Goal: Use online tool/utility: Utilize a website feature to perform a specific function

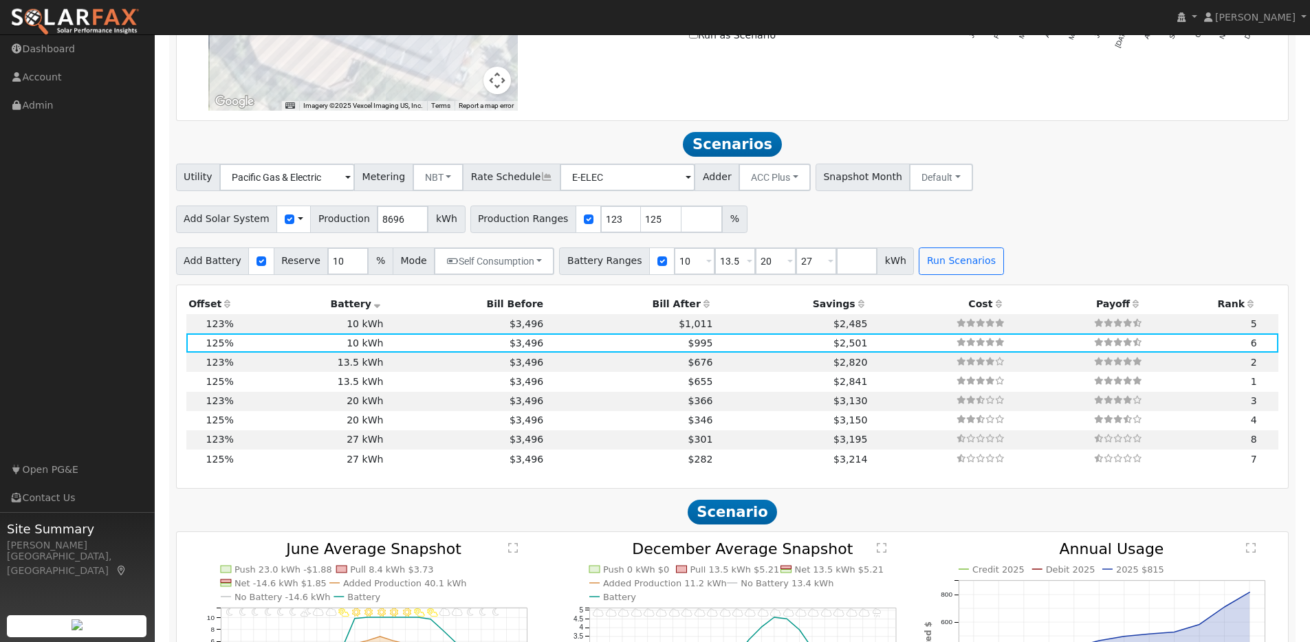
scroll to position [1116, 0]
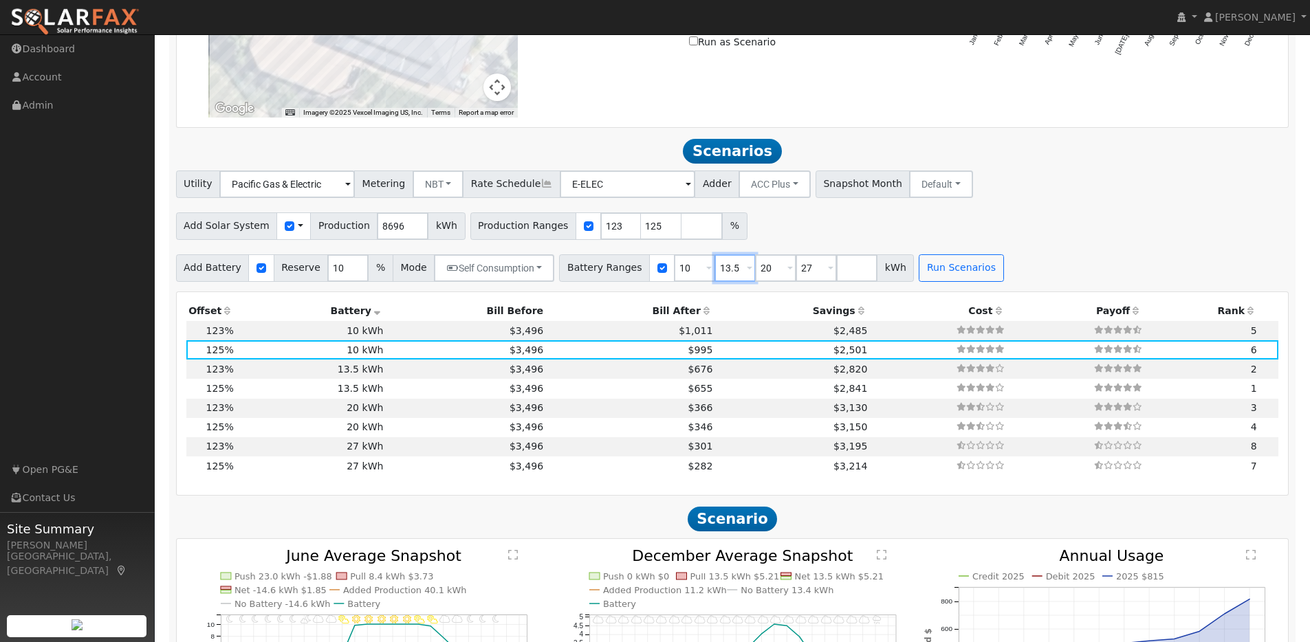
drag, startPoint x: 731, startPoint y: 275, endPoint x: 701, endPoint y: 272, distance: 29.7
click at [714, 272] on input "13.5" at bounding box center [734, 267] width 41 height 27
type input "20"
type input "27"
type input "20"
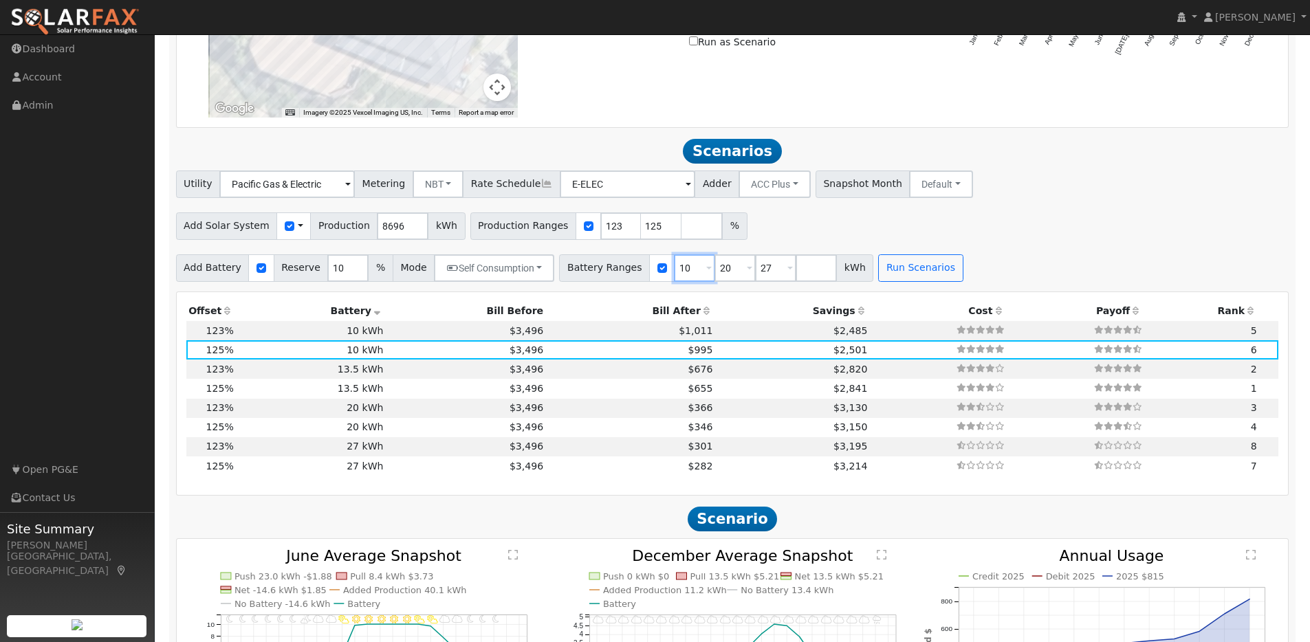
drag, startPoint x: 684, startPoint y: 274, endPoint x: 656, endPoint y: 276, distance: 28.2
click at [656, 276] on div "Battery Ranges 10 Overrides Reserve % Mode None None Self Consumption Peak Savi…" at bounding box center [716, 267] width 314 height 27
type input "20"
type input "27"
type input "20"
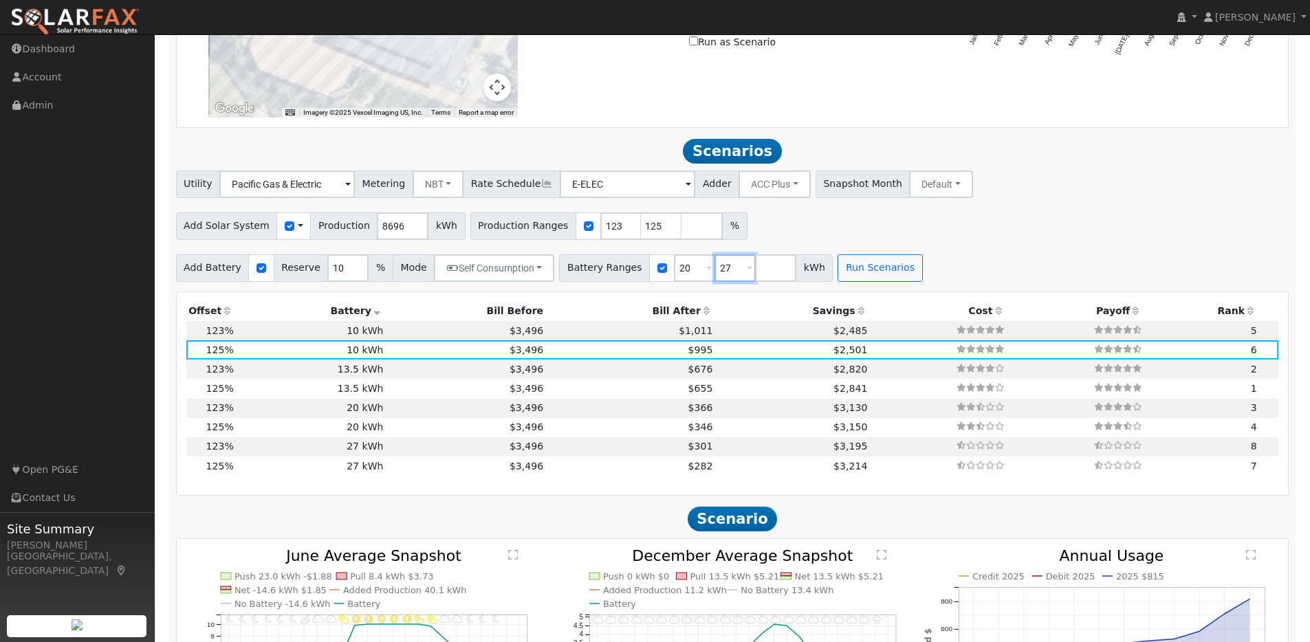
click at [714, 272] on input "27" at bounding box center [734, 267] width 41 height 27
type input "30"
click at [654, 230] on input "155" at bounding box center [661, 225] width 41 height 27
click at [654, 230] on input "156" at bounding box center [661, 225] width 41 height 27
click at [654, 230] on input "157" at bounding box center [661, 225] width 41 height 27
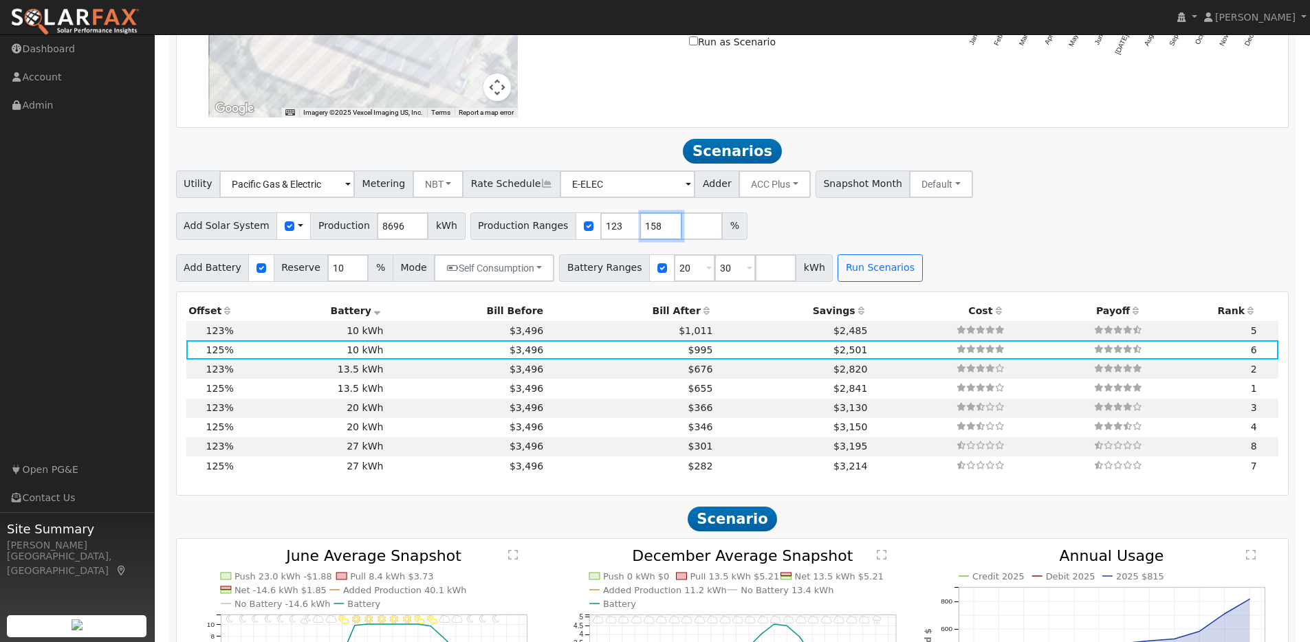
click at [654, 230] on input "158" at bounding box center [661, 225] width 41 height 27
click at [654, 230] on input "159" at bounding box center [661, 225] width 41 height 27
click at [654, 230] on input "160" at bounding box center [661, 225] width 41 height 27
type input "161"
click at [654, 230] on input "161" at bounding box center [661, 225] width 41 height 27
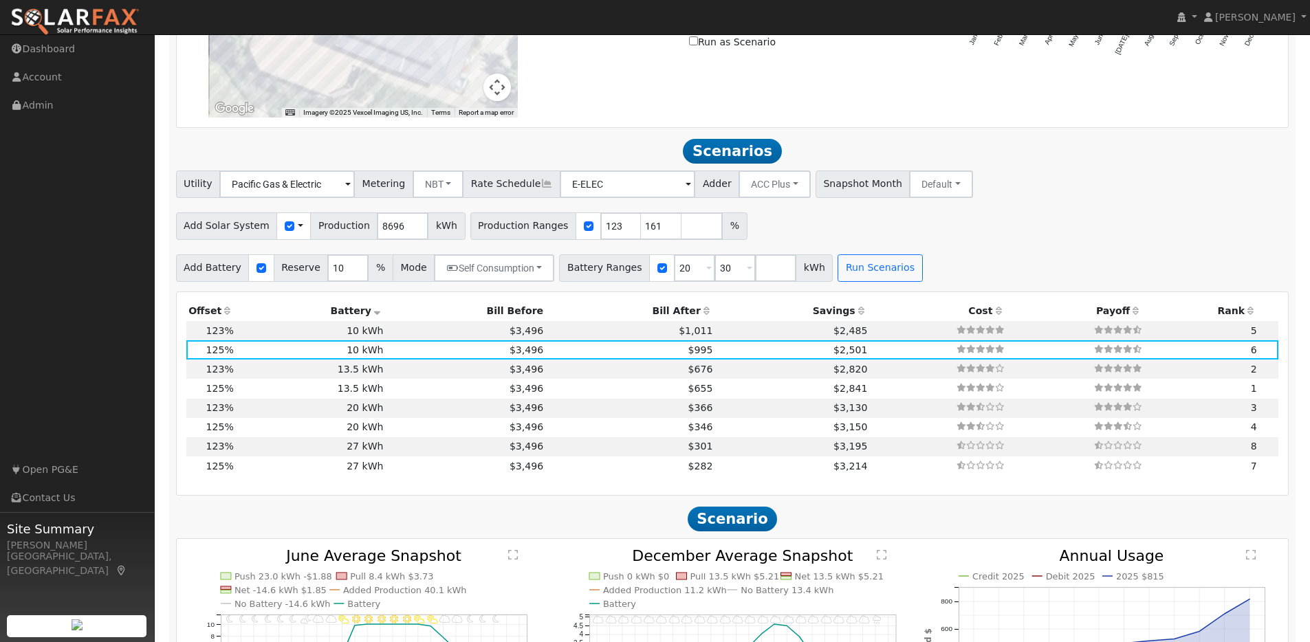
click at [784, 231] on div "Add Solar System Use CSV Data Production 8696 kWh Production Ranges 123 161 %" at bounding box center [732, 224] width 1118 height 32
click at [857, 278] on button "Run Scenarios" at bounding box center [879, 267] width 85 height 27
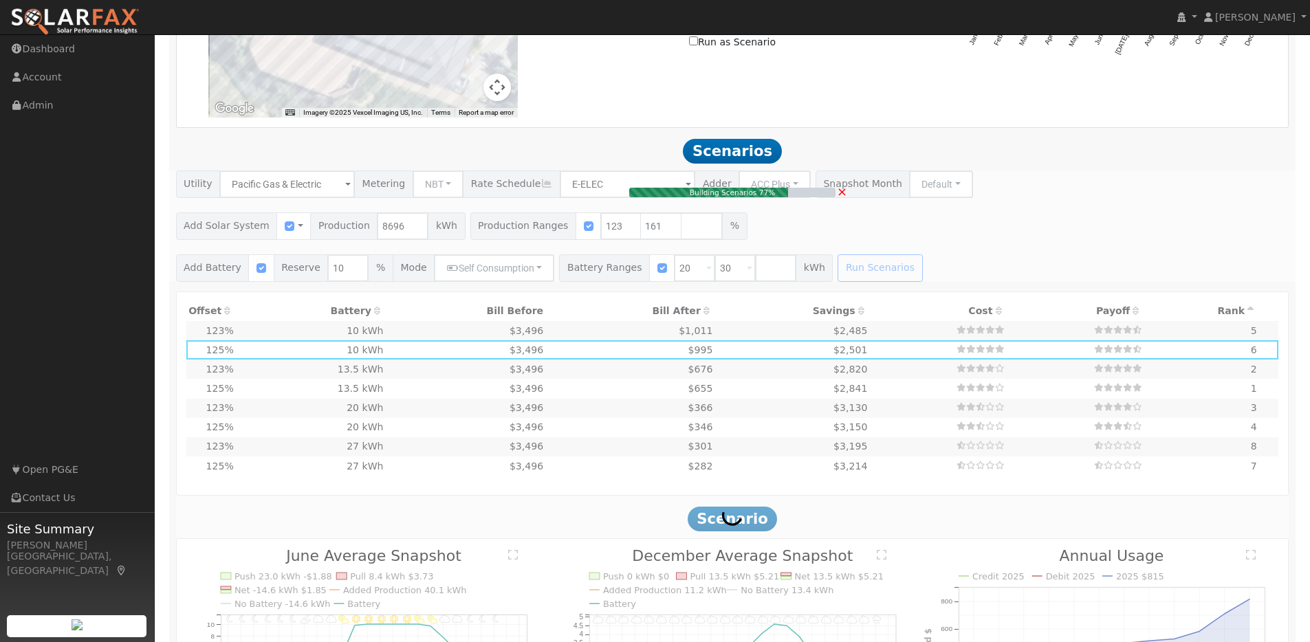
type input "$28,935"
type input "$20,200"
type input "$14,741"
type input "9.3"
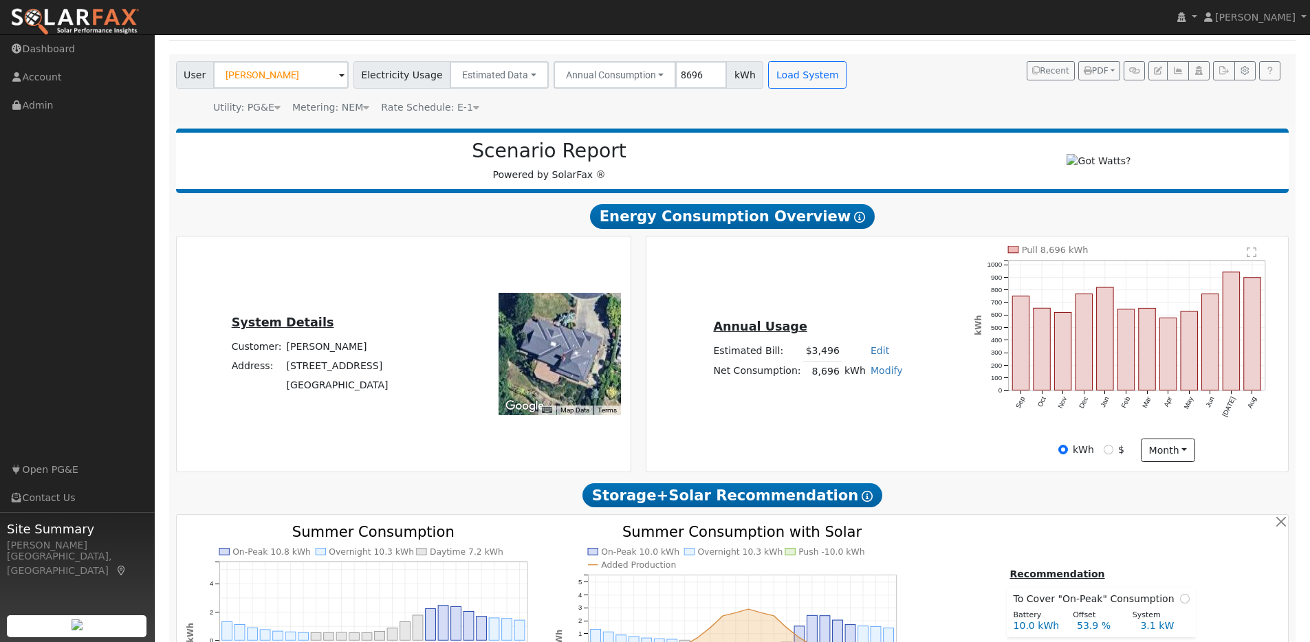
scroll to position [75, 0]
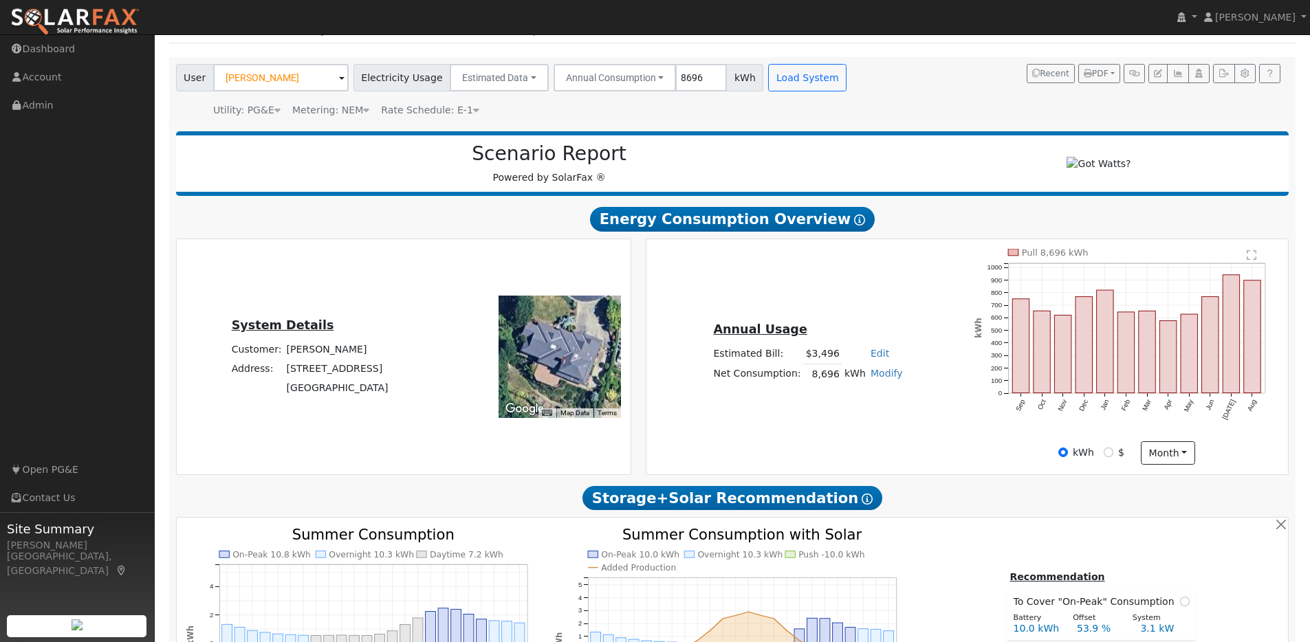
click at [881, 379] on link "Modify" at bounding box center [886, 373] width 32 height 11
click at [917, 341] on div "Annual Usage Estimated Bill: $3,496 Edit Estimated Bill $ Annual Net Consumptio…" at bounding box center [807, 357] width 318 height 74
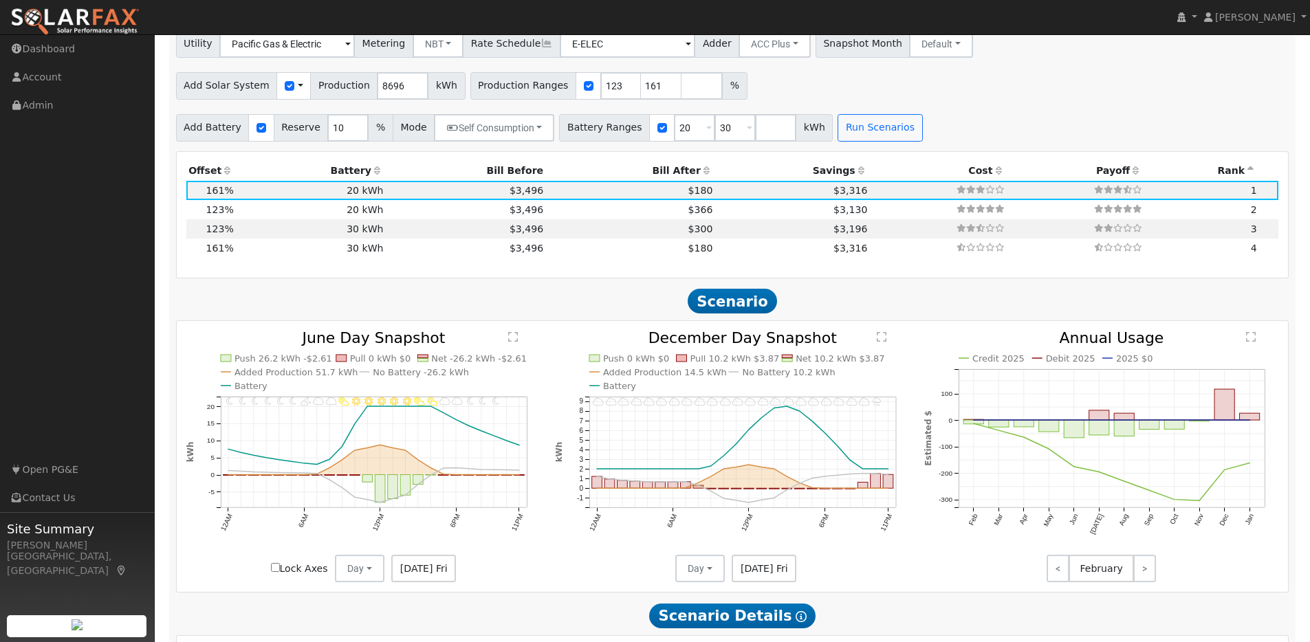
scroll to position [1306, 0]
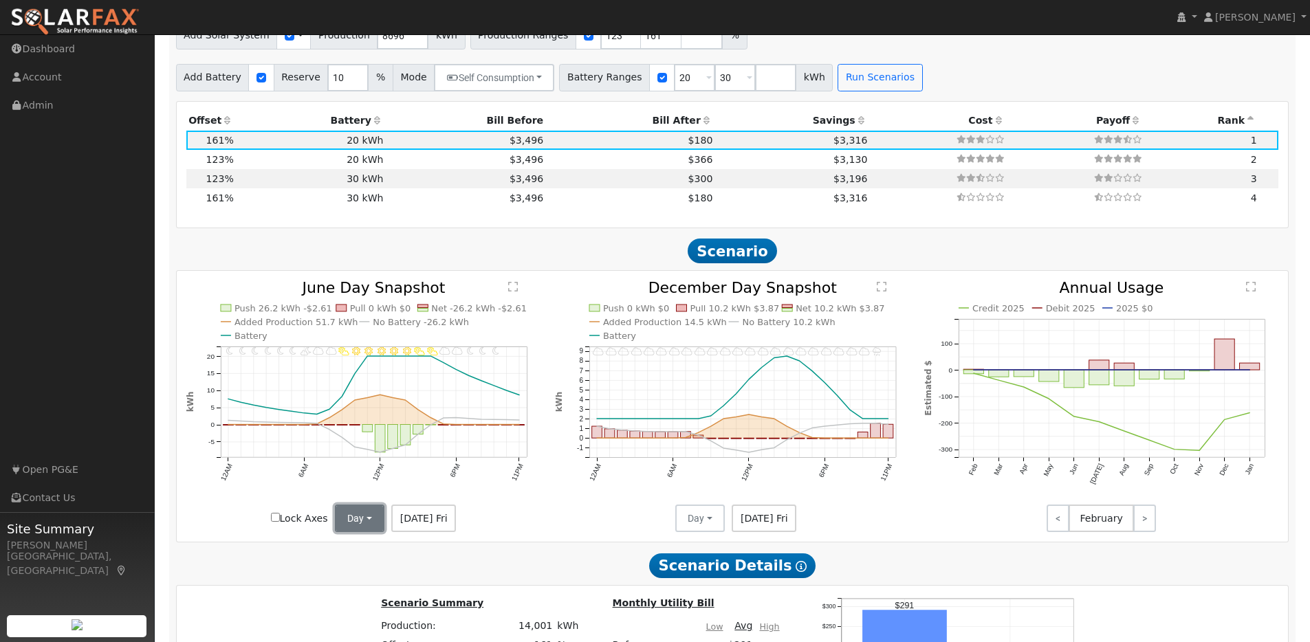
click at [371, 517] on button "Day" at bounding box center [359, 518] width 49 height 27
click at [355, 577] on link "Month Average" at bounding box center [384, 567] width 96 height 19
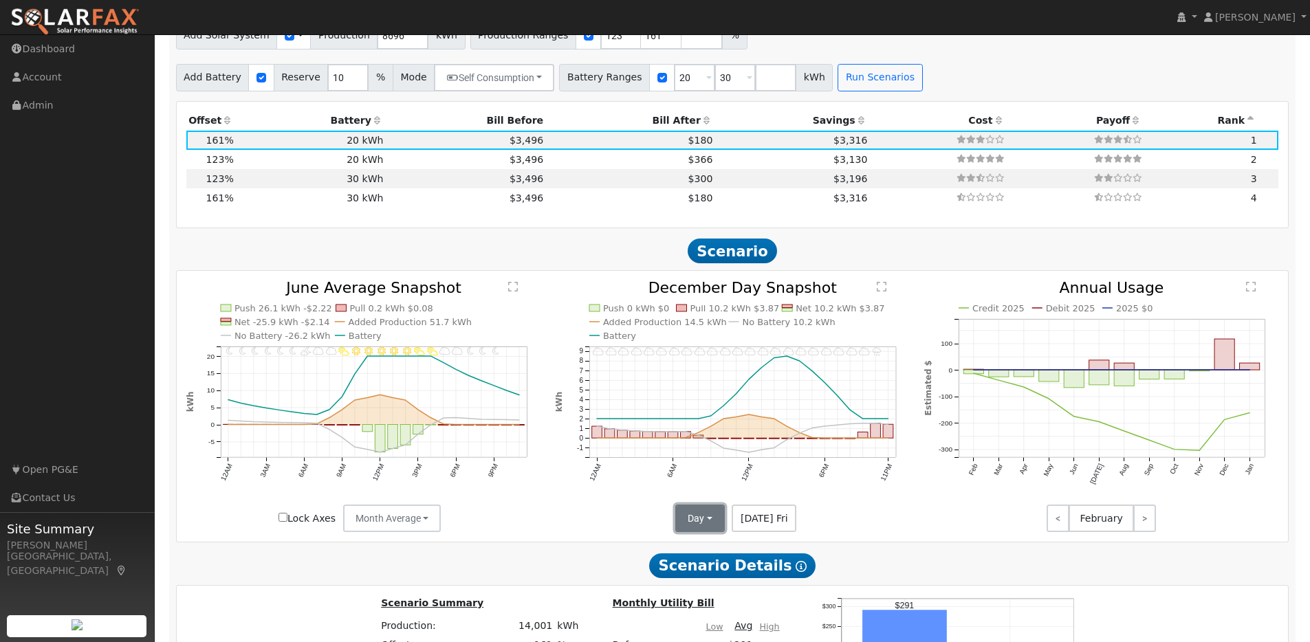
click at [710, 529] on button "Day" at bounding box center [699, 518] width 49 height 27
click at [720, 576] on link "Month Average" at bounding box center [724, 567] width 96 height 19
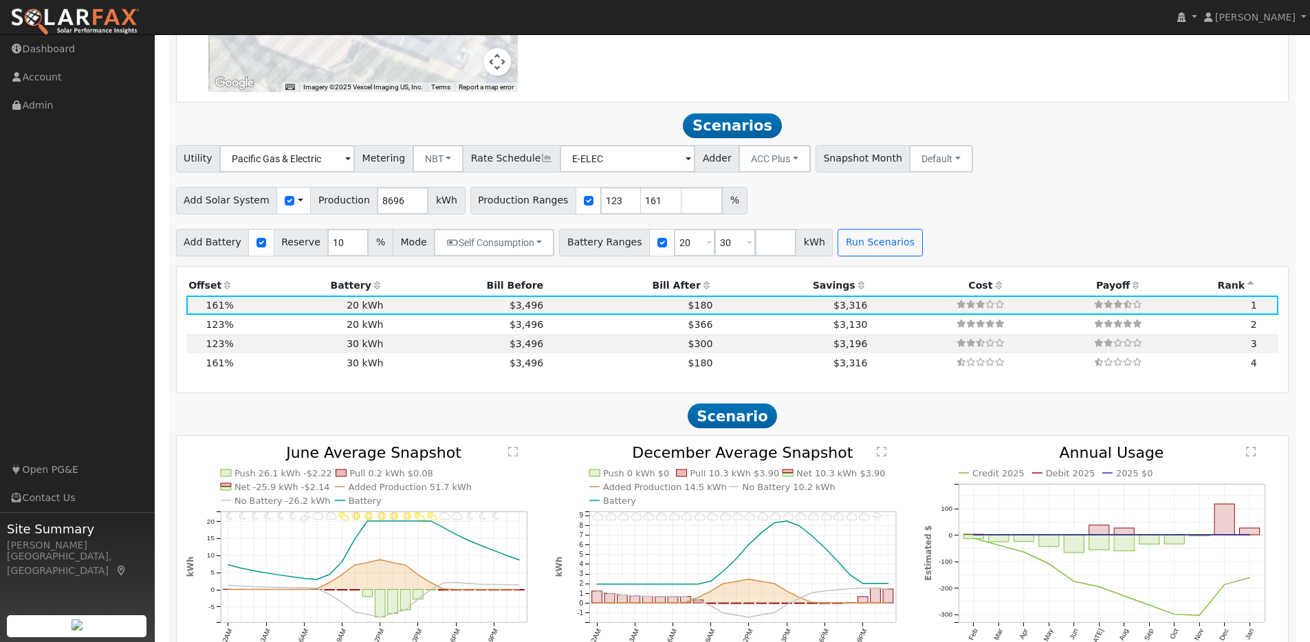
scroll to position [1119, 0]
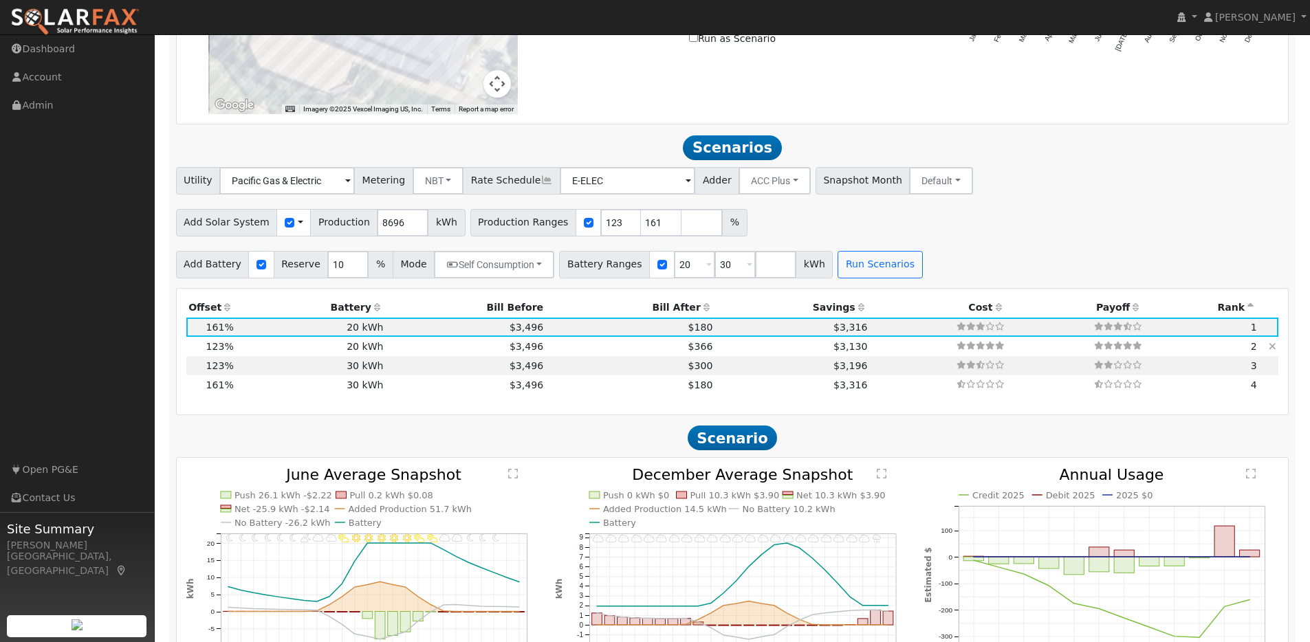
click at [279, 351] on td "20 kWh" at bounding box center [311, 346] width 150 height 19
type input "$22,105"
type input "$12,692"
type input "7.1"
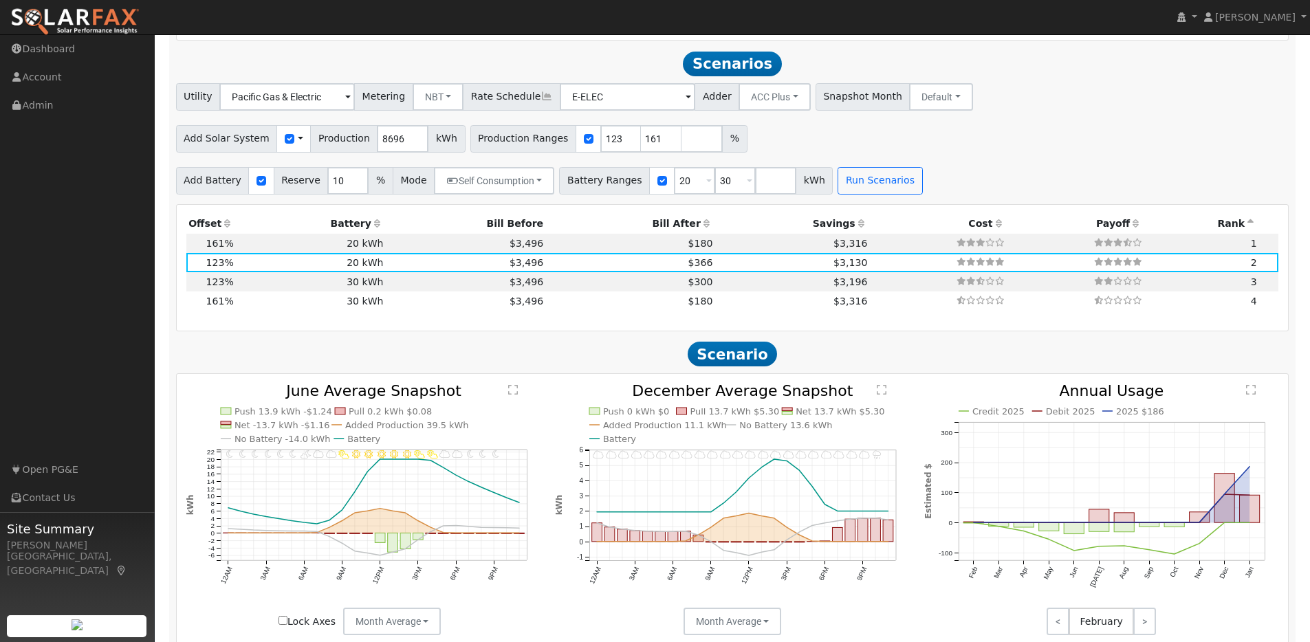
scroll to position [1204, 0]
click at [243, 288] on td "30 kWh" at bounding box center [311, 281] width 150 height 19
type input "$30,300"
type input "$15,722"
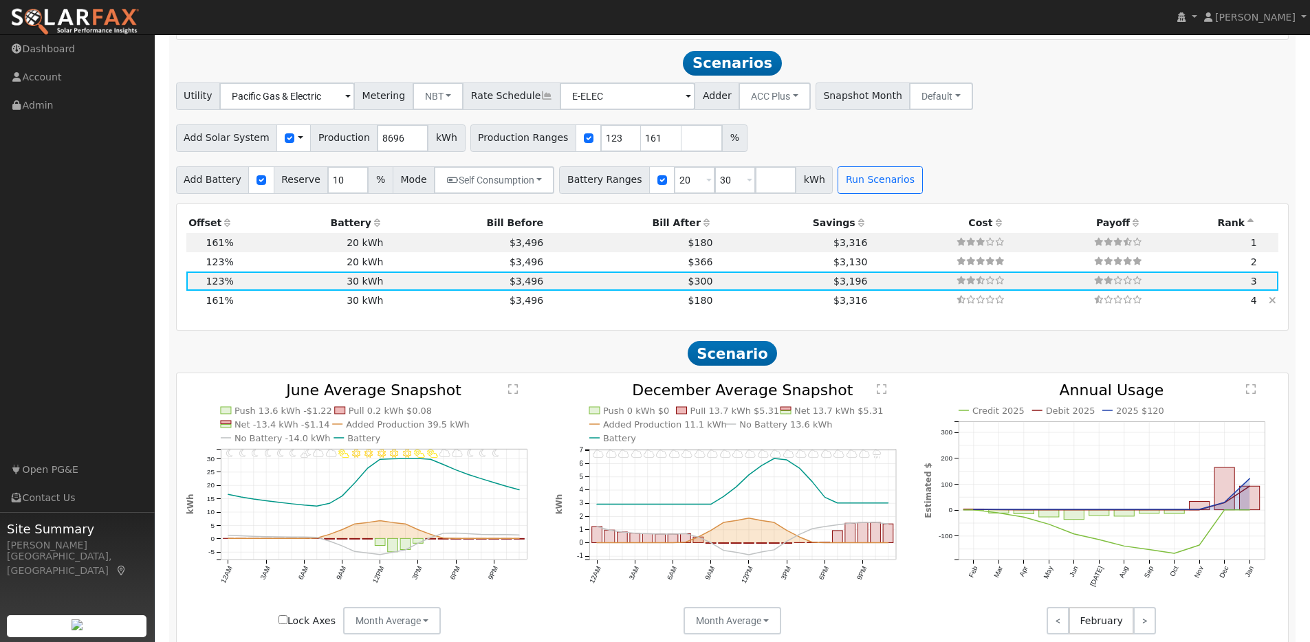
click at [252, 309] on td "30 kWh" at bounding box center [311, 300] width 150 height 19
type input "$28,935"
type input "$17,771"
type input "9.3"
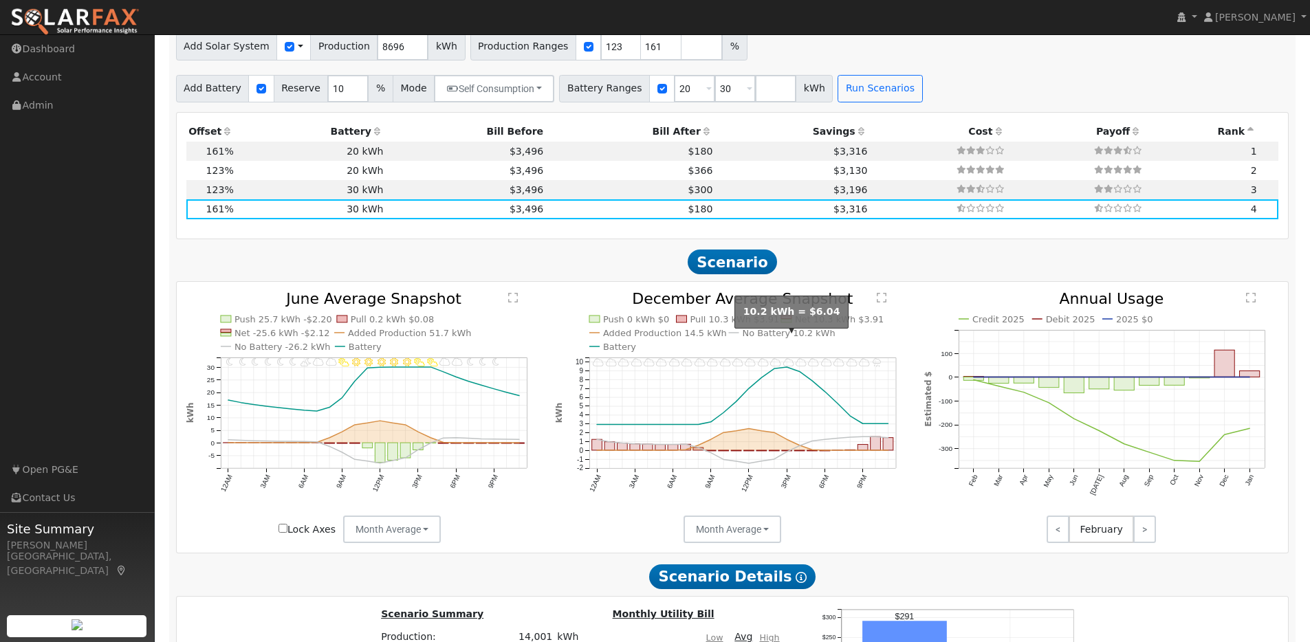
scroll to position [1282, 0]
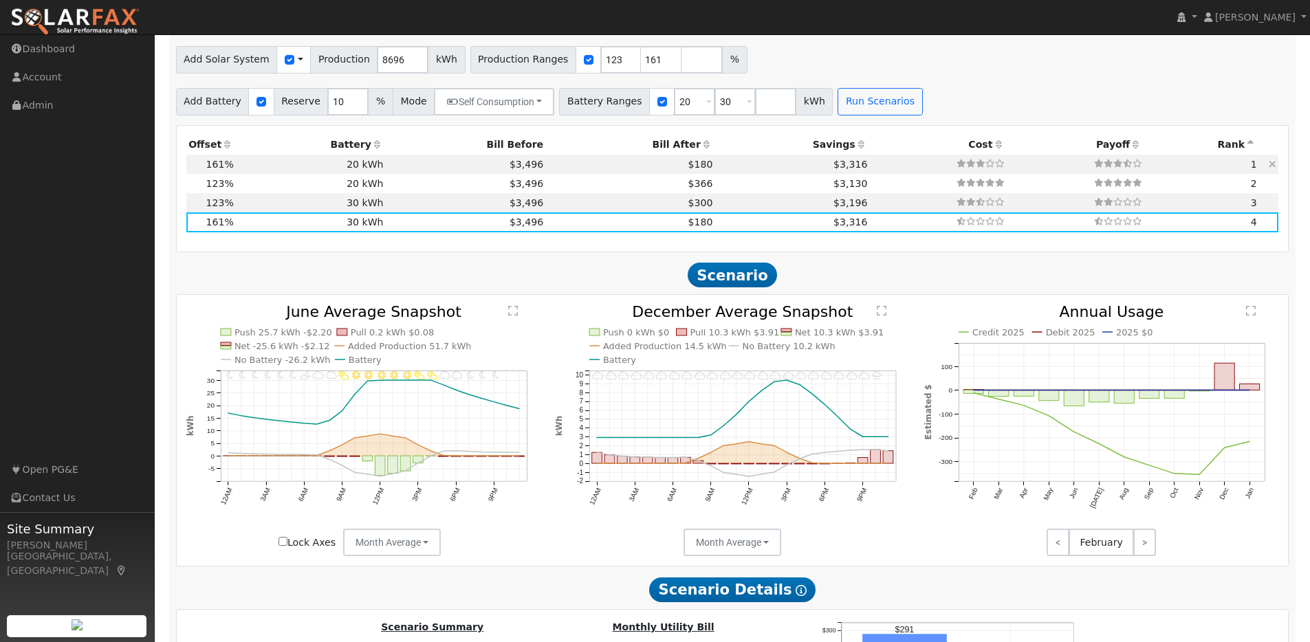
click at [262, 164] on td "20 kWh" at bounding box center [311, 164] width 150 height 19
type input "$20,200"
type input "$14,741"
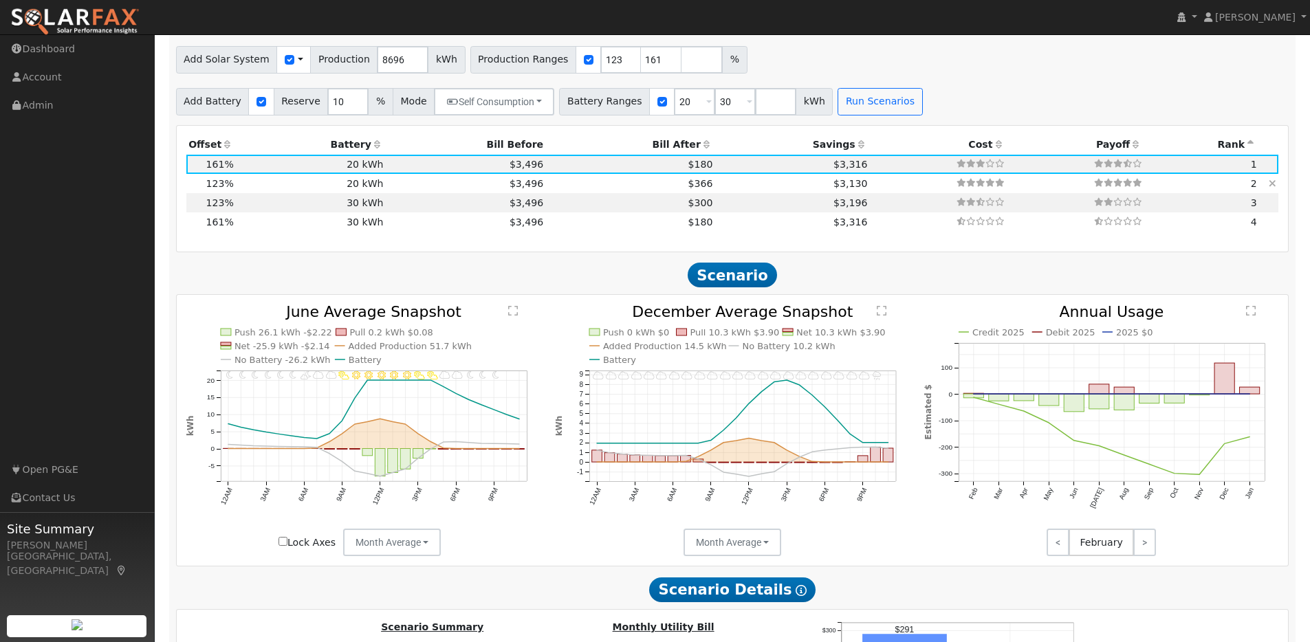
click at [258, 192] on td "20 kWh" at bounding box center [311, 183] width 150 height 19
type input "$22,105"
type input "$12,692"
type input "7.1"
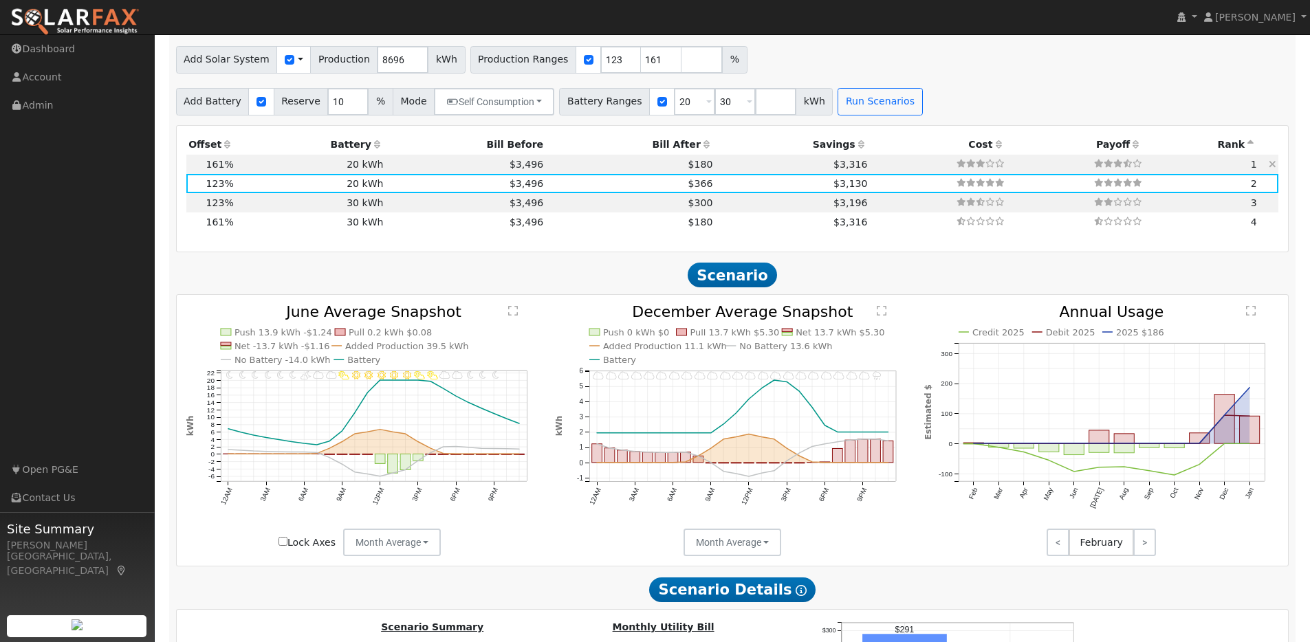
click at [250, 170] on td "20 kWh" at bounding box center [311, 164] width 150 height 19
type input "$28,935"
type input "$14,741"
type input "9.3"
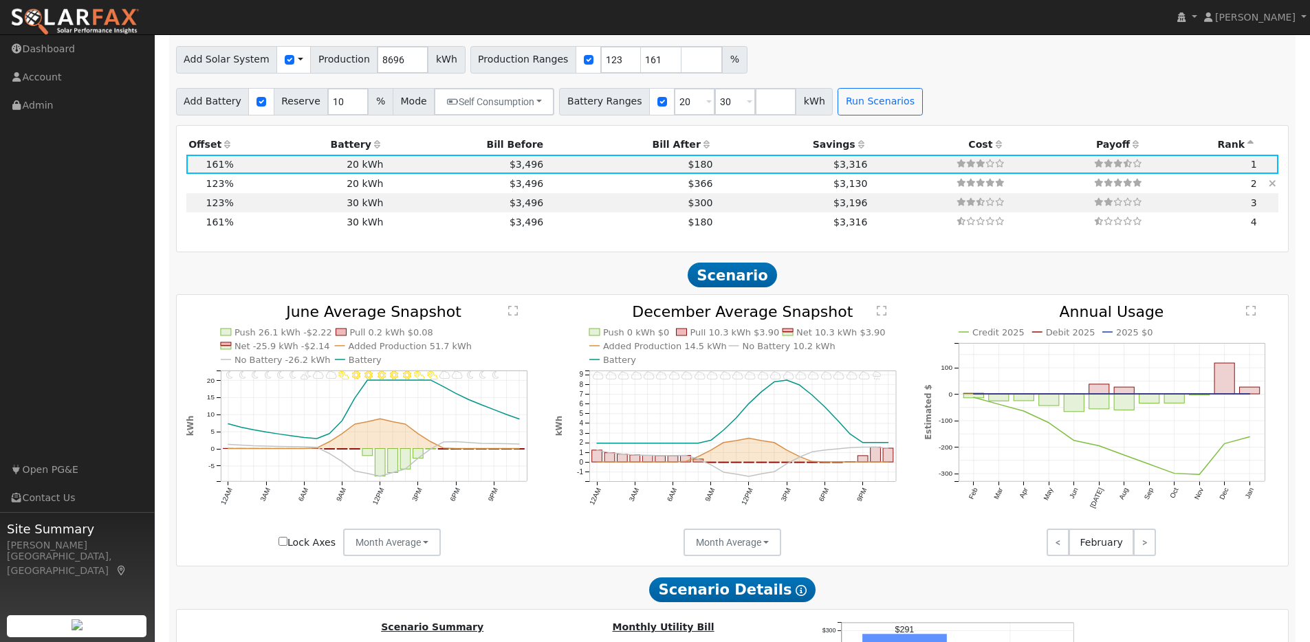
click at [268, 188] on td "20 kWh" at bounding box center [311, 183] width 150 height 19
type input "$22,105"
type input "$12,692"
type input "7.1"
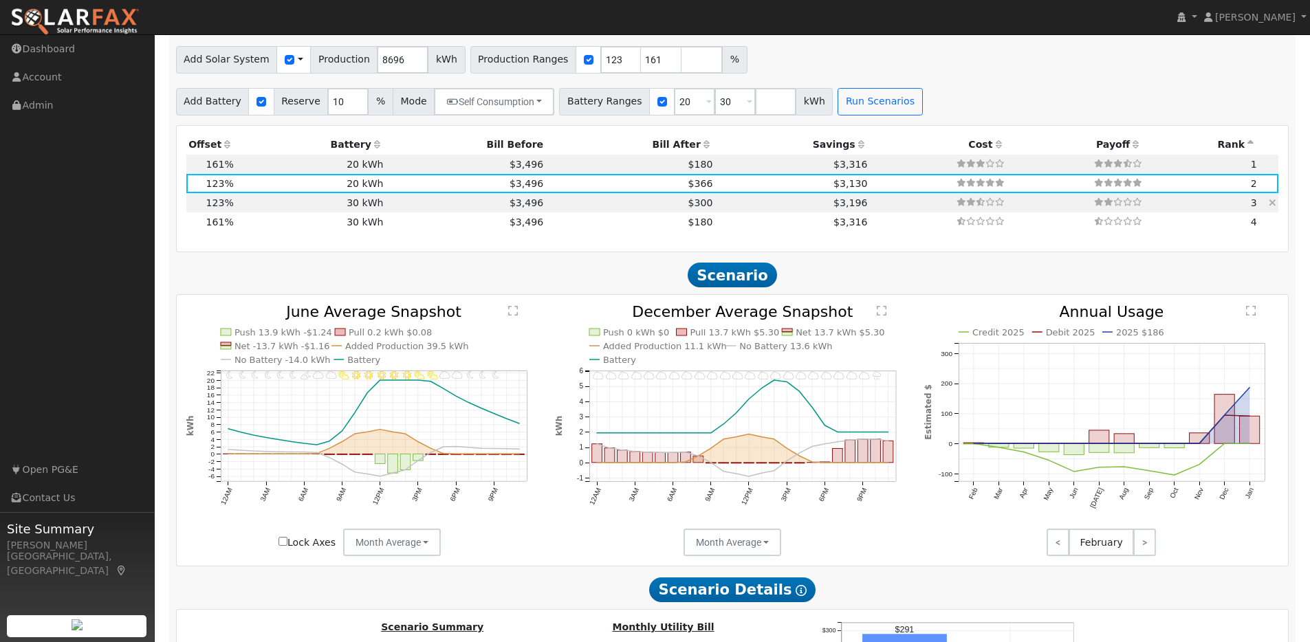
click at [283, 210] on td "30 kWh" at bounding box center [311, 202] width 150 height 19
type input "$30,300"
type input "$15,722"
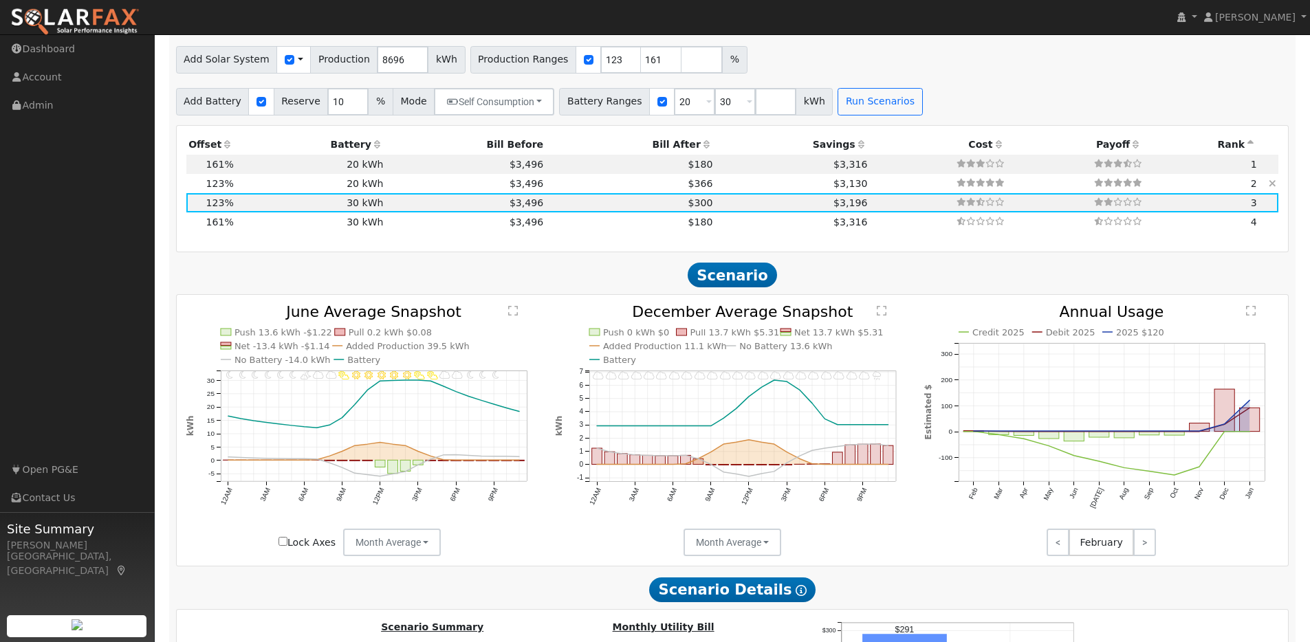
click at [263, 190] on td "20 kWh" at bounding box center [311, 183] width 150 height 19
type input "$20,200"
type input "$12,692"
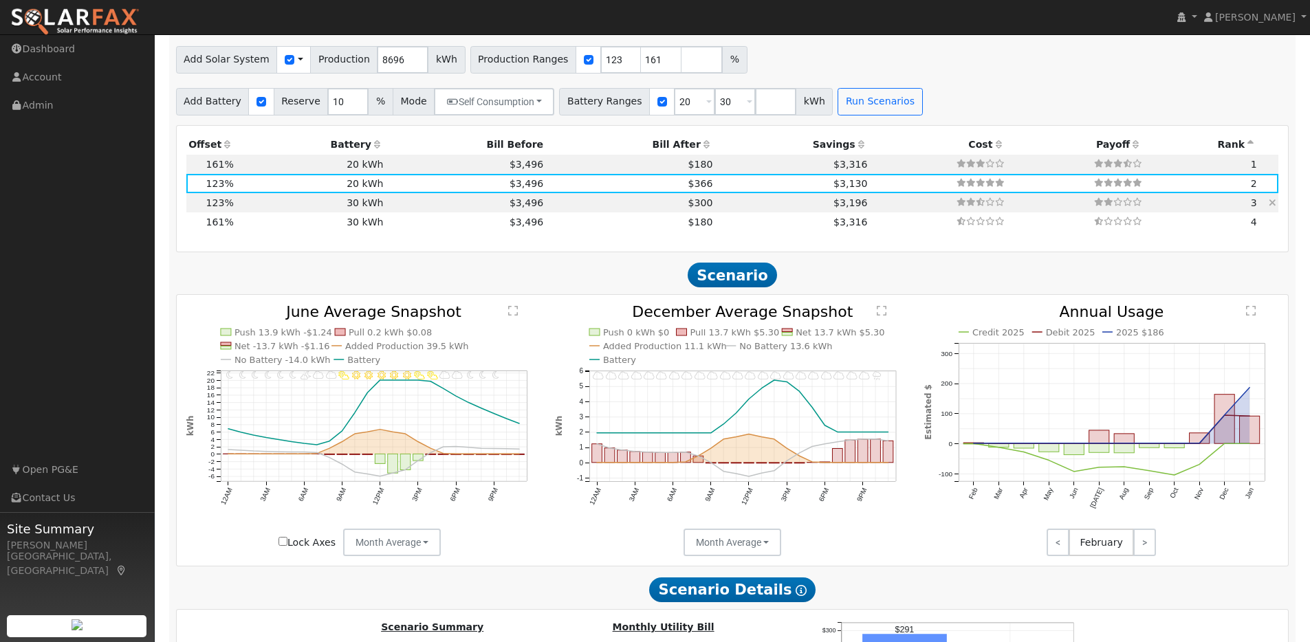
click at [261, 212] on td "30 kWh" at bounding box center [311, 202] width 150 height 19
type input "$30,300"
type input "$15,722"
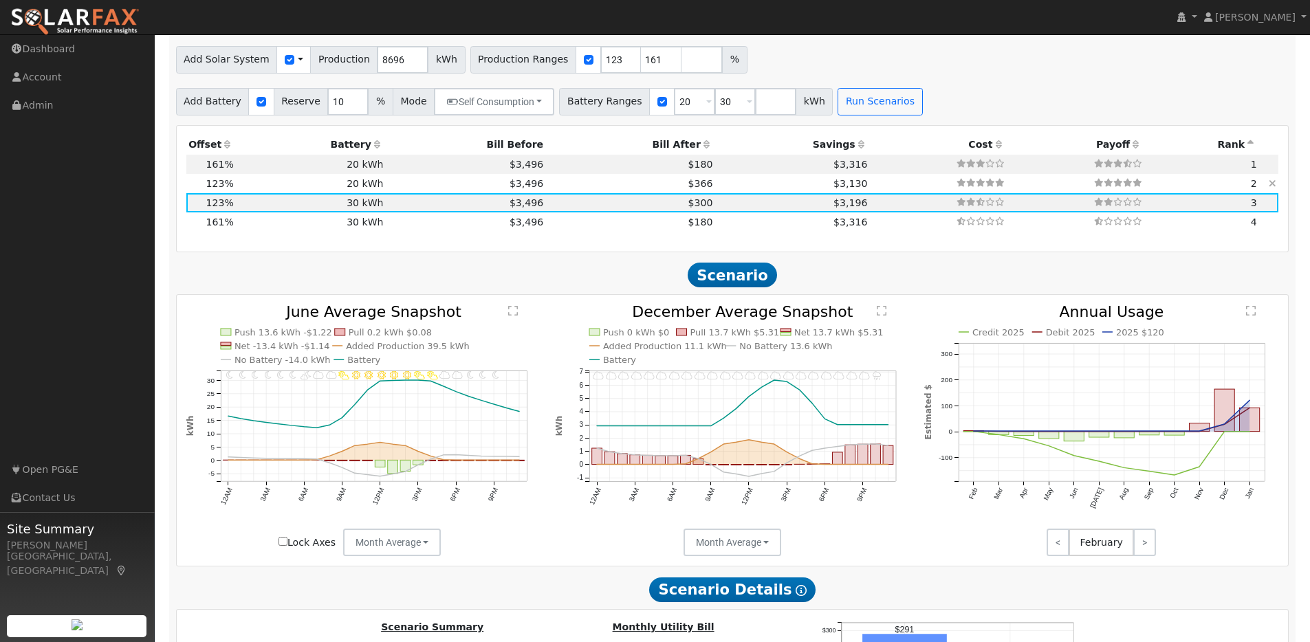
click at [260, 186] on td "20 kWh" at bounding box center [311, 183] width 150 height 19
type input "$20,200"
type input "$12,692"
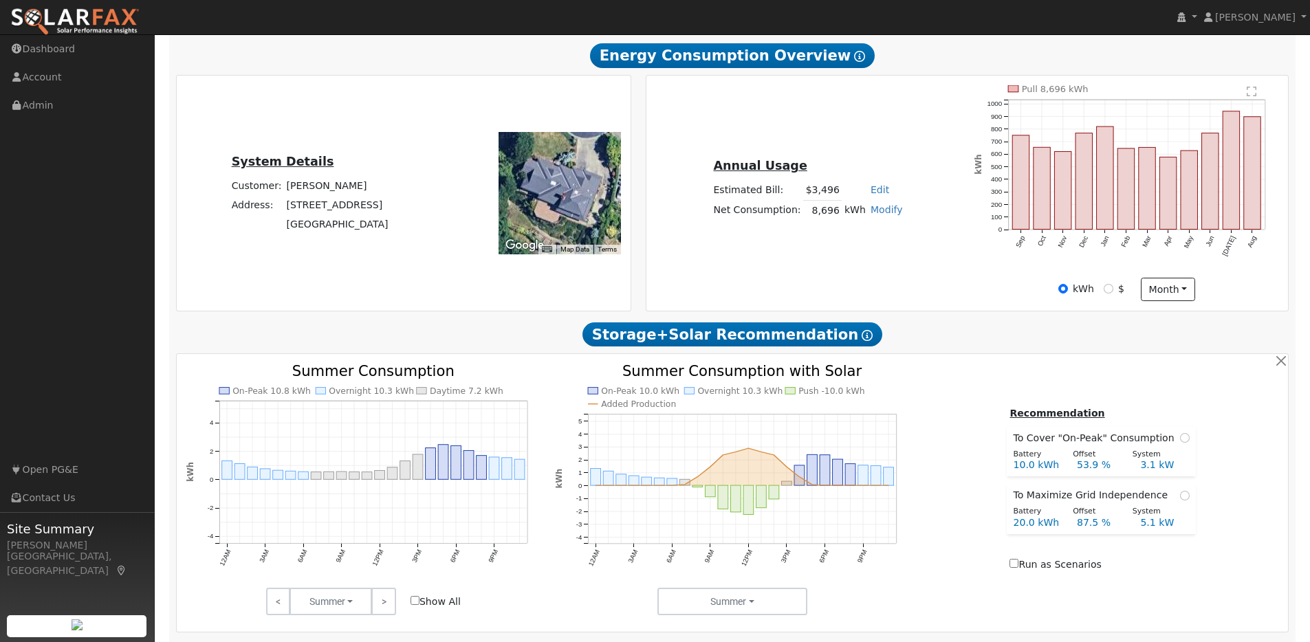
scroll to position [0, 0]
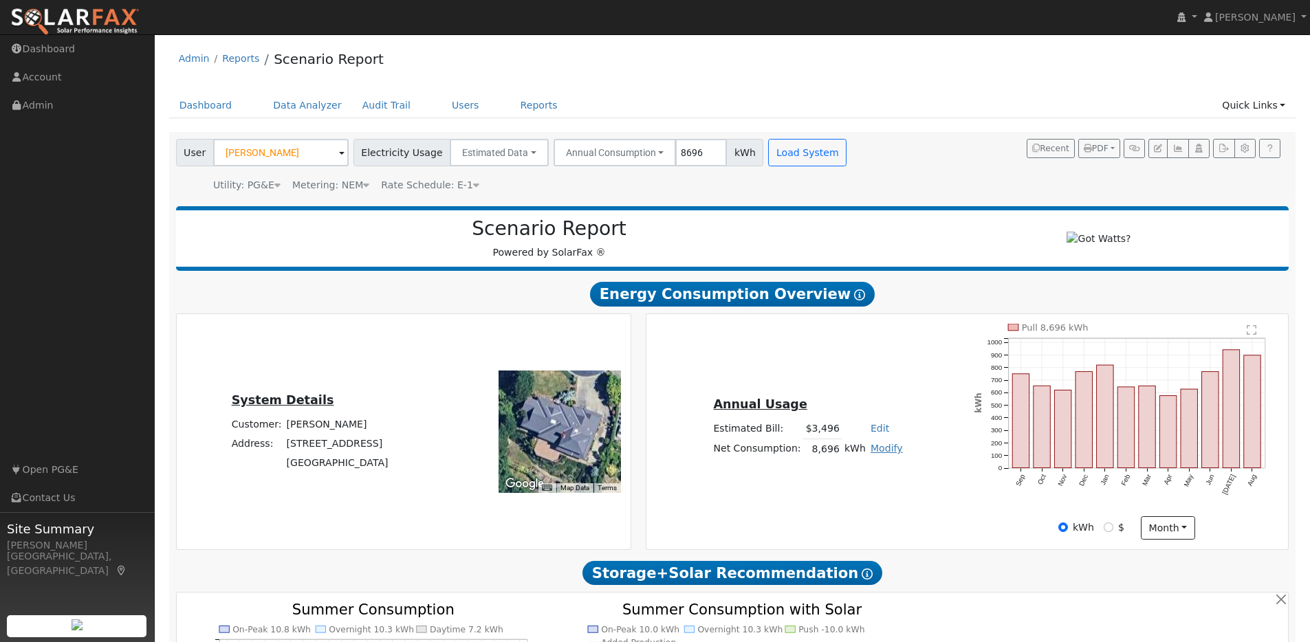
click at [881, 453] on link "Modify" at bounding box center [886, 448] width 32 height 11
click at [866, 507] on link "Add Electric Vehicle" at bounding box center [838, 500] width 115 height 19
type input "200"
type input "250"
click at [894, 492] on button "Save" at bounding box center [896, 485] width 40 height 23
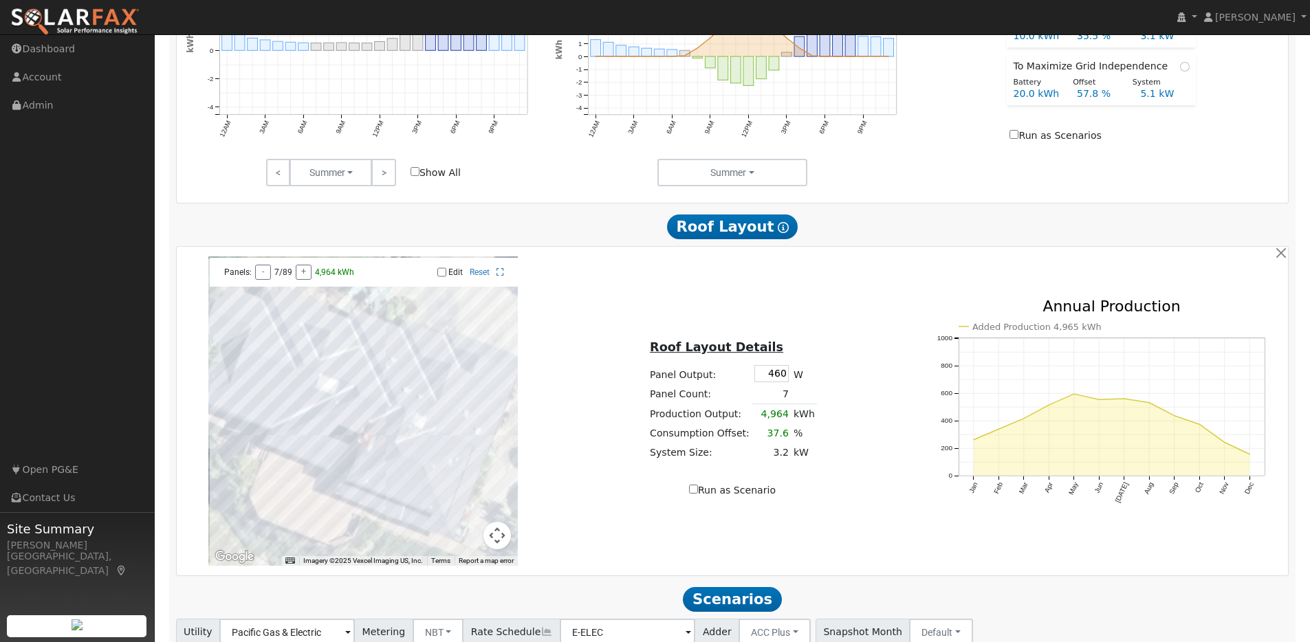
scroll to position [776, 0]
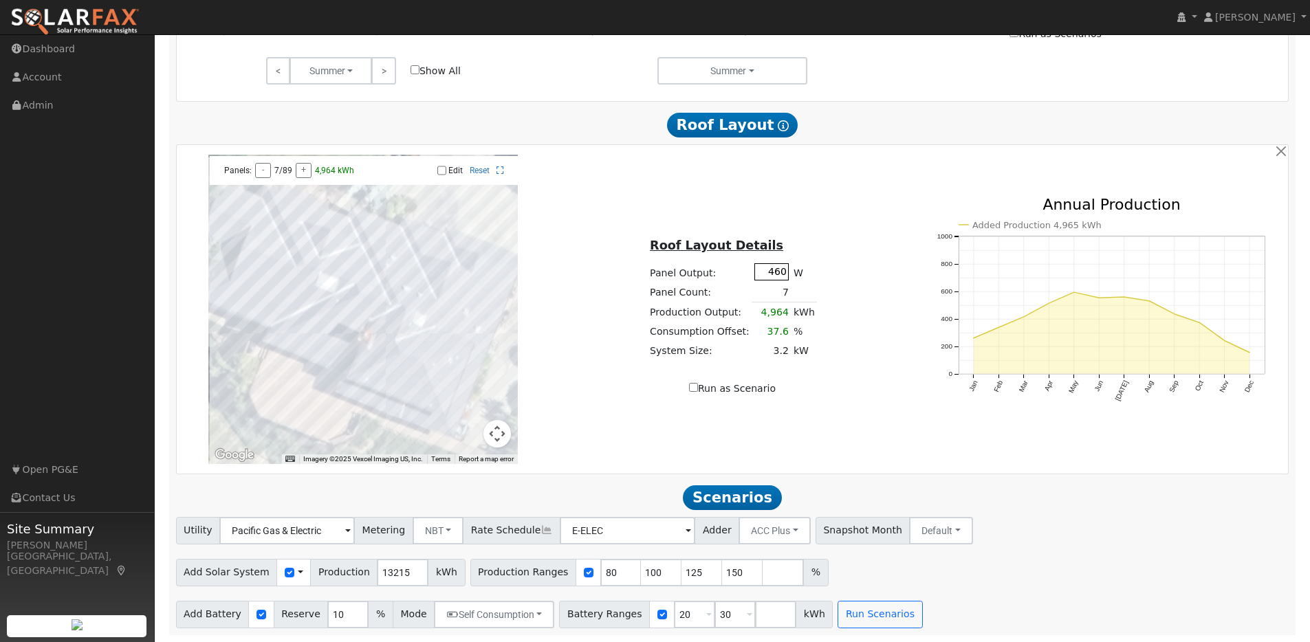
click at [782, 272] on input "460" at bounding box center [771, 271] width 34 height 17
type input "440"
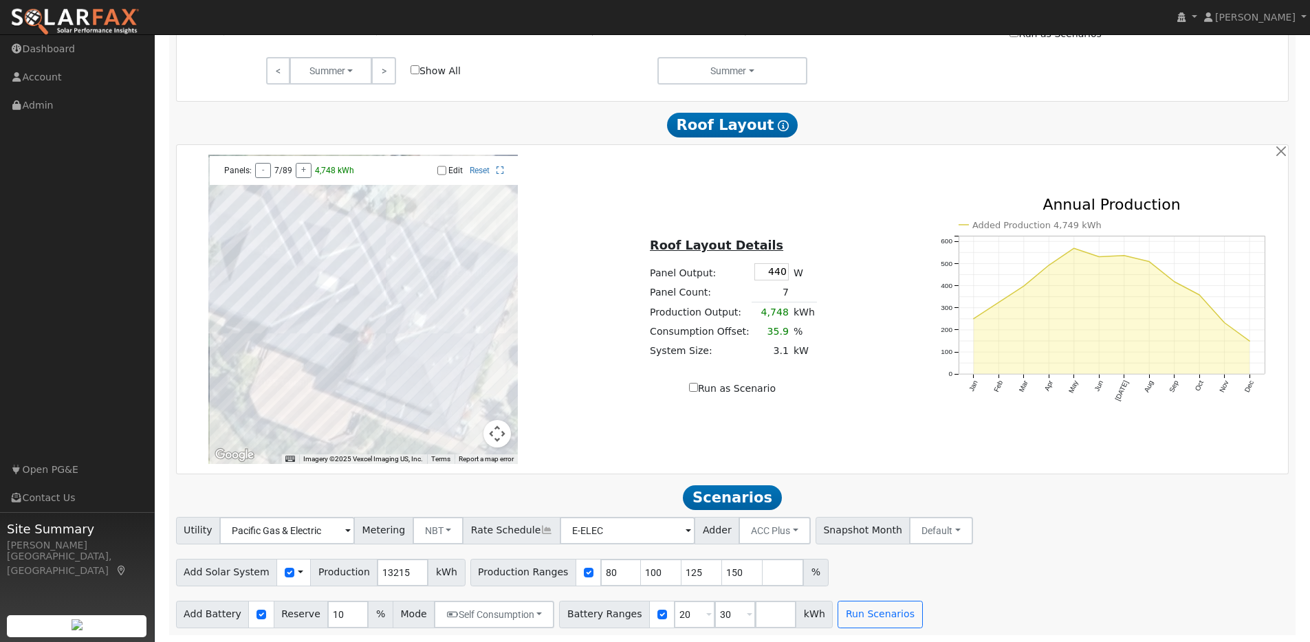
click at [441, 170] on input "Edit" at bounding box center [441, 171] width 9 height 10
checkbox input "true"
click at [274, 285] on div at bounding box center [362, 309] width 309 height 309
click at [262, 282] on div at bounding box center [362, 309] width 309 height 309
click at [248, 276] on div at bounding box center [362, 309] width 309 height 309
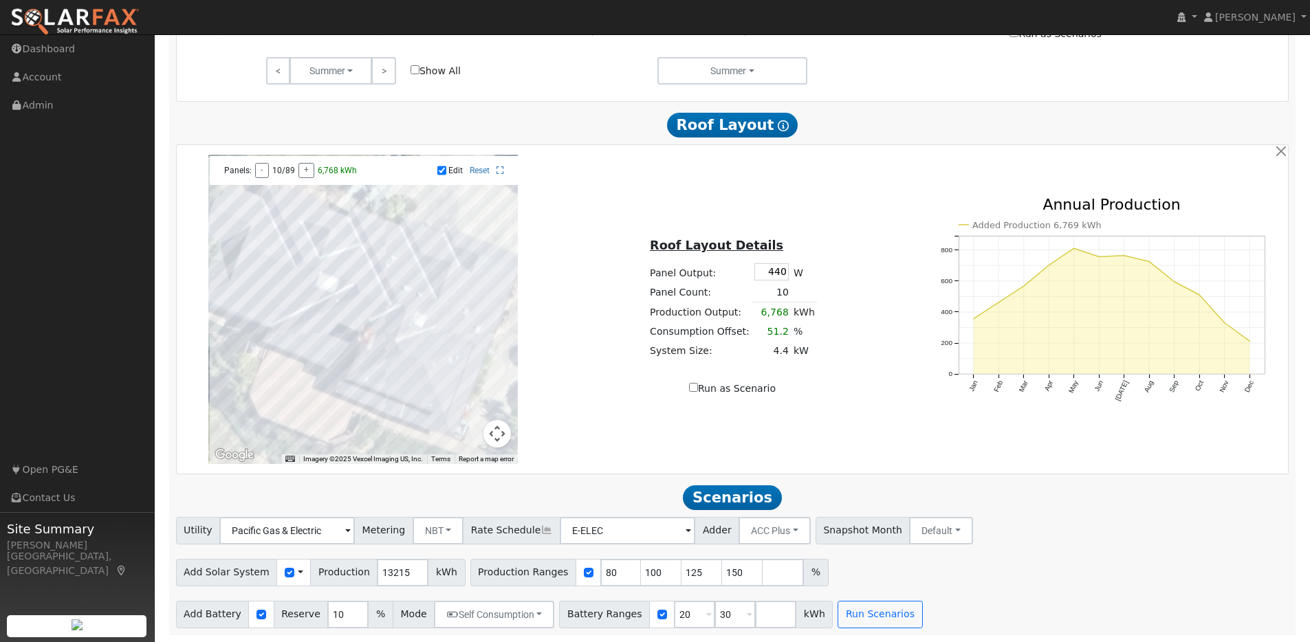
click at [241, 295] on div at bounding box center [362, 309] width 309 height 309
click at [256, 300] on div at bounding box center [362, 309] width 309 height 309
click at [267, 304] on div at bounding box center [362, 309] width 309 height 309
click at [276, 305] on div at bounding box center [362, 309] width 309 height 309
click at [257, 322] on div at bounding box center [362, 309] width 309 height 309
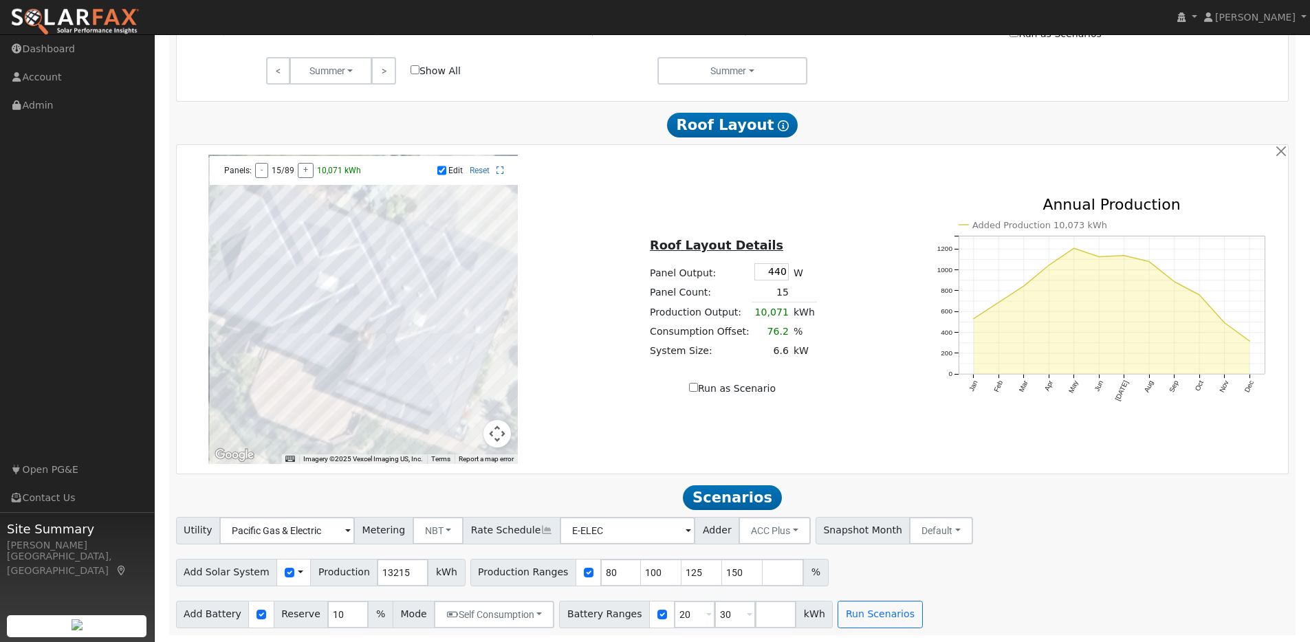
click at [247, 319] on div at bounding box center [362, 309] width 309 height 309
click at [456, 320] on div at bounding box center [362, 309] width 309 height 309
click at [465, 305] on div at bounding box center [362, 309] width 309 height 309
click at [472, 305] on div at bounding box center [362, 309] width 309 height 309
click at [483, 311] on div at bounding box center [362, 309] width 309 height 309
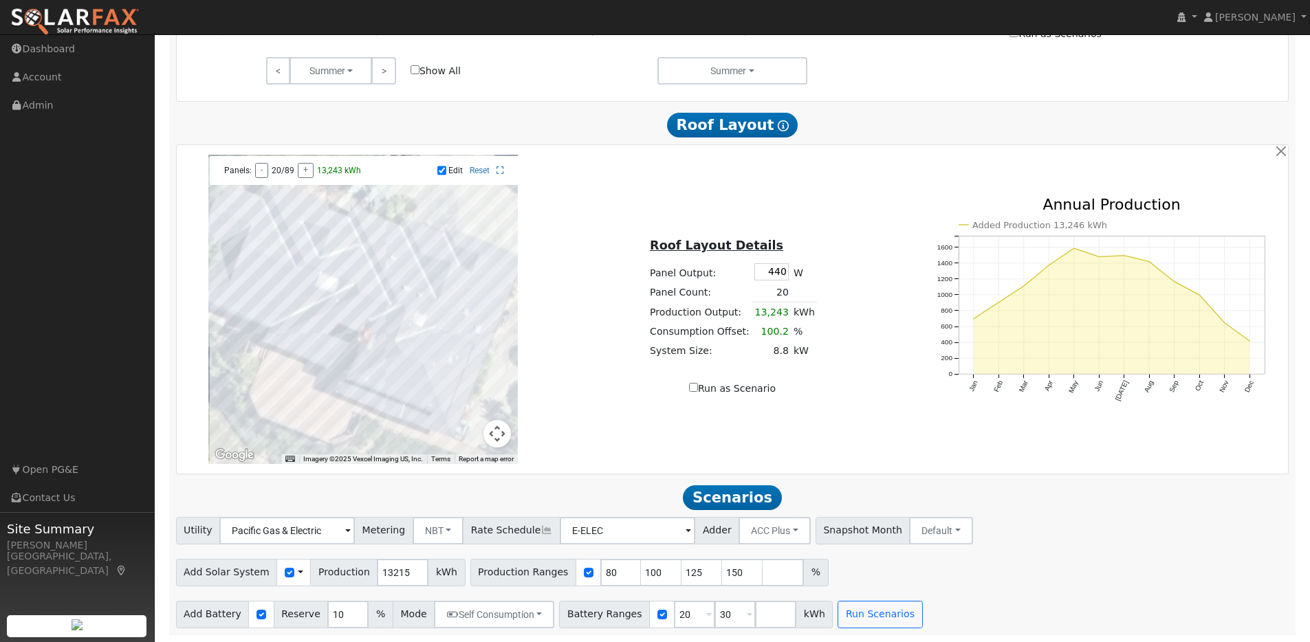
click at [481, 287] on div at bounding box center [362, 309] width 309 height 309
click at [652, 570] on input "101" at bounding box center [661, 572] width 41 height 27
click at [652, 570] on input "102" at bounding box center [661, 572] width 41 height 27
click at [652, 570] on input "103" at bounding box center [661, 572] width 41 height 27
type input "104"
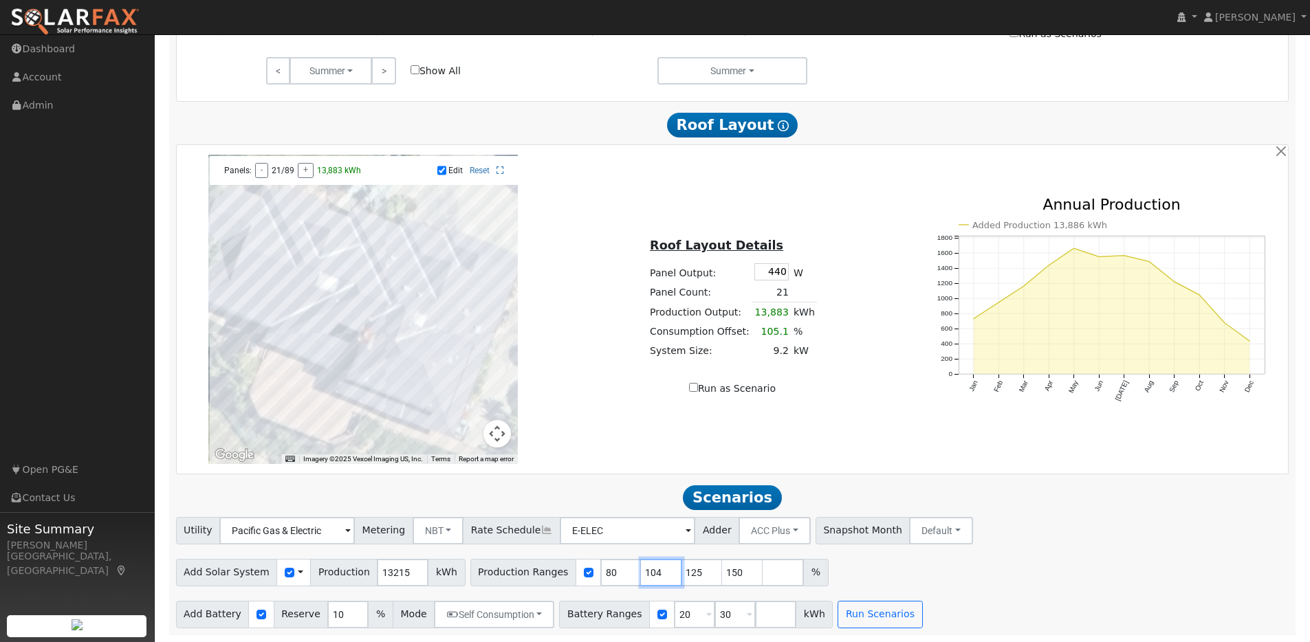
click at [652, 570] on input "104" at bounding box center [661, 572] width 41 height 27
drag, startPoint x: 687, startPoint y: 570, endPoint x: 668, endPoint y: 569, distance: 19.3
click at [681, 569] on input "125" at bounding box center [701, 572] width 41 height 27
type input "150"
type input "1"
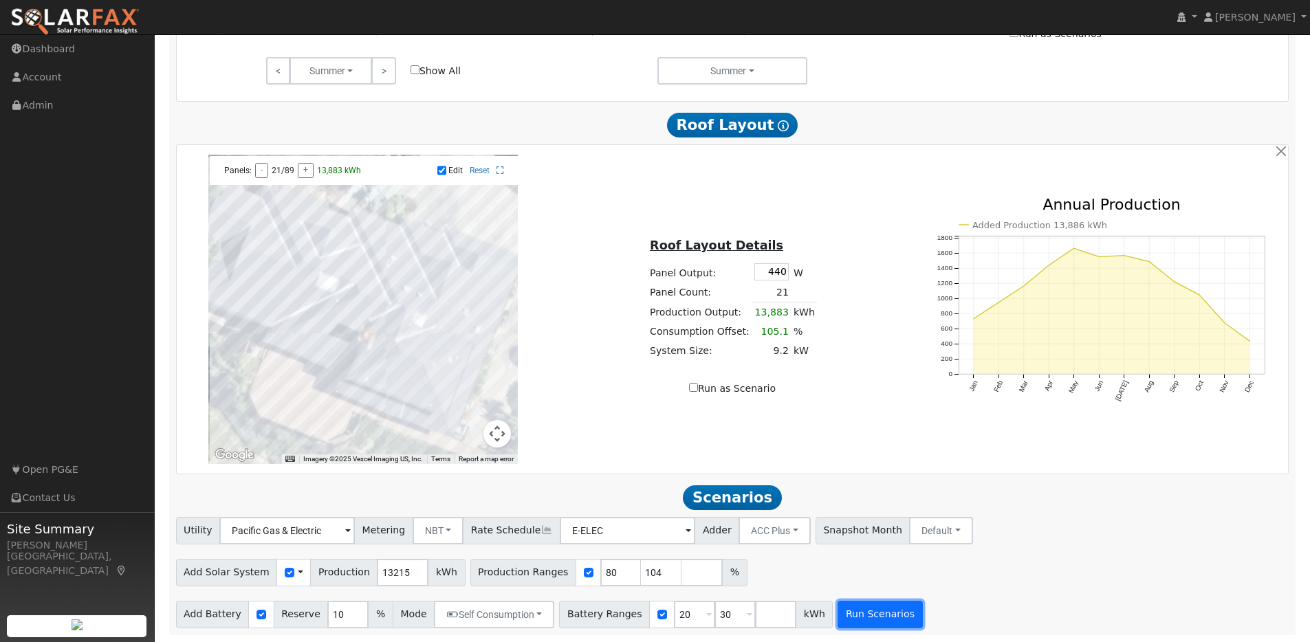
click at [856, 619] on button "Run Scenarios" at bounding box center [879, 614] width 85 height 27
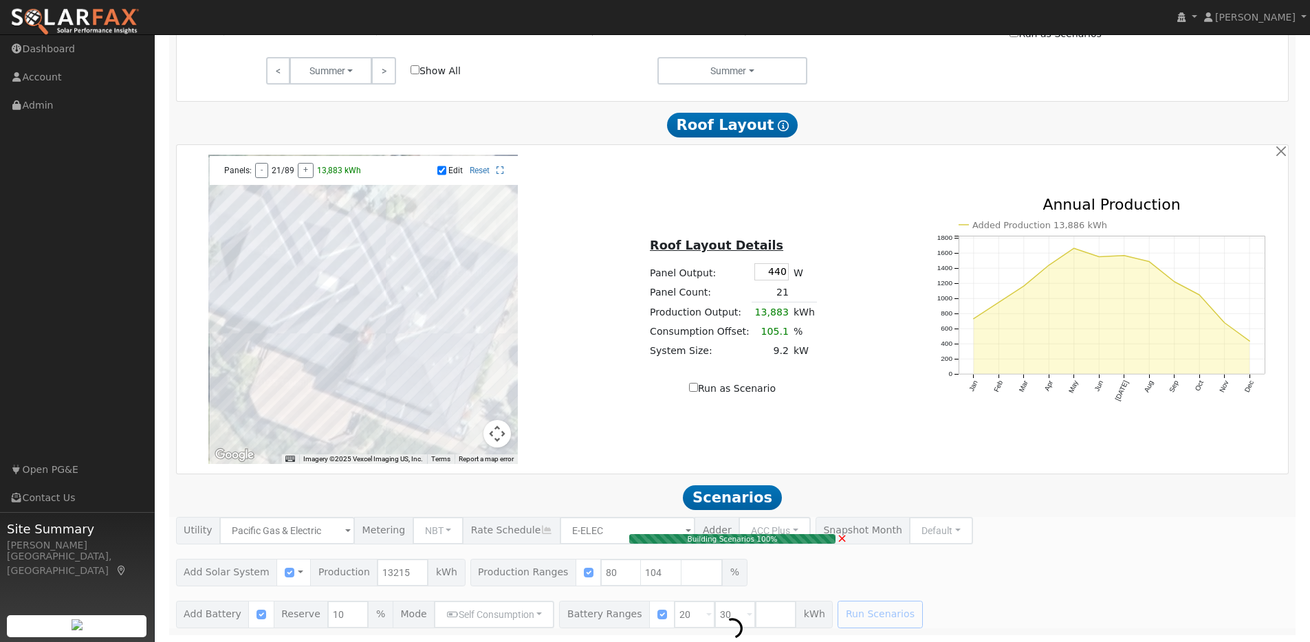
type input "$28,404"
type input "$14,581"
type input "9.2"
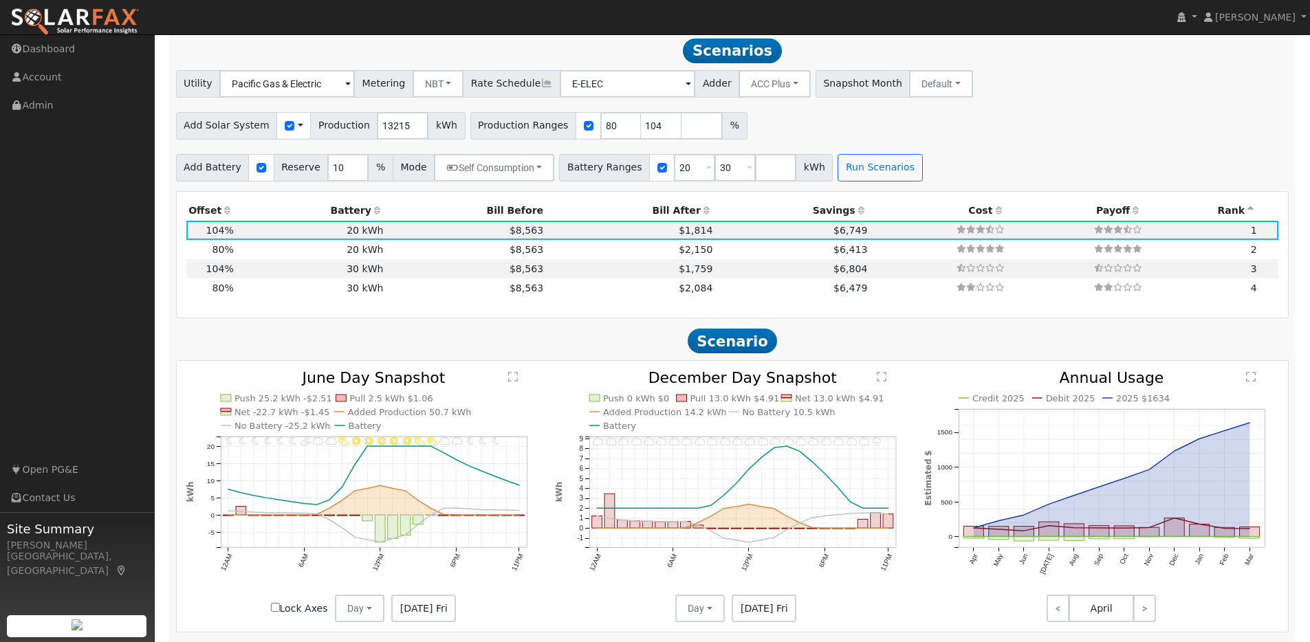
scroll to position [1219, 0]
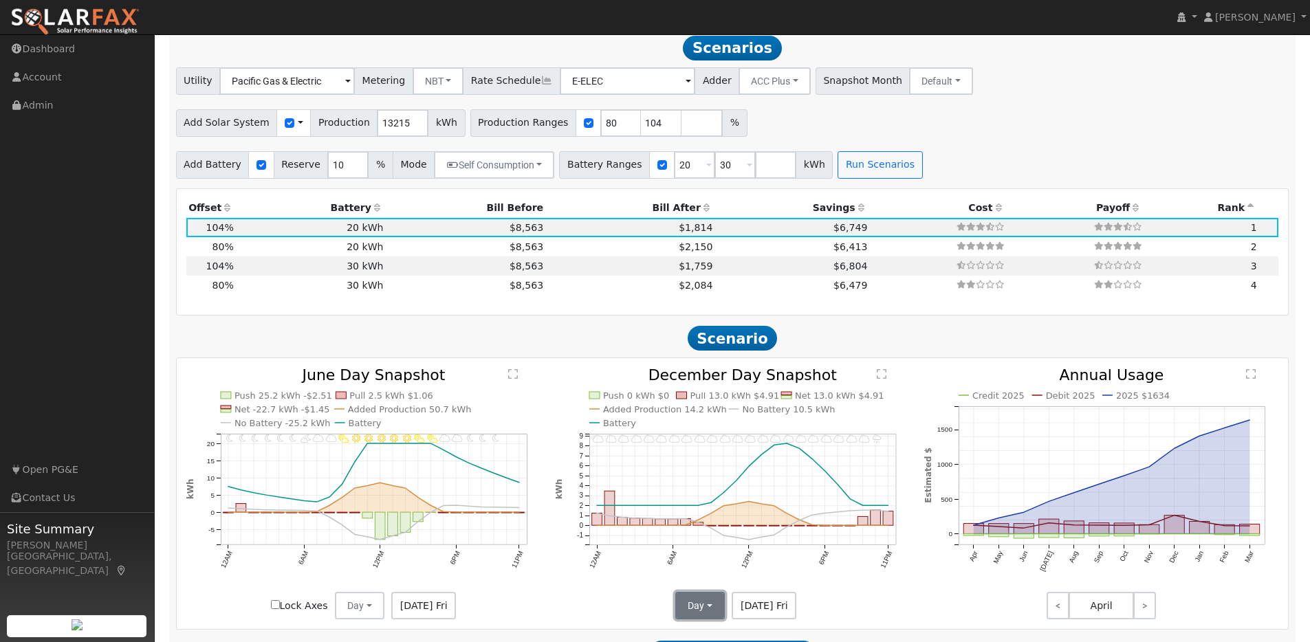
click at [705, 606] on button "Day" at bounding box center [699, 605] width 49 height 27
click at [716, 585] on link "Month Average" at bounding box center [724, 575] width 96 height 19
click at [369, 608] on button "Day" at bounding box center [359, 605] width 49 height 27
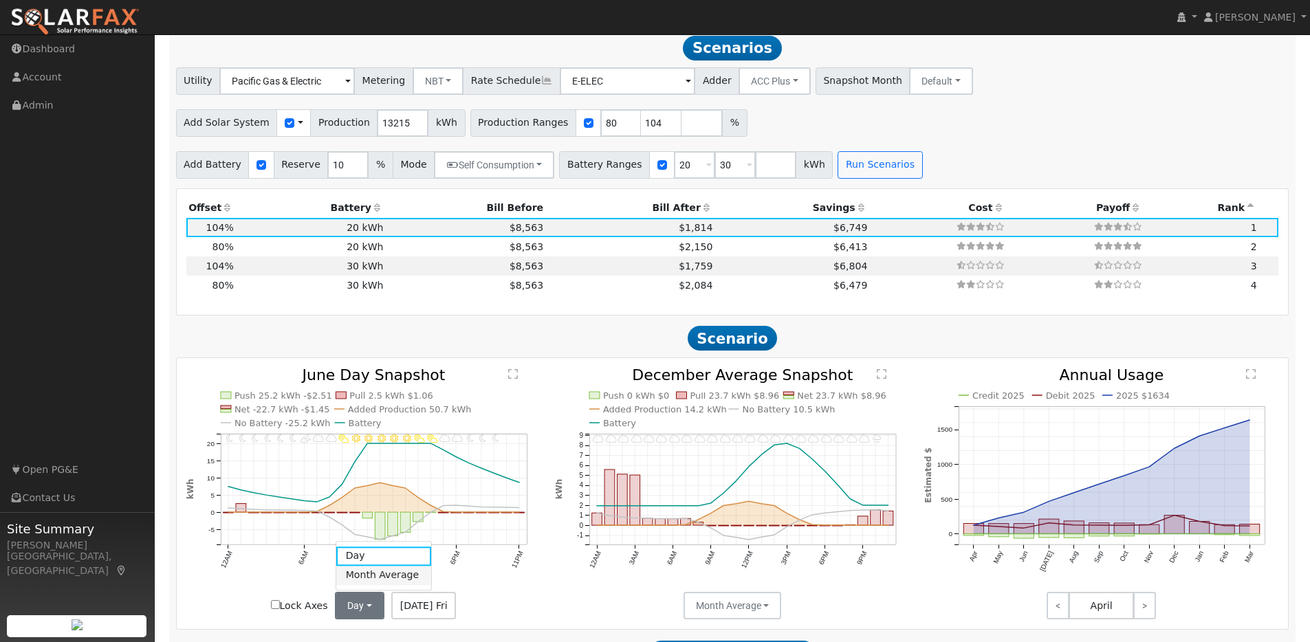
click at [351, 582] on link "Month Average" at bounding box center [384, 575] width 96 height 19
click at [320, 274] on td "30 kWh" at bounding box center [311, 265] width 150 height 19
type input "$30,300"
type input "$17,611"
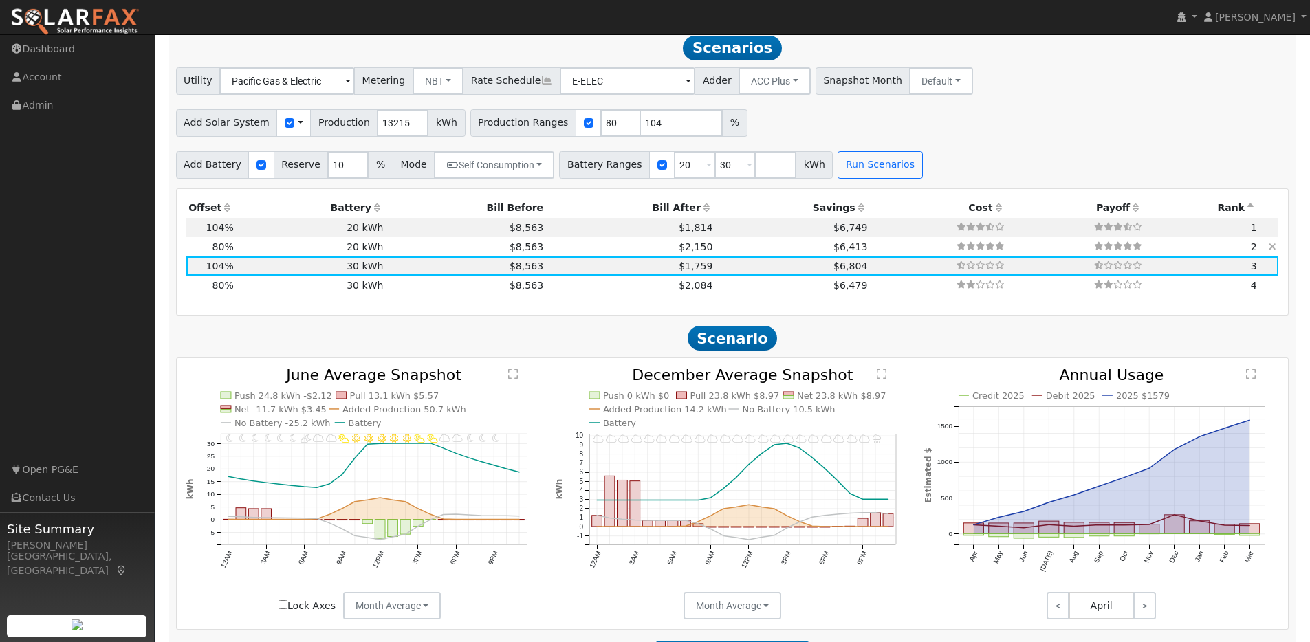
click at [296, 256] on td "20 kWh" at bounding box center [311, 246] width 150 height 19
type input "$21,849"
type input "$20,200"
type input "$12,615"
type input "7.0"
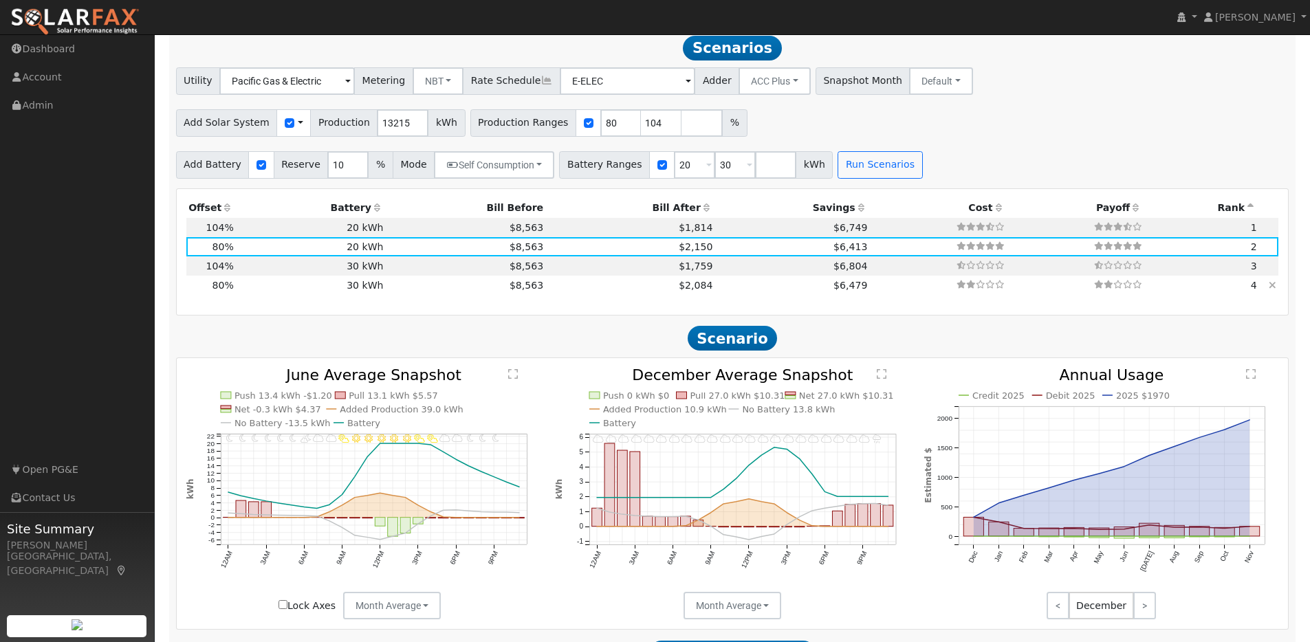
click at [291, 294] on td "30 kWh" at bounding box center [311, 285] width 150 height 19
type input "$30,300"
type input "$15,645"
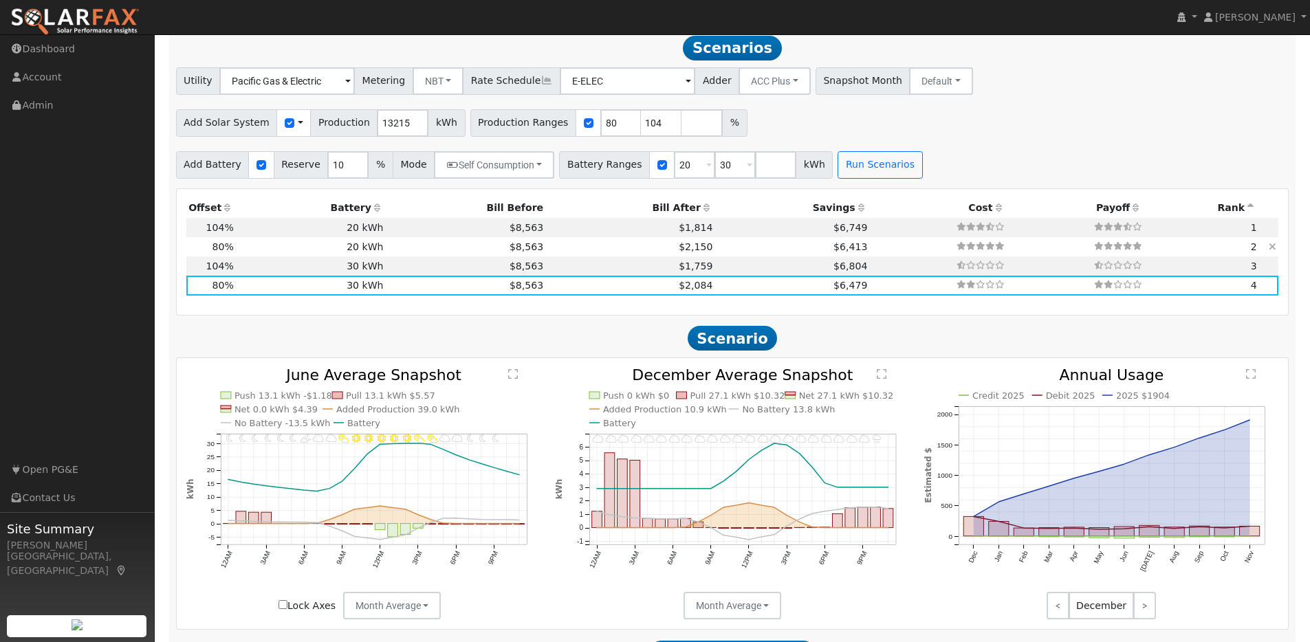
click at [291, 256] on td "20 kWh" at bounding box center [311, 246] width 150 height 19
type input "$20,200"
type input "$12,615"
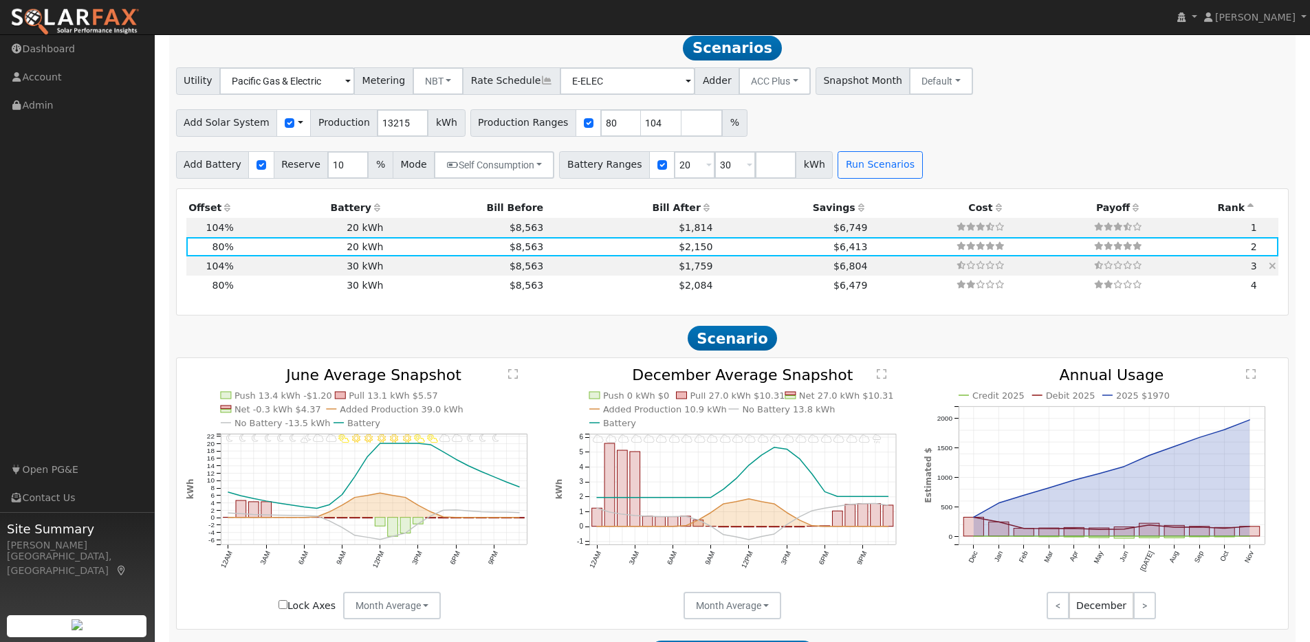
click at [298, 274] on td "30 kWh" at bounding box center [311, 265] width 150 height 19
type input "$28,404"
type input "$30,300"
type input "$17,611"
type input "9.2"
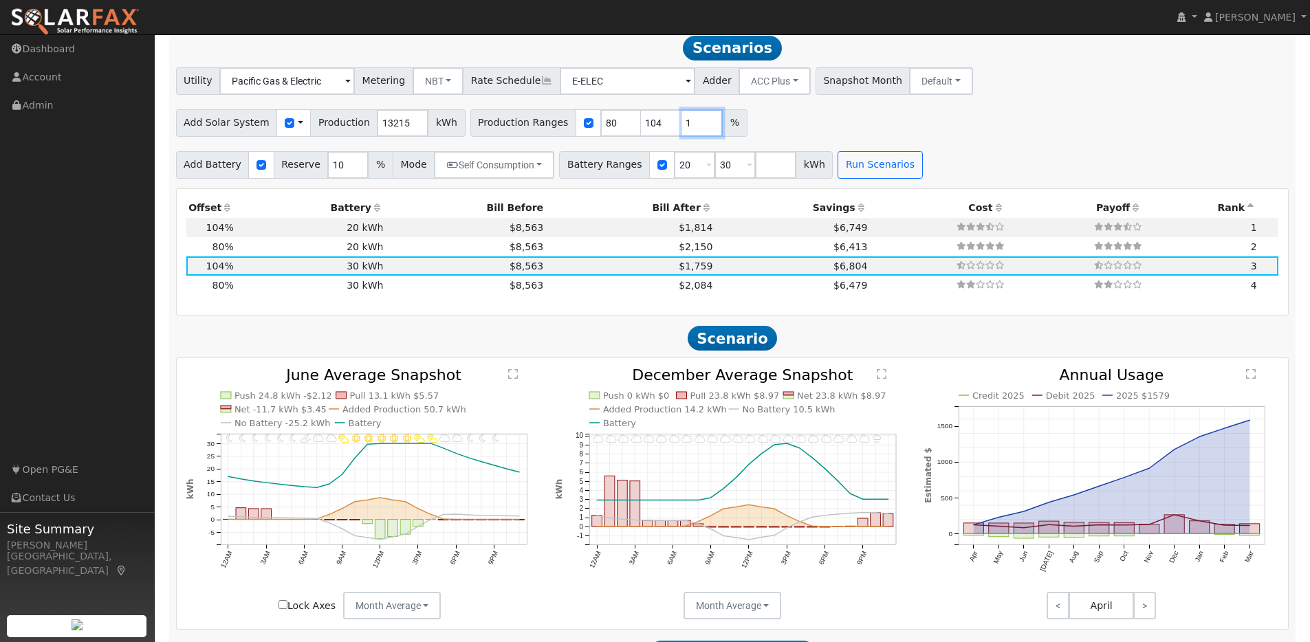
type input "1"
click at [699, 127] on input "1" at bounding box center [701, 122] width 41 height 27
type input "1"
type input "80"
click at [699, 127] on input "105" at bounding box center [701, 122] width 41 height 27
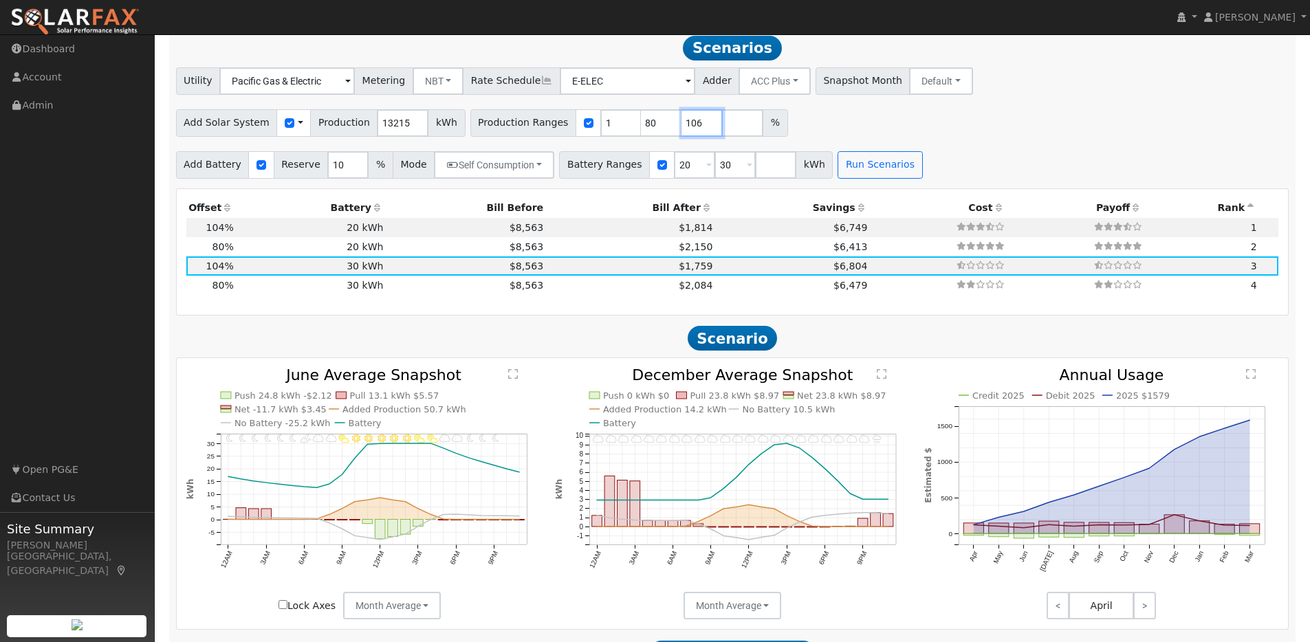
click at [699, 127] on input "106" at bounding box center [701, 122] width 41 height 27
click at [699, 127] on input "107" at bounding box center [701, 122] width 41 height 27
click at [699, 127] on input "108" at bounding box center [701, 122] width 41 height 27
click at [699, 127] on input "109" at bounding box center [701, 122] width 41 height 27
click at [699, 127] on input "110" at bounding box center [701, 122] width 41 height 27
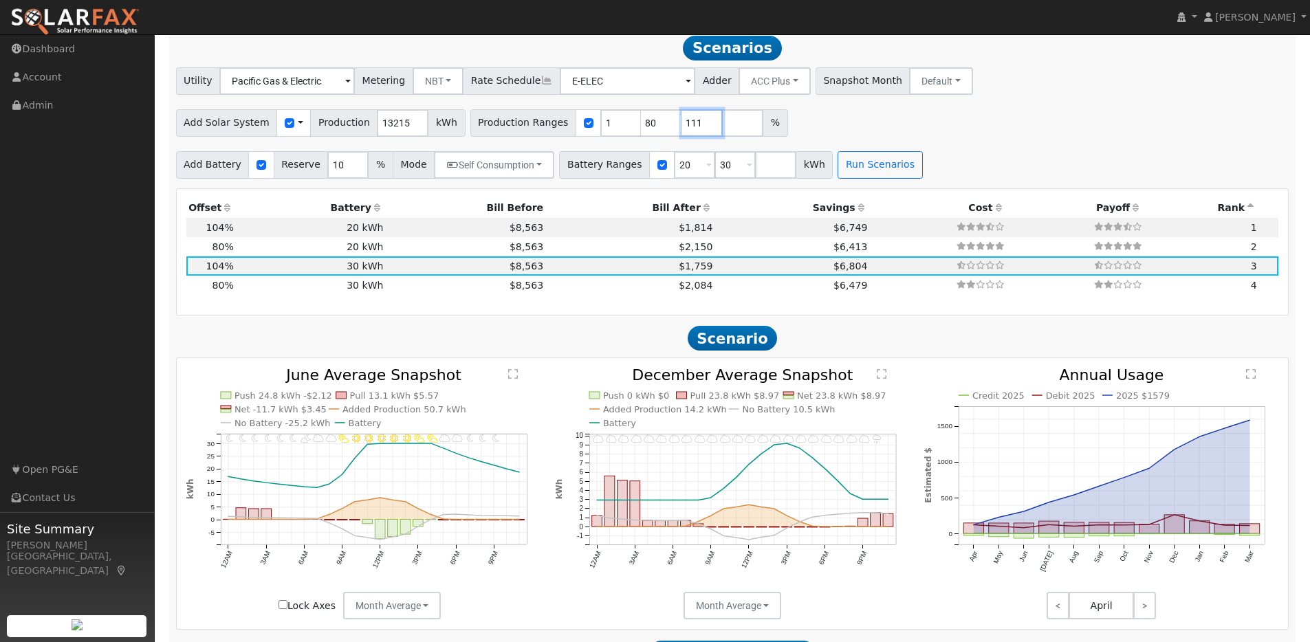
click at [699, 127] on input "111" at bounding box center [701, 122] width 41 height 27
click at [699, 127] on input "112" at bounding box center [701, 122] width 41 height 27
click at [699, 127] on input "113" at bounding box center [701, 122] width 41 height 27
click at [699, 127] on input "114" at bounding box center [701, 122] width 41 height 27
click at [699, 127] on input "115" at bounding box center [701, 122] width 41 height 27
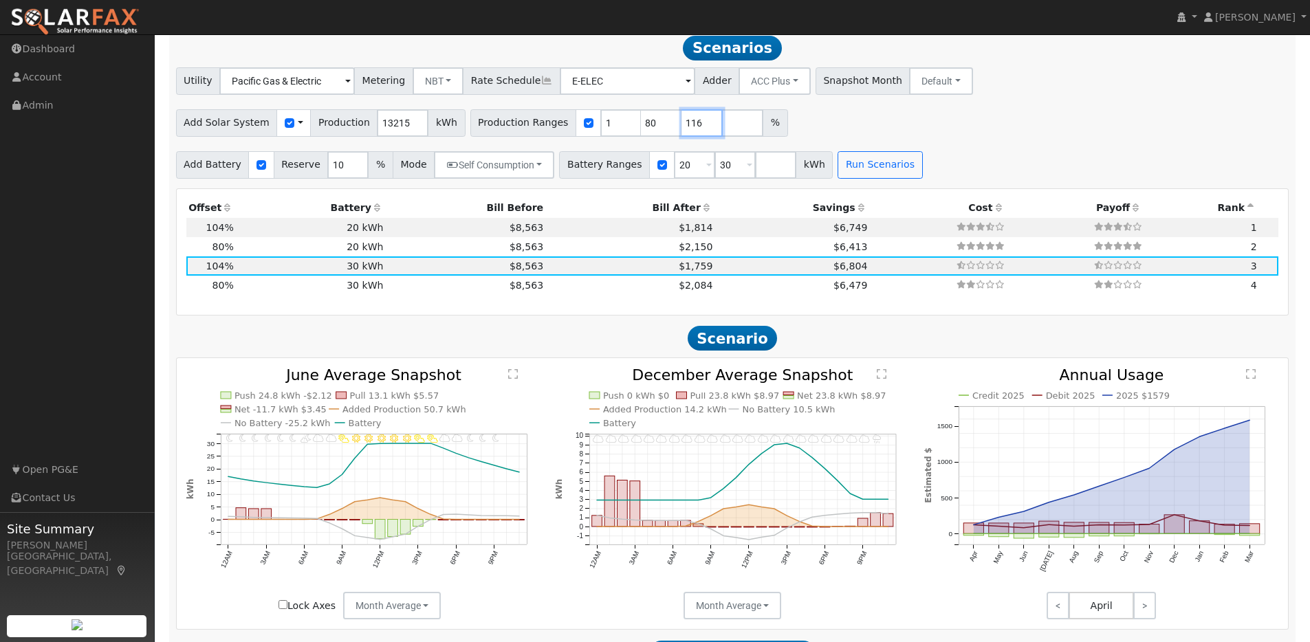
click at [699, 127] on input "116" at bounding box center [701, 122] width 41 height 27
click at [699, 127] on input "117" at bounding box center [701, 122] width 41 height 27
click at [699, 127] on input "118" at bounding box center [701, 122] width 41 height 27
click at [699, 127] on input "119" at bounding box center [701, 122] width 41 height 27
click at [699, 127] on input "120" at bounding box center [701, 122] width 41 height 27
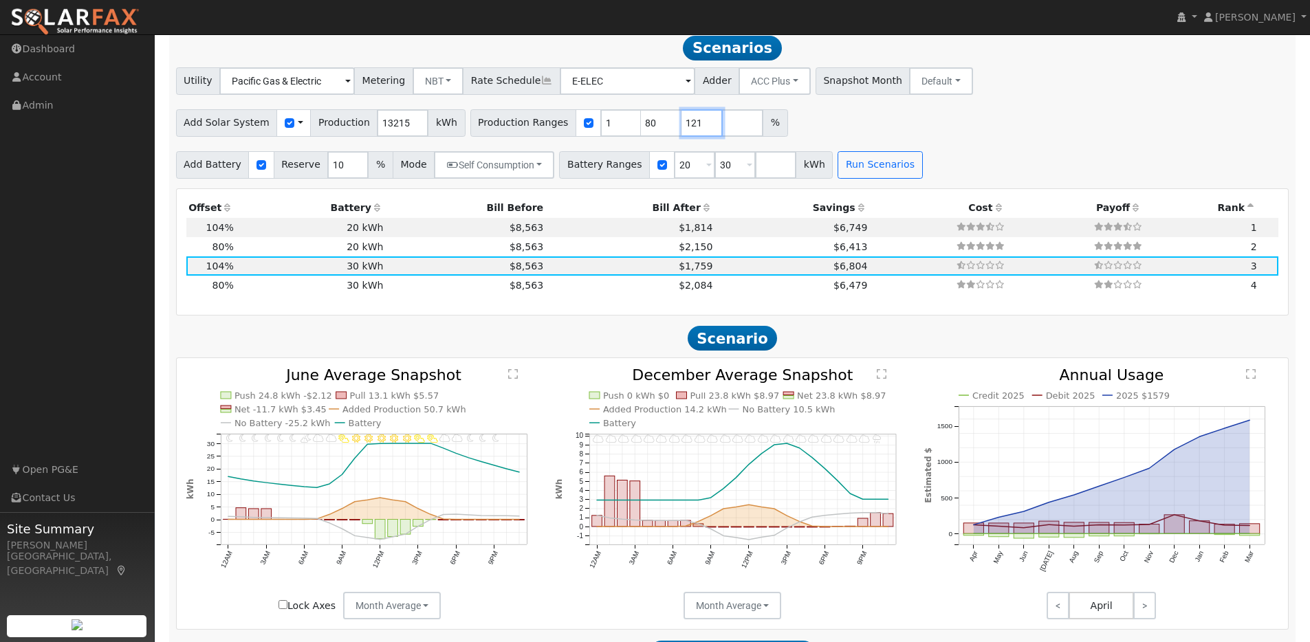
click at [698, 127] on input "121" at bounding box center [701, 122] width 41 height 27
click at [698, 127] on input "122" at bounding box center [701, 122] width 41 height 27
click at [698, 127] on input "123" at bounding box center [701, 122] width 41 height 27
type input "124"
click at [698, 127] on input "124" at bounding box center [701, 122] width 41 height 27
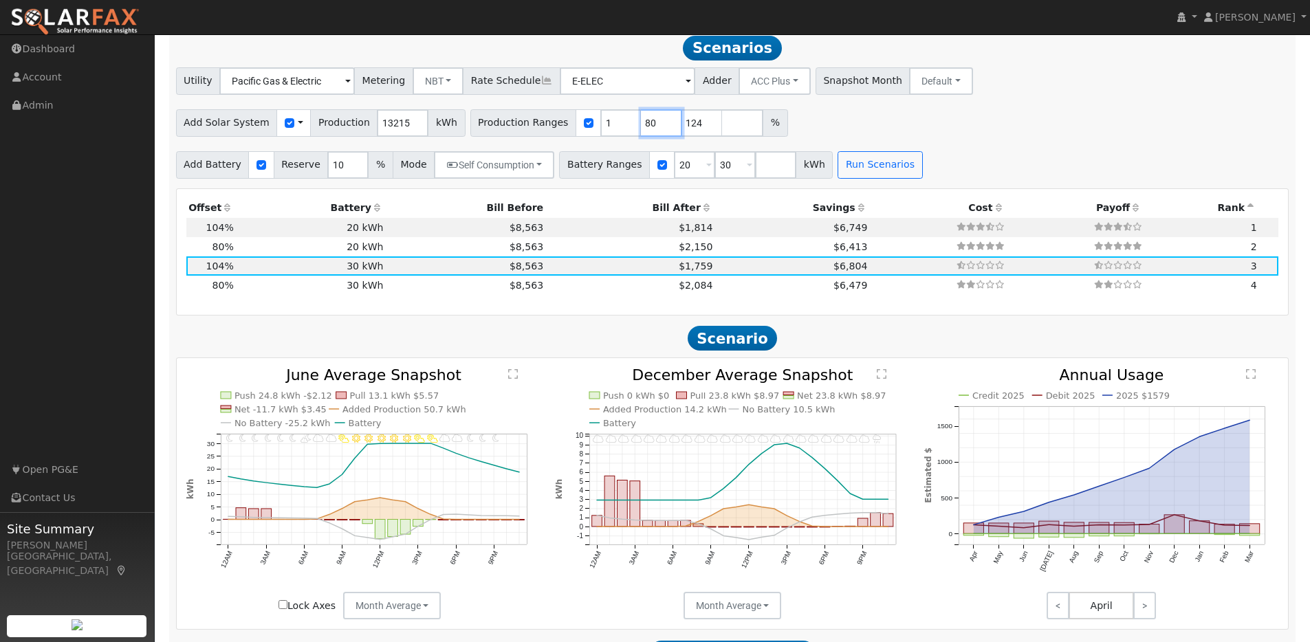
click at [642, 130] on input "80" at bounding box center [661, 122] width 41 height 27
click at [654, 127] on input "81" at bounding box center [661, 122] width 41 height 27
click at [654, 127] on input "82" at bounding box center [661, 122] width 41 height 27
click at [654, 127] on input "83" at bounding box center [661, 122] width 41 height 27
click at [654, 127] on input "84" at bounding box center [661, 122] width 41 height 27
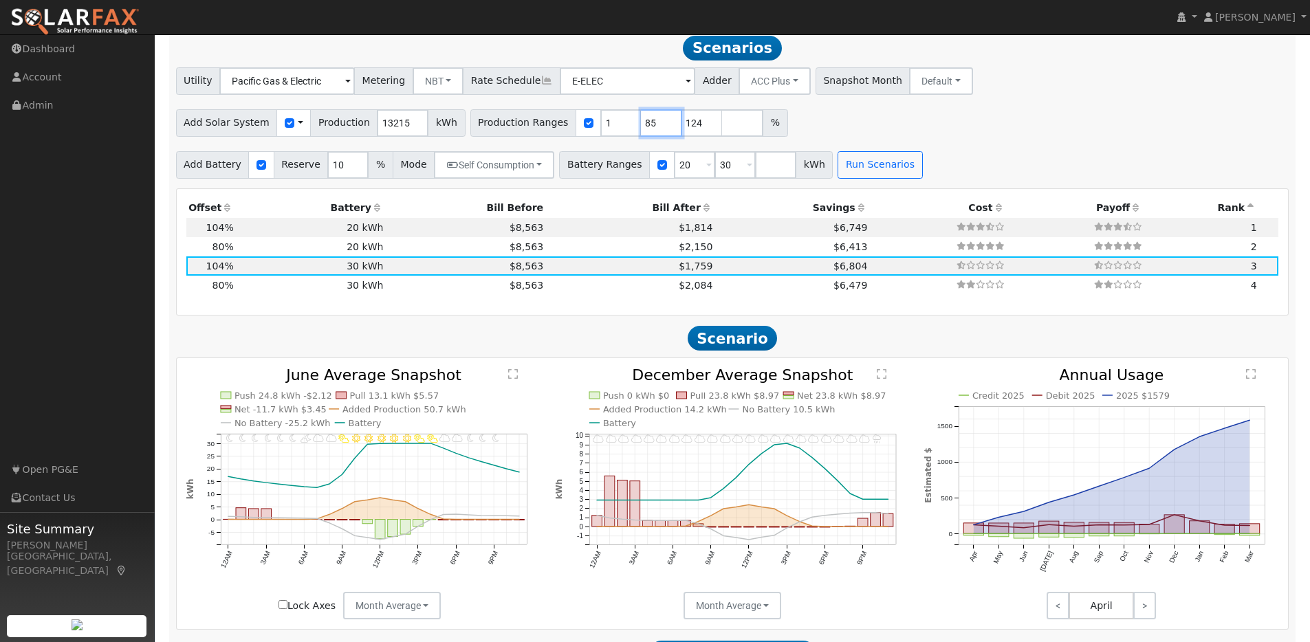
click at [654, 127] on input "85" at bounding box center [661, 122] width 41 height 27
click at [654, 127] on input "86" at bounding box center [661, 122] width 41 height 27
click at [654, 127] on input "87" at bounding box center [661, 122] width 41 height 27
click at [654, 127] on input "88" at bounding box center [661, 122] width 41 height 27
click at [654, 127] on input "89" at bounding box center [661, 122] width 41 height 27
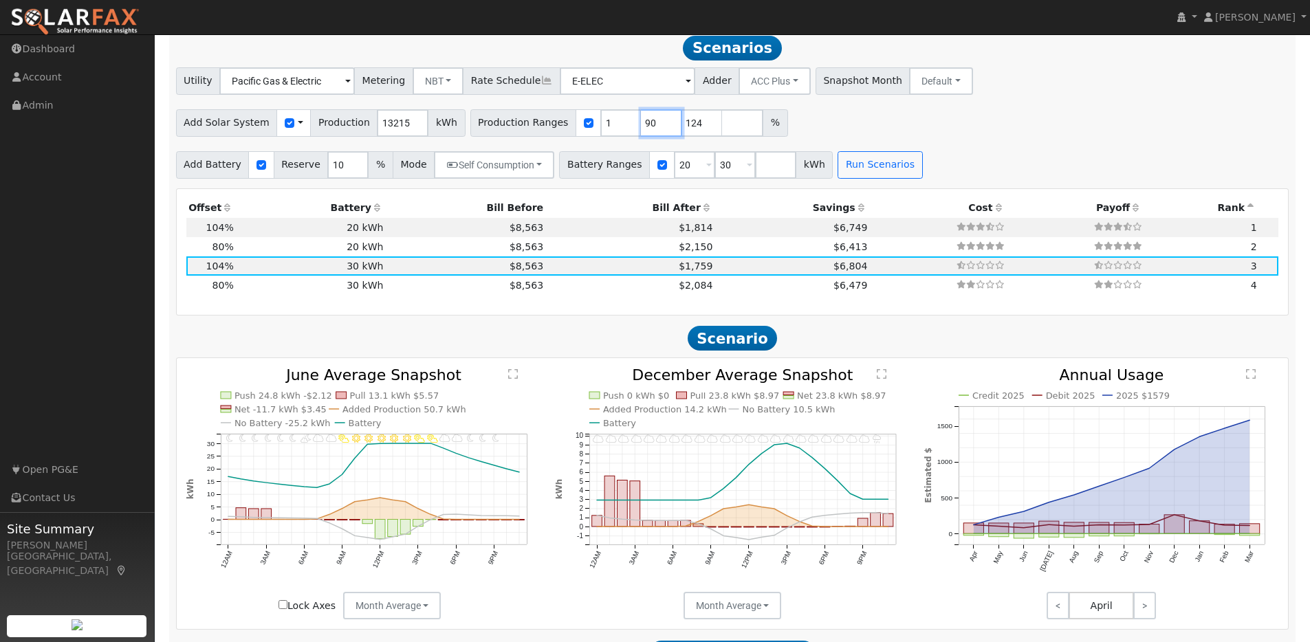
click at [654, 127] on input "90" at bounding box center [661, 122] width 41 height 27
click at [654, 127] on input "91" at bounding box center [661, 122] width 41 height 27
click at [654, 127] on input "92" at bounding box center [661, 122] width 41 height 27
click at [654, 127] on input "93" at bounding box center [661, 122] width 41 height 27
click at [654, 127] on input "94" at bounding box center [661, 122] width 41 height 27
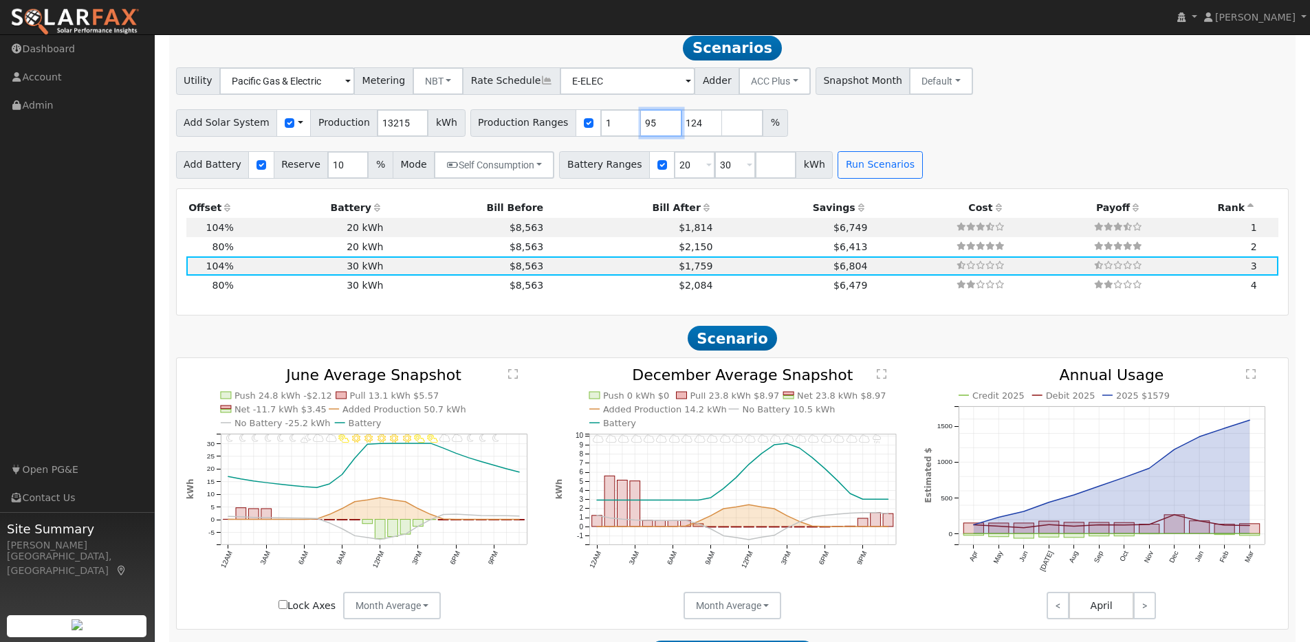
click at [654, 127] on input "95" at bounding box center [661, 122] width 41 height 27
click at [654, 127] on input "96" at bounding box center [661, 122] width 41 height 27
click at [654, 127] on input "97" at bounding box center [661, 122] width 41 height 27
click at [654, 127] on input "98" at bounding box center [661, 122] width 41 height 27
click at [654, 127] on input "99" at bounding box center [661, 122] width 41 height 27
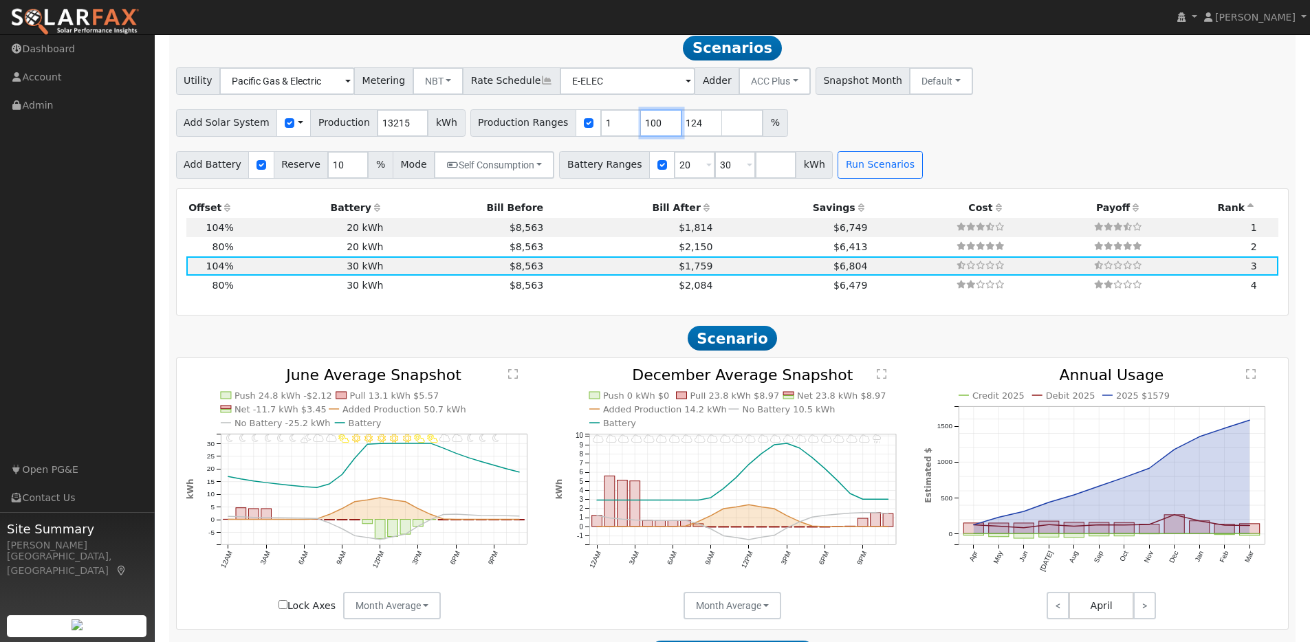
click at [654, 127] on input "100" at bounding box center [661, 122] width 41 height 27
click at [654, 127] on input "101" at bounding box center [661, 122] width 41 height 27
click at [654, 127] on input "102" at bounding box center [661, 122] width 41 height 27
click at [654, 127] on input "103" at bounding box center [661, 122] width 41 height 27
click at [654, 127] on input "104" at bounding box center [661, 122] width 41 height 27
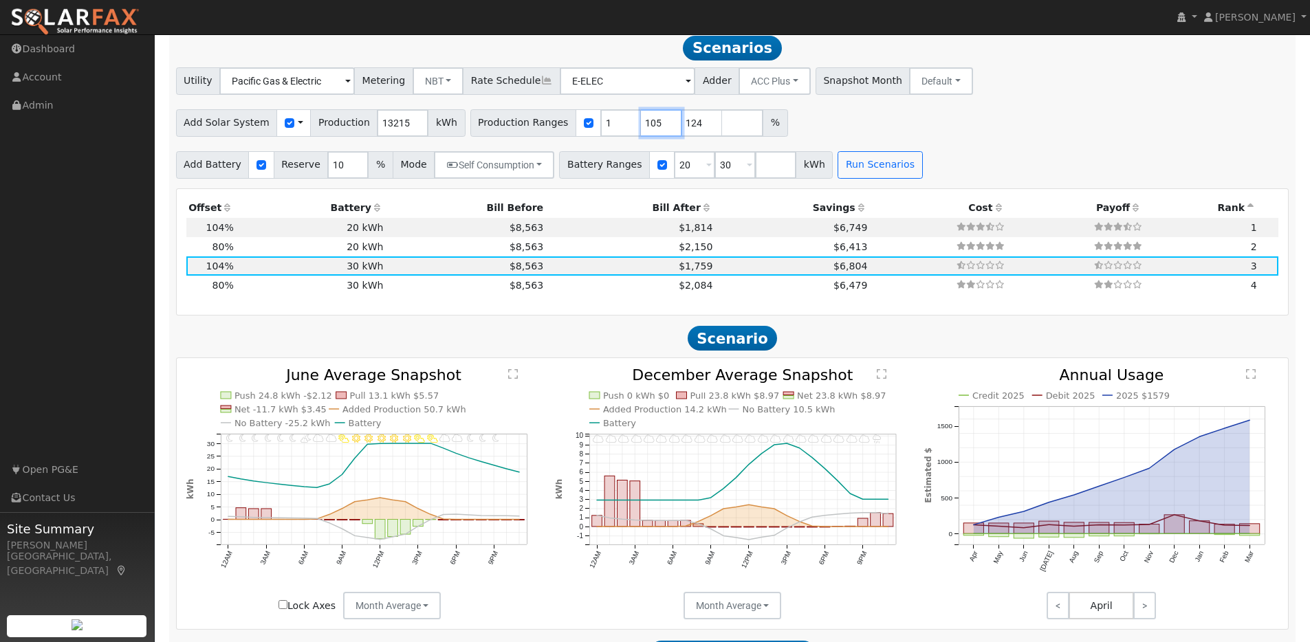
click at [654, 127] on input "105" at bounding box center [661, 122] width 41 height 27
type input "104"
click at [654, 133] on input "104" at bounding box center [661, 122] width 41 height 27
type input "125"
click at [695, 126] on input "125" at bounding box center [701, 122] width 41 height 27
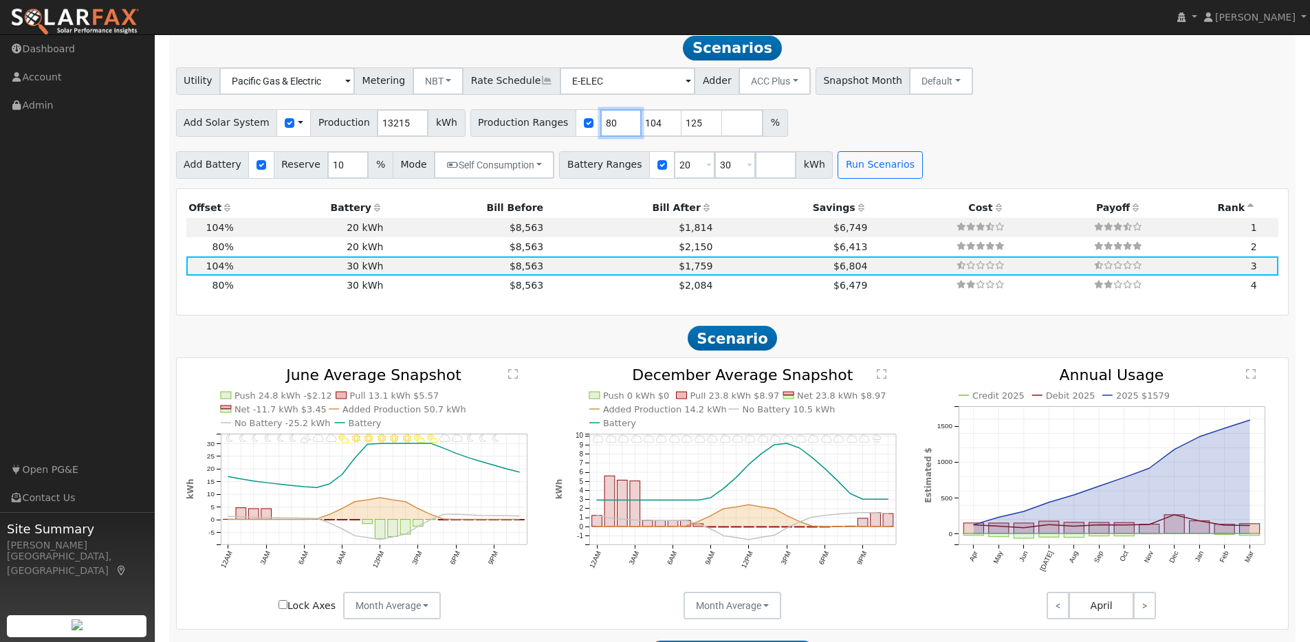
type input "80"
click at [611, 127] on input "80" at bounding box center [620, 122] width 41 height 27
click at [846, 174] on button "Run Scenarios" at bounding box center [879, 164] width 85 height 27
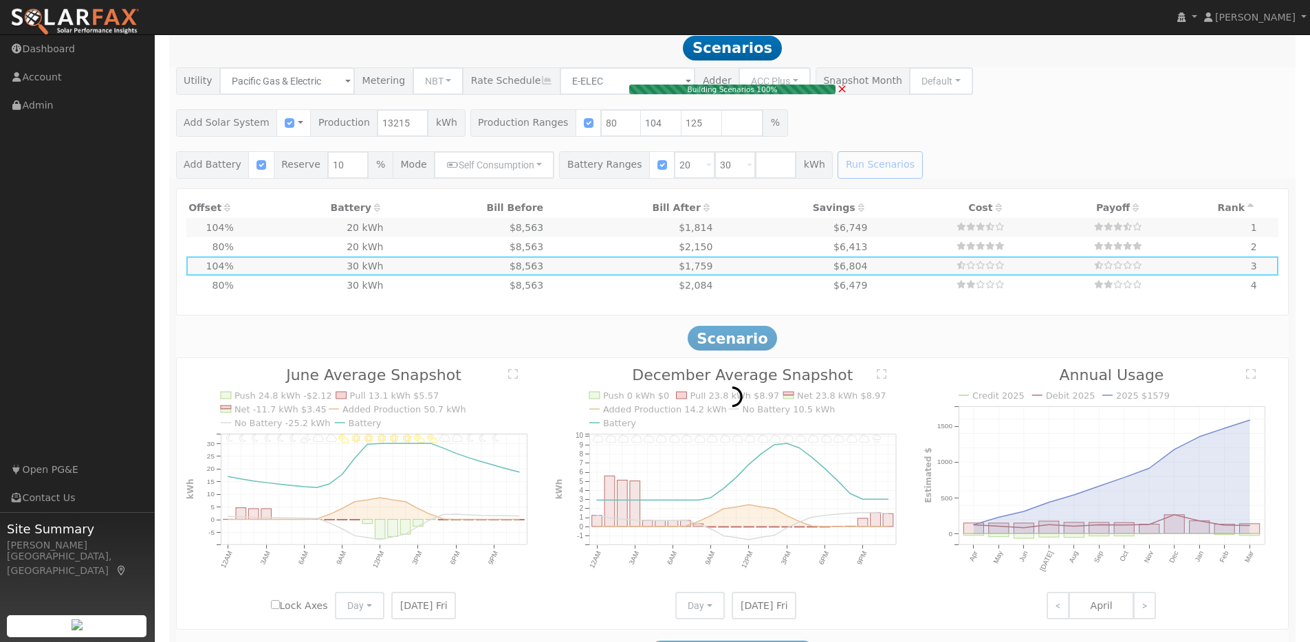
type input "$21,849"
type input "$20,200"
type input "$12,615"
type input "7.0"
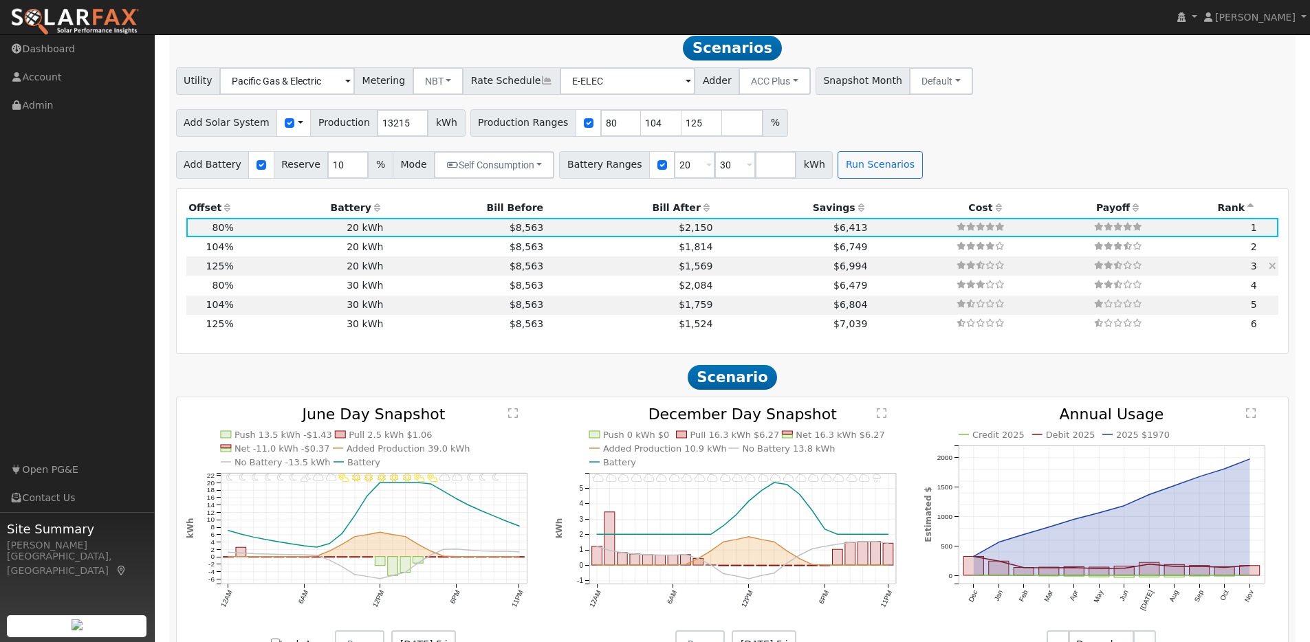
click at [254, 272] on td "20 kWh" at bounding box center [311, 265] width 150 height 19
type input "$34,139"
type input "$16,302"
type input "11.0"
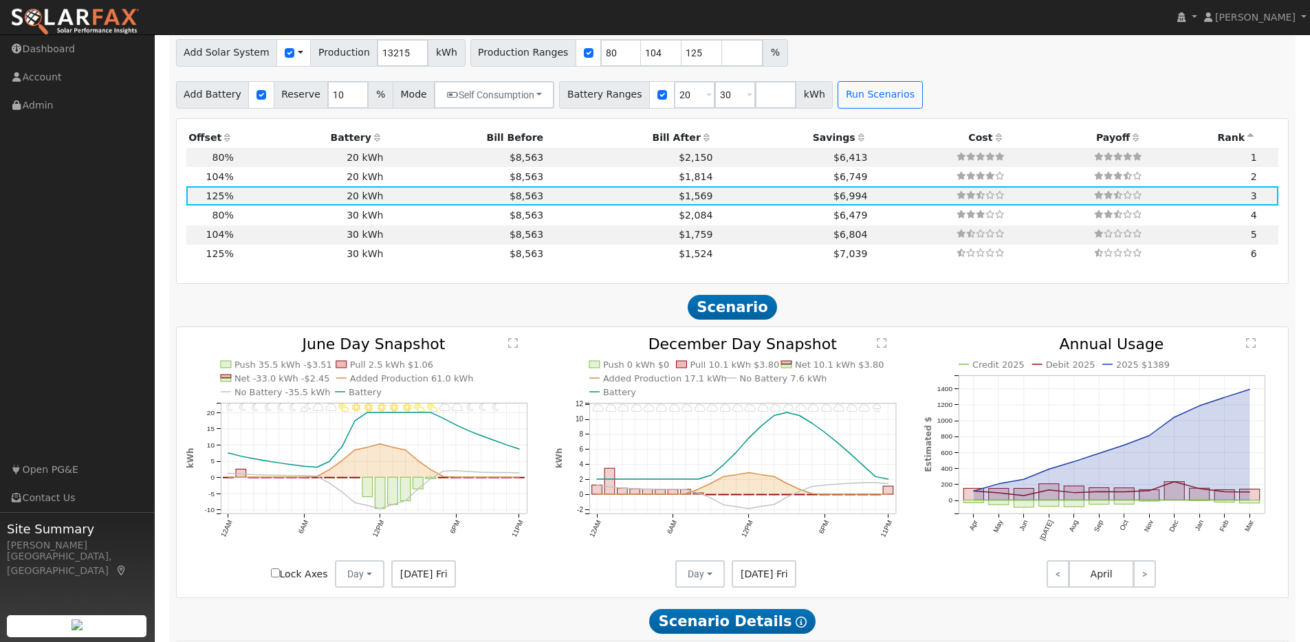
scroll to position [1292, 0]
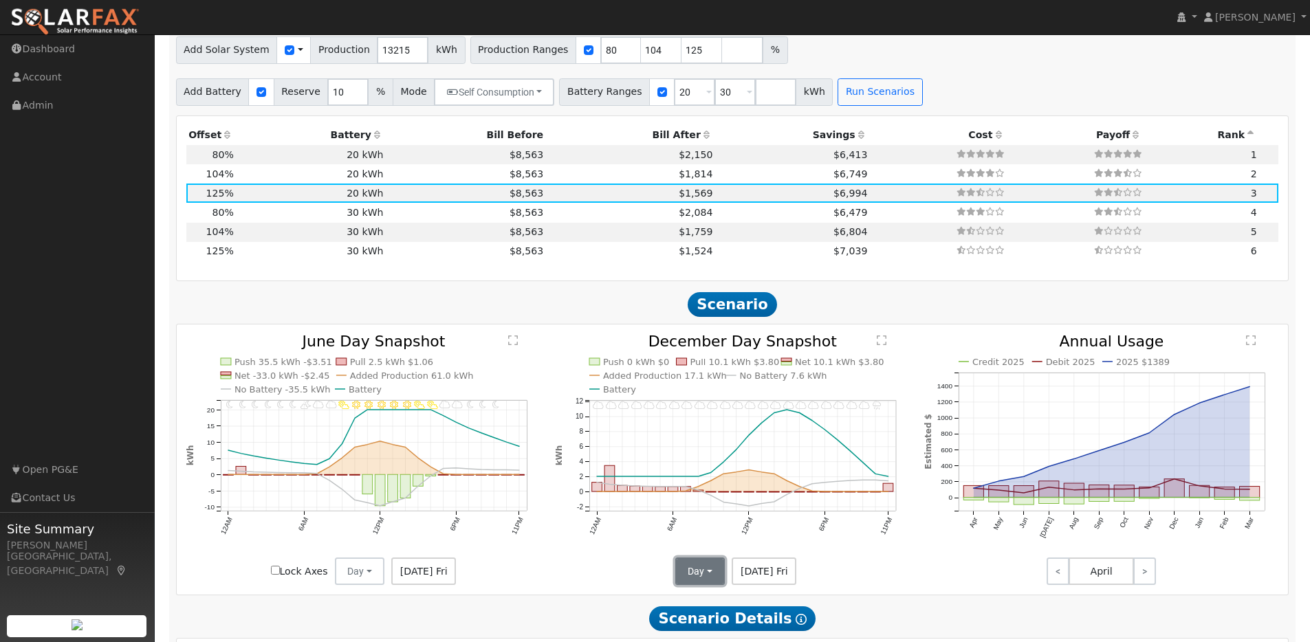
click at [694, 579] on button "Day" at bounding box center [699, 571] width 49 height 27
click at [705, 548] on link "Month Average" at bounding box center [724, 541] width 96 height 19
click at [364, 574] on button "Day" at bounding box center [359, 571] width 49 height 27
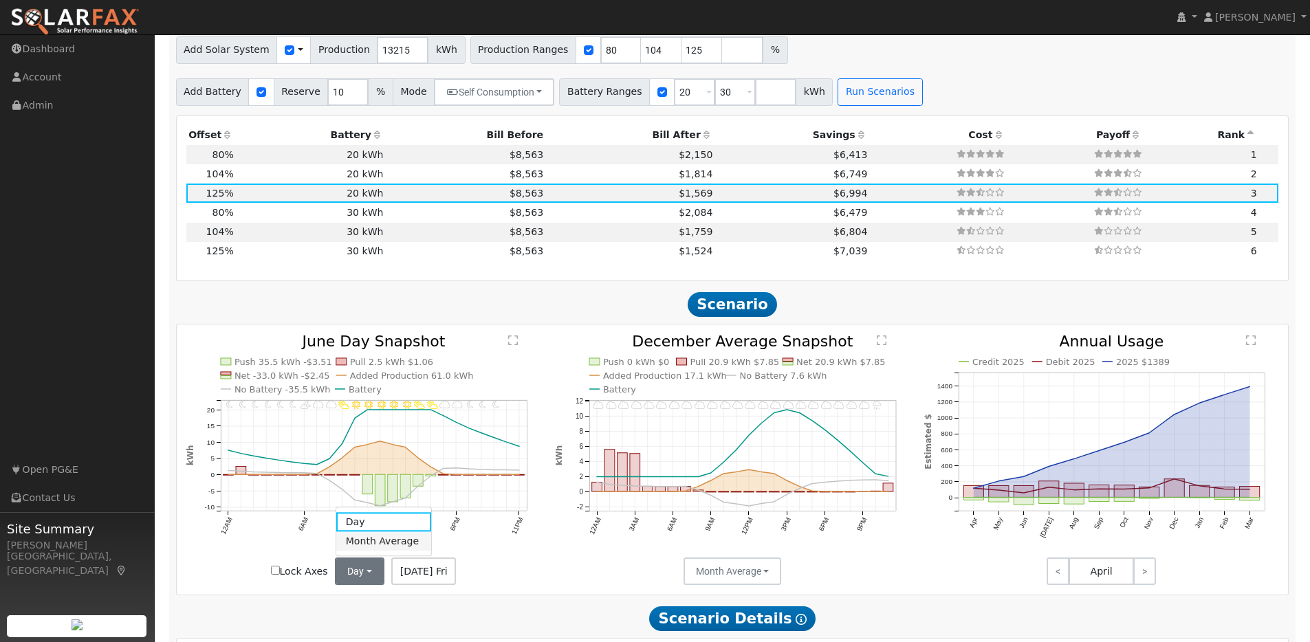
click at [355, 545] on link "Month Average" at bounding box center [384, 541] width 96 height 19
click at [292, 257] on td "30 kWh" at bounding box center [311, 251] width 150 height 19
type input "$30,300"
type input "$19,332"
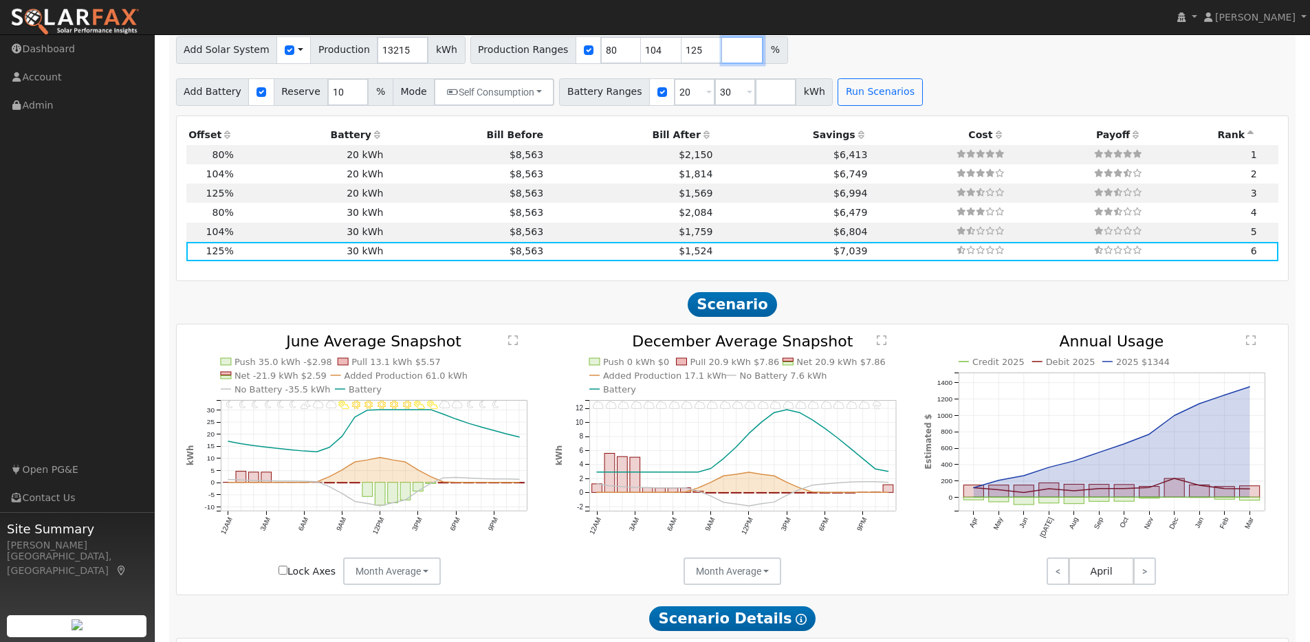
click at [722, 56] on input "number" at bounding box center [742, 49] width 41 height 27
type input "150"
click at [853, 47] on div "Add Solar System Use CSV Data Production 13215 kWh Production Ranges 80 104 125…" at bounding box center [732, 48] width 1118 height 32
click at [851, 105] on button "Run Scenarios" at bounding box center [879, 91] width 85 height 27
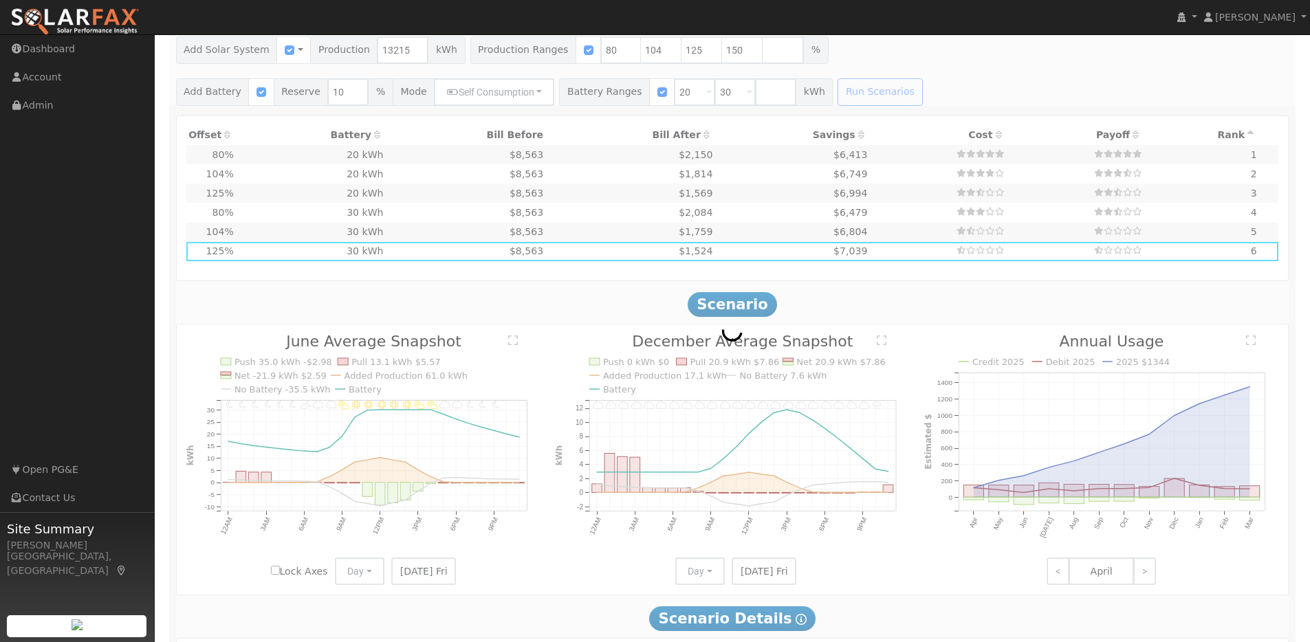
type input "$21,849"
type input "$20,200"
type input "$12,615"
type input "7.0"
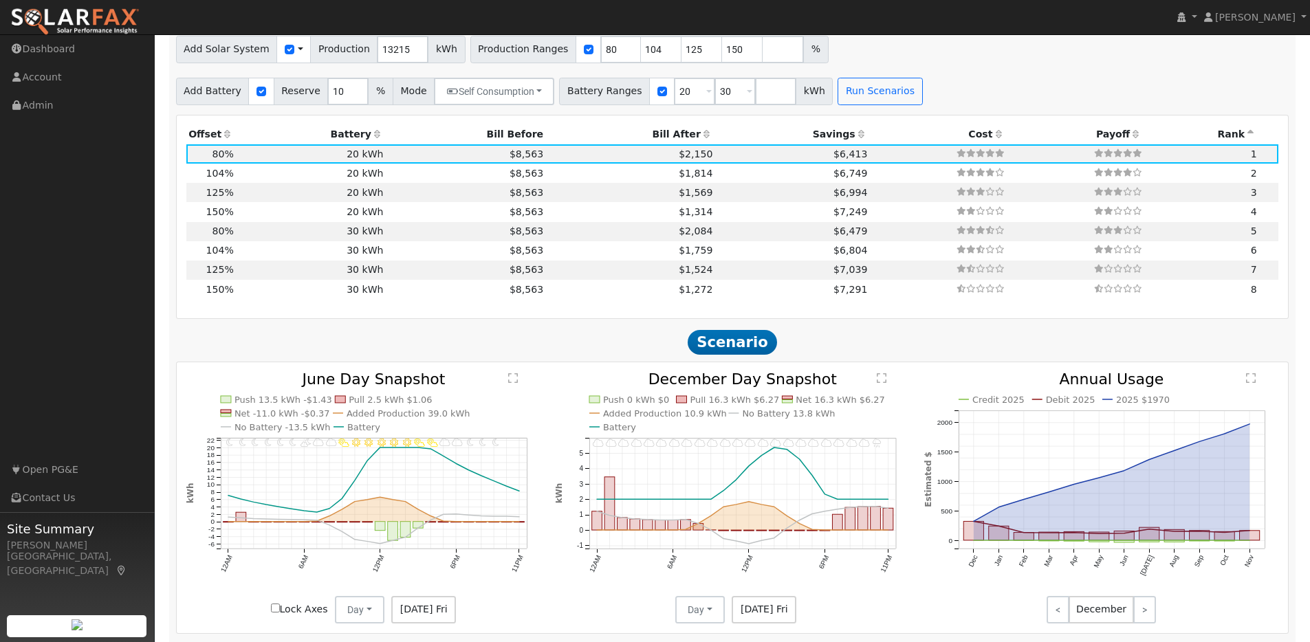
scroll to position [1344, 0]
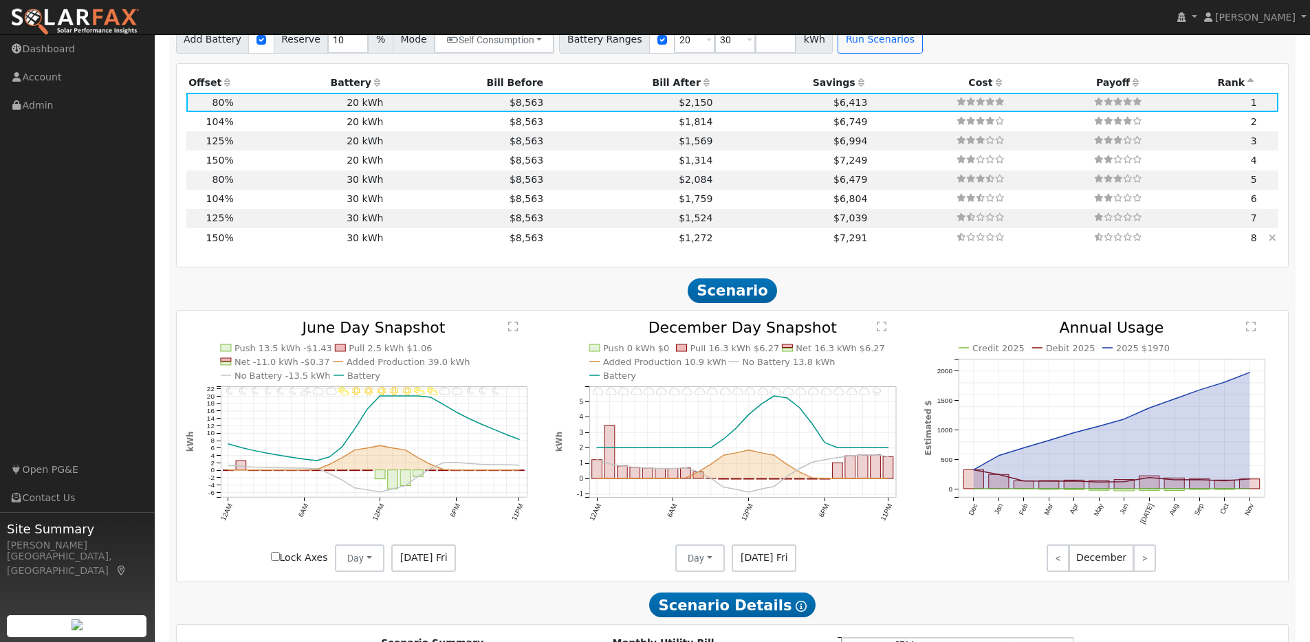
click at [243, 245] on td "30 kWh" at bounding box center [311, 237] width 150 height 19
type input "$40,965"
type input "$30,300"
type input "$21,380"
type input "13.2"
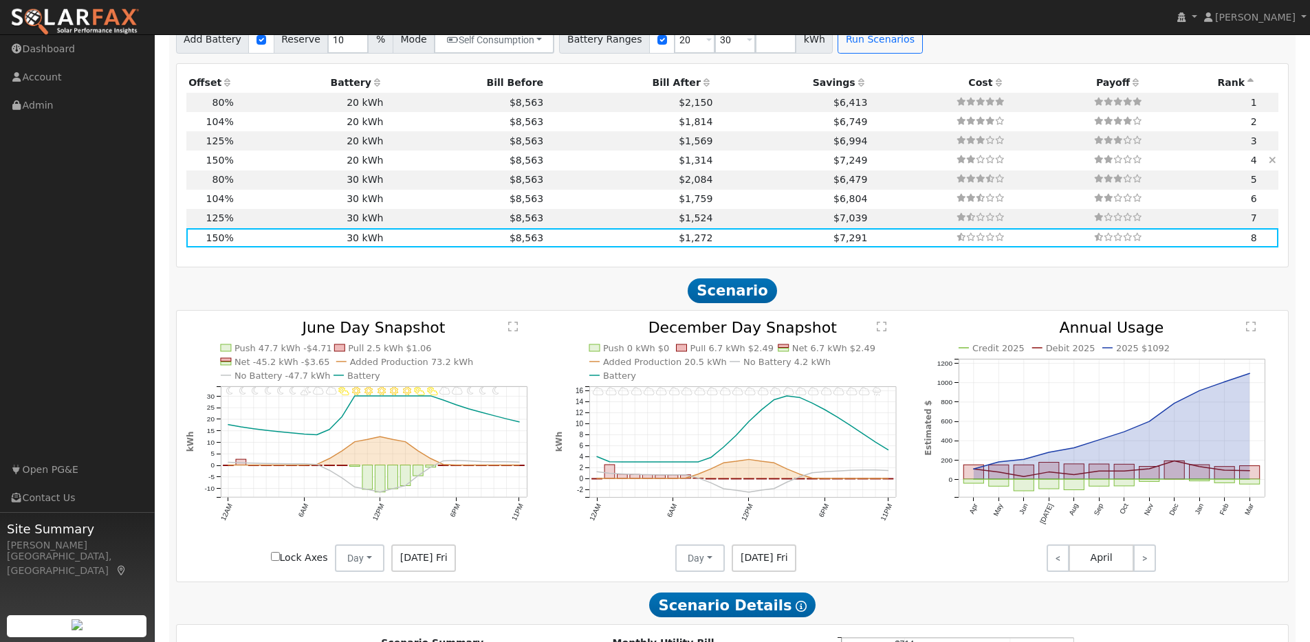
click at [263, 167] on td "20 kWh" at bounding box center [311, 160] width 150 height 19
type input "$20,200"
type input "$18,350"
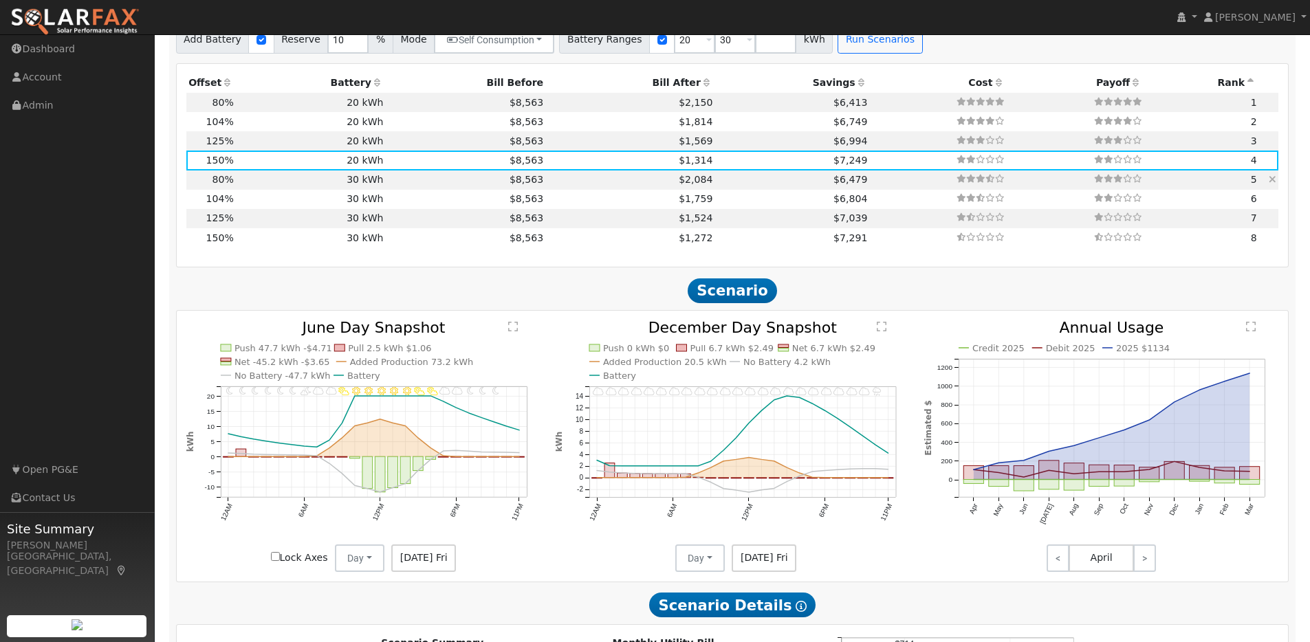
click at [311, 187] on td "30 kWh" at bounding box center [311, 179] width 150 height 19
type input "$21,849"
type input "$30,300"
type input "$15,645"
type input "7.0"
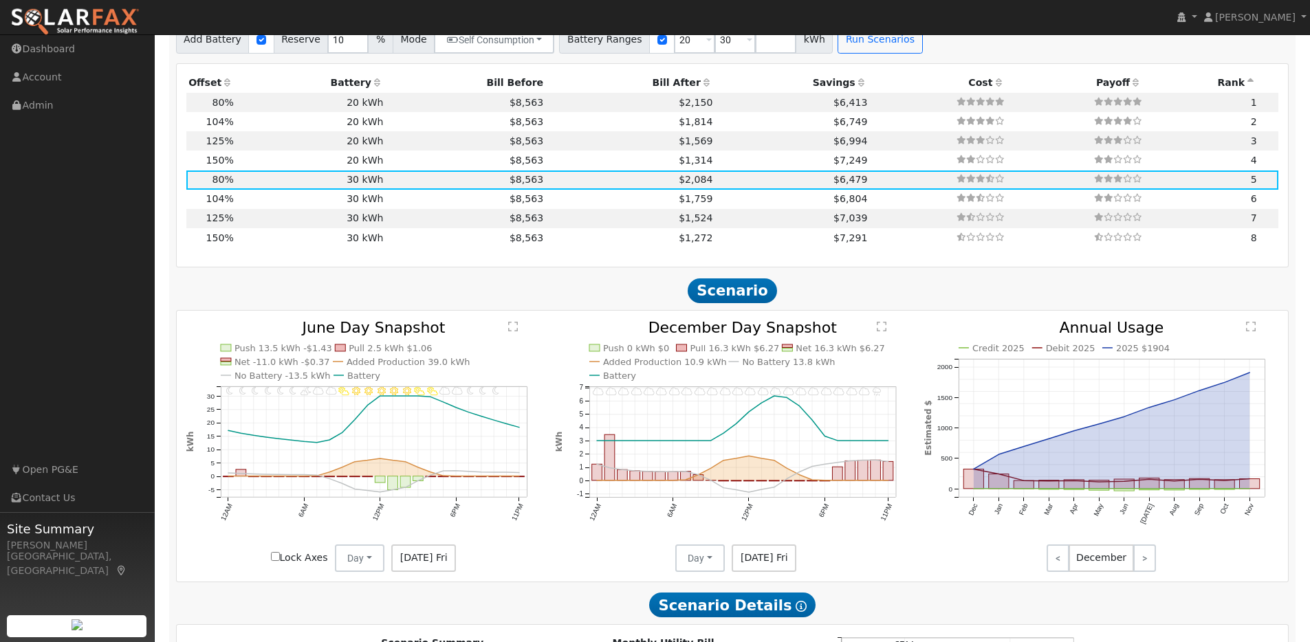
click at [228, 87] on icon at bounding box center [227, 83] width 12 height 10
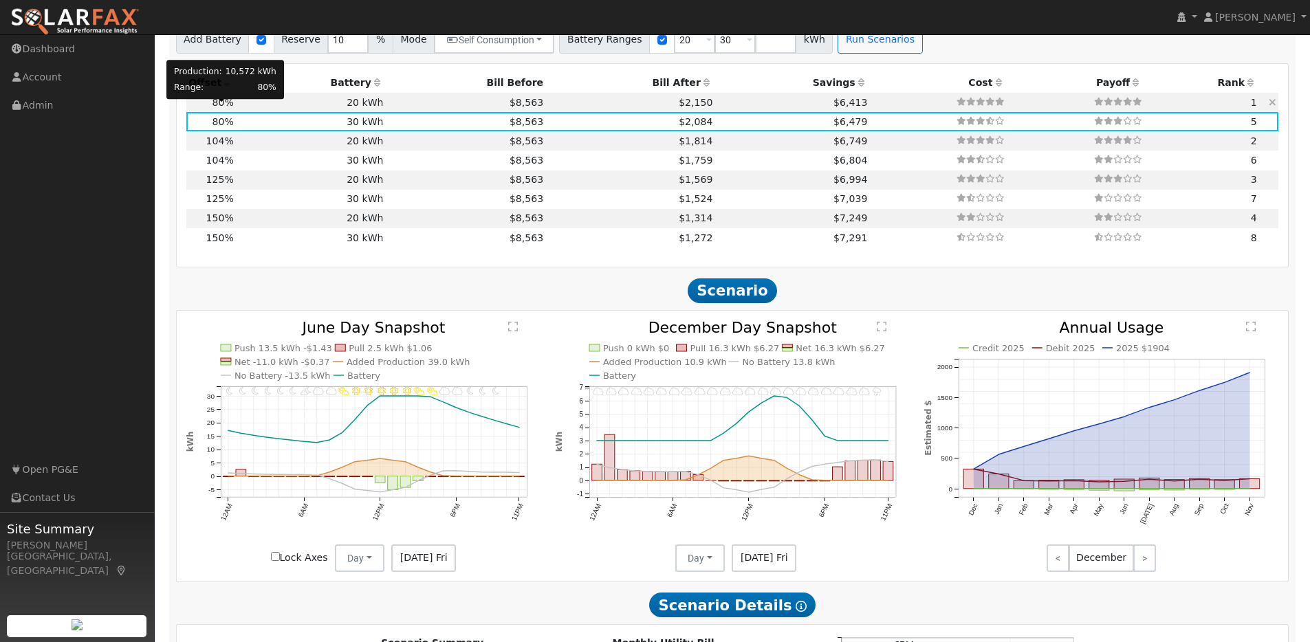
click at [228, 108] on span "80%" at bounding box center [222, 102] width 21 height 11
type input "$20,200"
type input "$12,615"
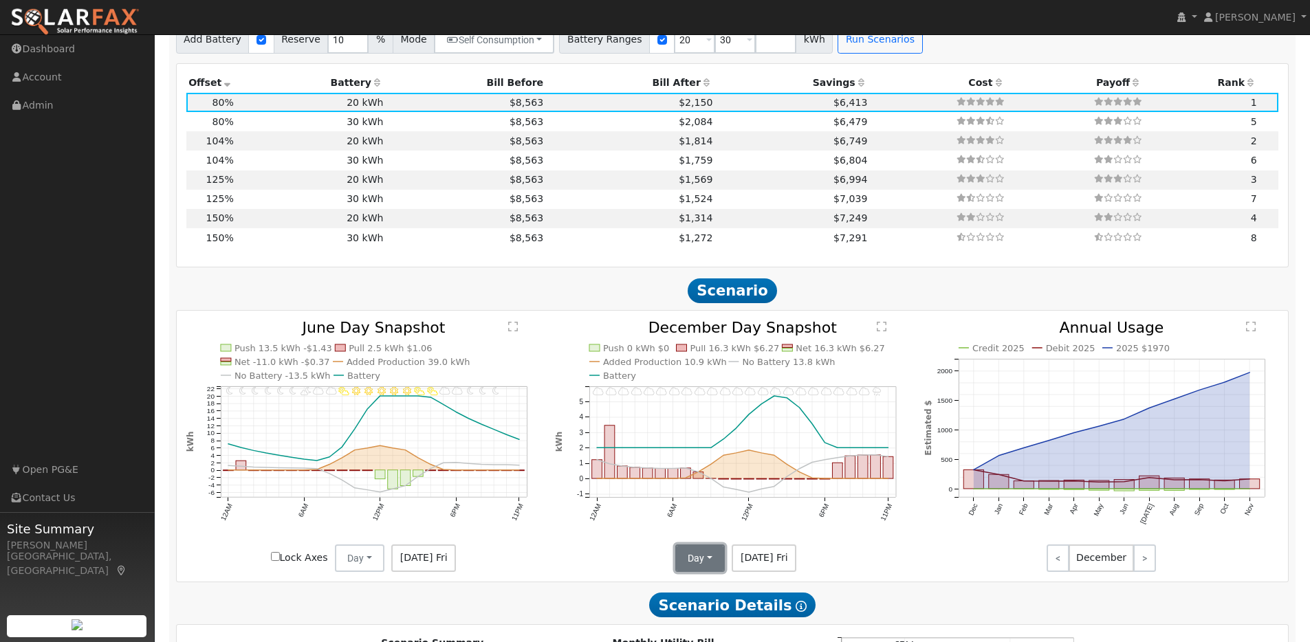
click at [706, 566] on button "Day" at bounding box center [699, 557] width 49 height 27
click at [716, 615] on link "Month Average" at bounding box center [724, 607] width 96 height 19
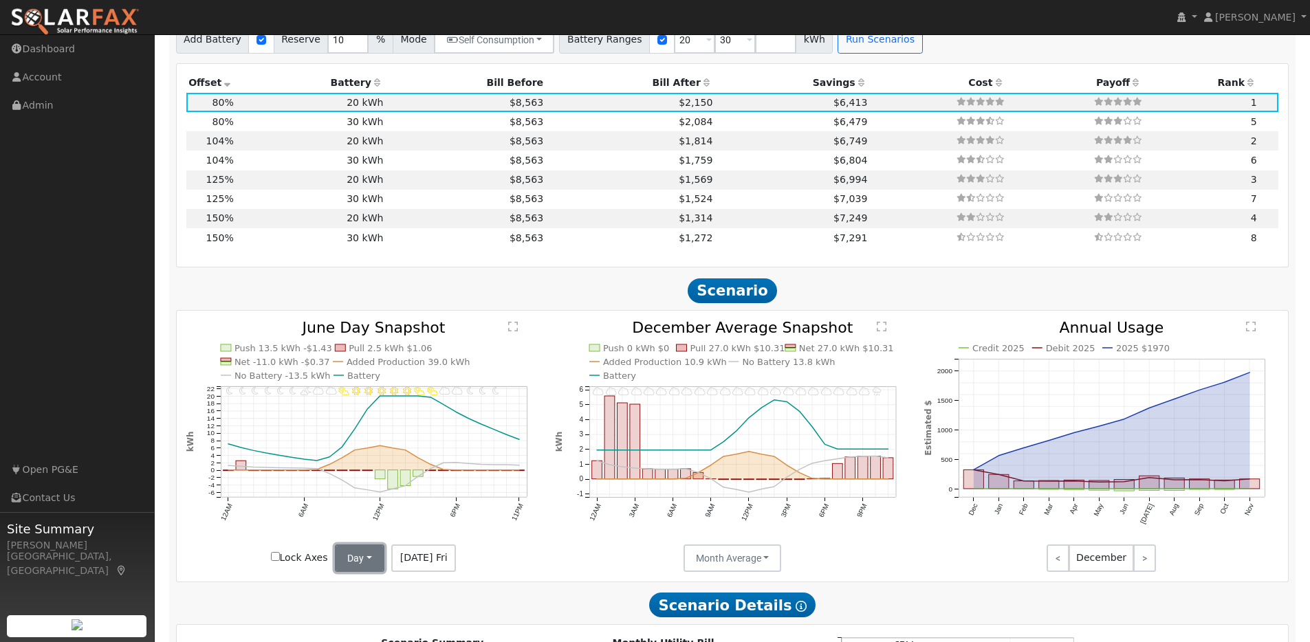
click at [377, 563] on button "Day" at bounding box center [359, 557] width 49 height 27
click at [363, 611] on link "Month Average" at bounding box center [384, 607] width 96 height 19
click at [269, 131] on td "30 kWh" at bounding box center [311, 121] width 150 height 19
type input "$30,300"
type input "$15,645"
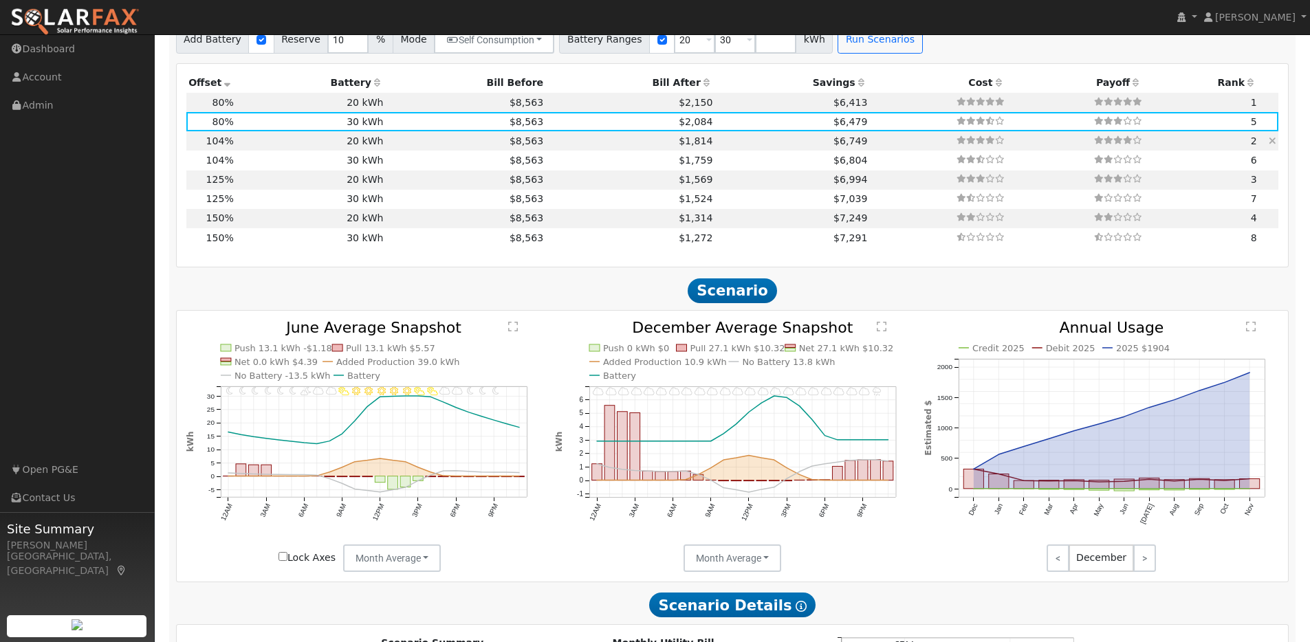
click at [267, 148] on td "20 kWh" at bounding box center [311, 140] width 150 height 19
type input "$28,404"
type input "$20,200"
type input "$14,581"
type input "9.2"
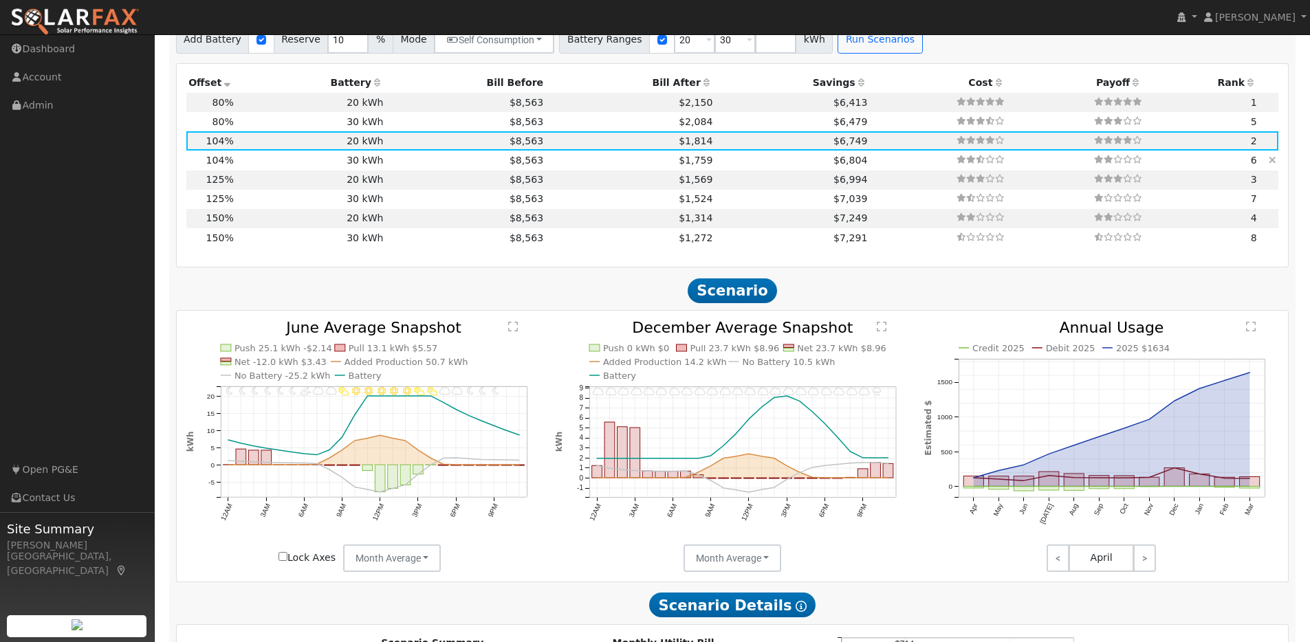
click at [268, 168] on td "30 kWh" at bounding box center [311, 160] width 150 height 19
type input "$30,300"
type input "$17,611"
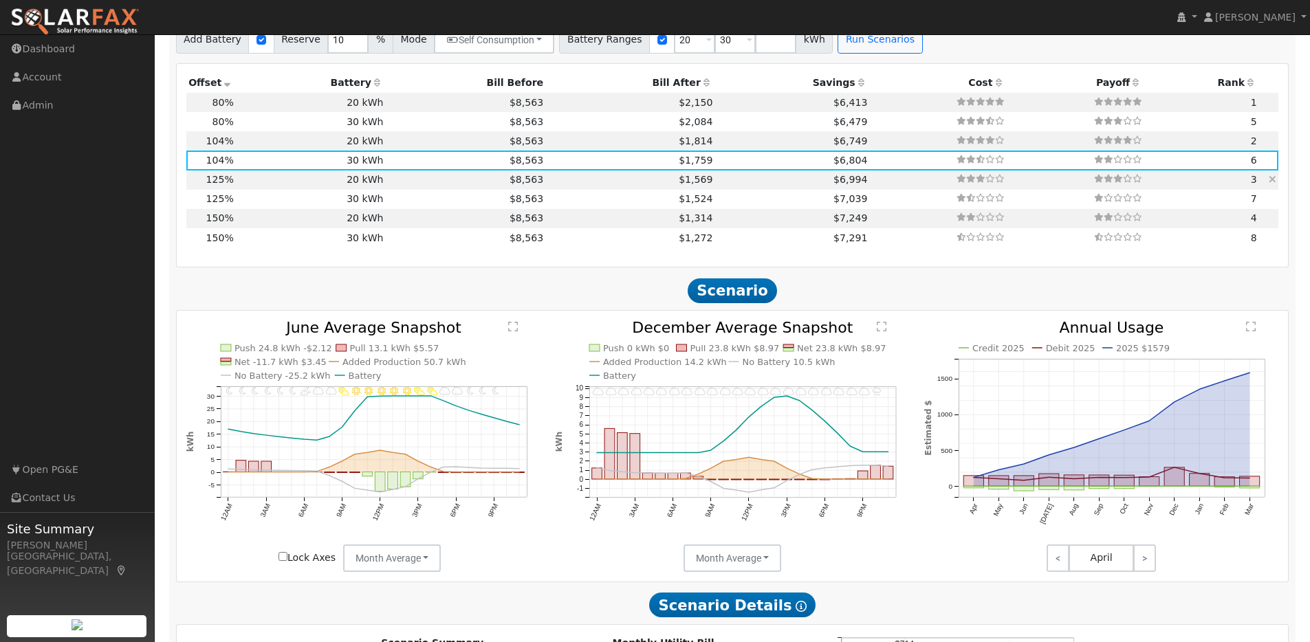
click at [269, 188] on td "20 kWh" at bounding box center [311, 179] width 150 height 19
type input "$34,139"
type input "$20,200"
type input "$16,302"
type input "11.0"
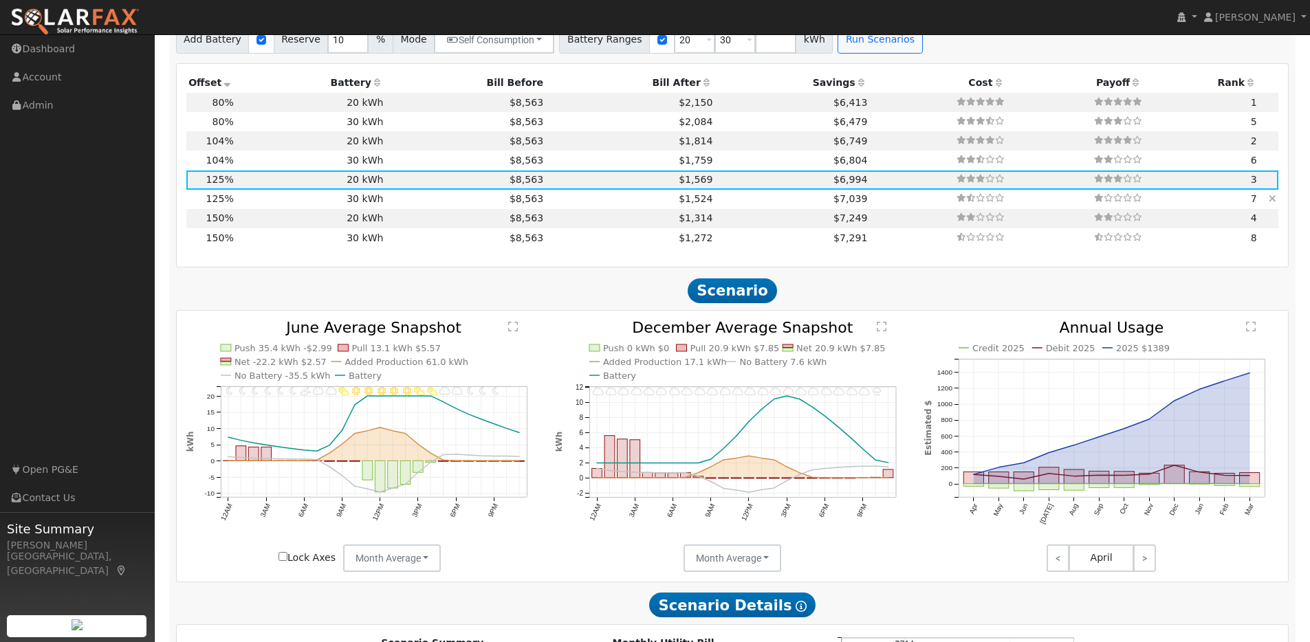
click at [270, 205] on td "30 kWh" at bounding box center [311, 199] width 150 height 19
type input "$30,300"
type input "$19,332"
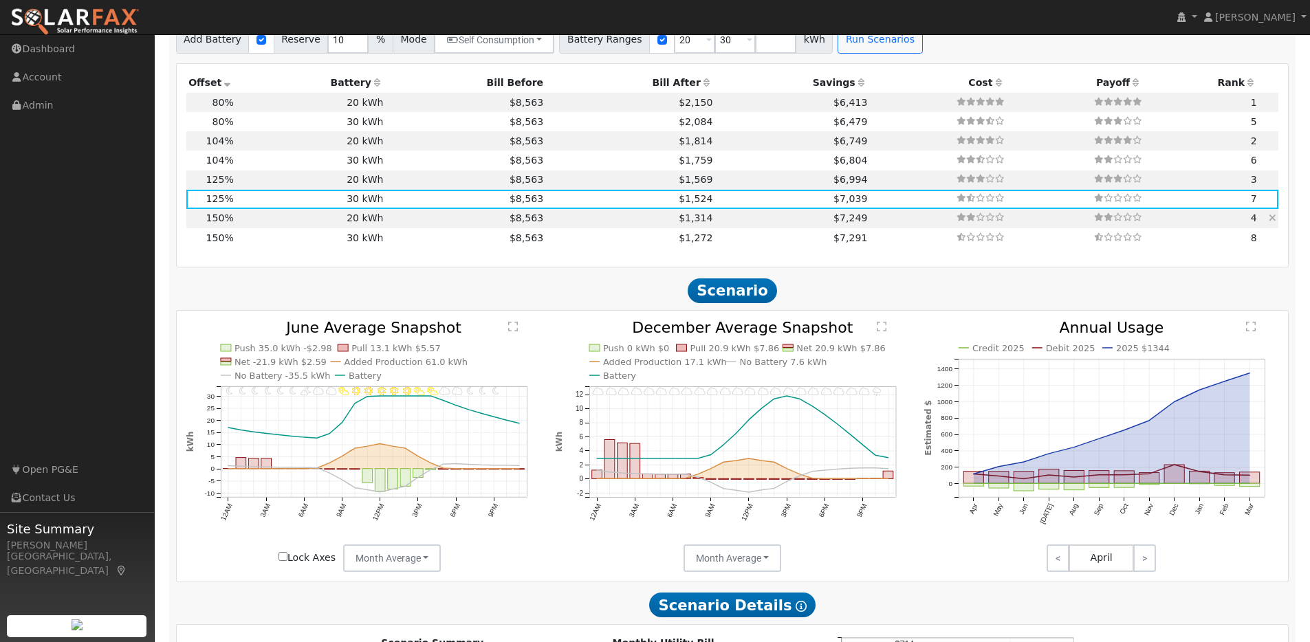
click at [269, 227] on td "20 kWh" at bounding box center [311, 218] width 150 height 19
type input "$40,965"
type input "$20,200"
type input "$18,350"
type input "13.2"
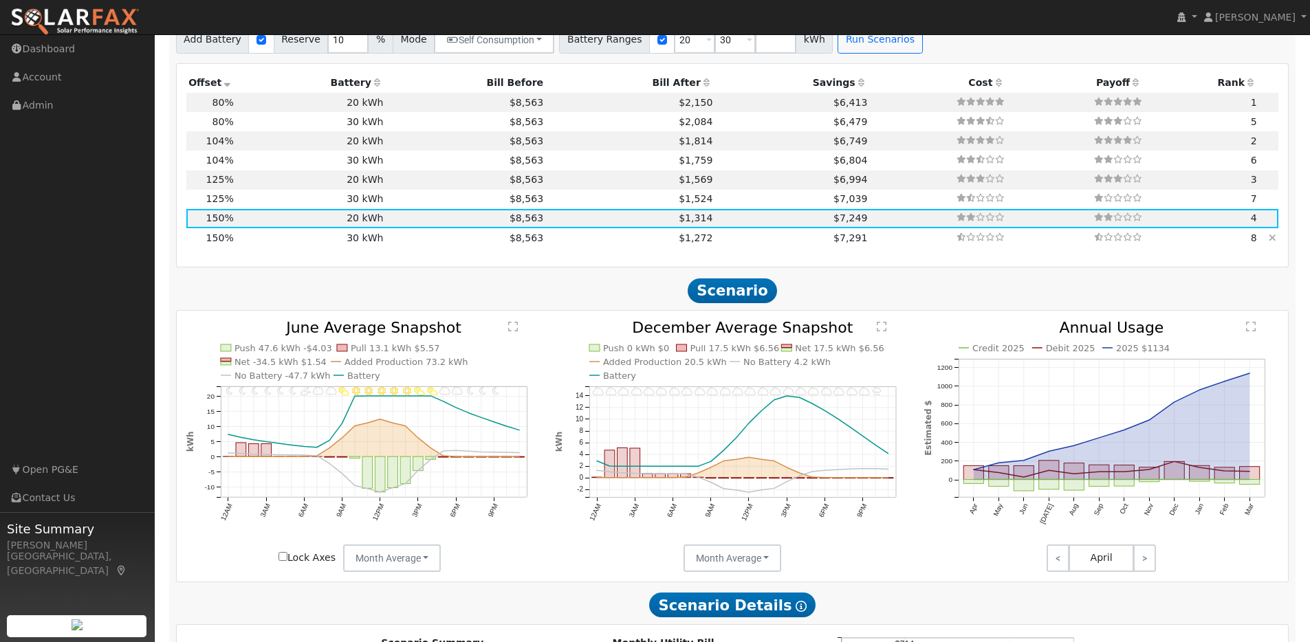
click at [281, 243] on td "30 kWh" at bounding box center [311, 237] width 150 height 19
type input "$30,300"
type input "$21,380"
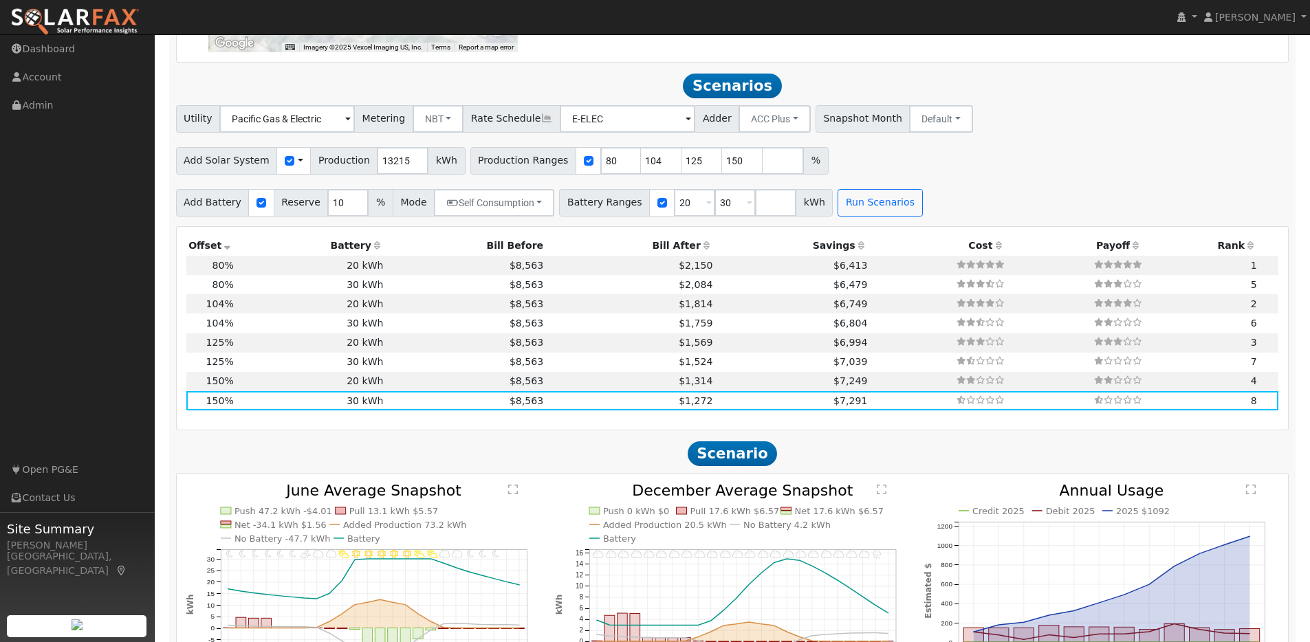
scroll to position [1179, 0]
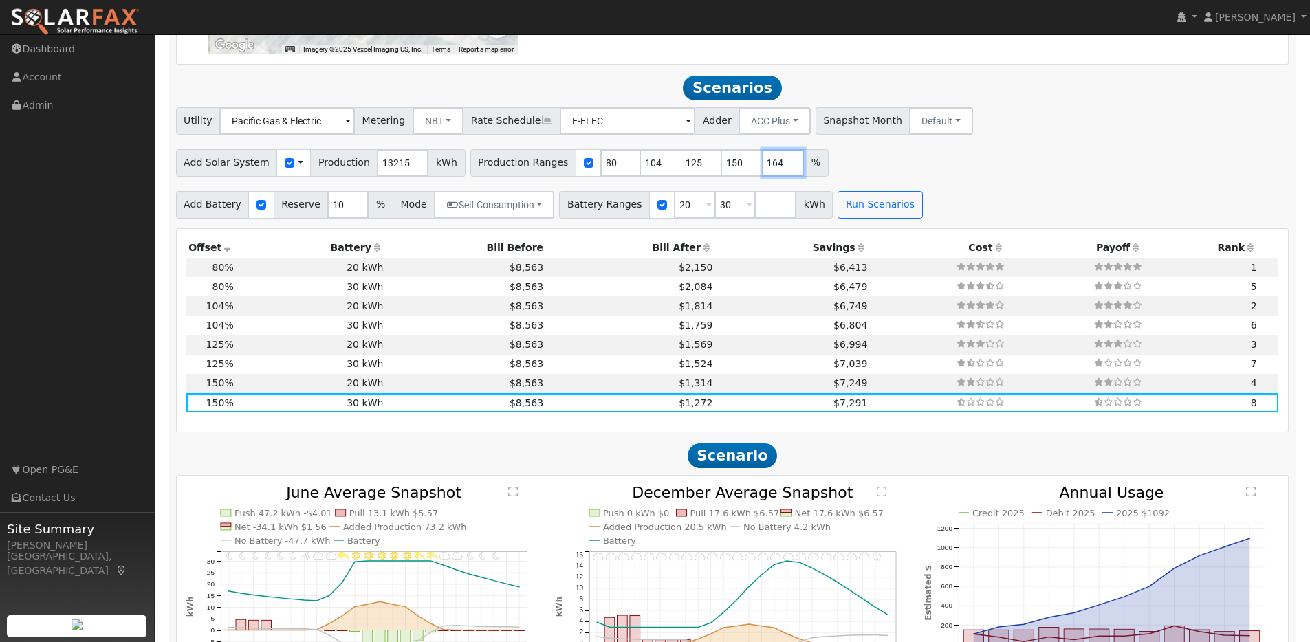
click at [777, 168] on input "164" at bounding box center [782, 162] width 41 height 27
click at [777, 168] on input "165" at bounding box center [782, 162] width 41 height 27
click at [777, 168] on input "166" at bounding box center [782, 162] width 41 height 27
click at [777, 168] on input "167" at bounding box center [782, 162] width 41 height 27
click at [777, 168] on input "168" at bounding box center [782, 162] width 41 height 27
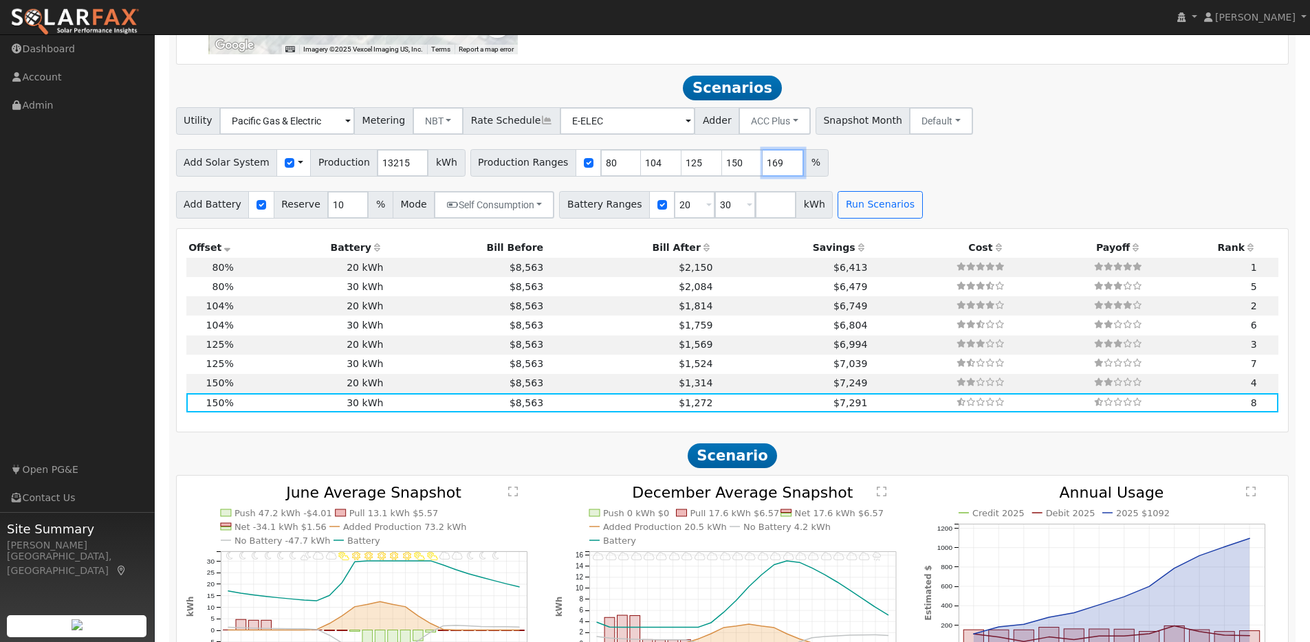
click at [777, 168] on input "169" at bounding box center [782, 162] width 41 height 27
click at [777, 168] on input "170" at bounding box center [782, 162] width 41 height 27
click at [777, 168] on input "171" at bounding box center [782, 162] width 41 height 27
click at [777, 168] on input "172" at bounding box center [782, 162] width 41 height 27
click at [777, 168] on input "173" at bounding box center [782, 162] width 41 height 27
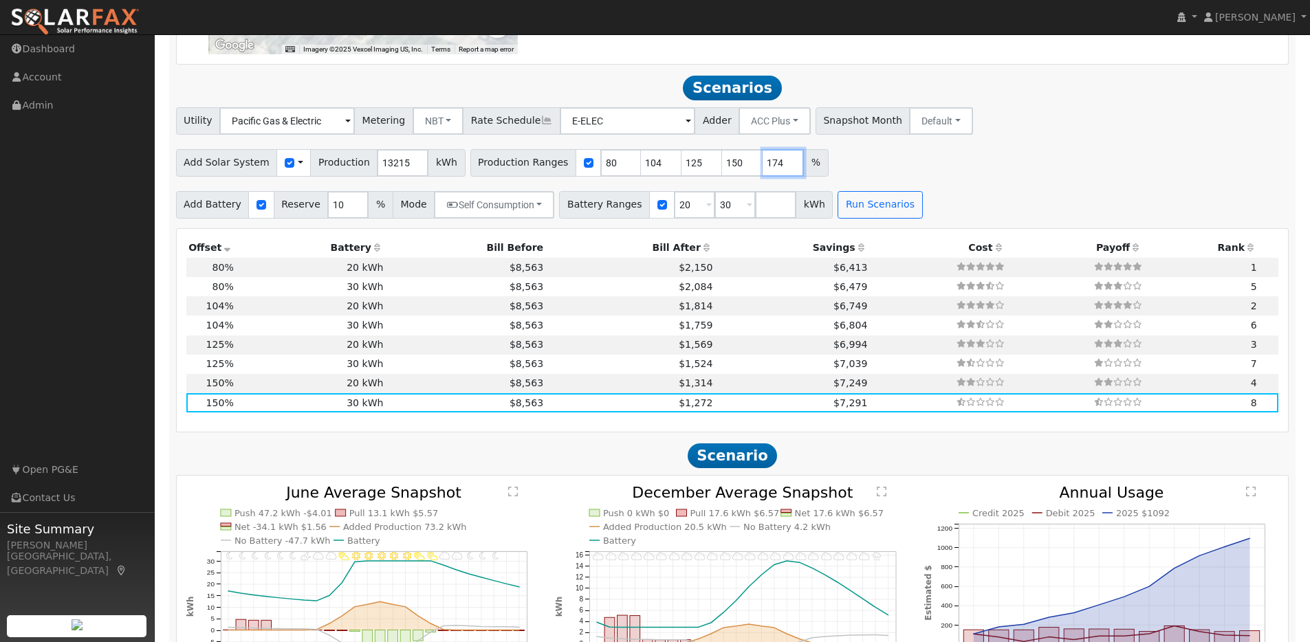
click at [777, 168] on input "174" at bounding box center [782, 162] width 41 height 27
type input "175"
click at [777, 168] on input "175" at bounding box center [782, 162] width 41 height 27
click at [863, 218] on button "Run Scenarios" at bounding box center [879, 204] width 85 height 27
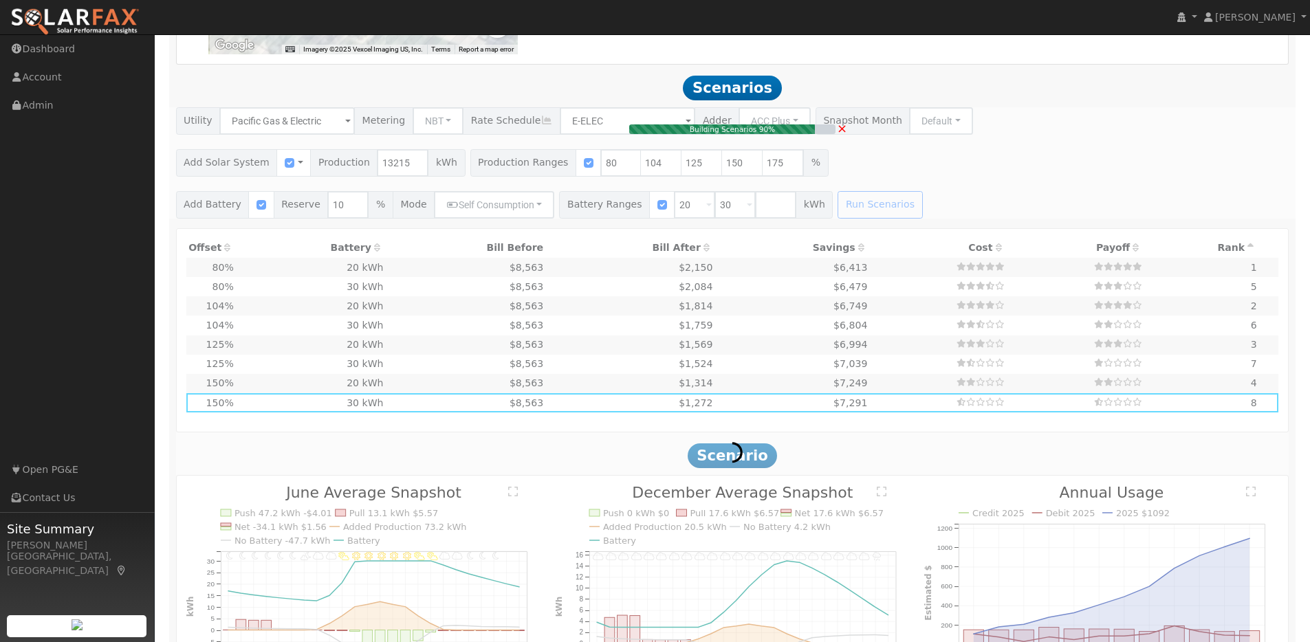
type input "$21,849"
type input "$20,200"
type input "$12,615"
type input "7.0"
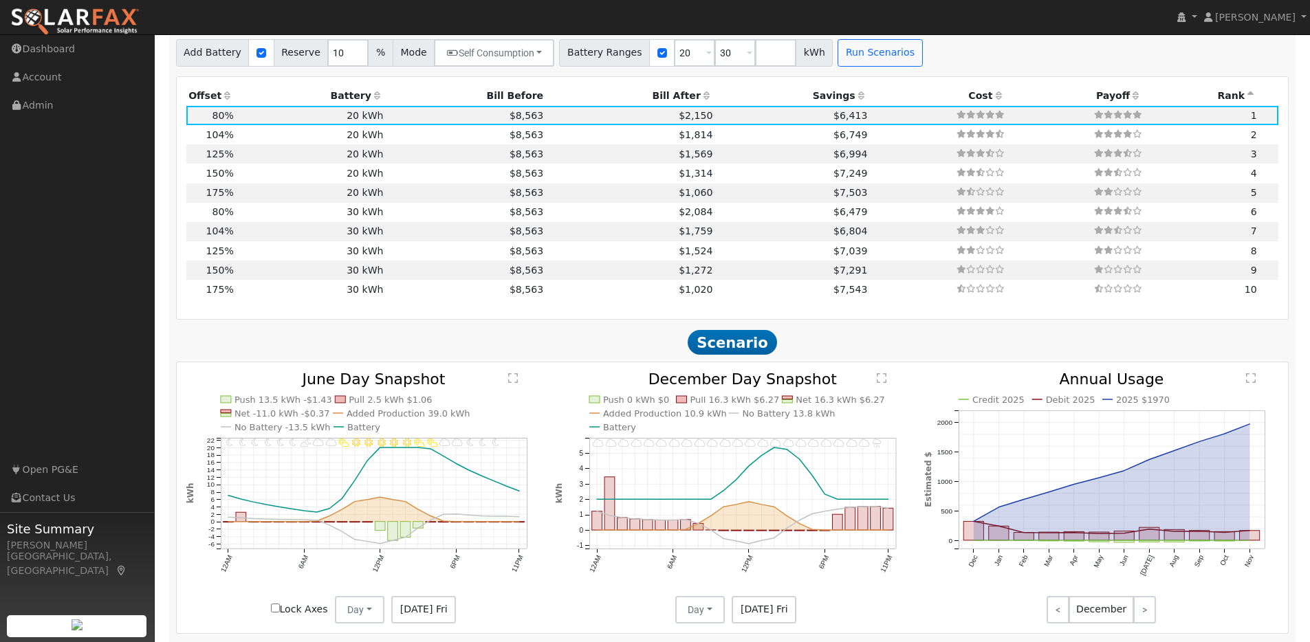
scroll to position [1332, 0]
click at [225, 97] on th "Offset" at bounding box center [211, 95] width 50 height 19
click at [236, 274] on td "20 kWh" at bounding box center [311, 269] width 150 height 19
type input "$47,794"
type input "$20,398"
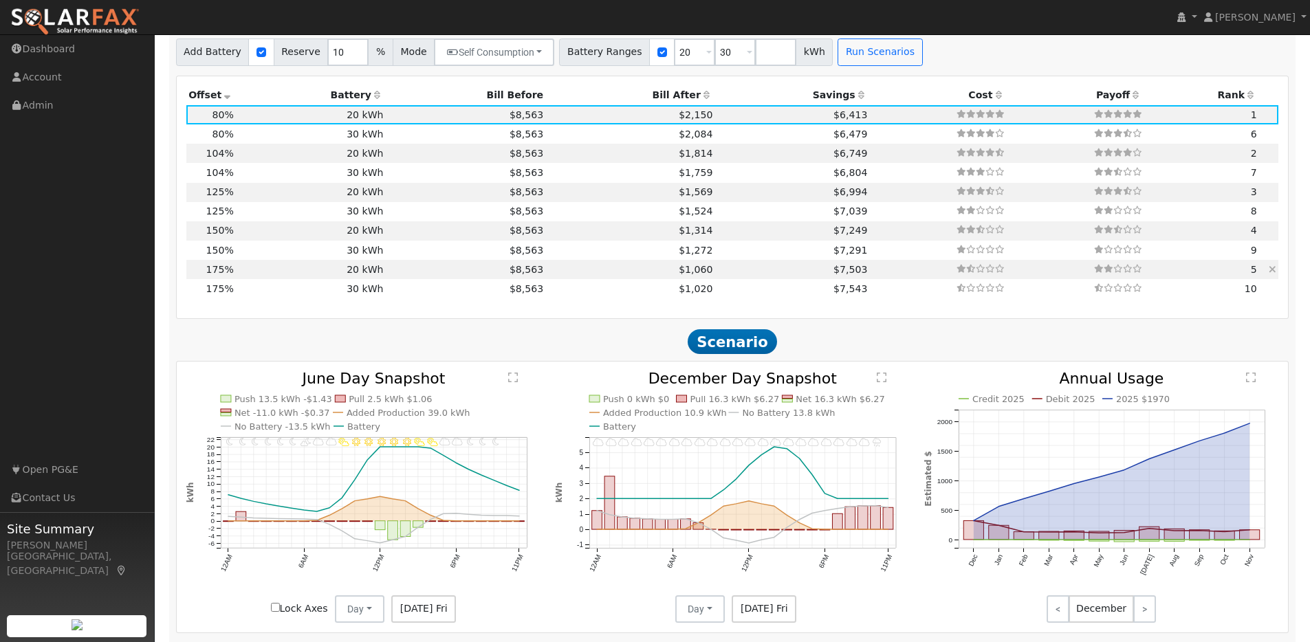
type input "15.4"
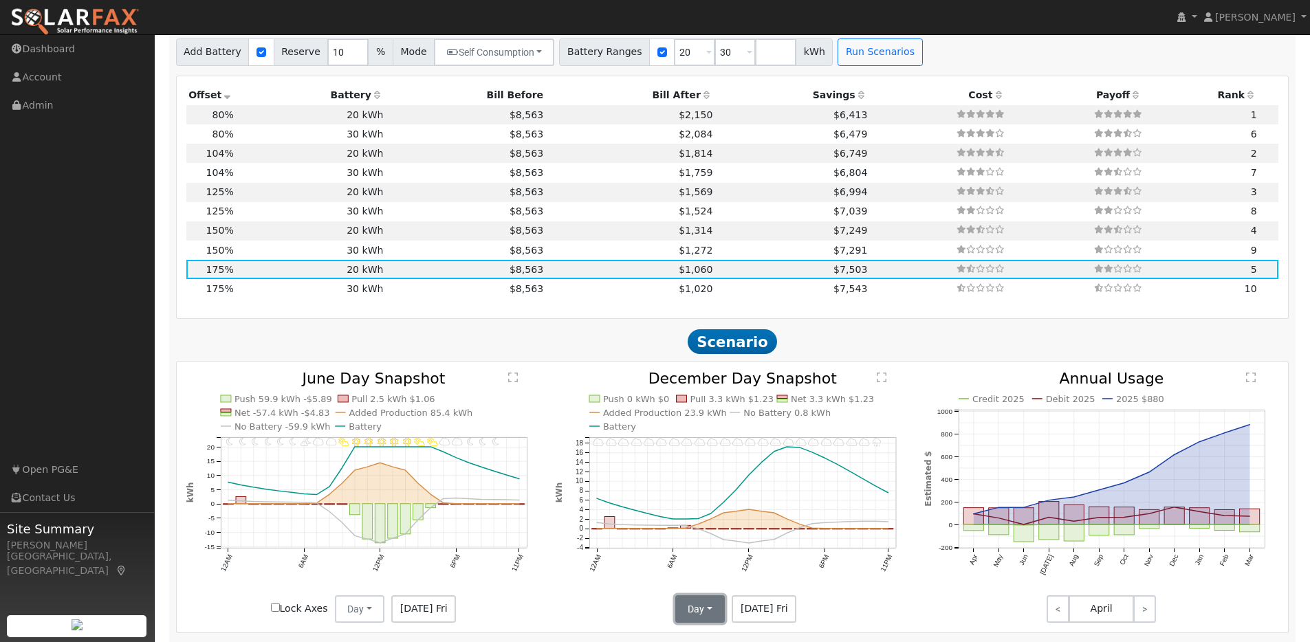
click at [703, 607] on button "Day" at bounding box center [699, 608] width 49 height 27
click at [703, 588] on link "Month Average" at bounding box center [724, 578] width 96 height 19
click at [377, 617] on button "Day" at bounding box center [359, 608] width 49 height 27
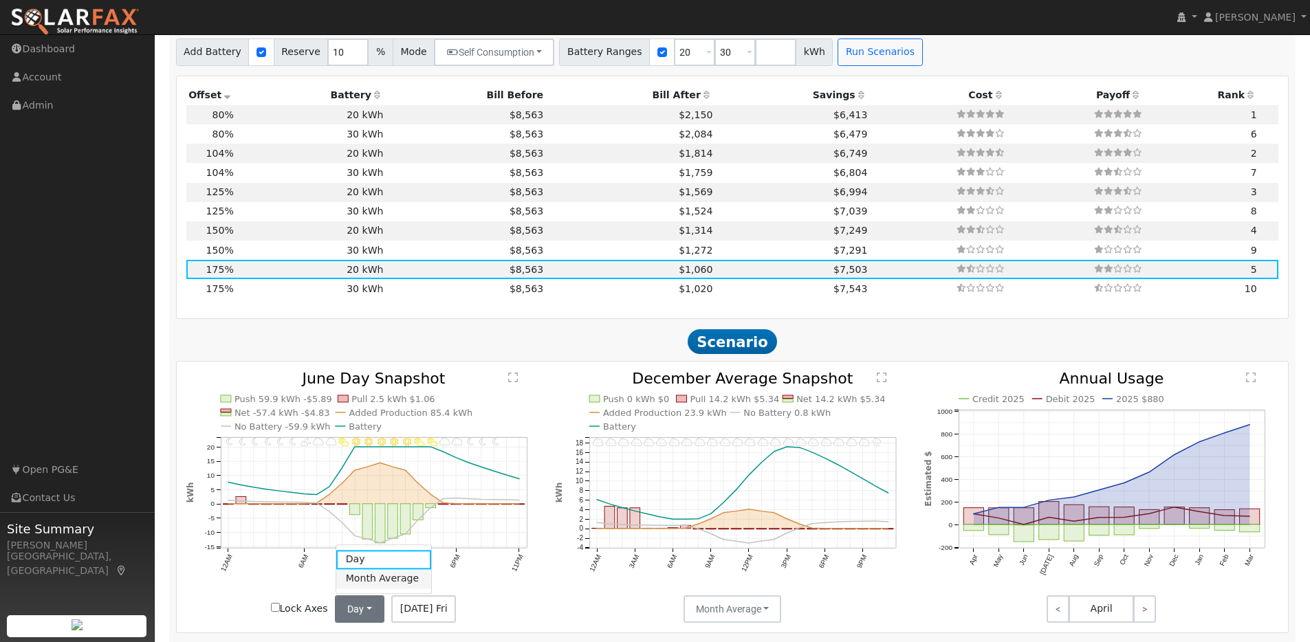
click at [364, 587] on link "Month Average" at bounding box center [384, 578] width 96 height 19
click at [286, 296] on td "30 kWh" at bounding box center [311, 288] width 150 height 19
type input "$30,300"
type input "$23,428"
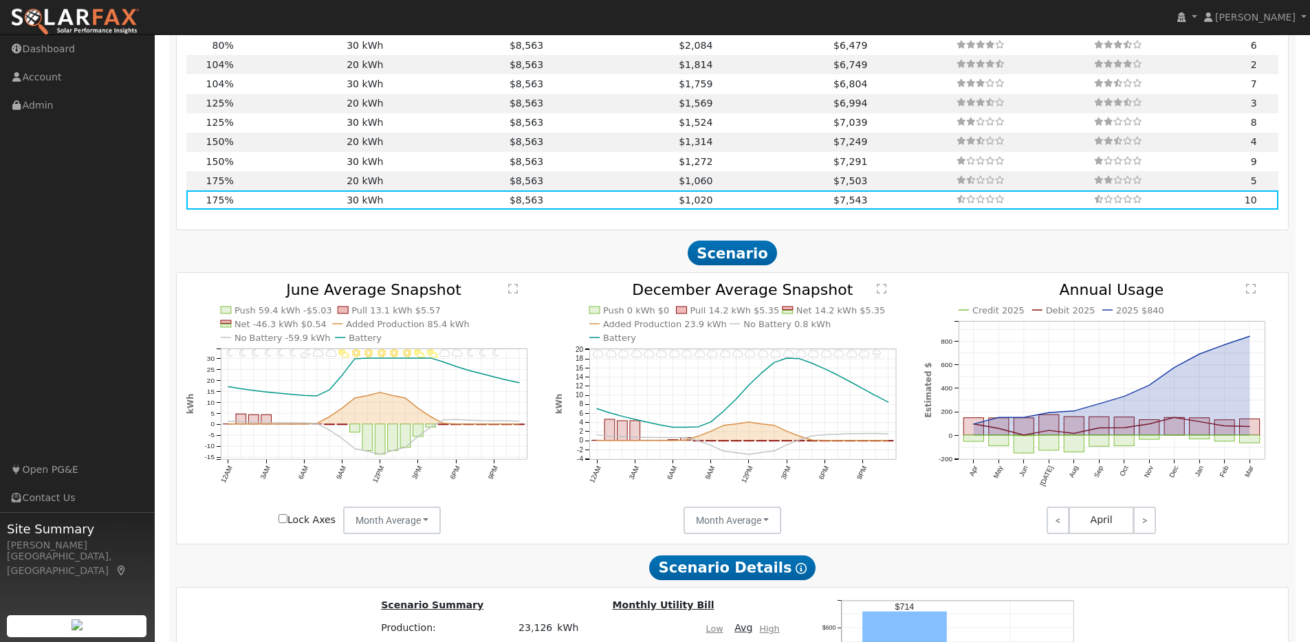
scroll to position [1136, 0]
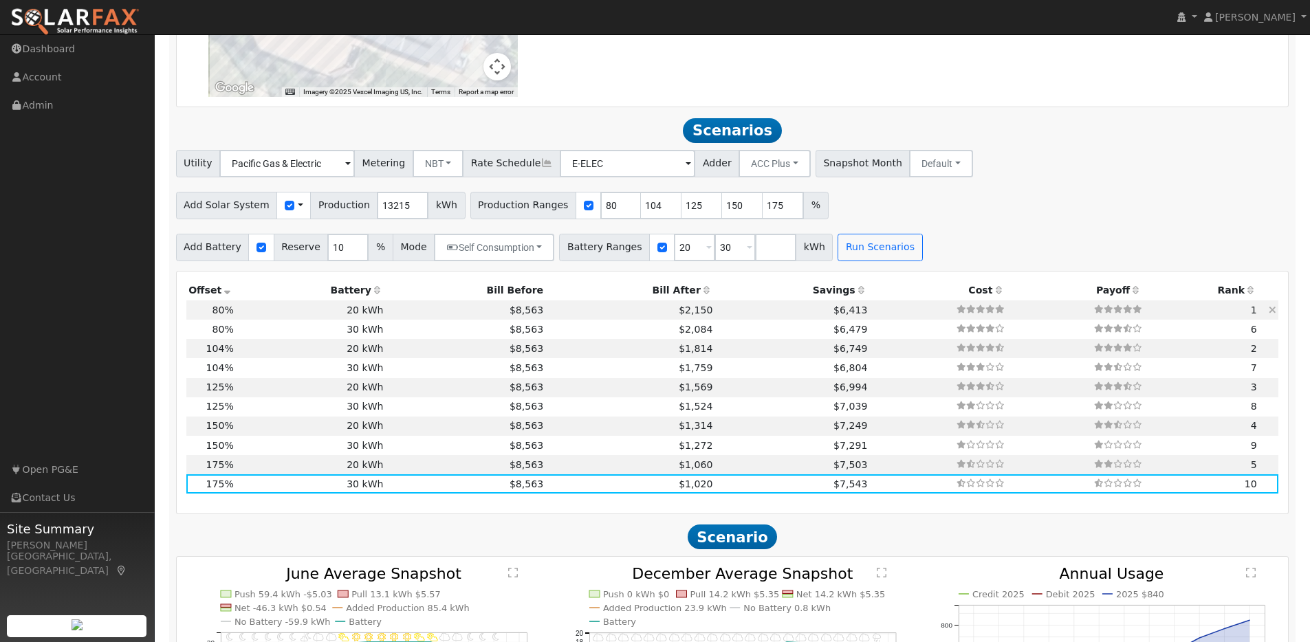
click at [259, 318] on td "20 kWh" at bounding box center [311, 309] width 150 height 19
type input "$21,849"
type input "$20,200"
type input "$12,615"
type input "7.0"
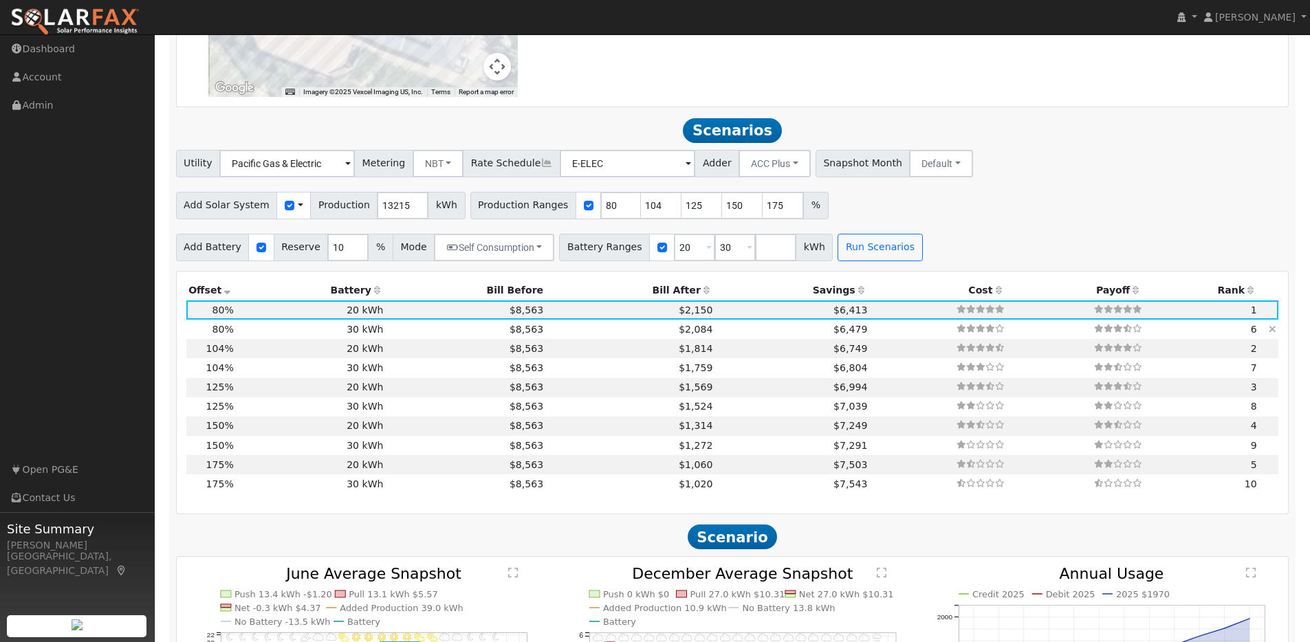
click at [259, 337] on td "30 kWh" at bounding box center [311, 329] width 150 height 19
type input "$30,300"
type input "$15,645"
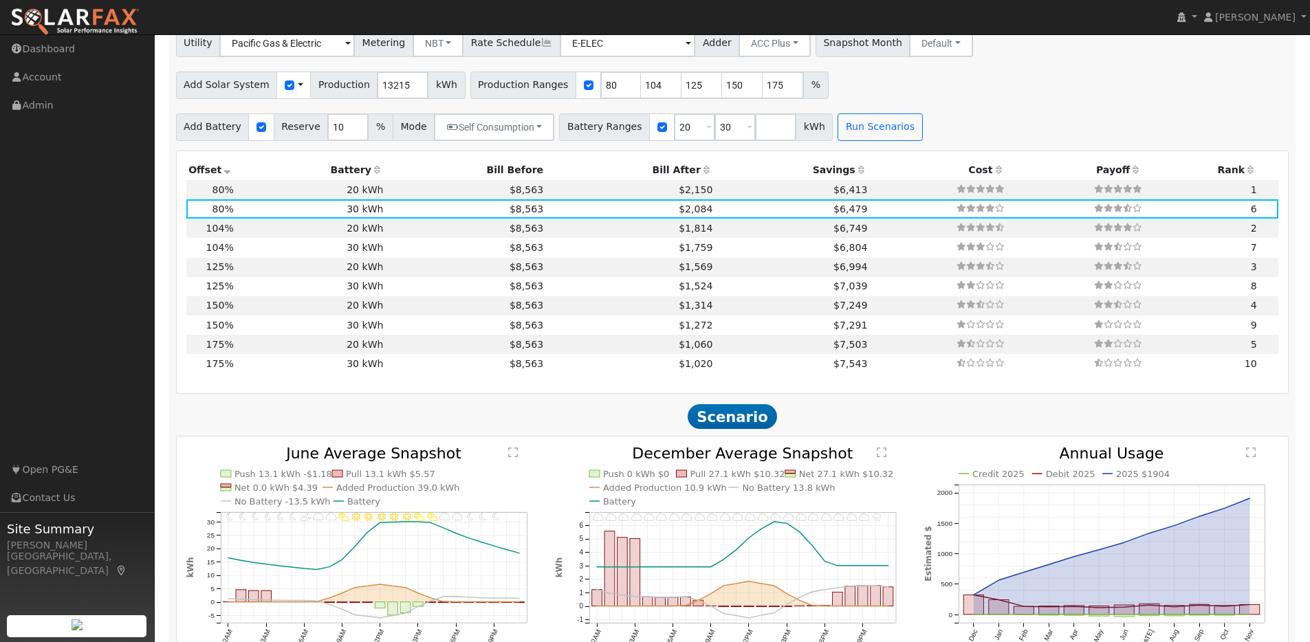
scroll to position [1249, 0]
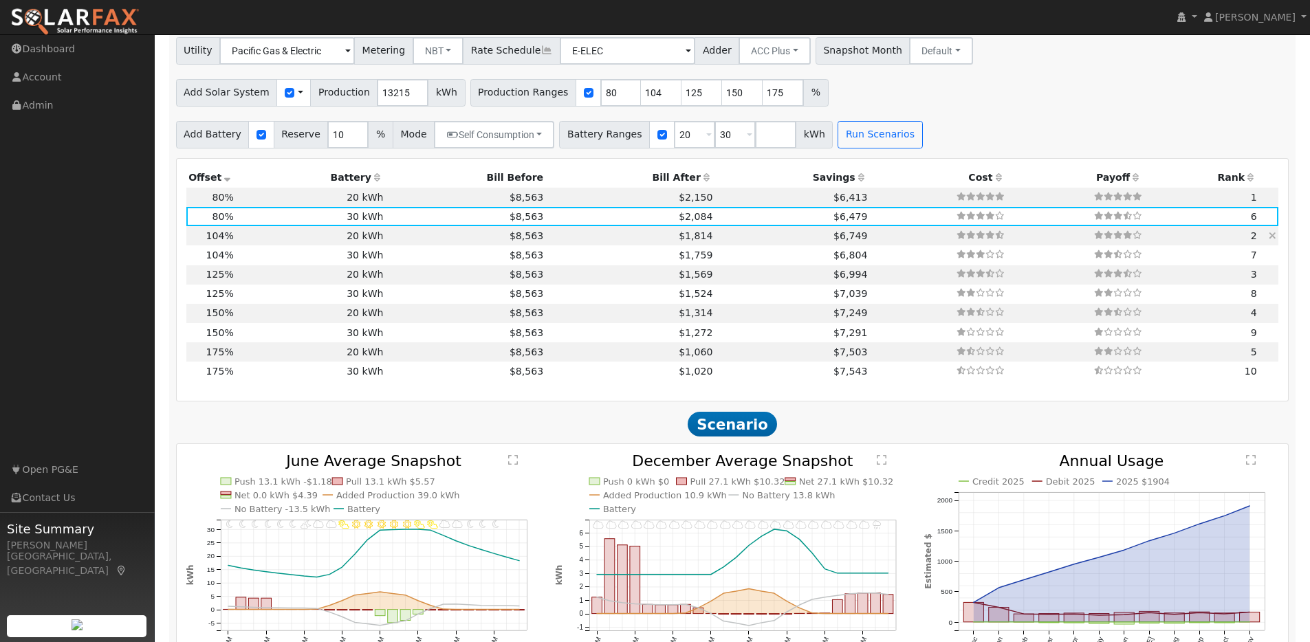
click at [255, 243] on td "20 kWh" at bounding box center [311, 235] width 150 height 19
type input "$28,404"
type input "$20,200"
type input "$14,581"
type input "9.2"
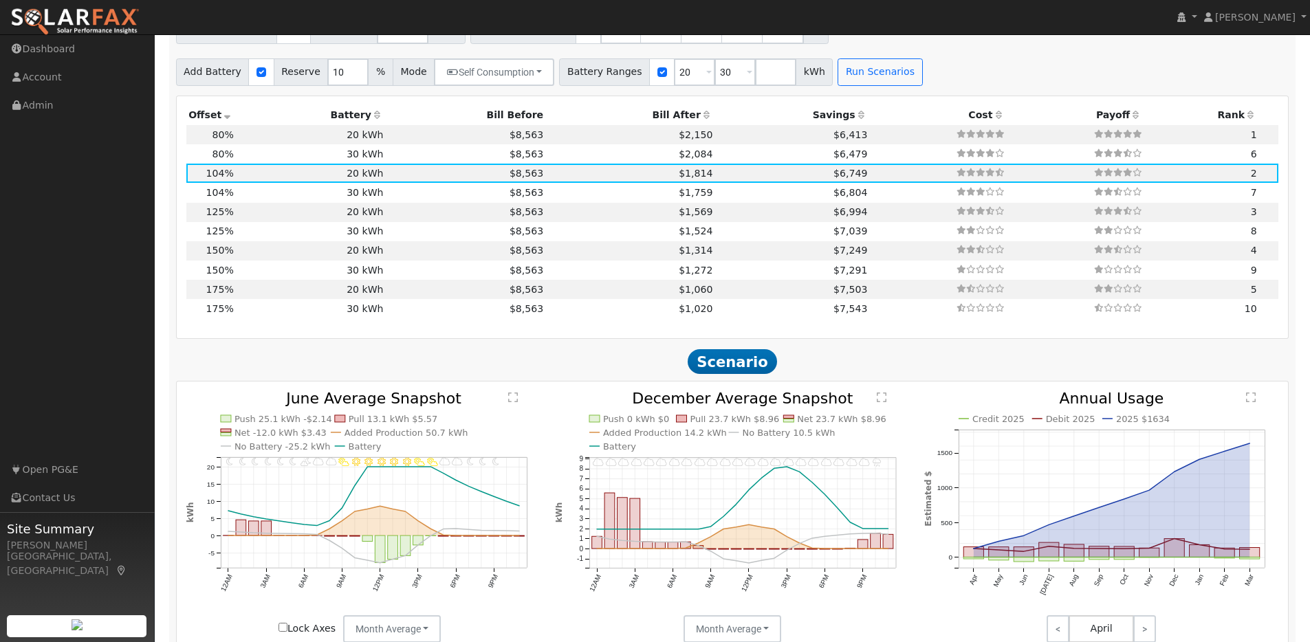
scroll to position [1316, 0]
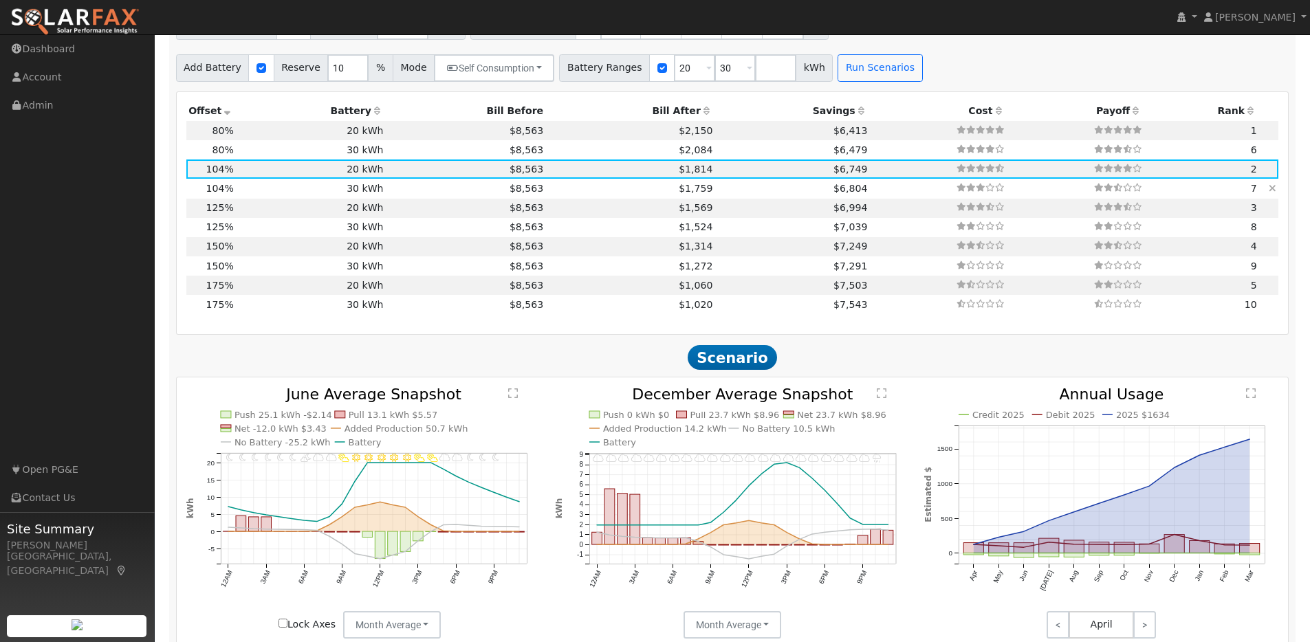
click at [266, 195] on td "30 kWh" at bounding box center [311, 188] width 150 height 19
type input "$30,300"
type input "$17,611"
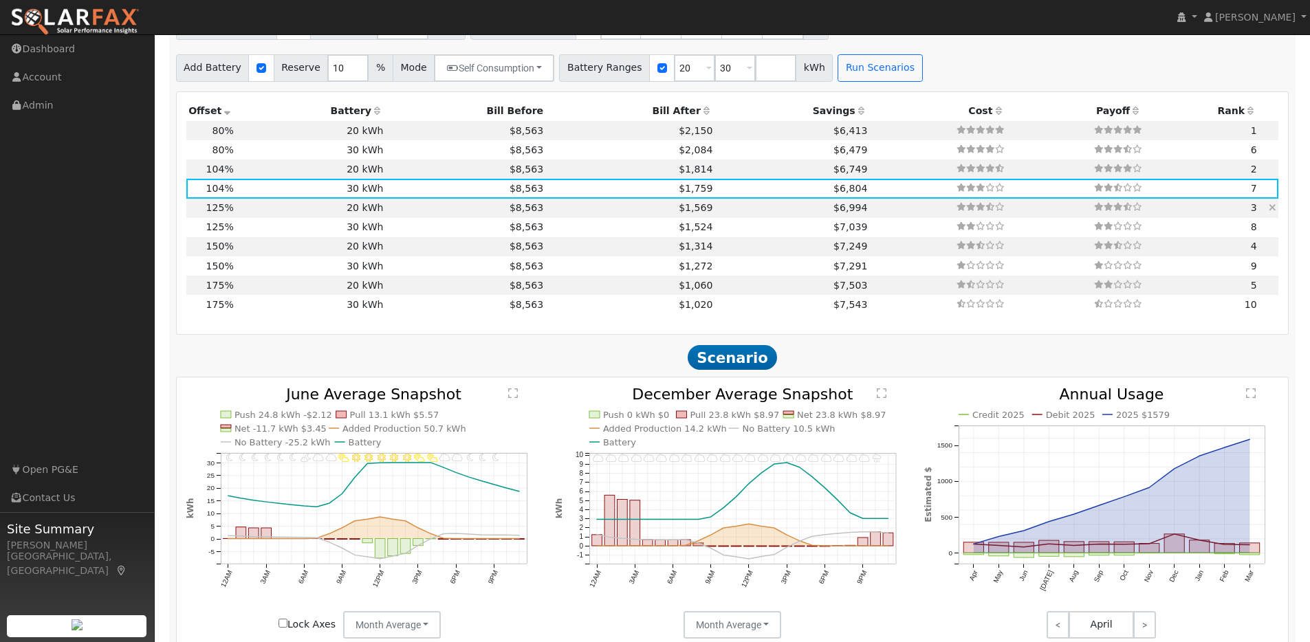
click at [256, 216] on td "20 kWh" at bounding box center [311, 208] width 150 height 19
type input "$34,139"
type input "$20,200"
type input "$16,302"
type input "11.0"
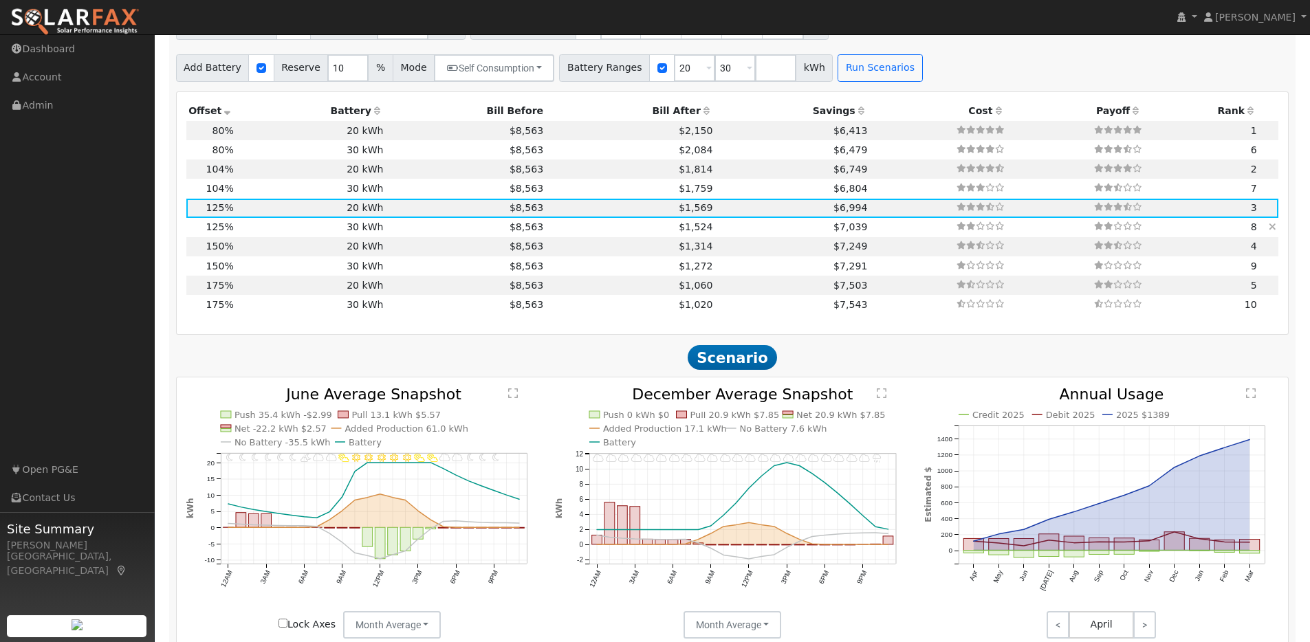
click at [266, 234] on td "30 kWh" at bounding box center [311, 227] width 150 height 19
type input "$30,300"
type input "$19,332"
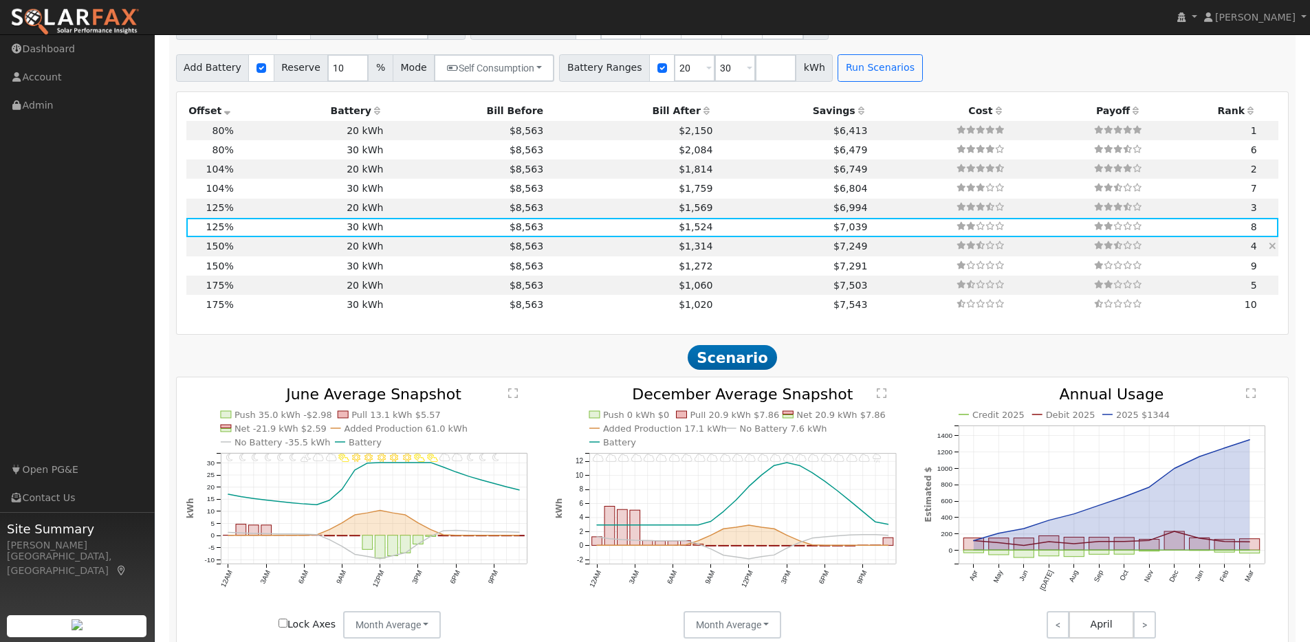
click at [288, 256] on td "20 kWh" at bounding box center [311, 246] width 150 height 19
type input "$40,965"
type input "$20,200"
type input "$18,350"
type input "13.2"
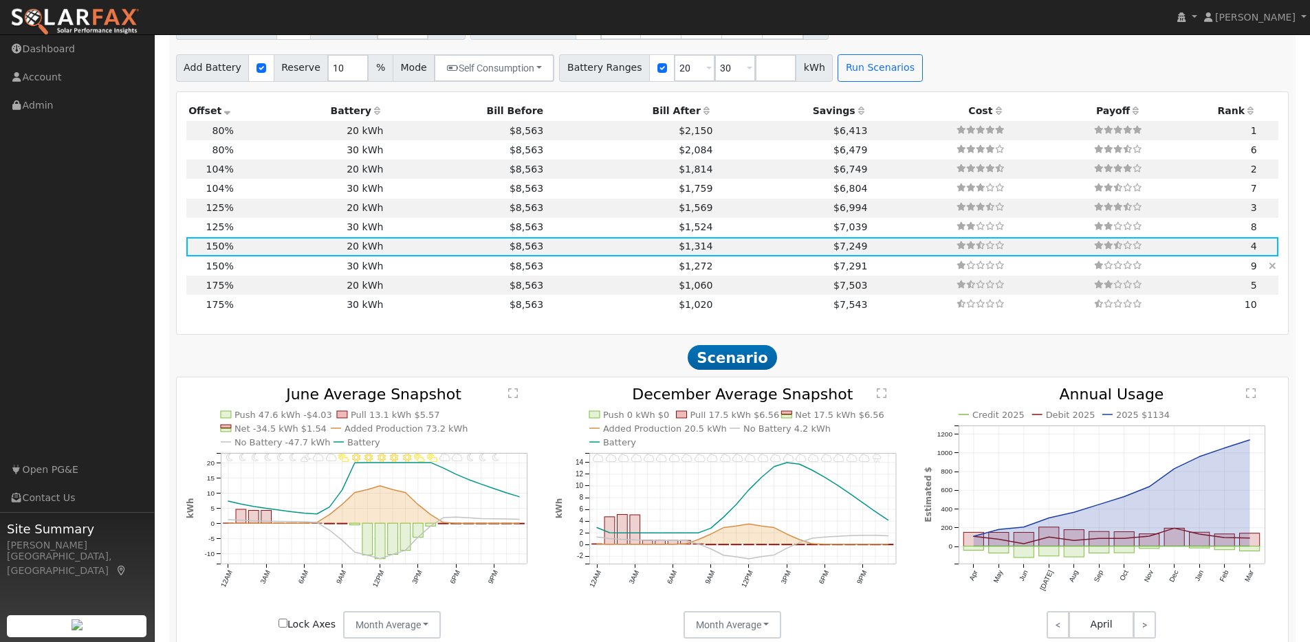
click at [278, 274] on td "30 kWh" at bounding box center [311, 265] width 150 height 19
type input "$30,300"
type input "$21,380"
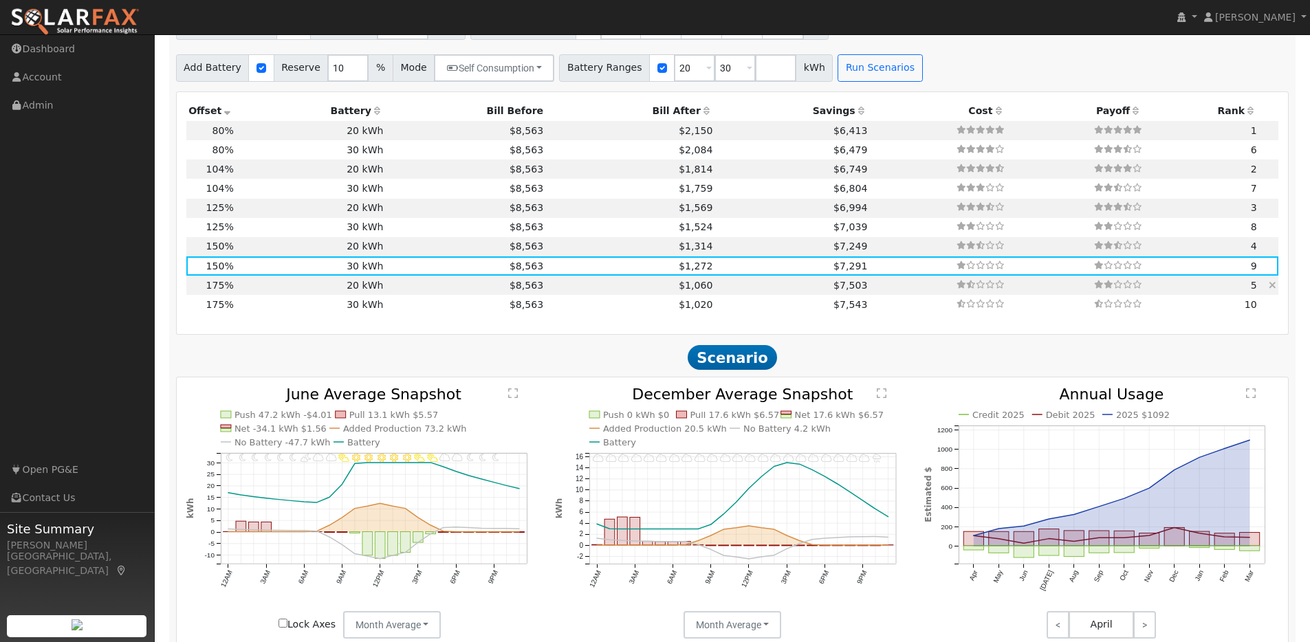
click at [282, 293] on td "20 kWh" at bounding box center [311, 285] width 150 height 19
type input "$47,794"
type input "$20,200"
type input "$20,398"
type input "15.4"
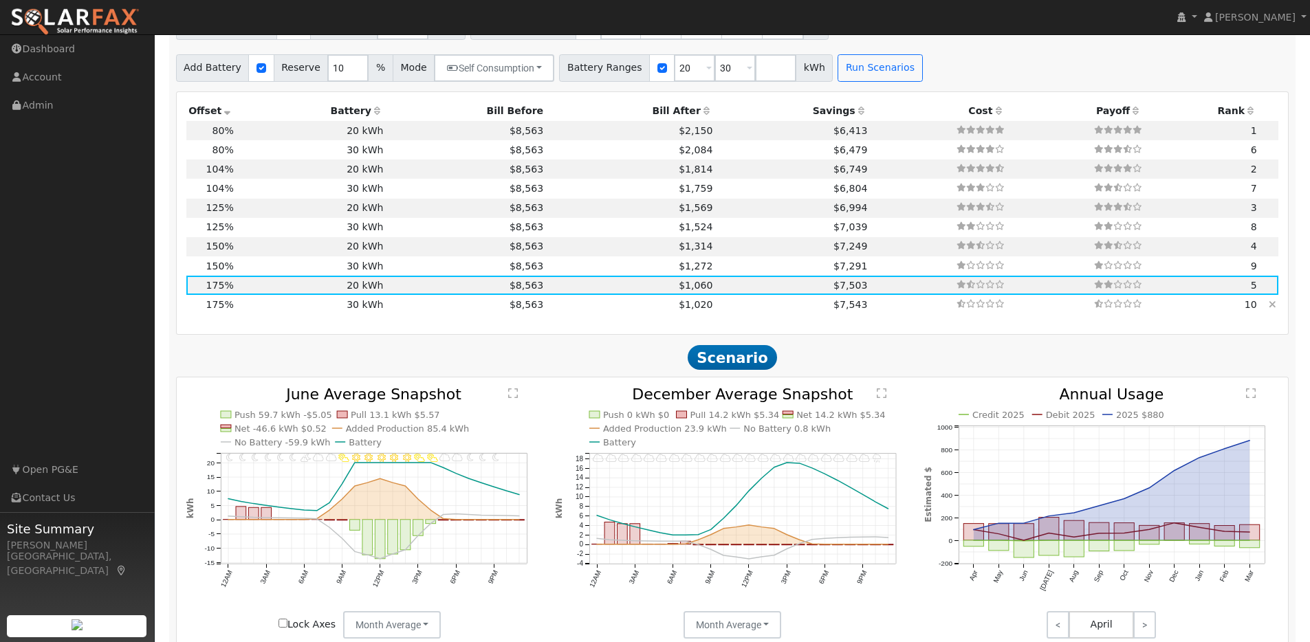
click at [277, 310] on td "30 kWh" at bounding box center [311, 304] width 150 height 19
type input "$30,300"
type input "$23,428"
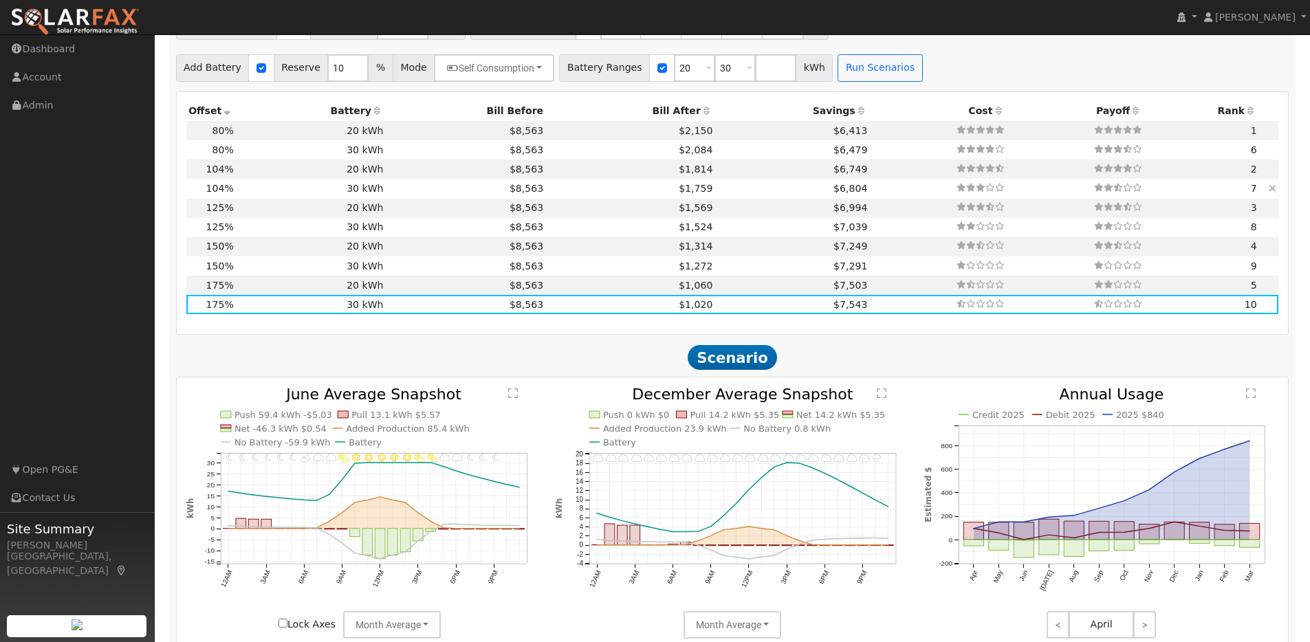
click at [257, 195] on td "30 kWh" at bounding box center [311, 188] width 150 height 19
type input "$28,404"
type input "$17,611"
type input "9.2"
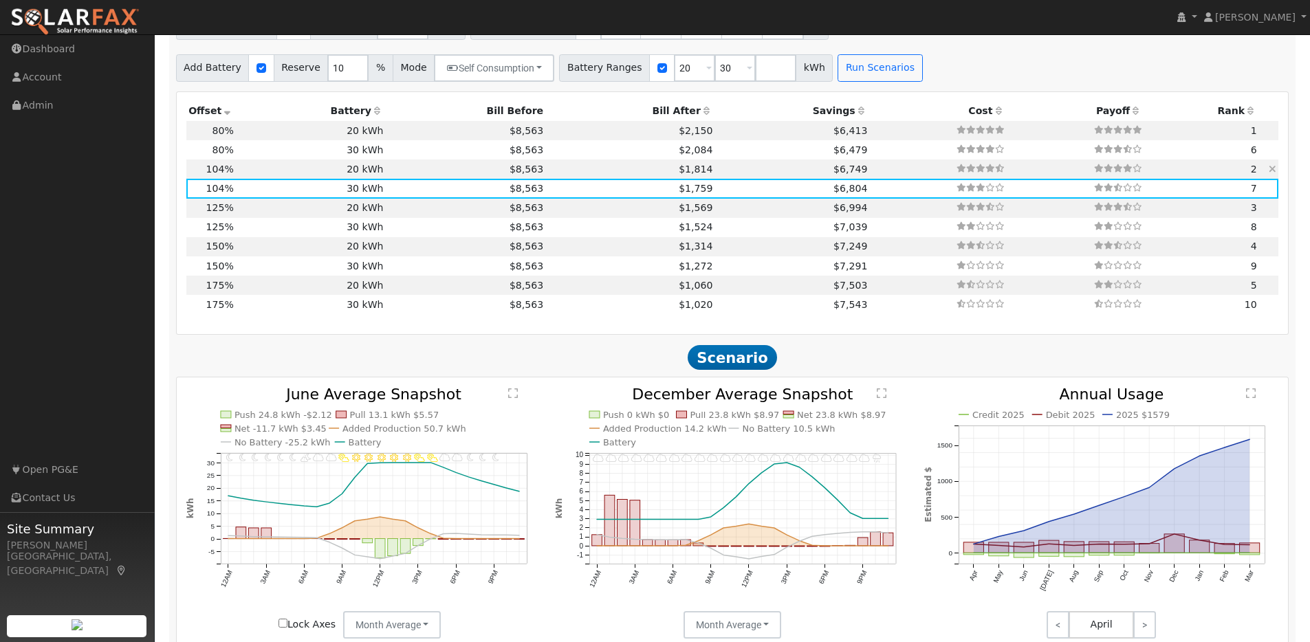
click at [252, 171] on td "20 kWh" at bounding box center [311, 168] width 150 height 19
type input "$20,200"
type input "$14,581"
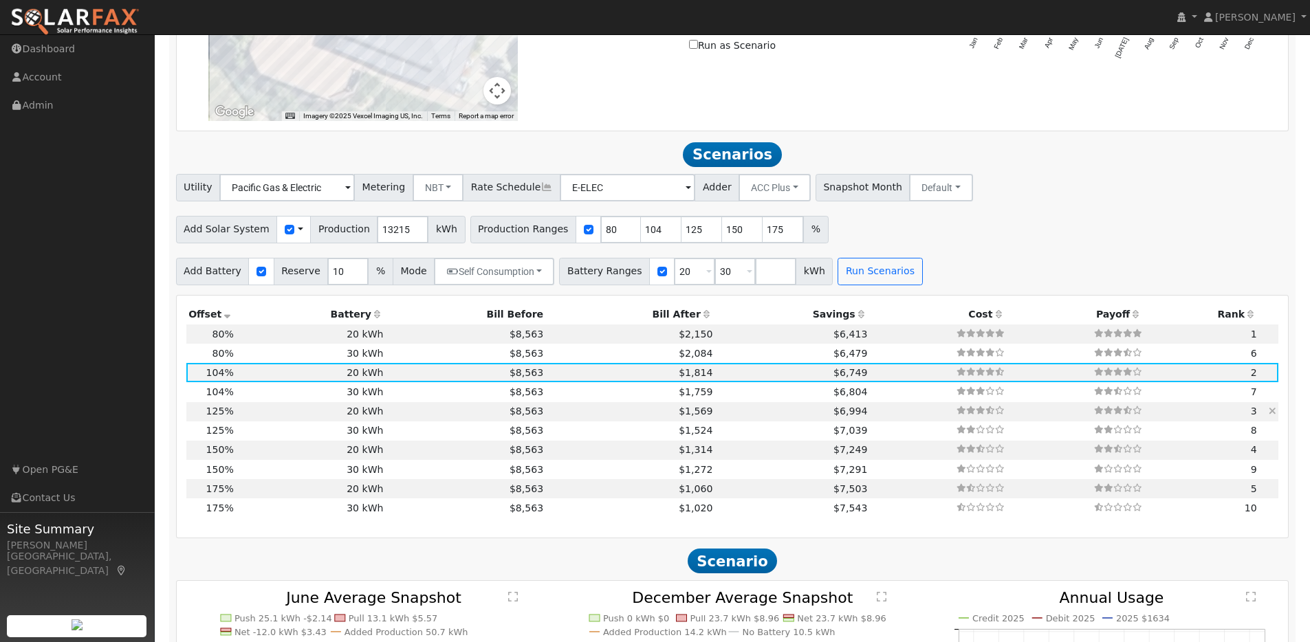
scroll to position [1145, 0]
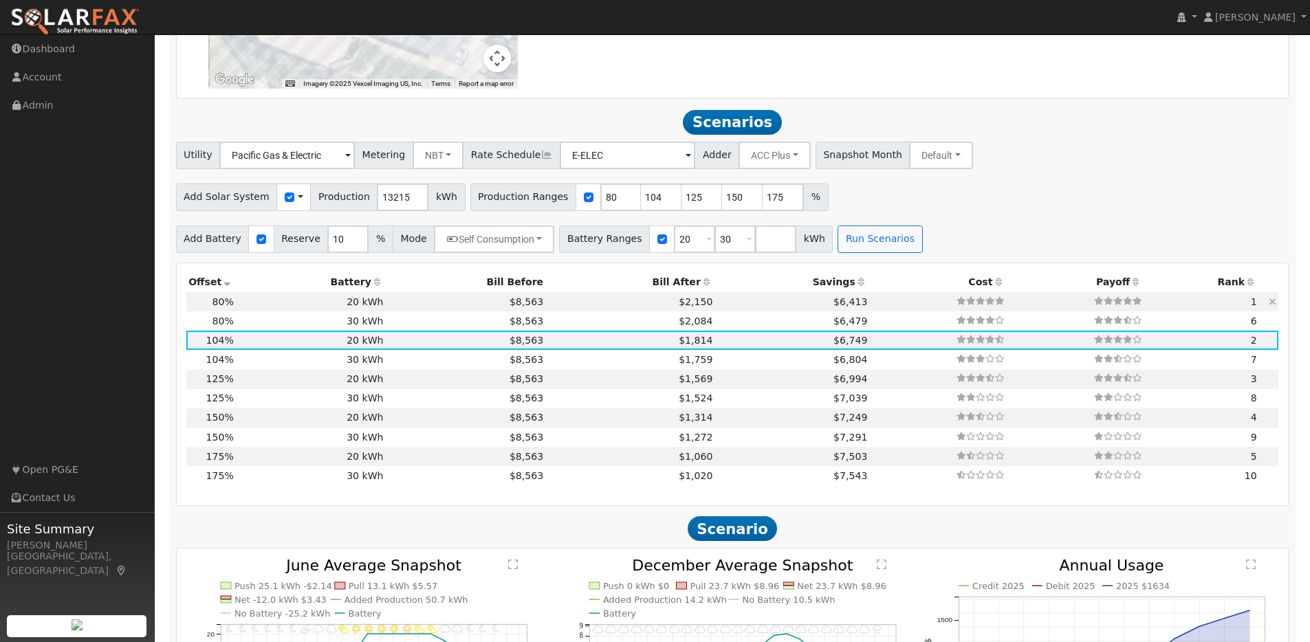
click at [246, 309] on td "20 kWh" at bounding box center [311, 301] width 150 height 19
type input "$21,849"
type input "$12,615"
type input "7.0"
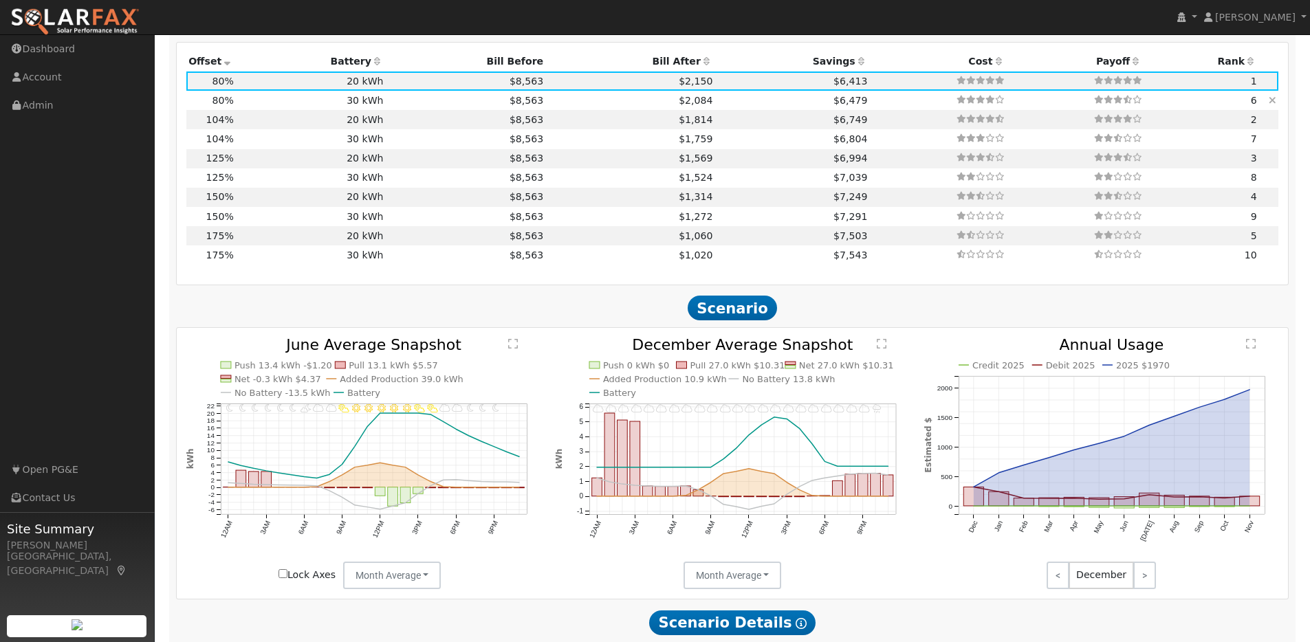
scroll to position [1365, 0]
click at [260, 261] on td "30 kWh" at bounding box center [311, 255] width 150 height 19
type input "$47,794"
type input "$30,300"
type input "$23,428"
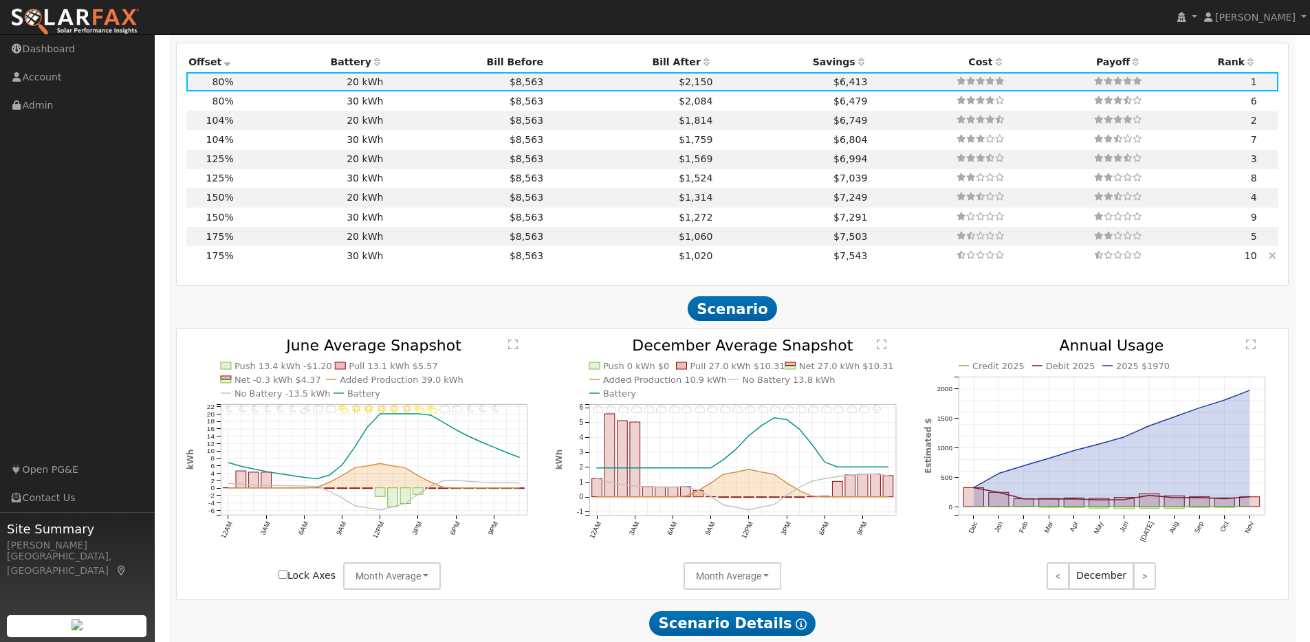
type input "15.4"
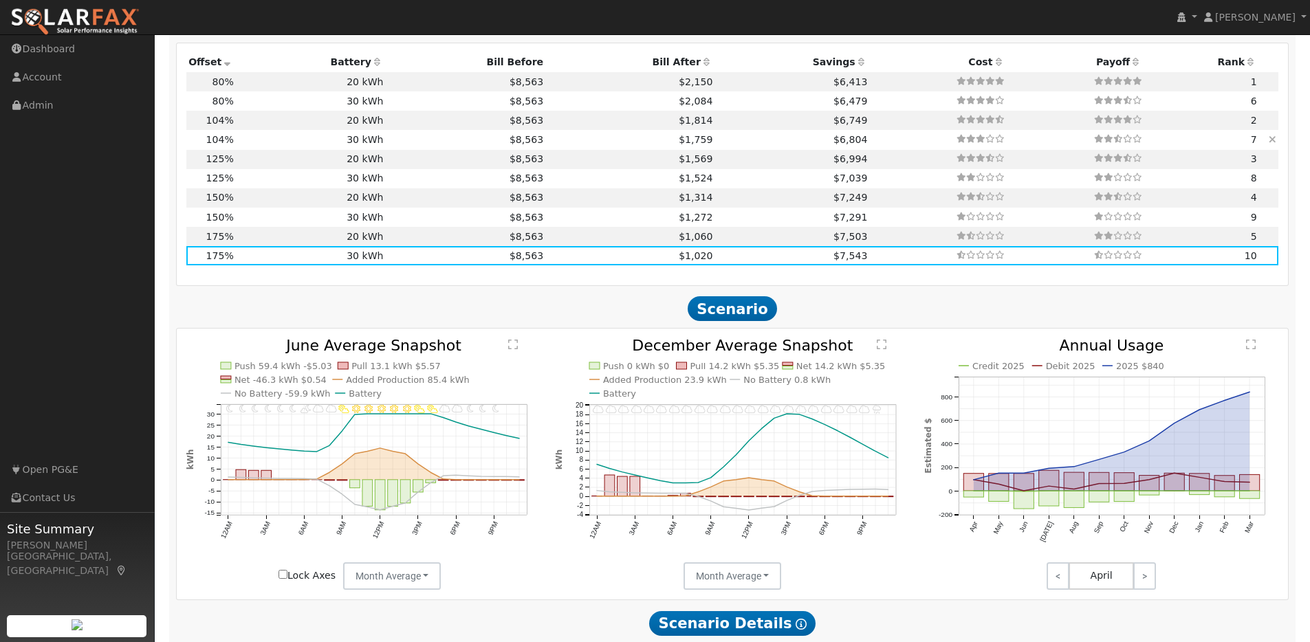
click at [246, 146] on td "30 kWh" at bounding box center [311, 139] width 150 height 19
type input "$28,404"
type input "$17,611"
type input "9.2"
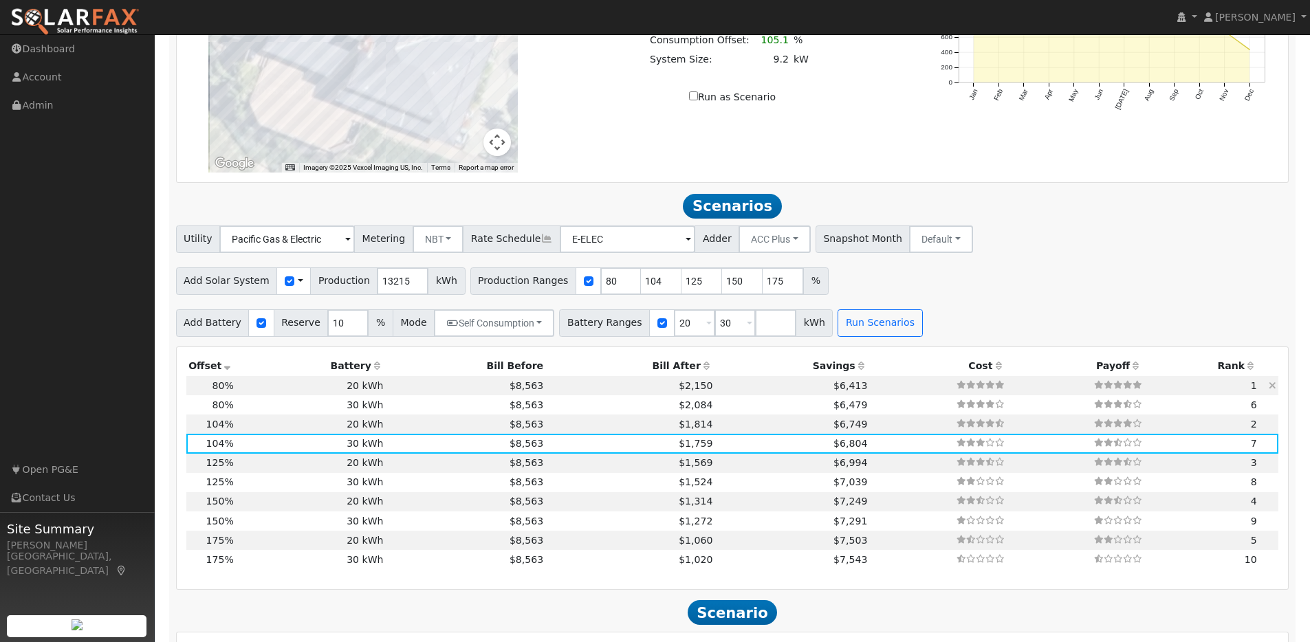
scroll to position [1099, 0]
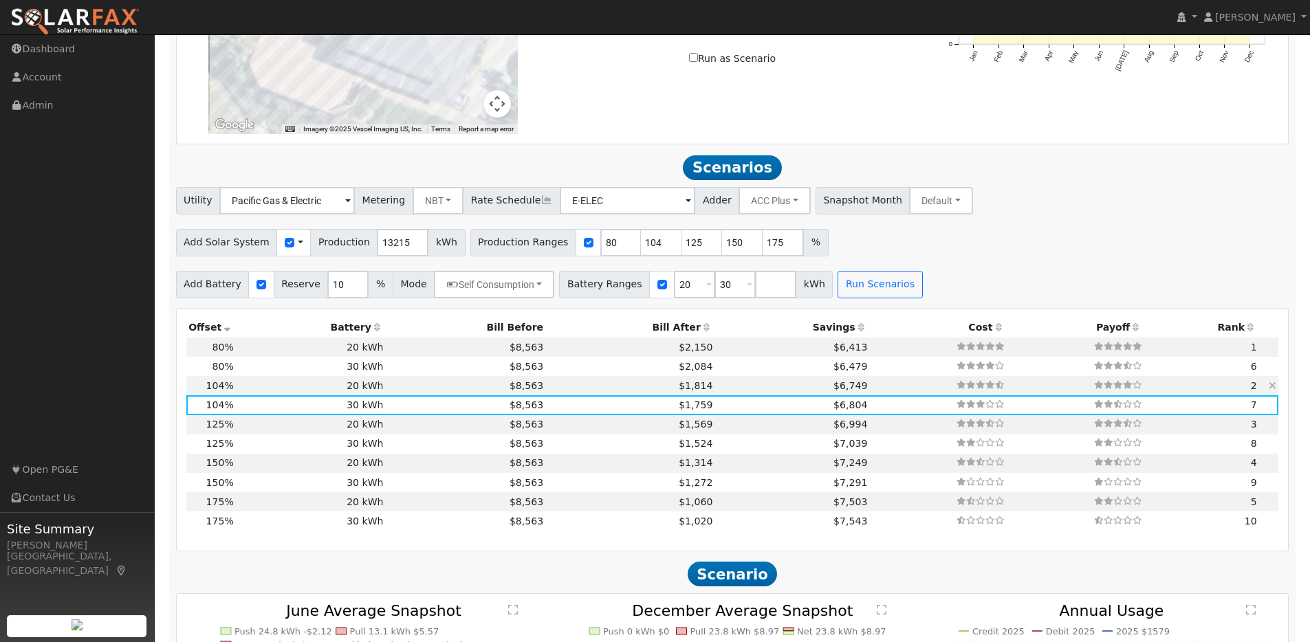
click at [285, 395] on td "20 kWh" at bounding box center [311, 385] width 150 height 19
type input "$20,200"
type input "$14,581"
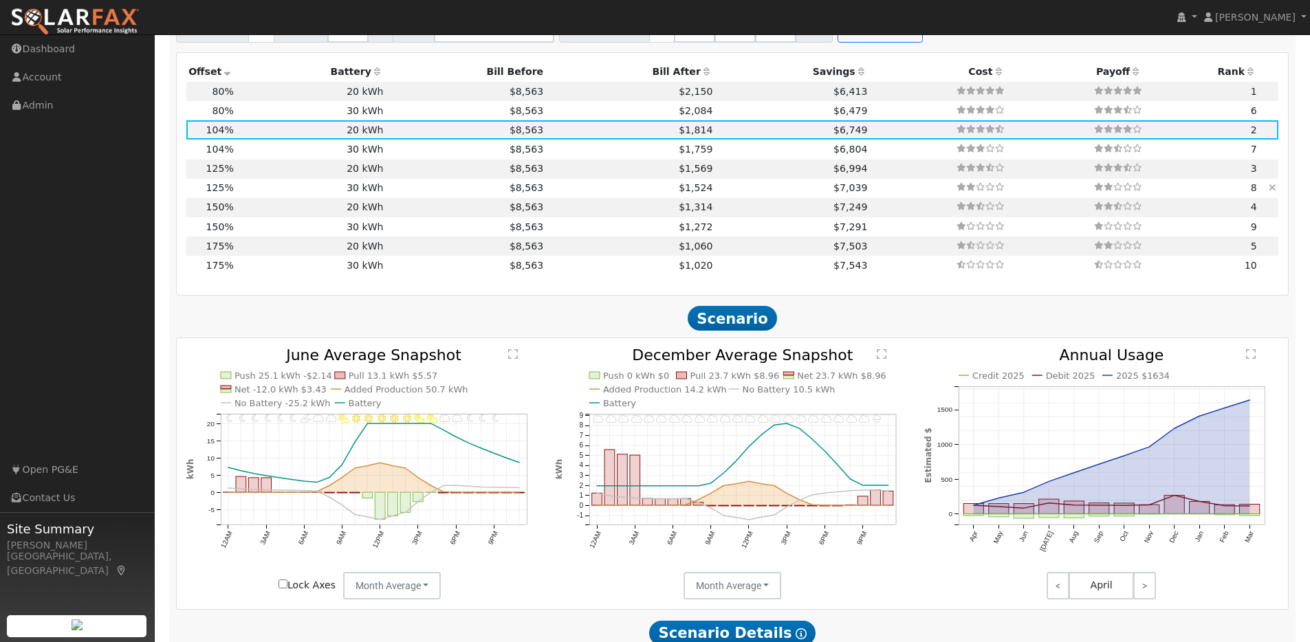
scroll to position [1354, 0]
click at [263, 158] on td "30 kWh" at bounding box center [311, 149] width 150 height 19
type input "$30,300"
type input "$17,611"
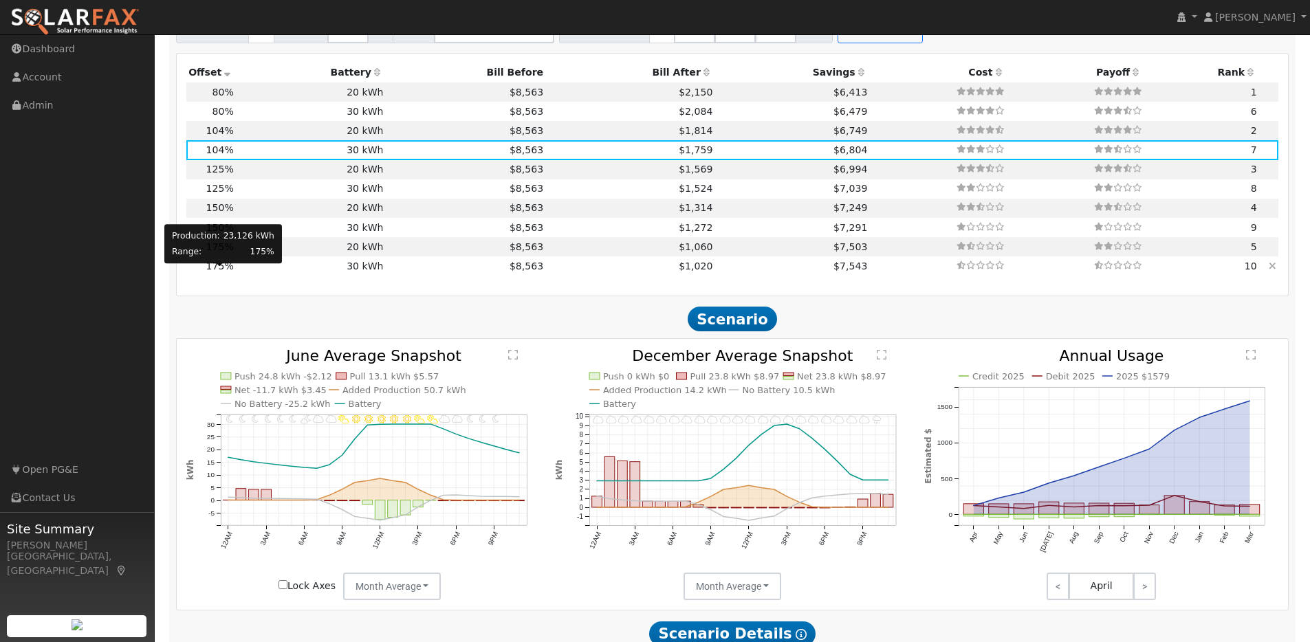
click at [222, 272] on span "175%" at bounding box center [219, 266] width 27 height 11
type input "$47,794"
type input "$23,428"
type input "15.4"
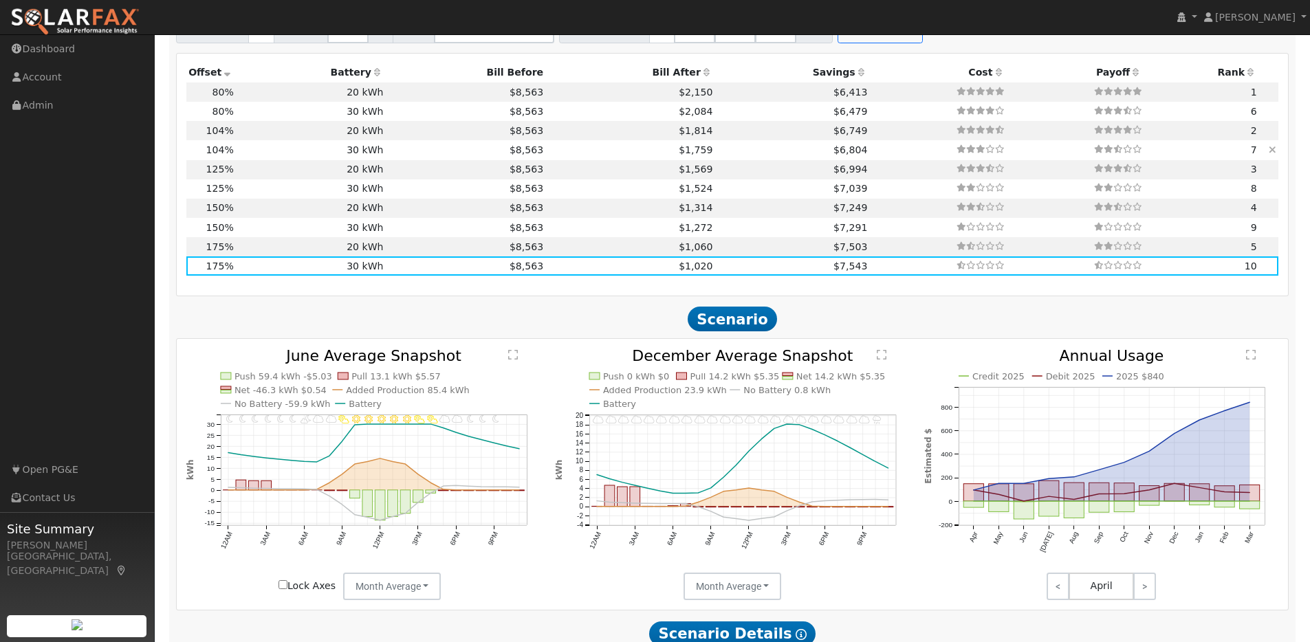
click at [237, 159] on td "30 kWh" at bounding box center [311, 149] width 150 height 19
type input "$28,404"
type input "$17,611"
type input "9.2"
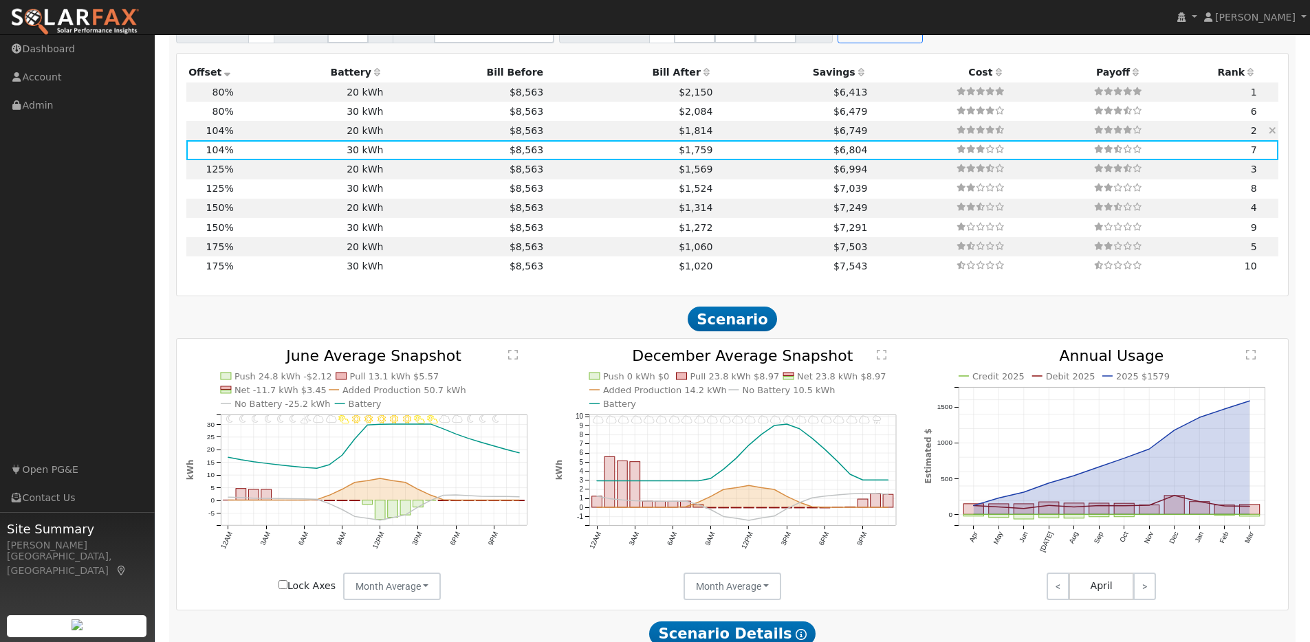
click at [298, 135] on td "20 kWh" at bounding box center [311, 130] width 150 height 19
type input "$20,200"
type input "$14,581"
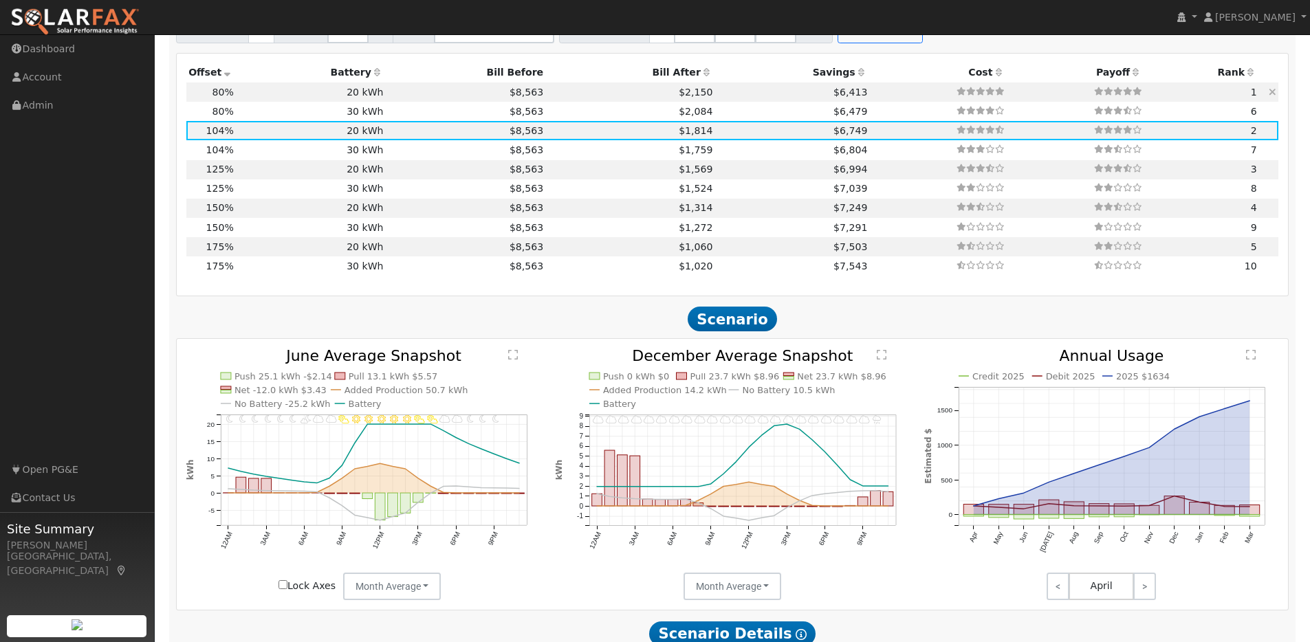
click at [283, 96] on td "20 kWh" at bounding box center [311, 91] width 150 height 19
type input "$21,849"
type input "$12,615"
type input "7.0"
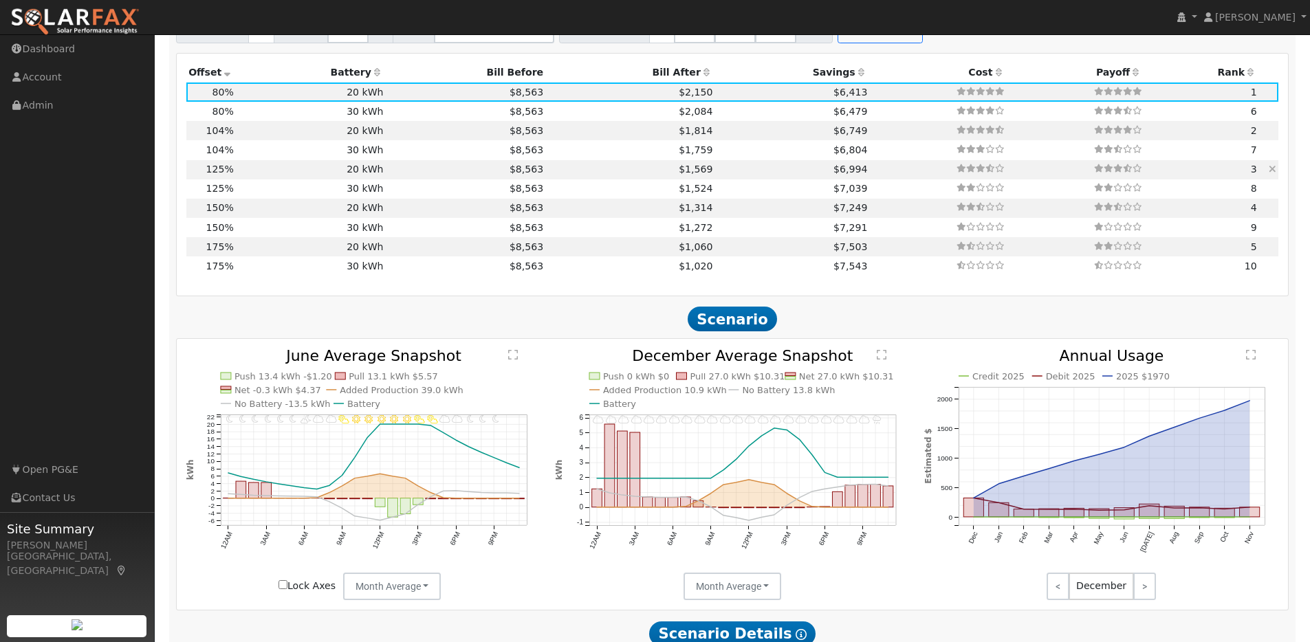
click at [254, 179] on td "20 kWh" at bounding box center [311, 169] width 150 height 19
type input "$34,139"
type input "$16,302"
type input "11.0"
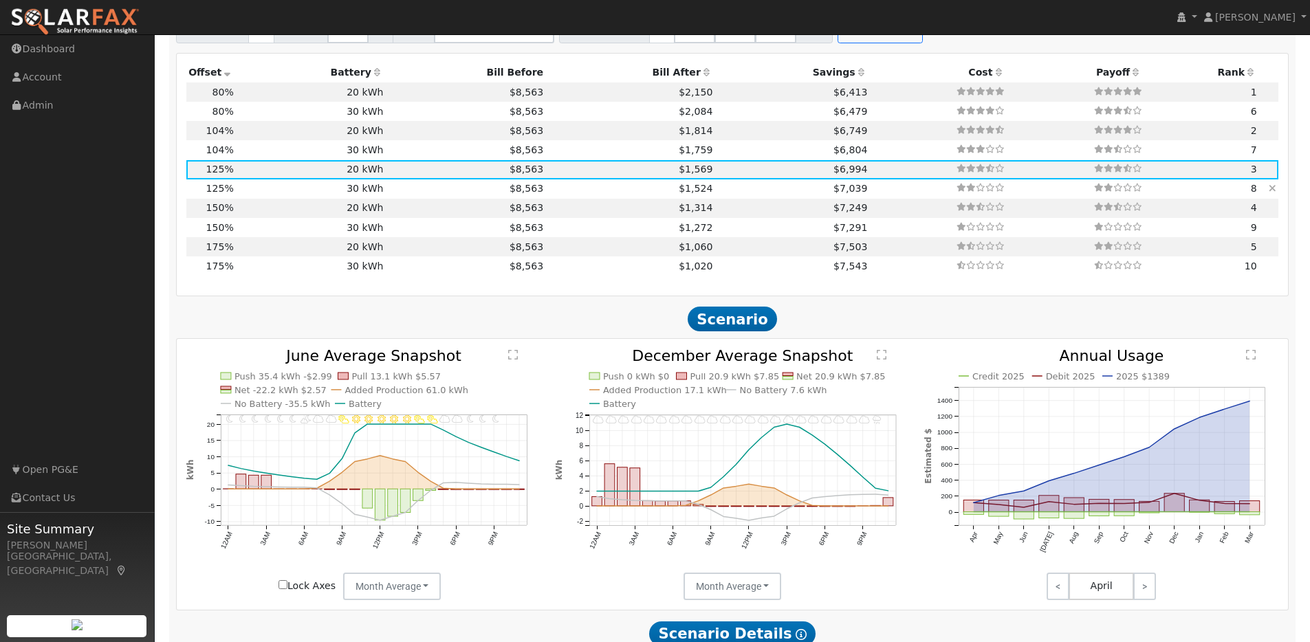
click at [269, 195] on td "30 kWh" at bounding box center [311, 188] width 150 height 19
type input "$30,300"
type input "$19,332"
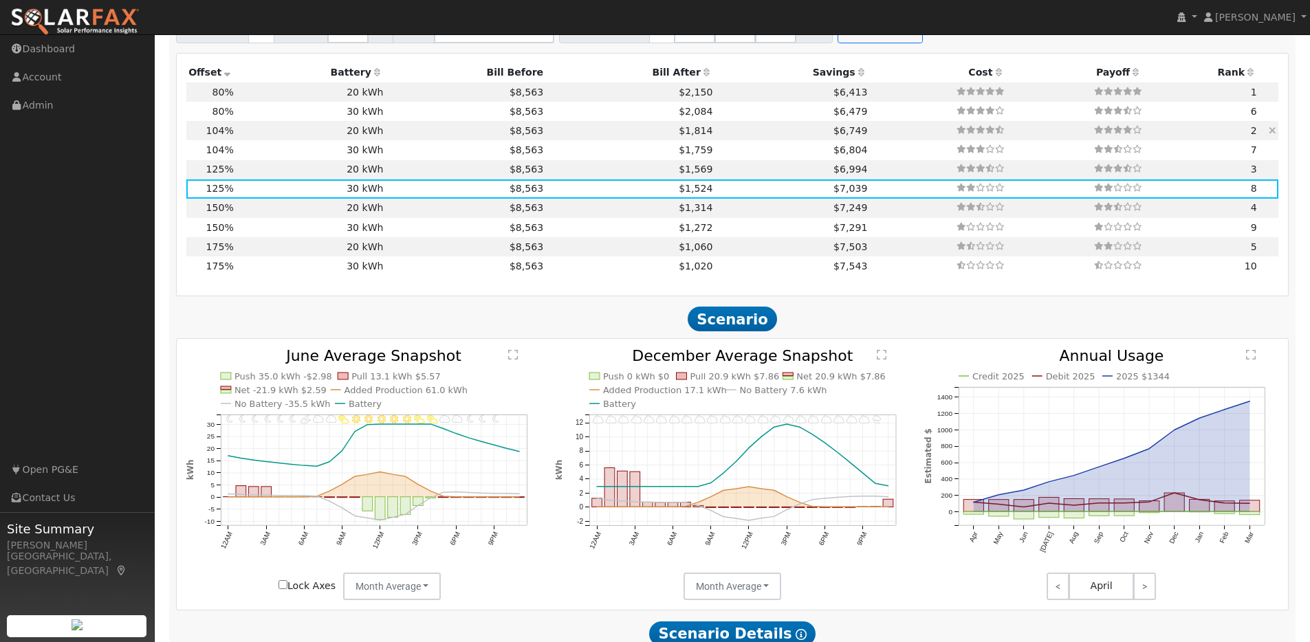
click at [250, 137] on td "20 kWh" at bounding box center [311, 130] width 150 height 19
type input "$28,404"
type input "$20,200"
type input "$14,581"
type input "9.2"
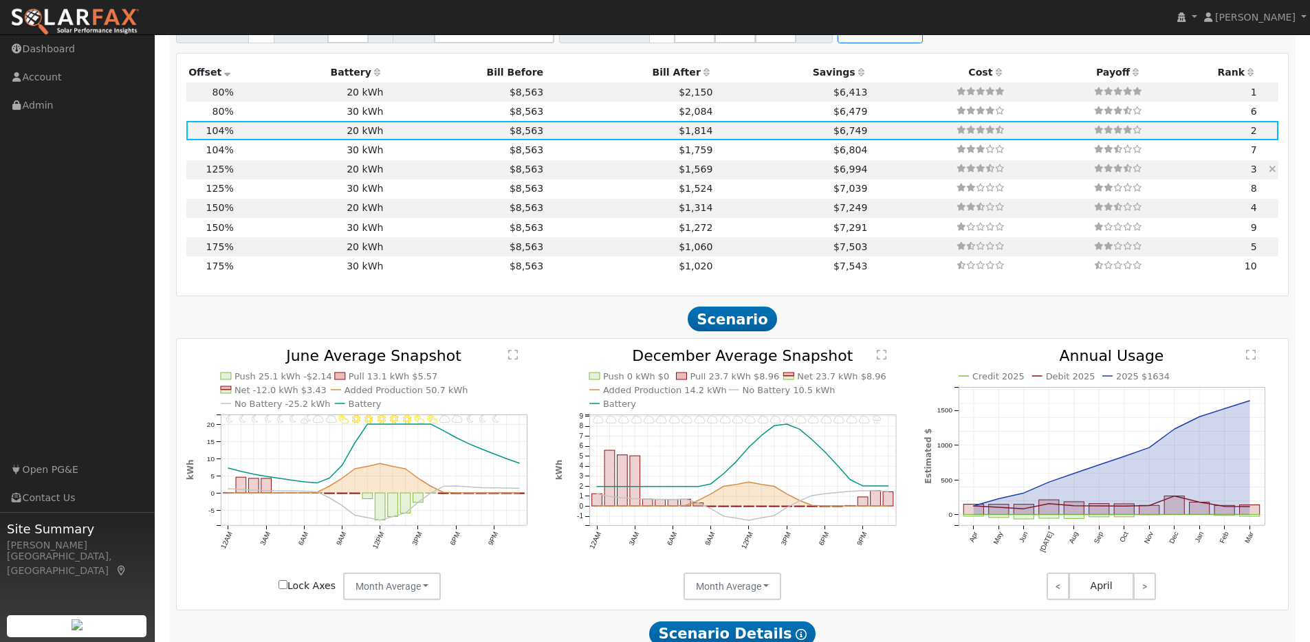
click at [256, 177] on td "20 kWh" at bounding box center [311, 169] width 150 height 19
type input "$34,139"
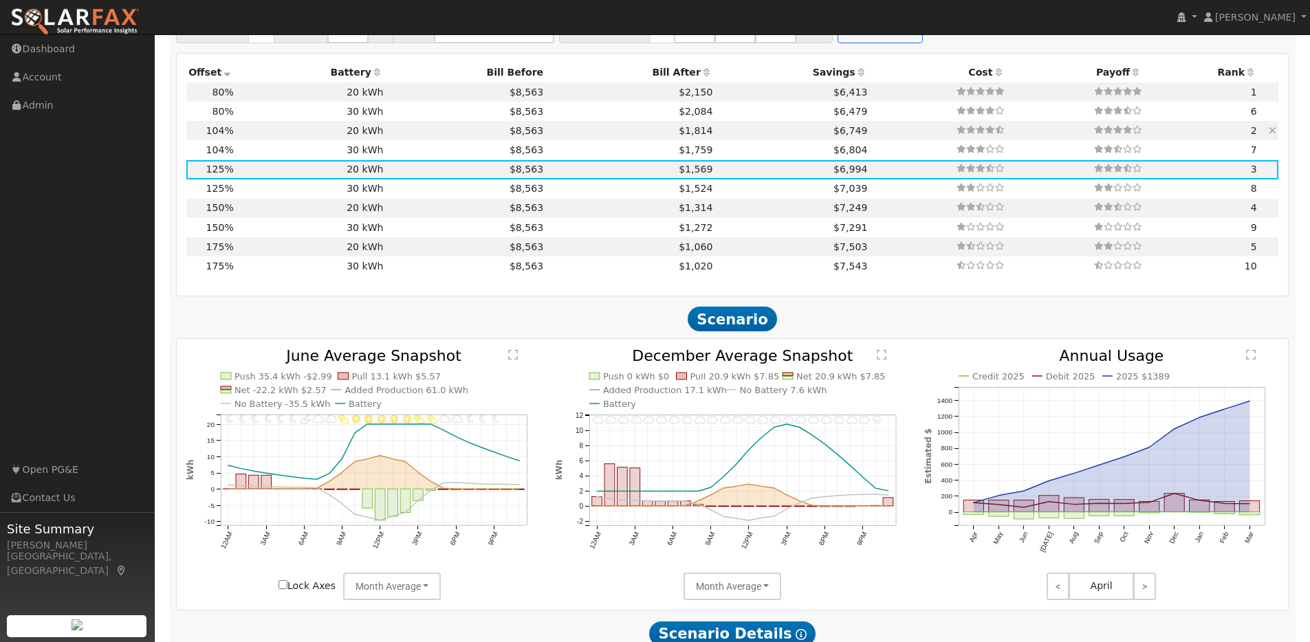
click at [263, 133] on td "20 kWh" at bounding box center [311, 130] width 150 height 19
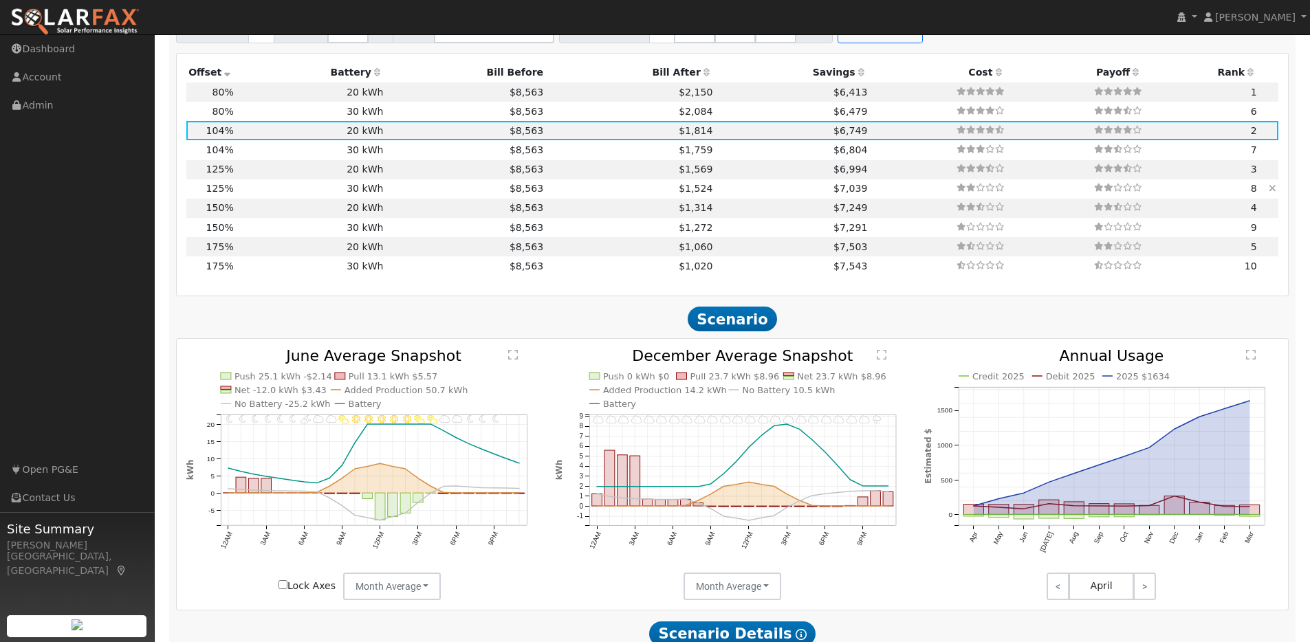
click at [254, 195] on td "30 kWh" at bounding box center [311, 188] width 150 height 19
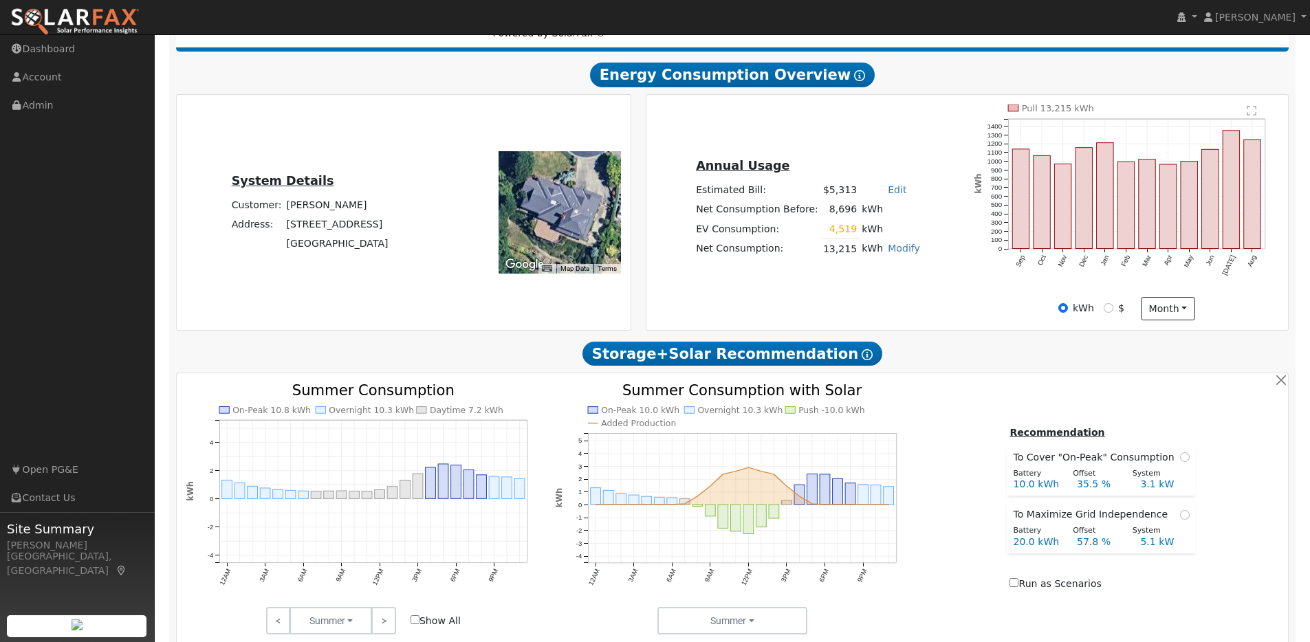
scroll to position [22, 0]
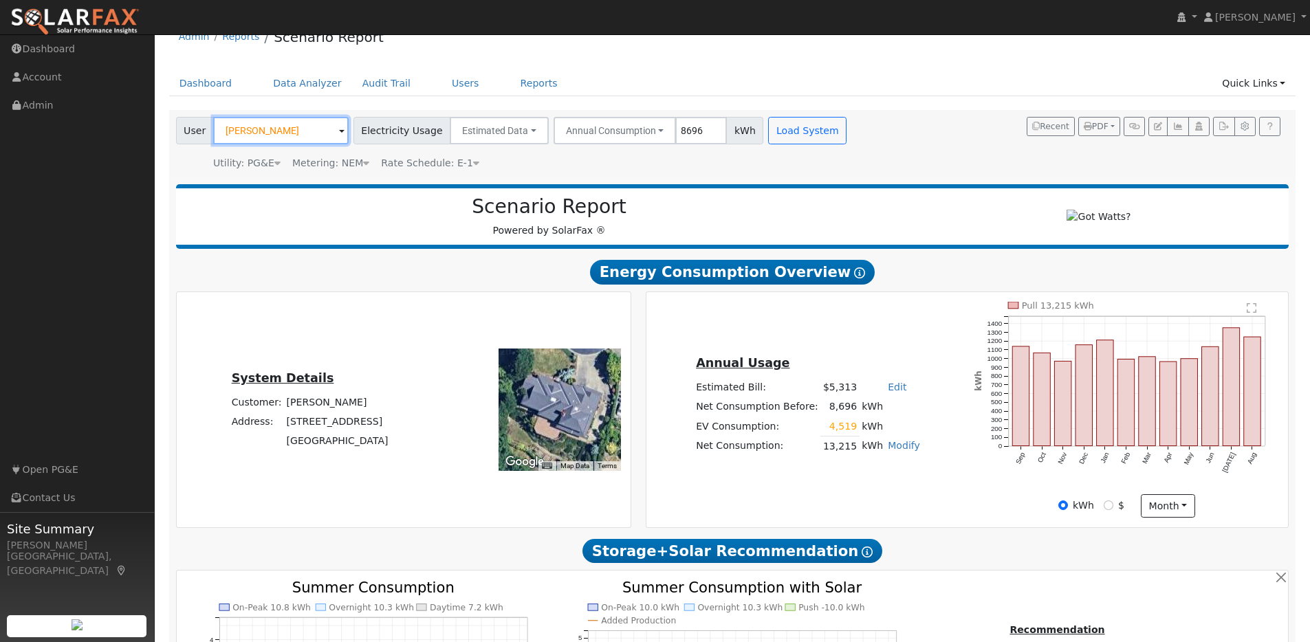
click at [303, 132] on input "Michael Hori" at bounding box center [280, 130] width 135 height 27
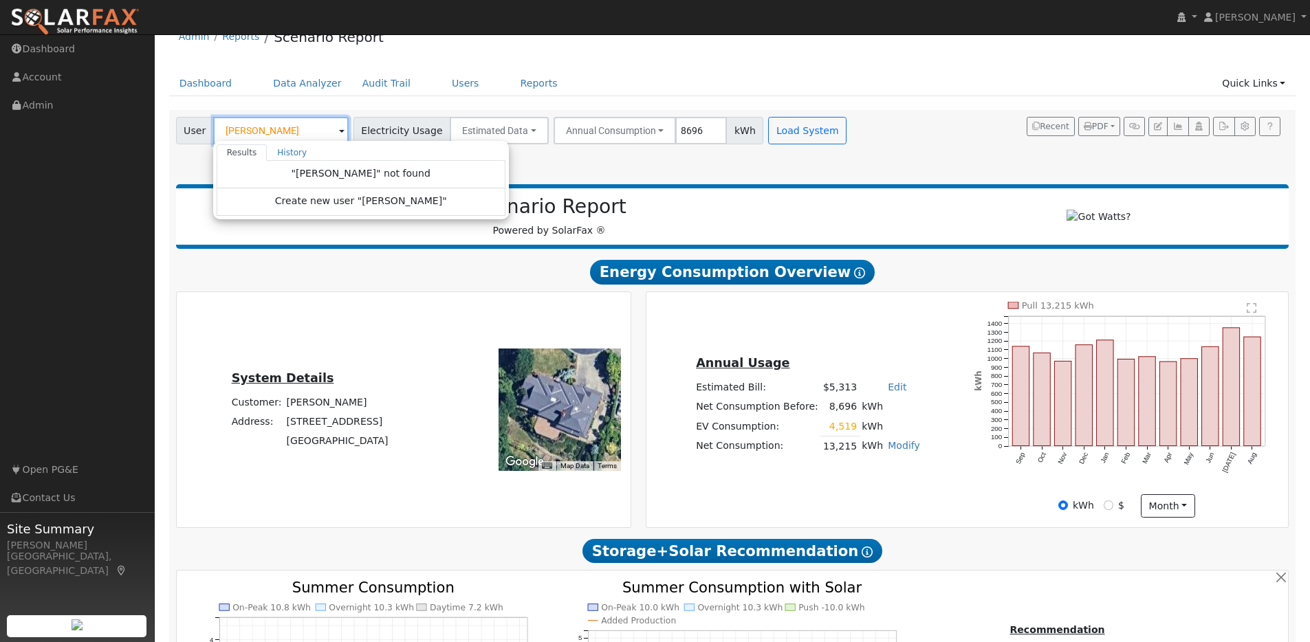
drag, startPoint x: 278, startPoint y: 133, endPoint x: 263, endPoint y: 128, distance: 15.9
click at [263, 128] on input "Kevin Smith" at bounding box center [280, 130] width 135 height 27
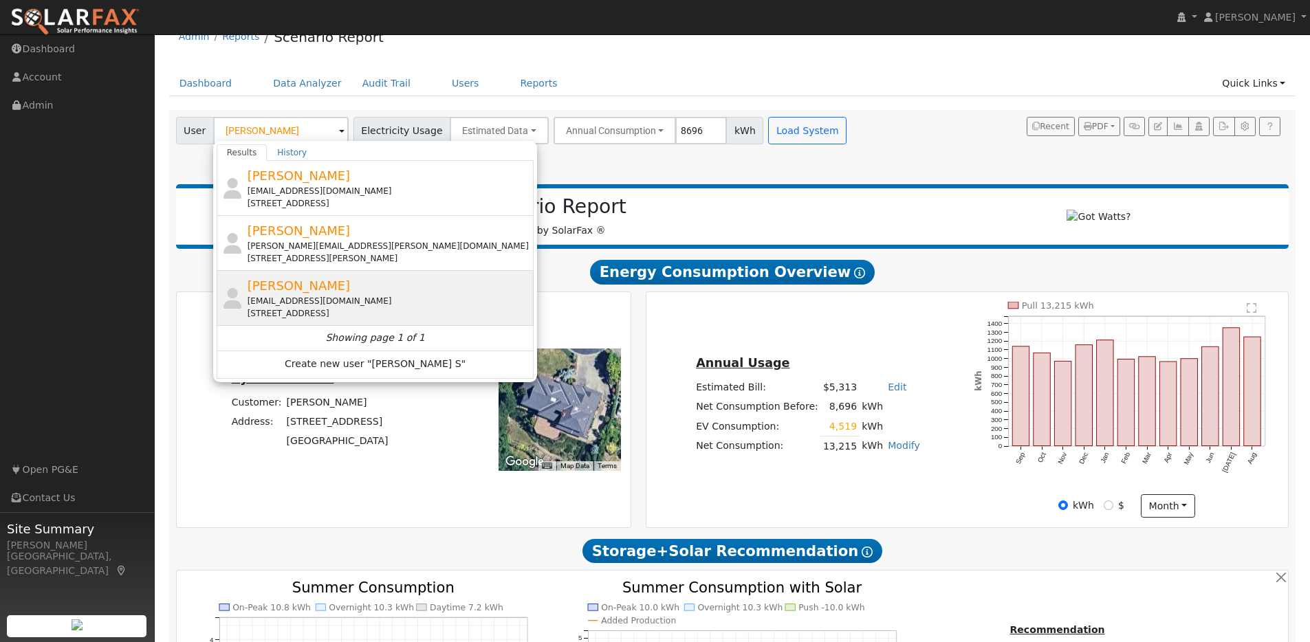
click at [417, 296] on div "klscott3113@yahoo.com" at bounding box center [389, 301] width 284 height 12
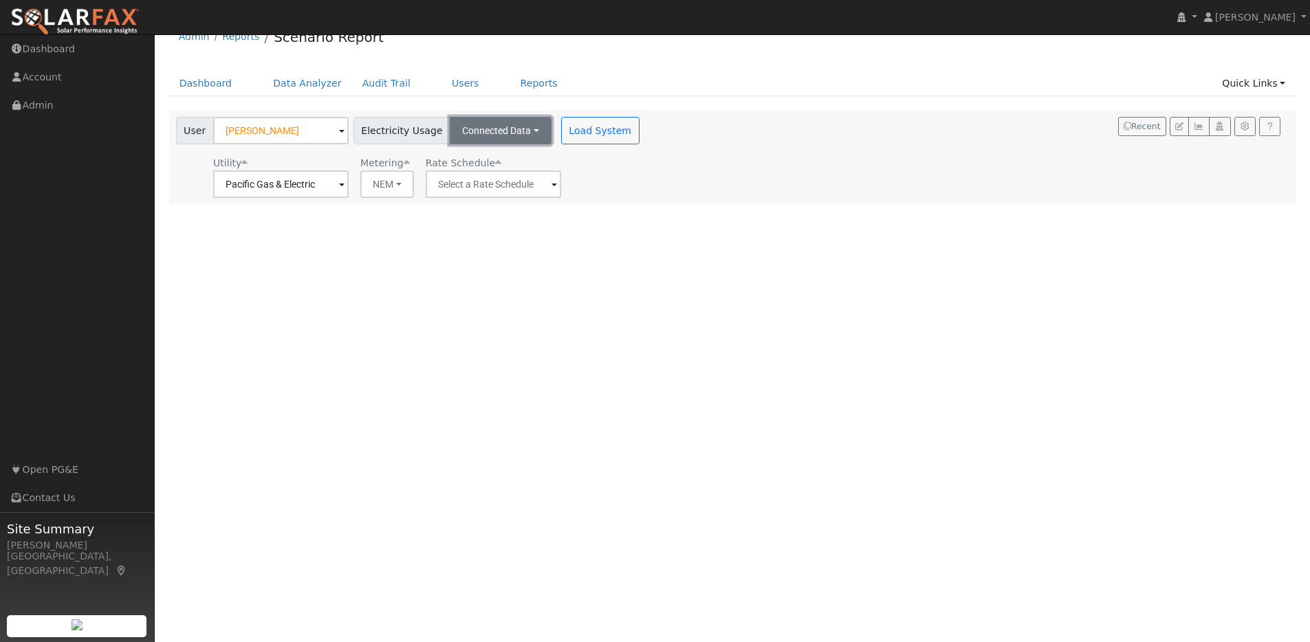
click at [515, 128] on button "Connected Data" at bounding box center [501, 130] width 102 height 27
click at [476, 181] on link "Estimated Data" at bounding box center [502, 180] width 98 height 19
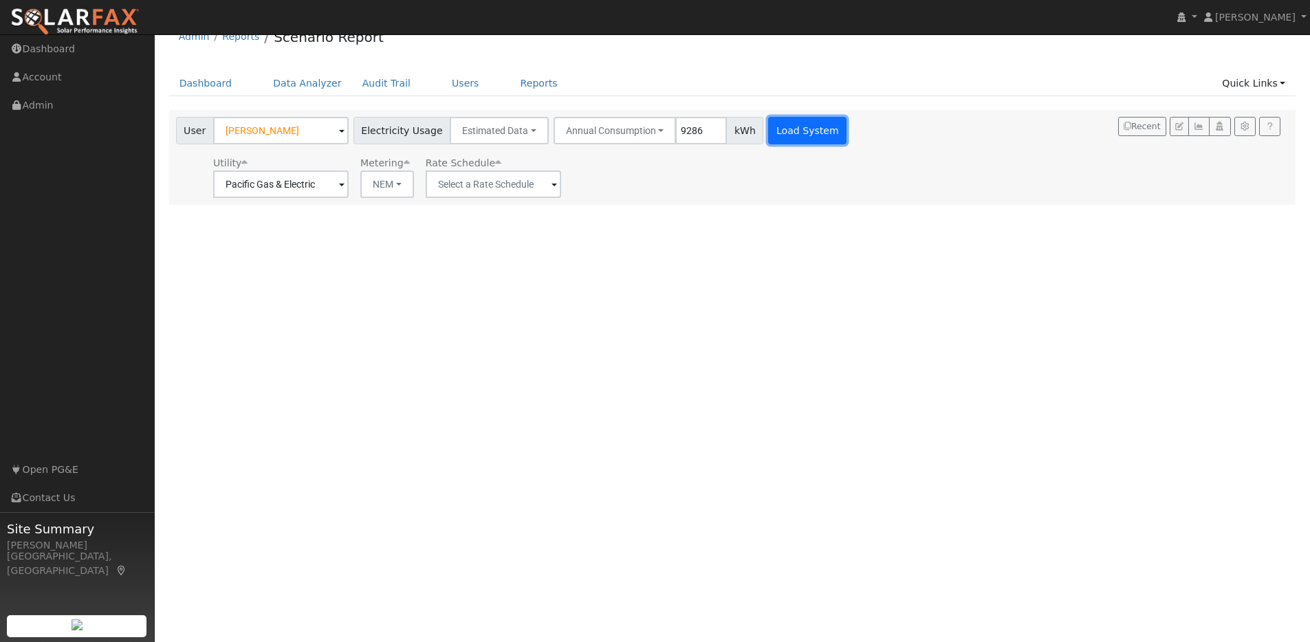
click at [798, 133] on button "Load System" at bounding box center [807, 130] width 78 height 27
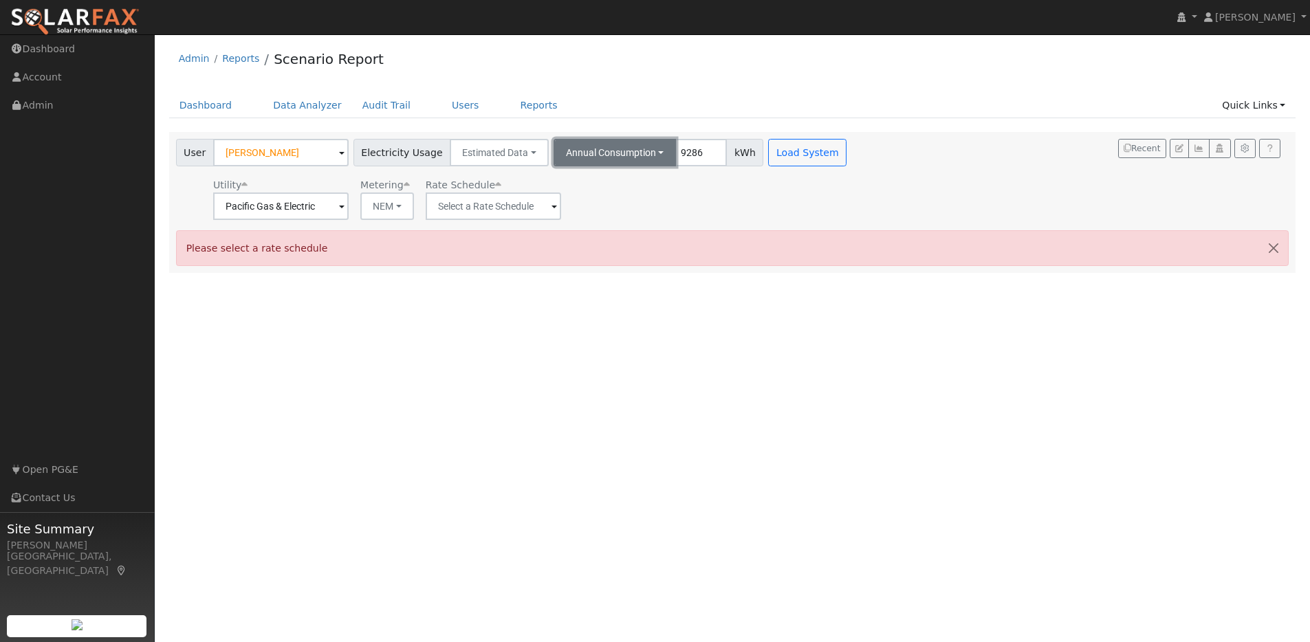
click at [643, 155] on button "Annual Consumption" at bounding box center [614, 152] width 123 height 27
click at [520, 151] on button "Estimated Data" at bounding box center [499, 152] width 99 height 27
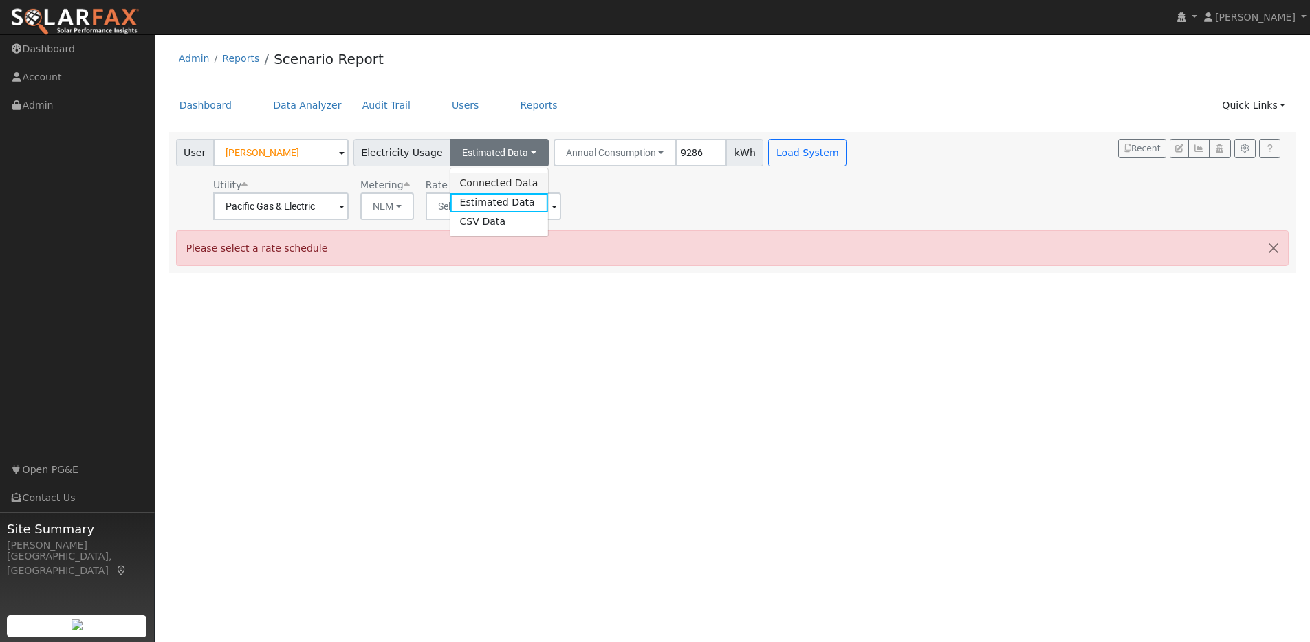
click at [493, 186] on link "Connected Data" at bounding box center [499, 182] width 98 height 19
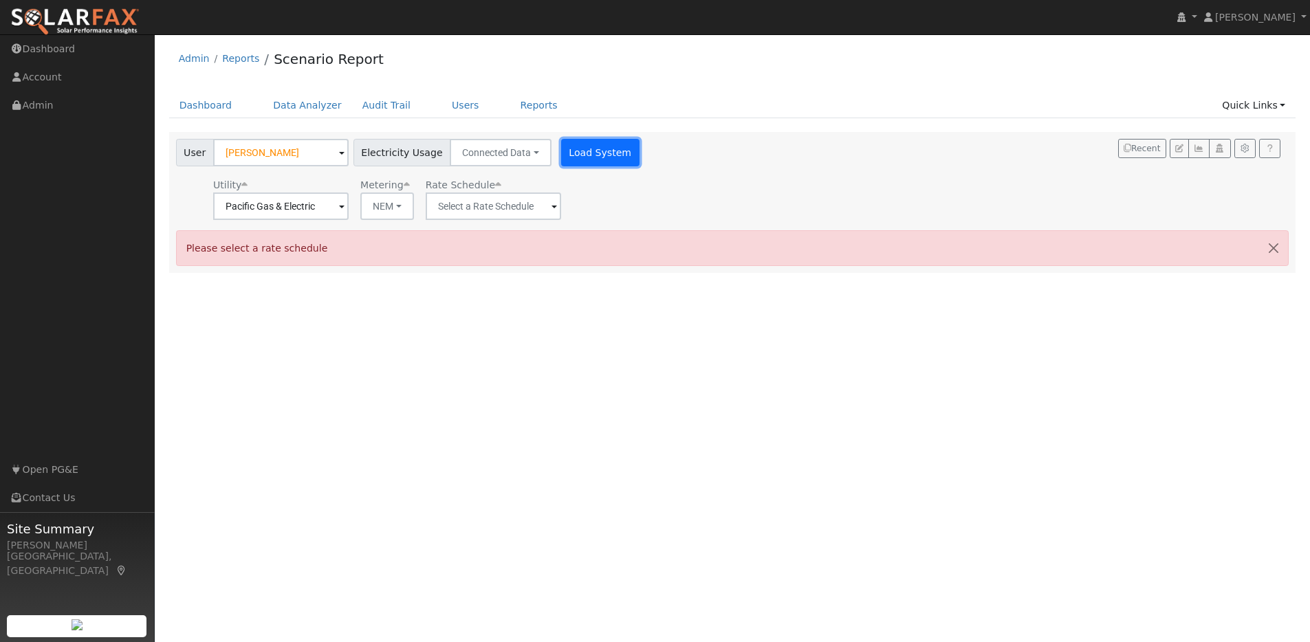
click at [584, 153] on button "Load System" at bounding box center [600, 152] width 78 height 27
click at [595, 159] on button "Load System" at bounding box center [600, 152] width 78 height 27
click at [551, 208] on span at bounding box center [553, 207] width 5 height 16
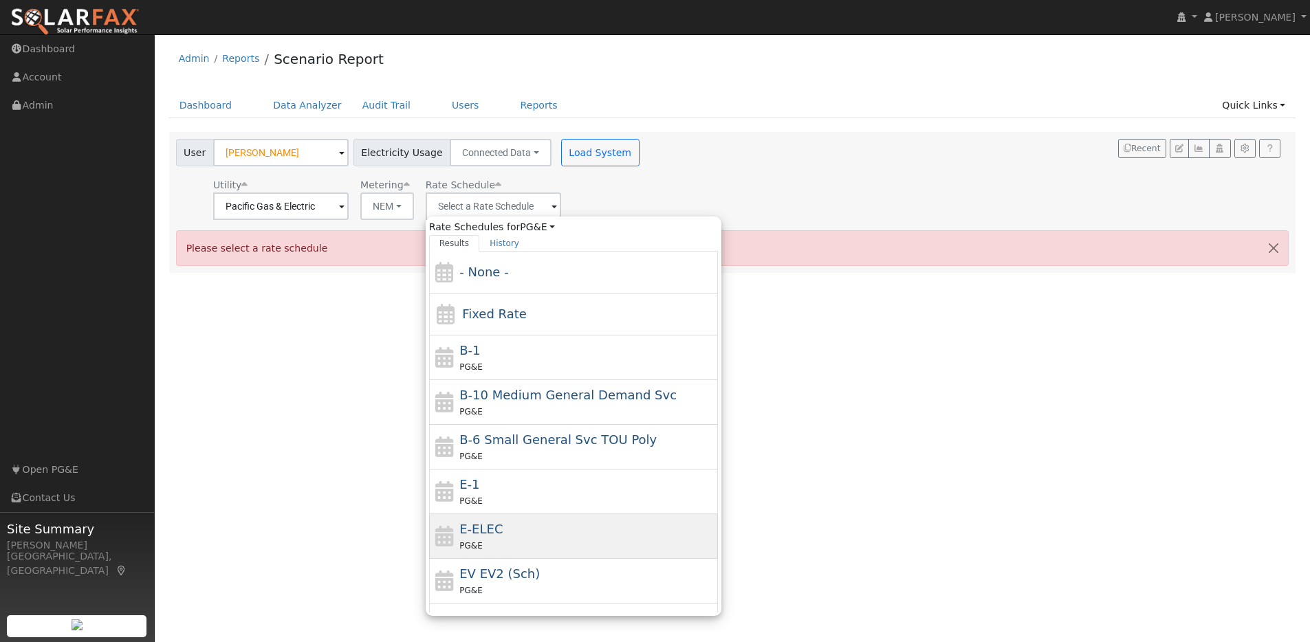
click at [520, 535] on div "E-ELEC PG&E" at bounding box center [586, 536] width 255 height 33
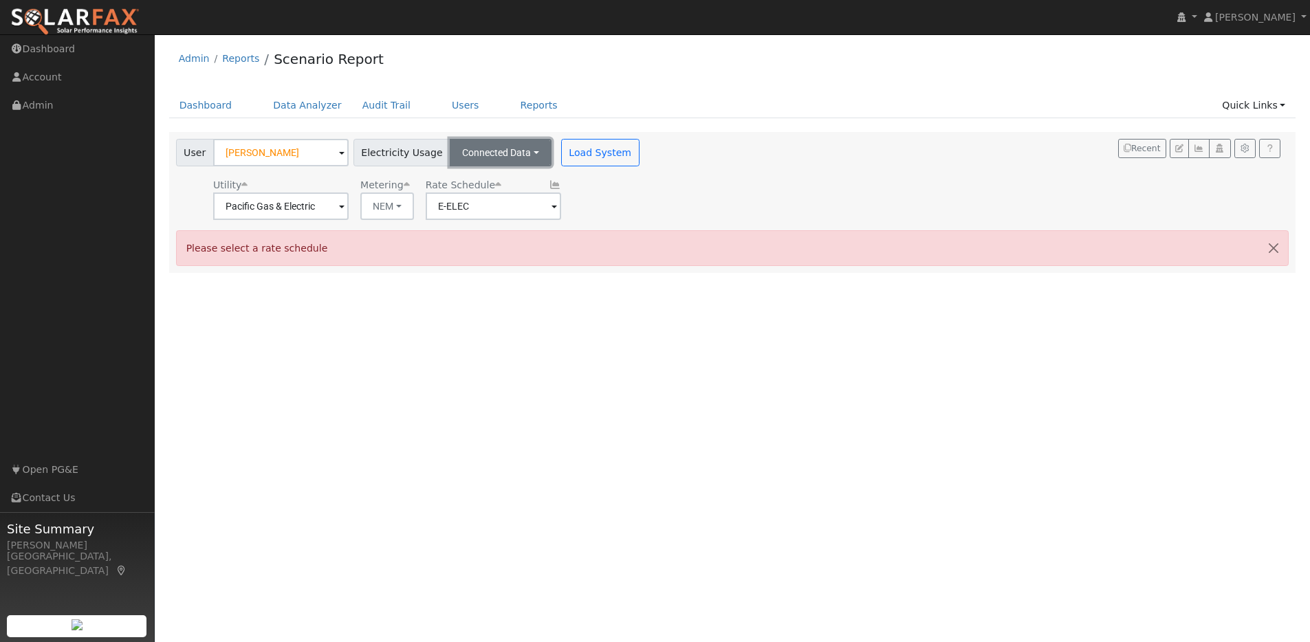
click at [531, 159] on button "Connected Data" at bounding box center [501, 152] width 102 height 27
click at [498, 206] on link "Estimated Data" at bounding box center [502, 202] width 98 height 19
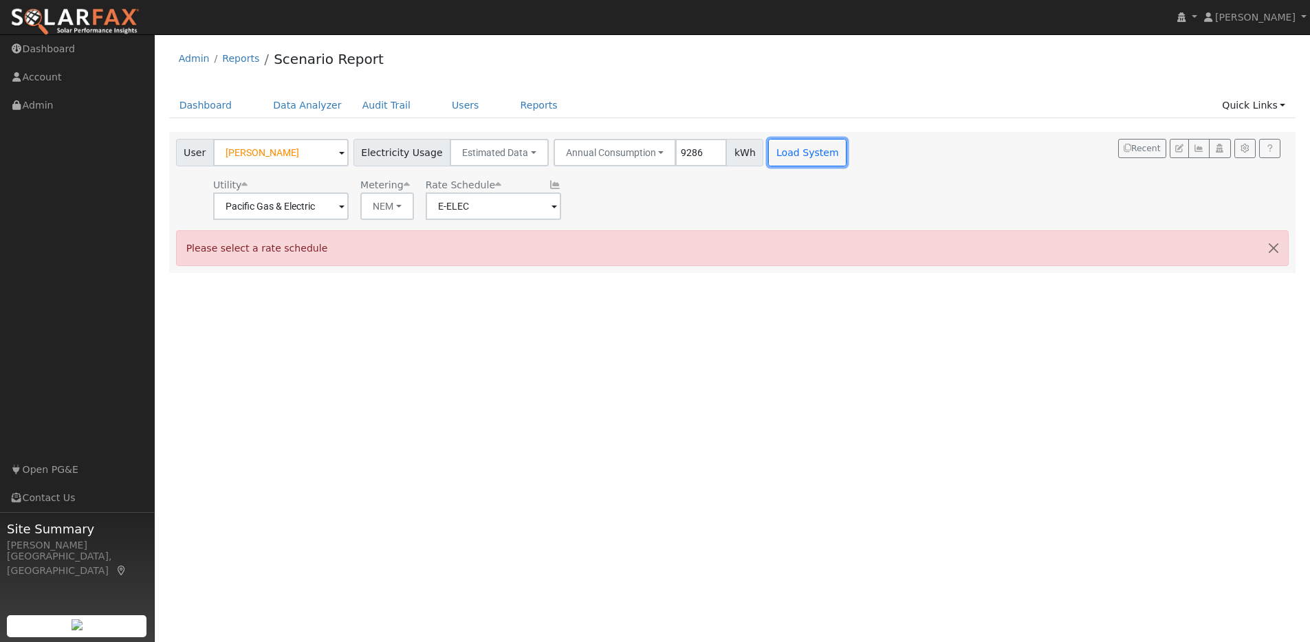
click at [768, 143] on button "Load System" at bounding box center [807, 152] width 78 height 27
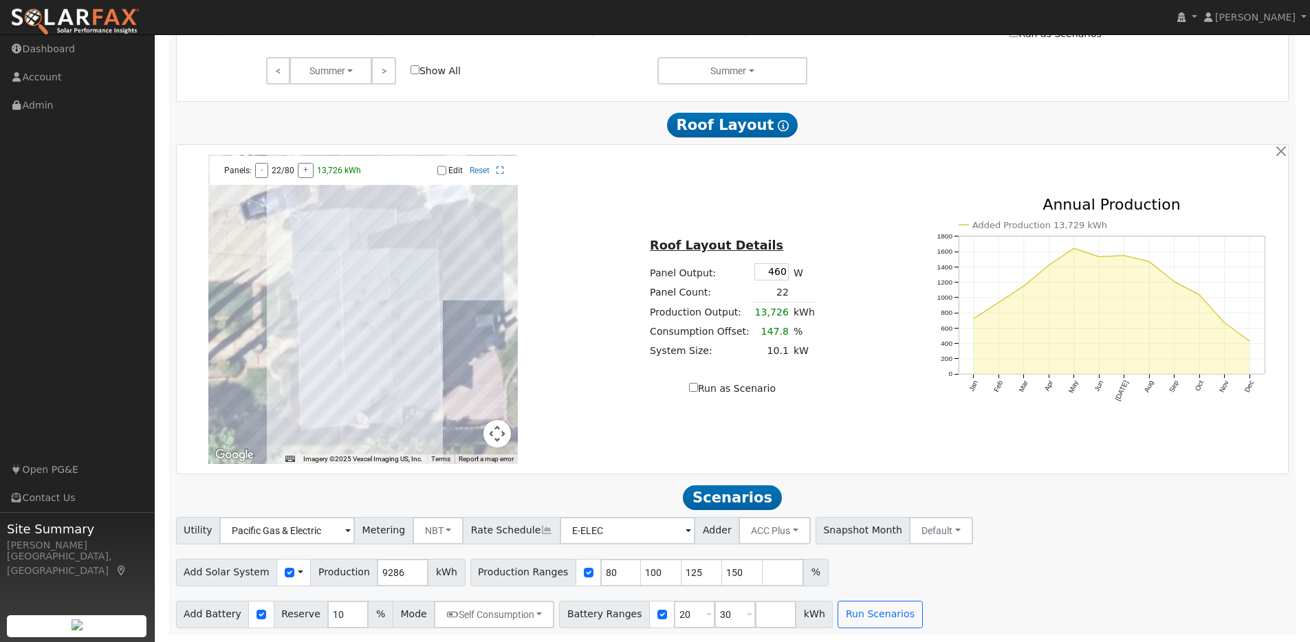
scroll to position [776, 0]
click at [655, 569] on input "101" at bounding box center [661, 572] width 41 height 27
click at [655, 569] on input "102" at bounding box center [661, 572] width 41 height 27
click at [655, 569] on input "103" at bounding box center [661, 572] width 41 height 27
click at [655, 569] on input "104" at bounding box center [661, 572] width 41 height 27
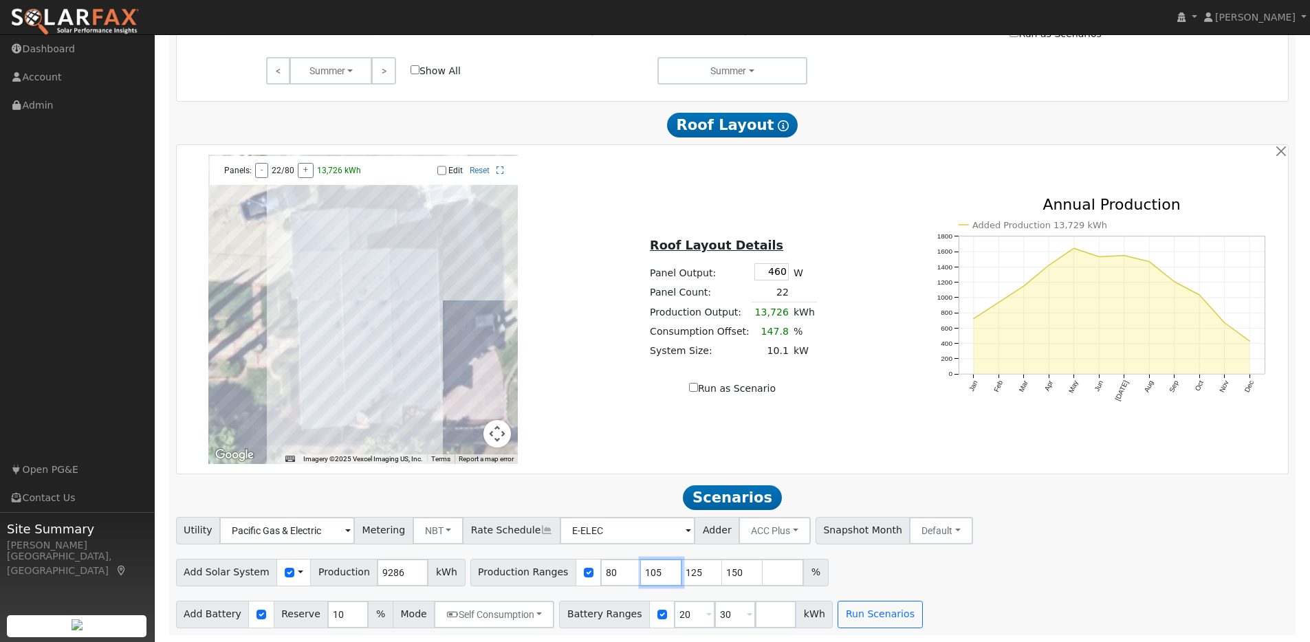
click at [655, 569] on input "105" at bounding box center [661, 572] width 41 height 27
click at [655, 569] on input "106" at bounding box center [661, 572] width 41 height 27
drag, startPoint x: 578, startPoint y: 571, endPoint x: 595, endPoint y: 569, distance: 16.6
click at [578, 571] on div "Production Ranges 80 106 125 150 %" at bounding box center [649, 572] width 358 height 27
drag, startPoint x: 685, startPoint y: 572, endPoint x: 674, endPoint y: 571, distance: 11.1
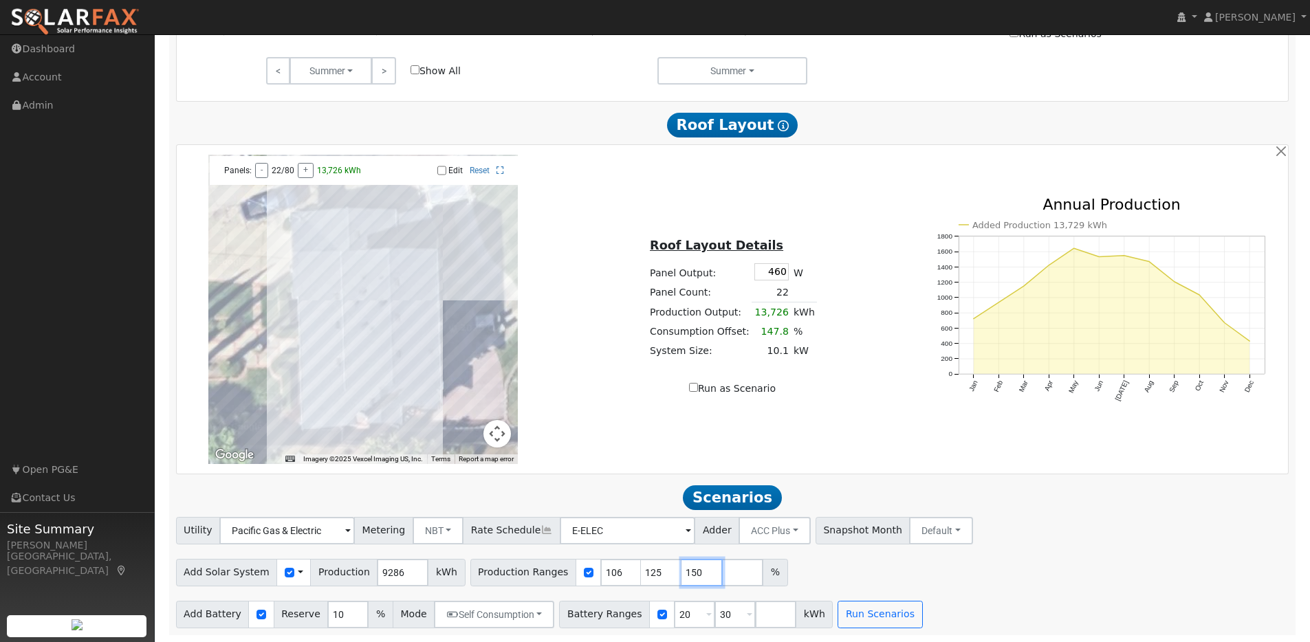
click at [681, 571] on input "150" at bounding box center [701, 572] width 41 height 27
click at [679, 613] on input "20" at bounding box center [694, 614] width 41 height 27
click at [714, 612] on input "number" at bounding box center [734, 614] width 41 height 27
click at [868, 605] on button "Run Scenarios" at bounding box center [879, 614] width 85 height 27
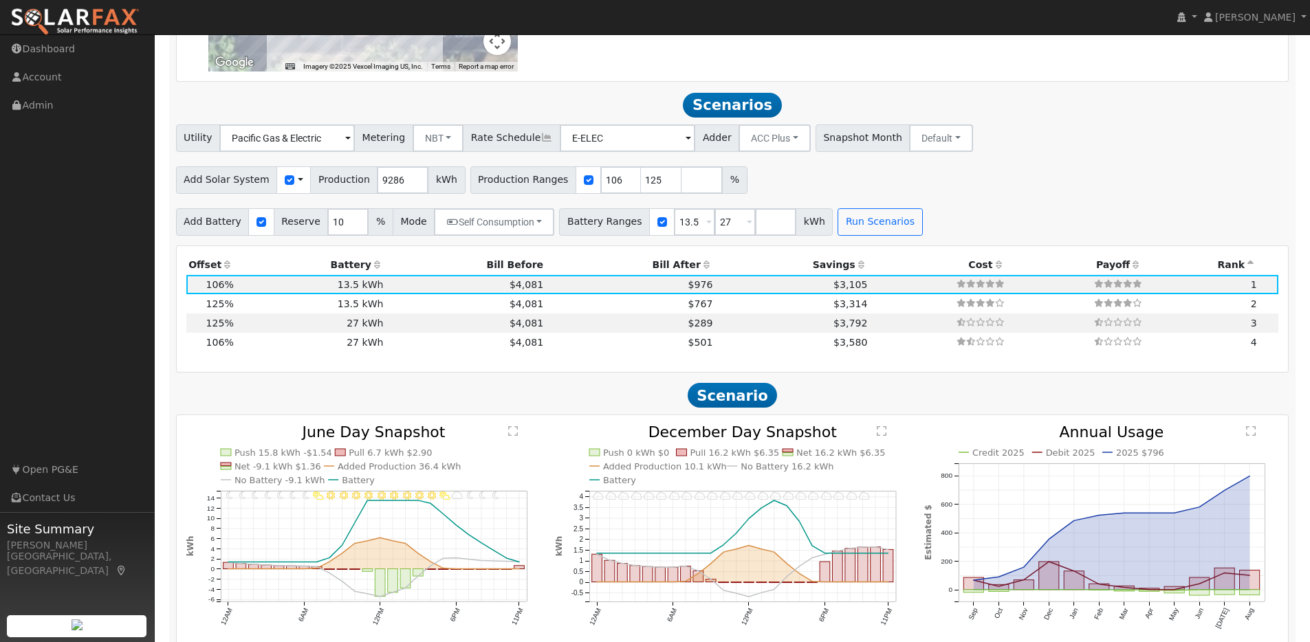
scroll to position [1219, 0]
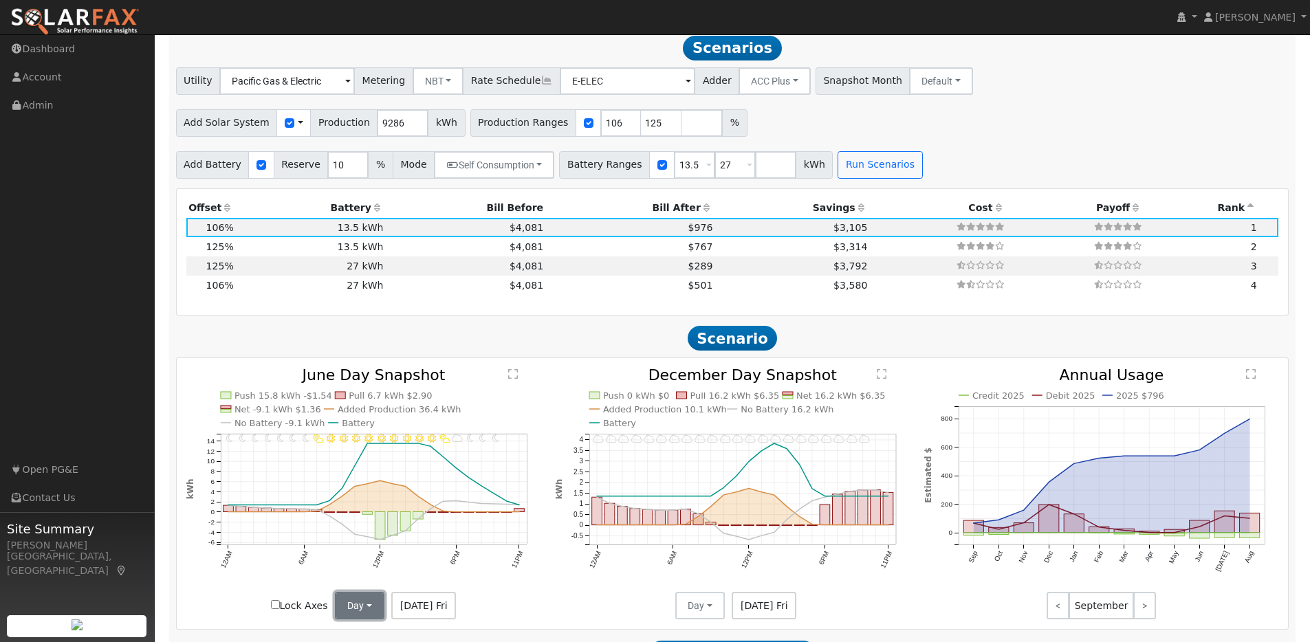
click at [373, 612] on button "Day" at bounding box center [359, 605] width 49 height 27
click at [363, 579] on link "Month Average" at bounding box center [384, 575] width 96 height 19
click at [701, 601] on button "Day" at bounding box center [699, 605] width 49 height 27
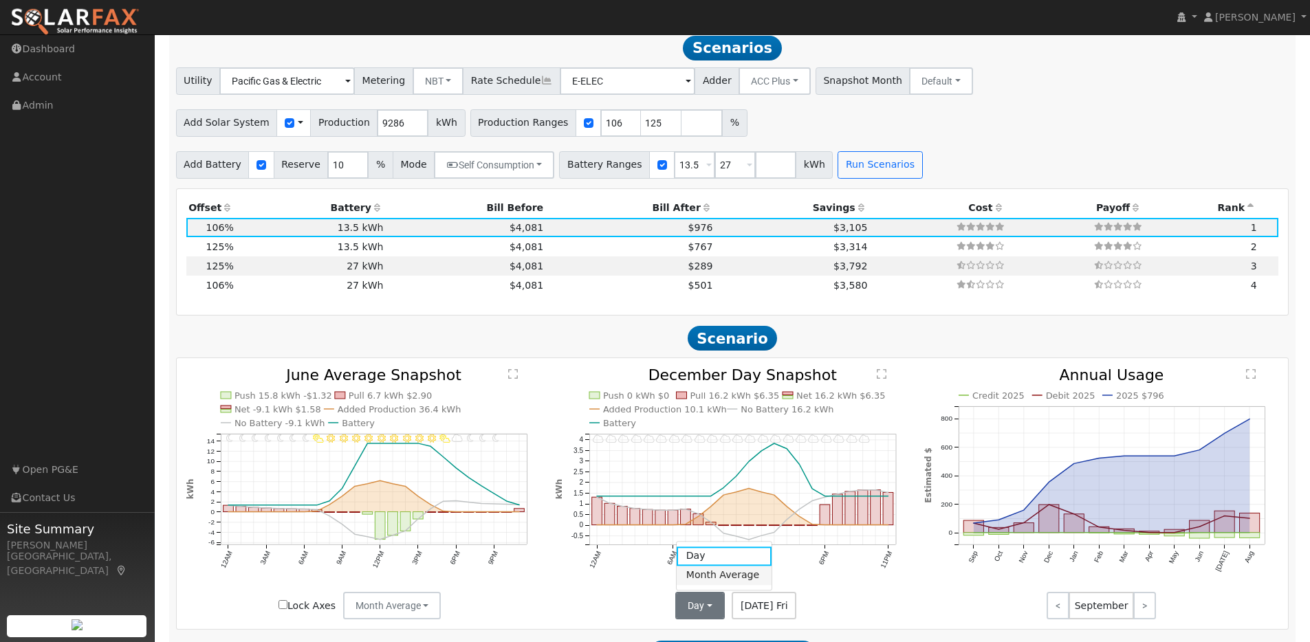
click at [696, 580] on link "Month Average" at bounding box center [724, 575] width 96 height 19
click at [300, 250] on td "13.5 kWh" at bounding box center [311, 246] width 150 height 19
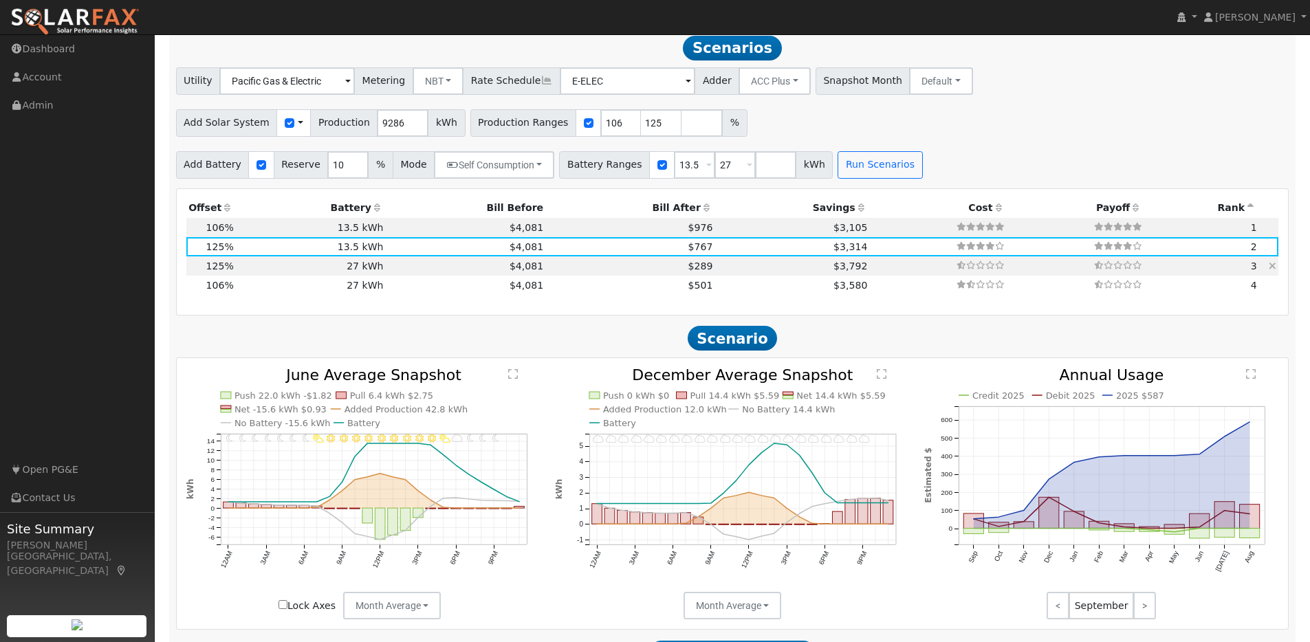
click at [292, 276] on td "27 kWh" at bounding box center [311, 265] width 150 height 19
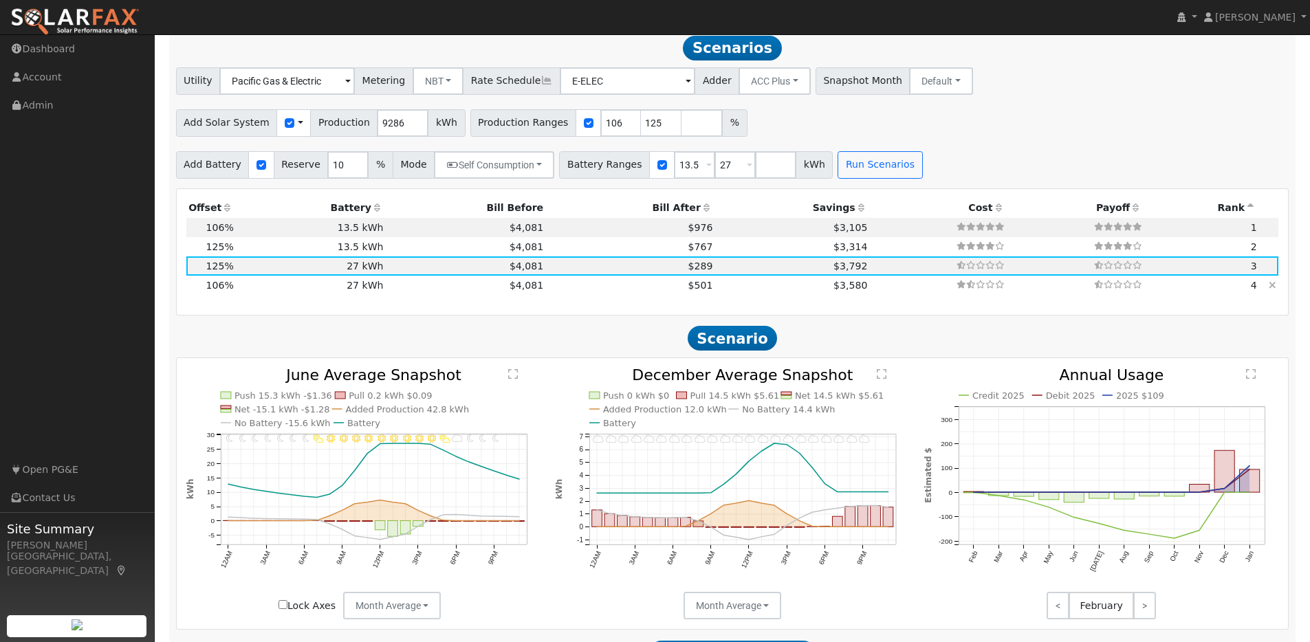
click at [296, 291] on td "27 kWh" at bounding box center [311, 285] width 150 height 19
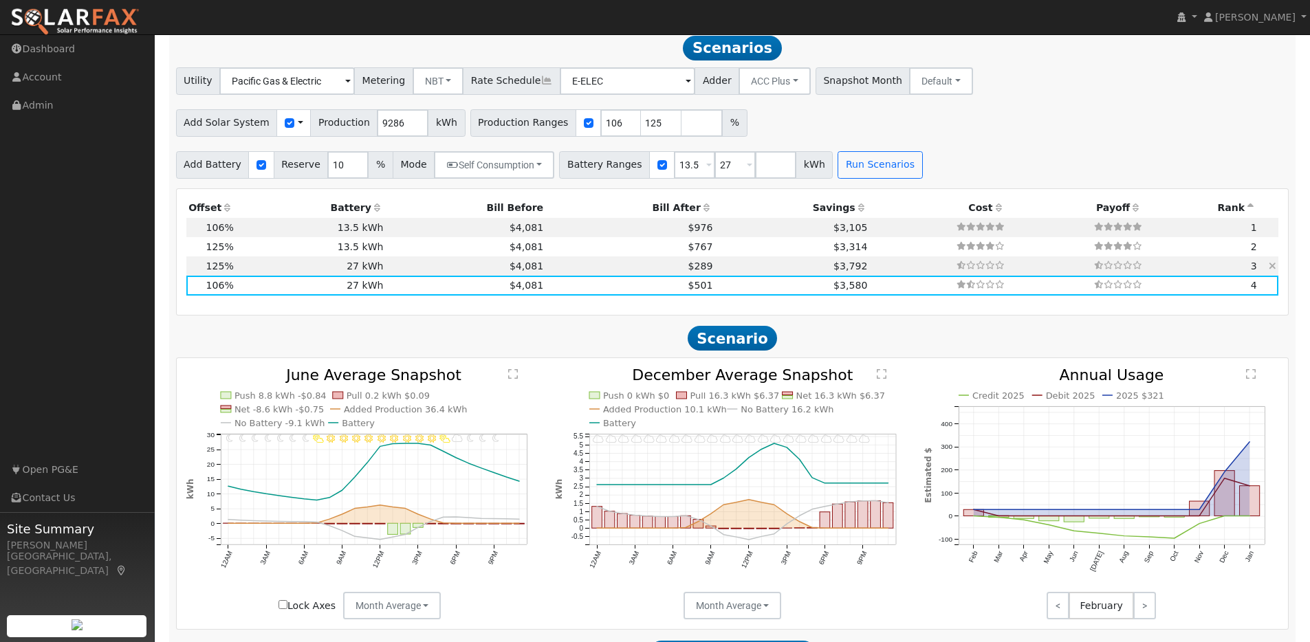
click at [278, 273] on td "27 kWh" at bounding box center [311, 265] width 150 height 19
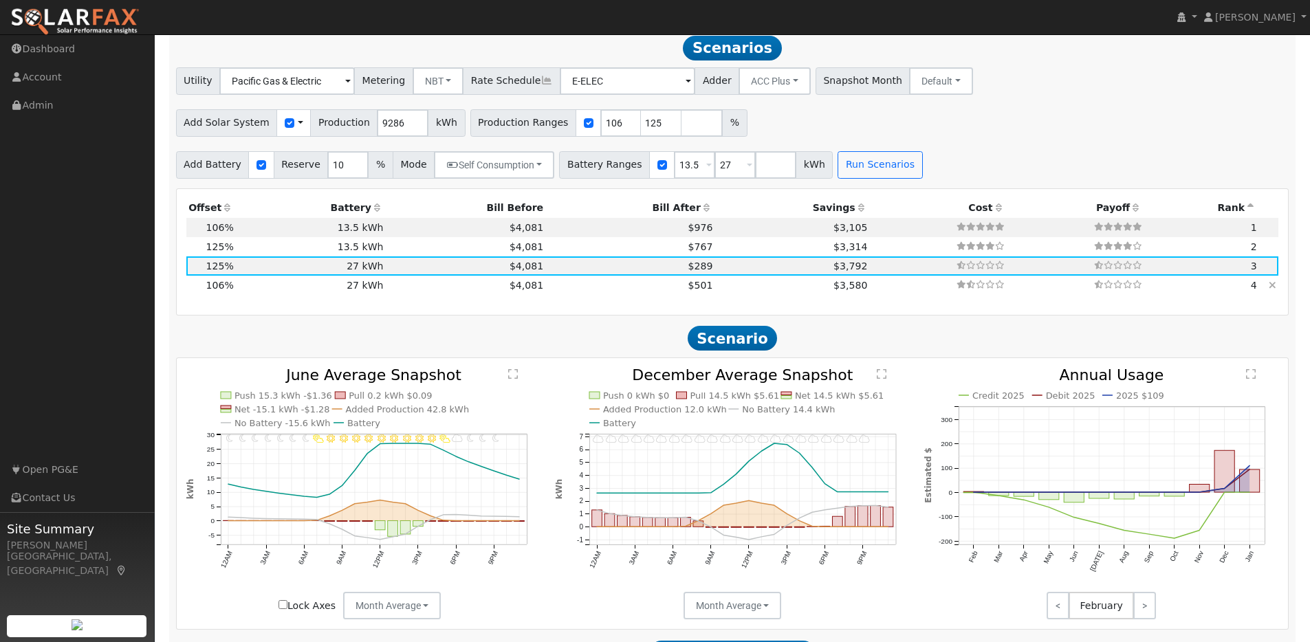
click at [263, 291] on td "27 kWh" at bounding box center [311, 285] width 150 height 19
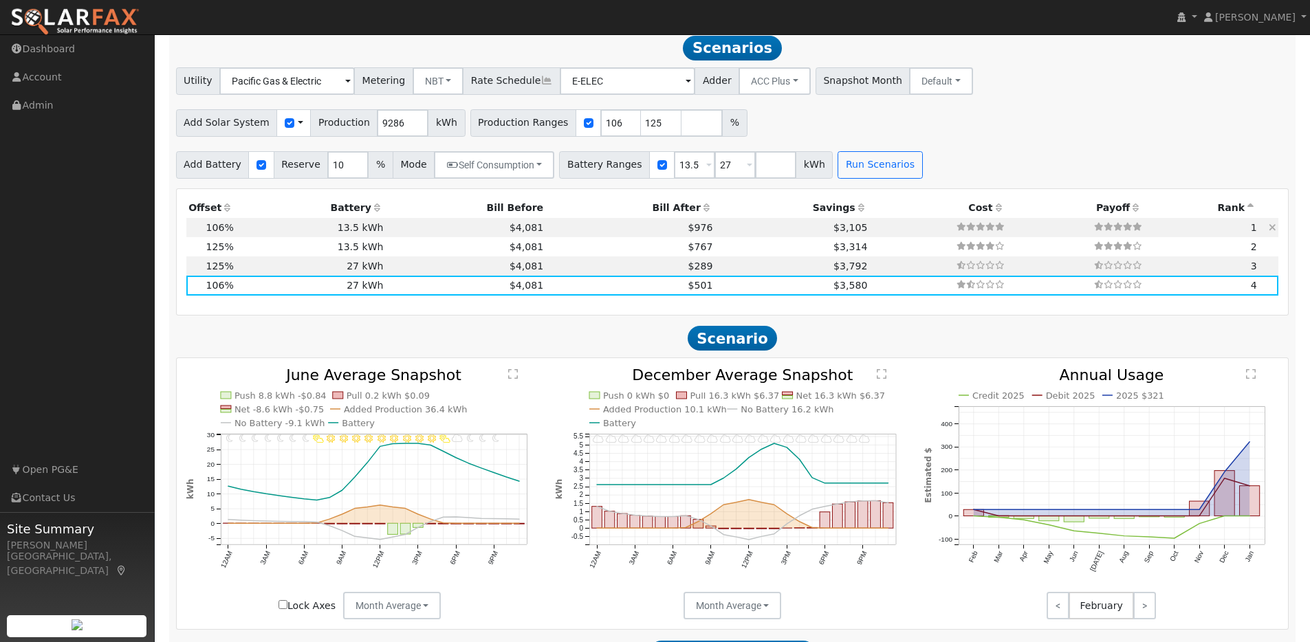
click at [271, 232] on td "13.5 kWh" at bounding box center [311, 227] width 150 height 19
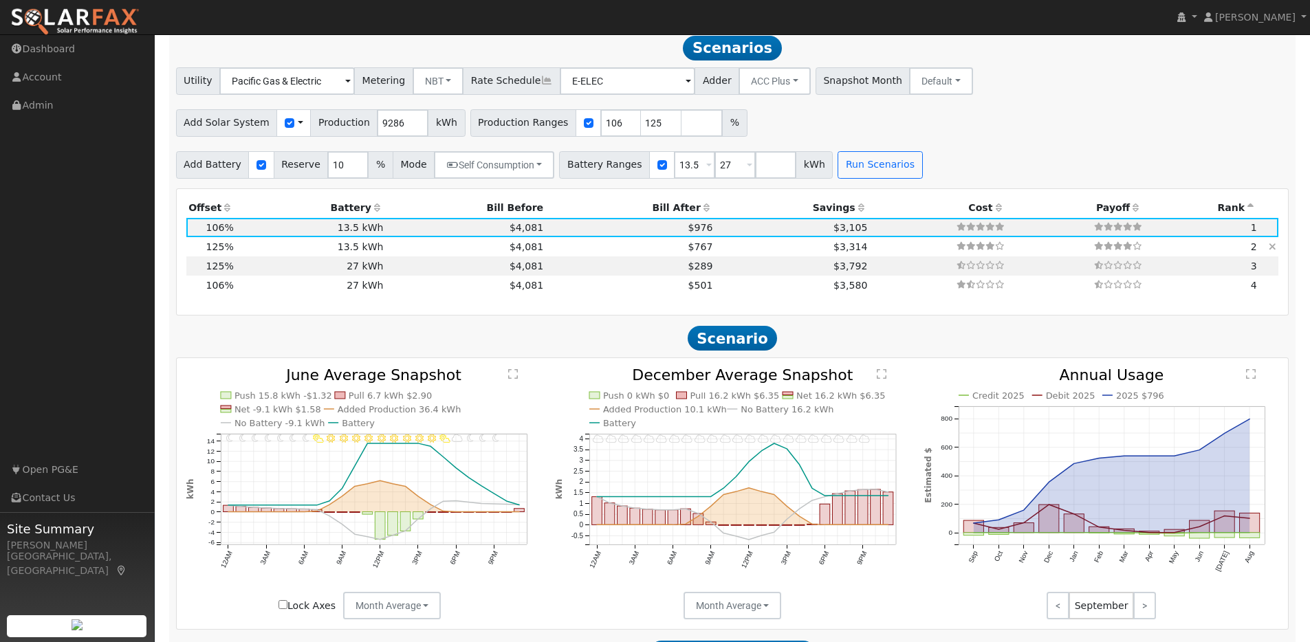
click at [295, 252] on td "13.5 kWh" at bounding box center [311, 246] width 150 height 19
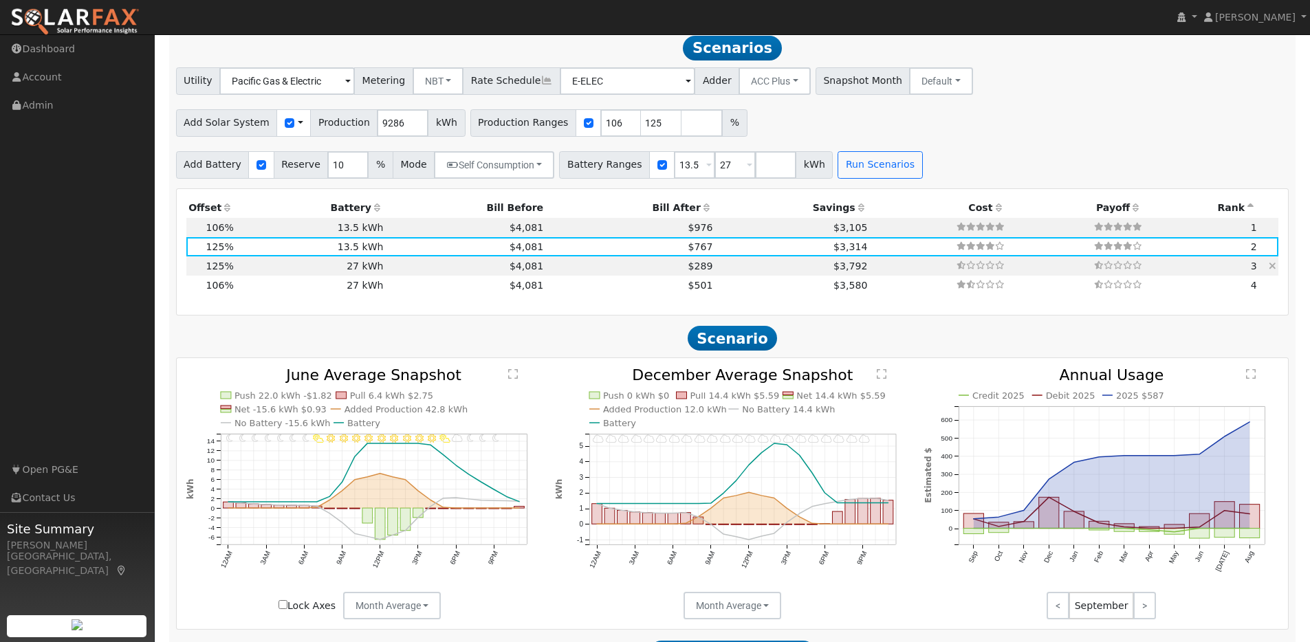
click at [302, 274] on td "27 kWh" at bounding box center [311, 265] width 150 height 19
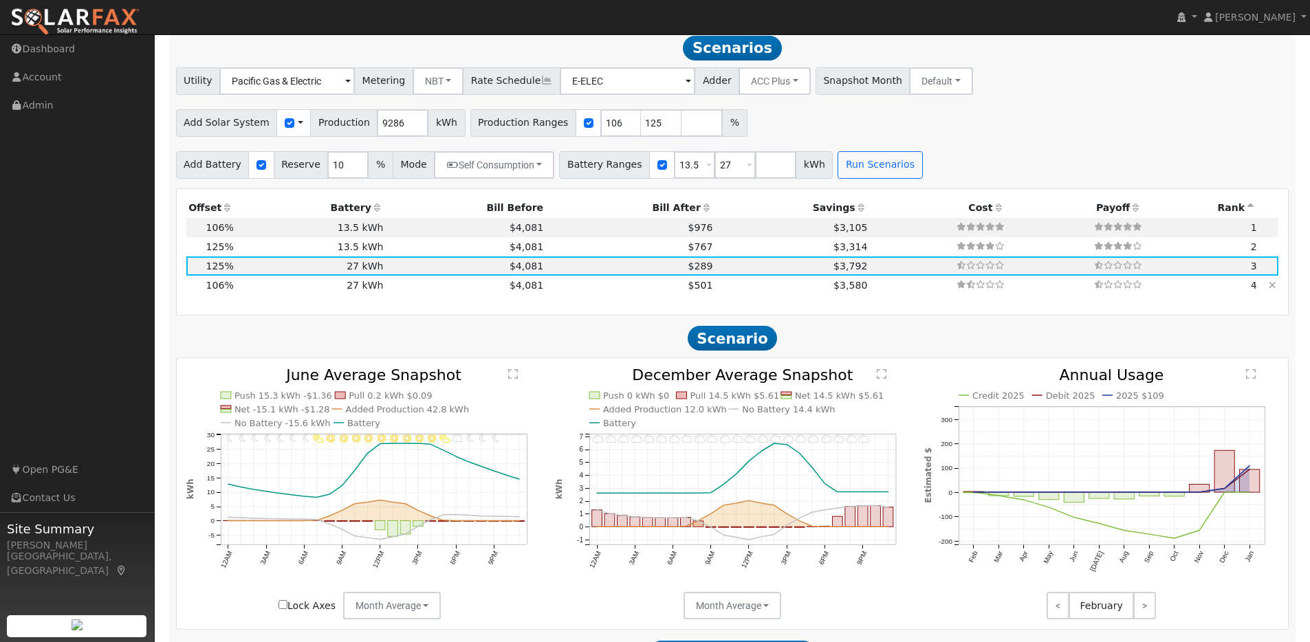
click at [302, 293] on td "27 kWh" at bounding box center [311, 285] width 150 height 19
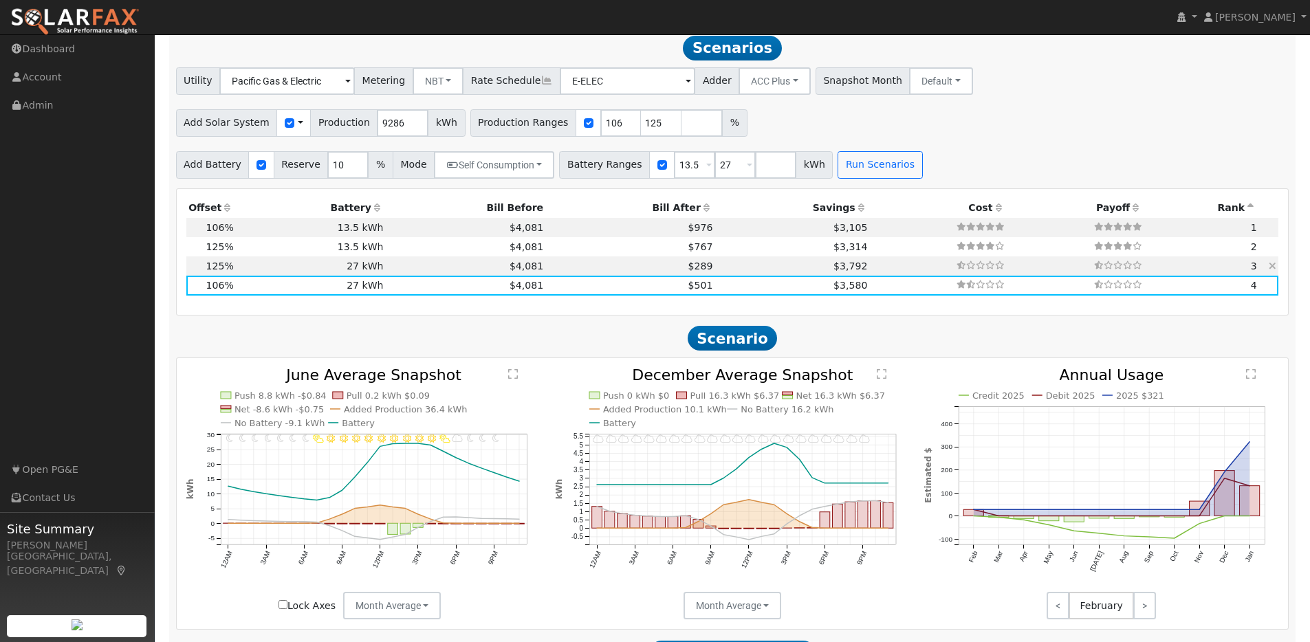
click at [280, 273] on td "27 kWh" at bounding box center [311, 265] width 150 height 19
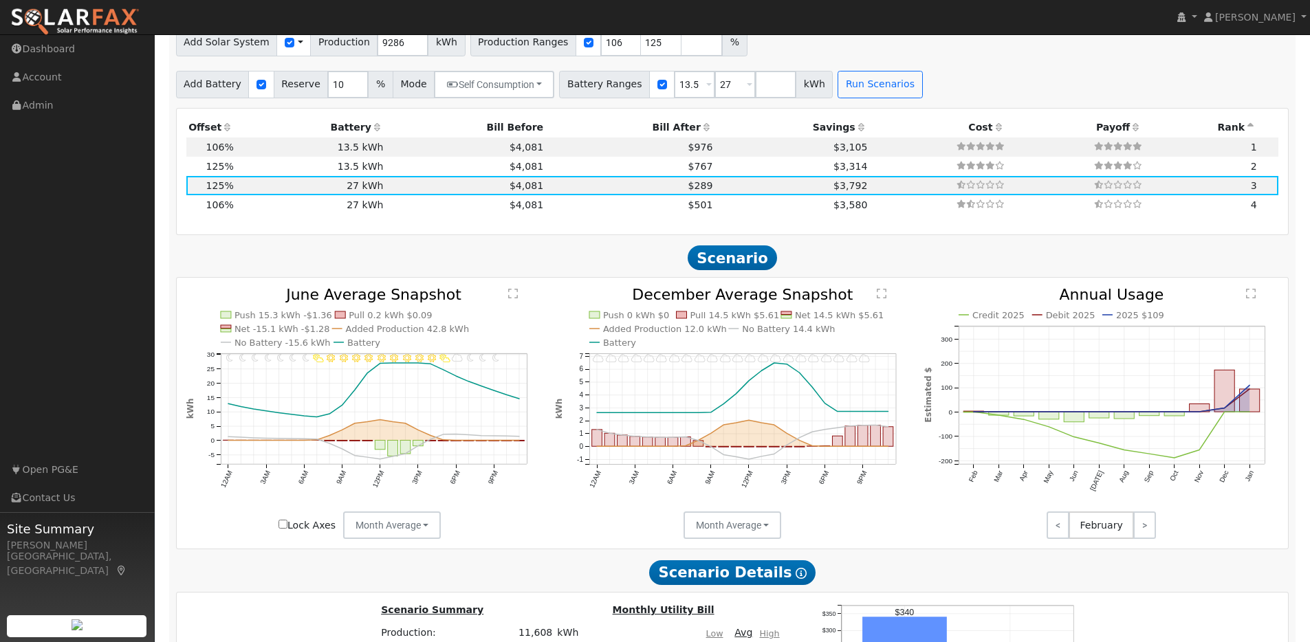
scroll to position [1367, 0]
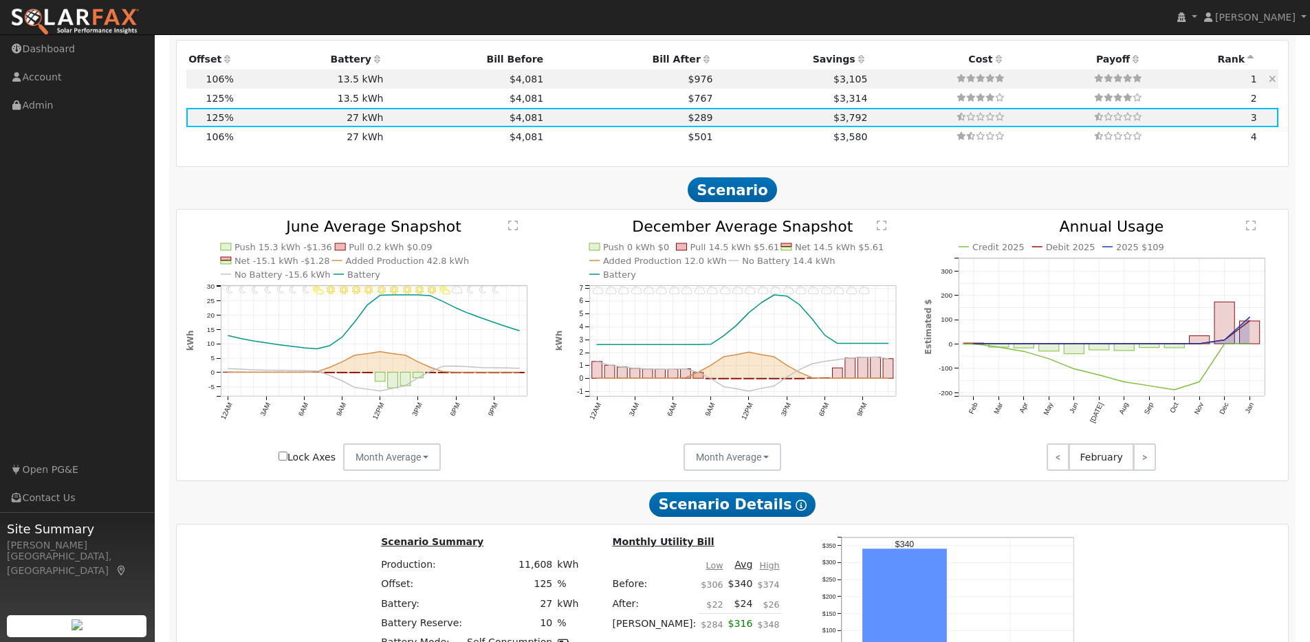
click at [259, 80] on td "13.5 kWh" at bounding box center [311, 78] width 150 height 19
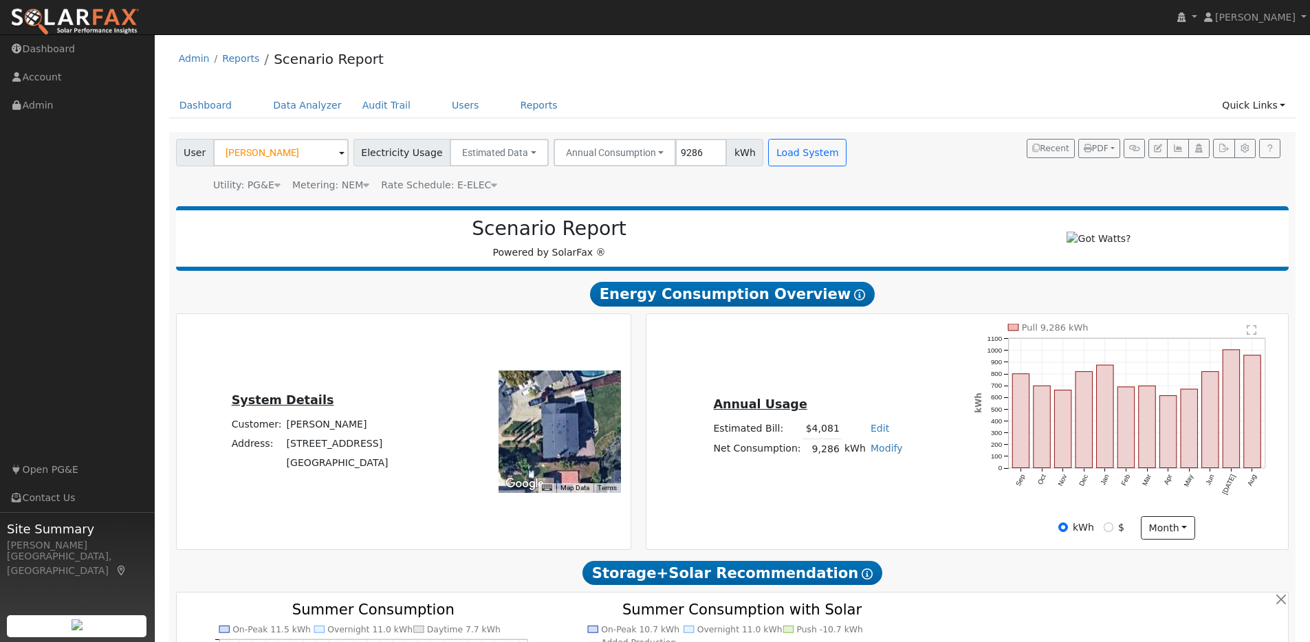
scroll to position [1367, 0]
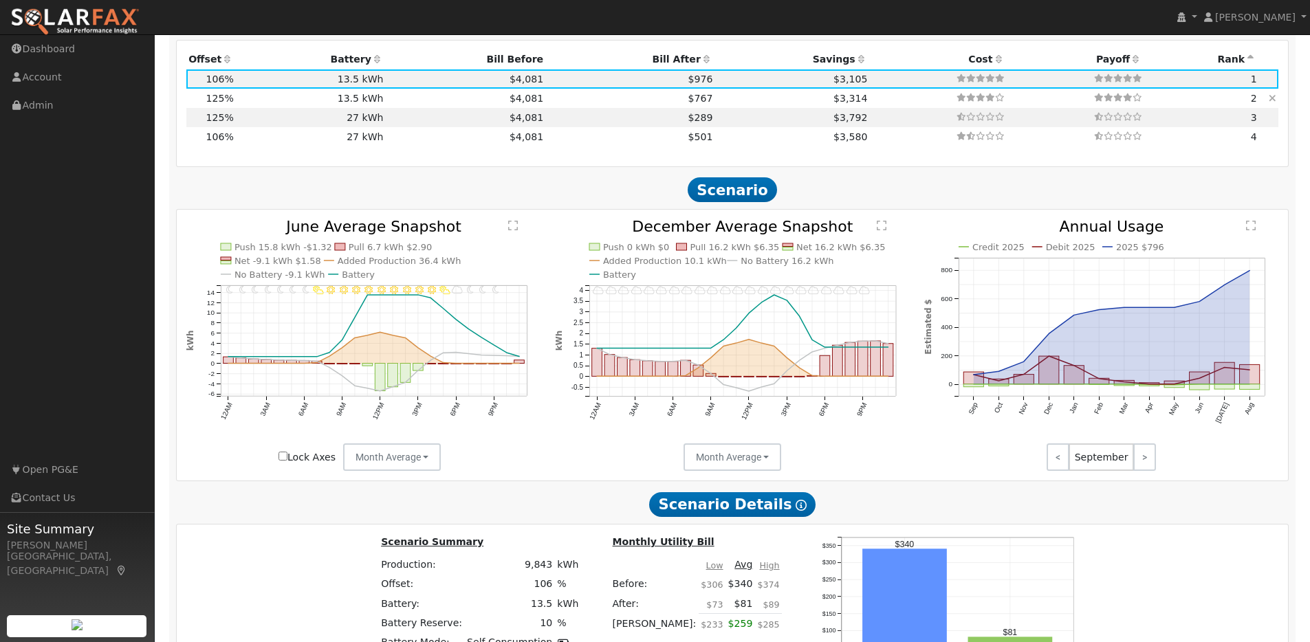
click at [262, 107] on td "13.5 kWh" at bounding box center [311, 98] width 150 height 19
type input "$23,990"
type input "$11,288"
type input "7.7"
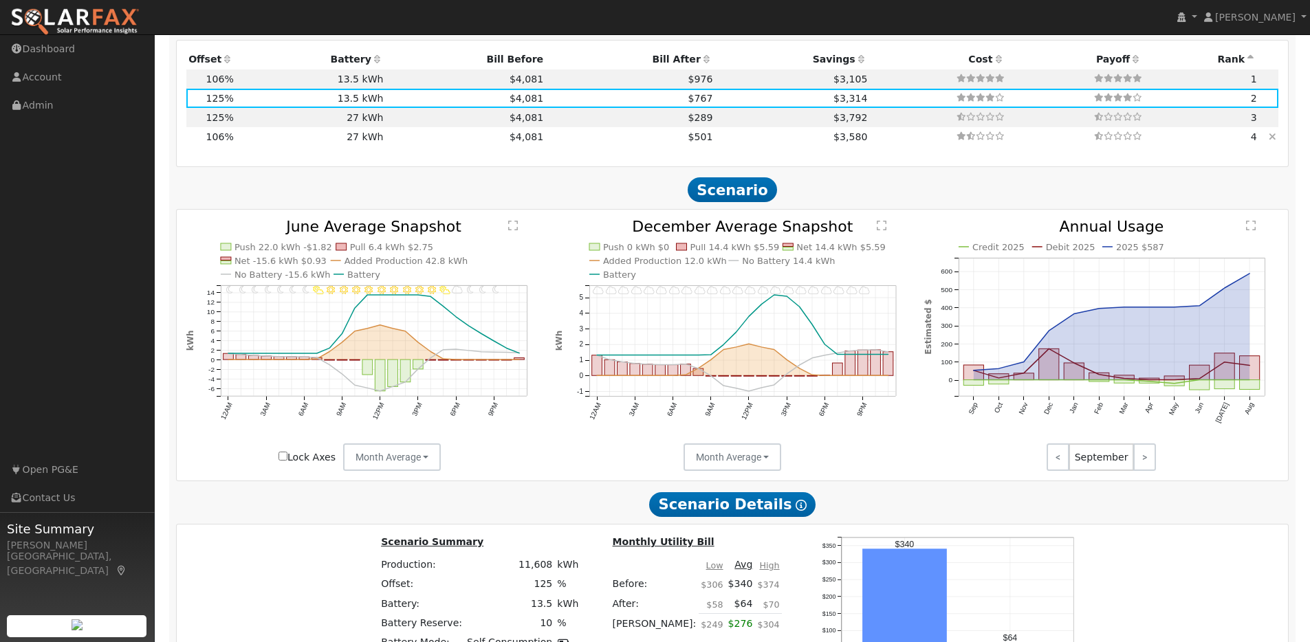
click at [247, 146] on td "27 kWh" at bounding box center [311, 136] width 150 height 19
type input "$20,342"
type input "$27,270"
type input "$14,284"
type input "6.6"
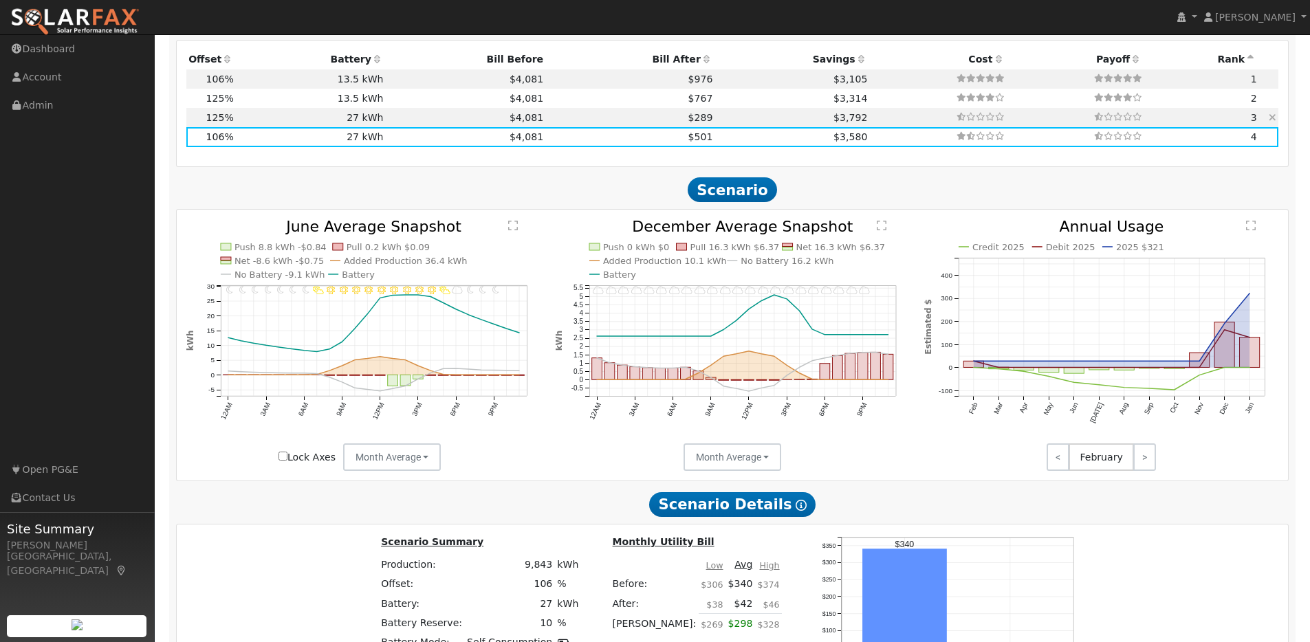
click at [249, 122] on td "27 kWh" at bounding box center [311, 117] width 150 height 19
type input "$23,990"
type input "$15,378"
type input "7.7"
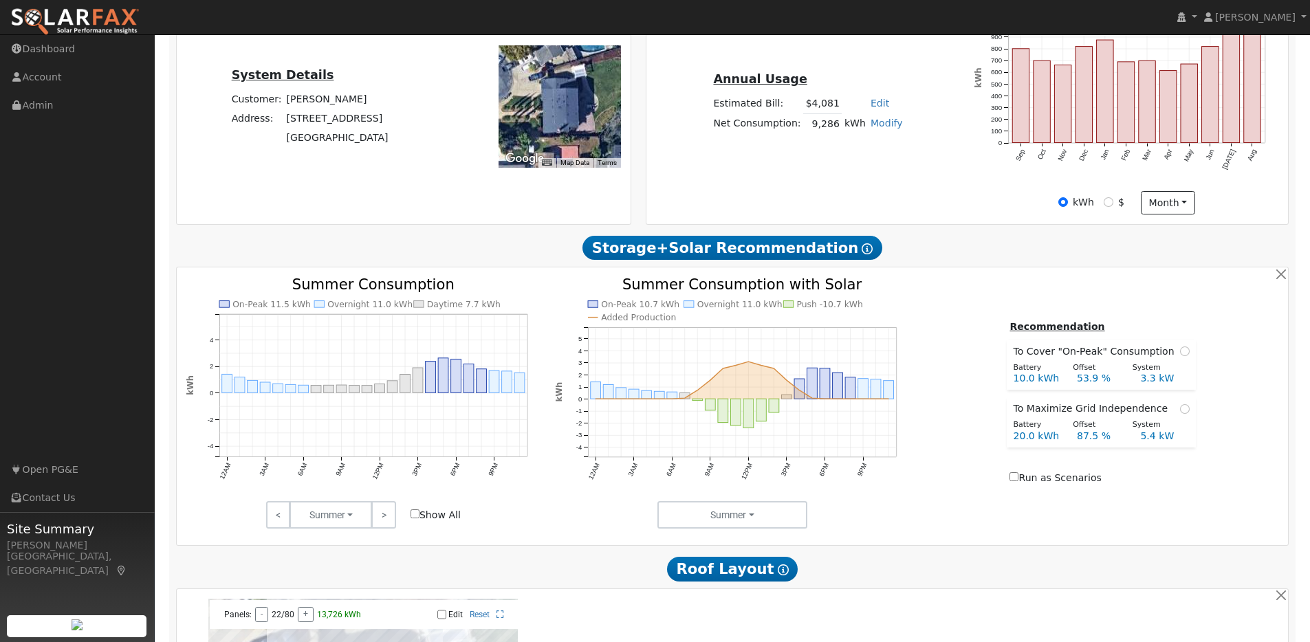
scroll to position [298, 0]
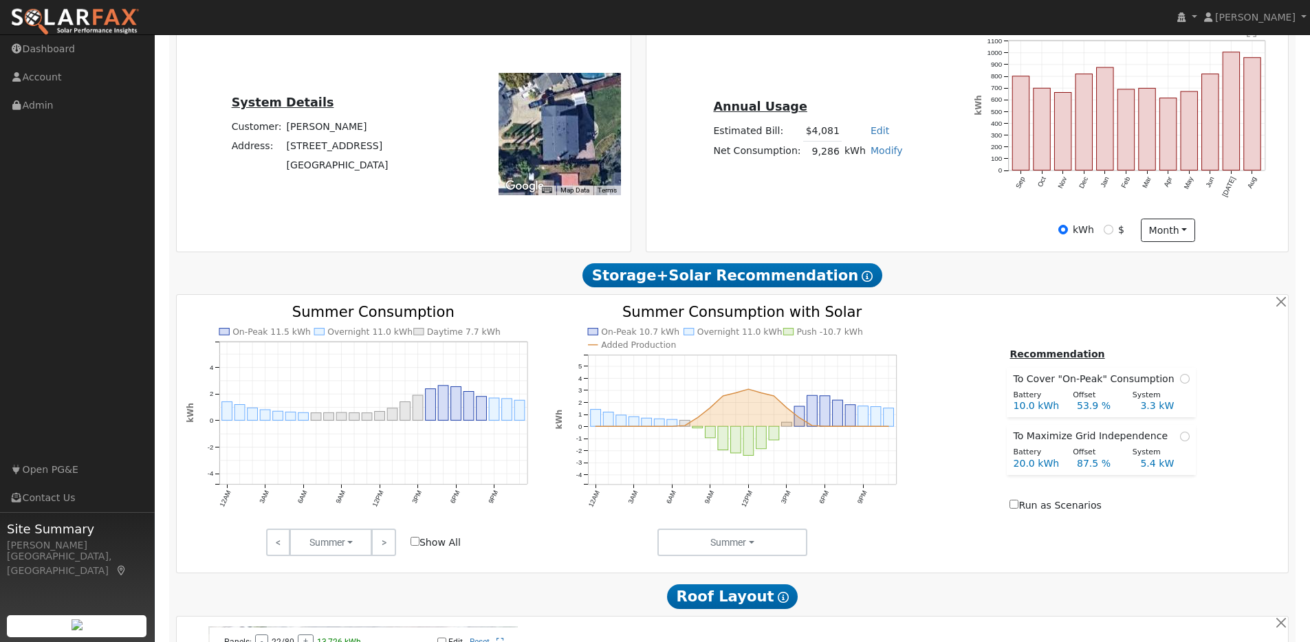
click at [883, 156] on link "Modify" at bounding box center [886, 150] width 32 height 11
click at [850, 209] on link "Add Electric Vehicle" at bounding box center [837, 202] width 115 height 19
type input "200"
click at [904, 190] on button "Save" at bounding box center [896, 188] width 40 height 23
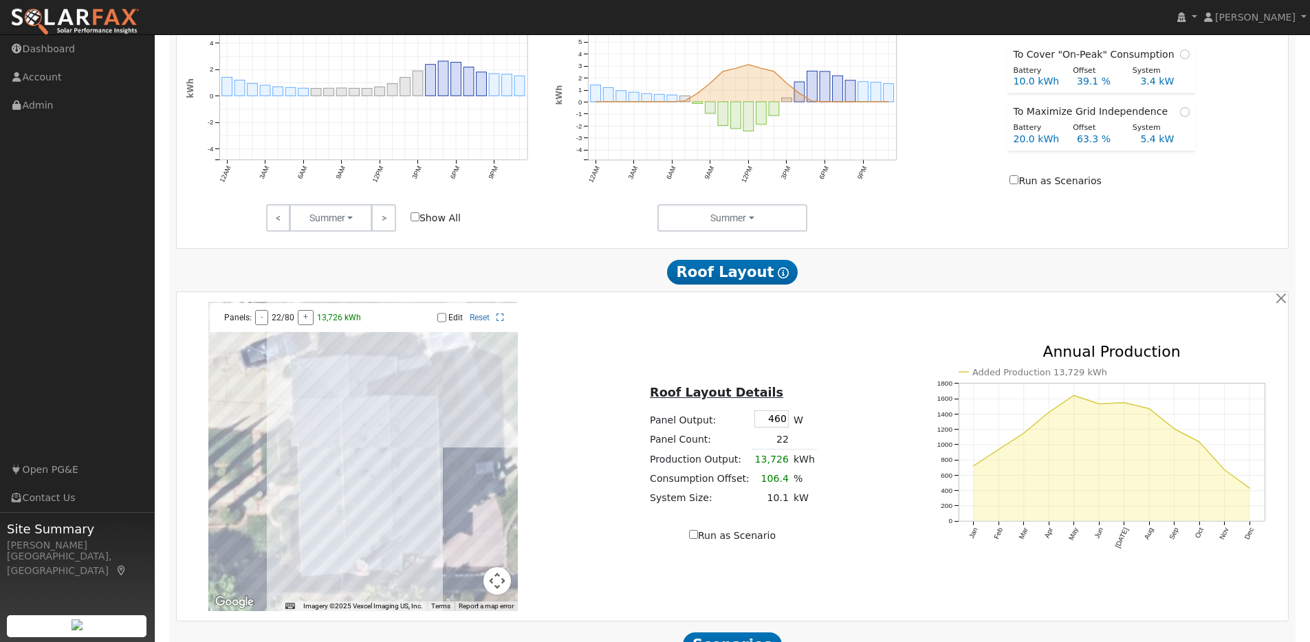
scroll to position [776, 0]
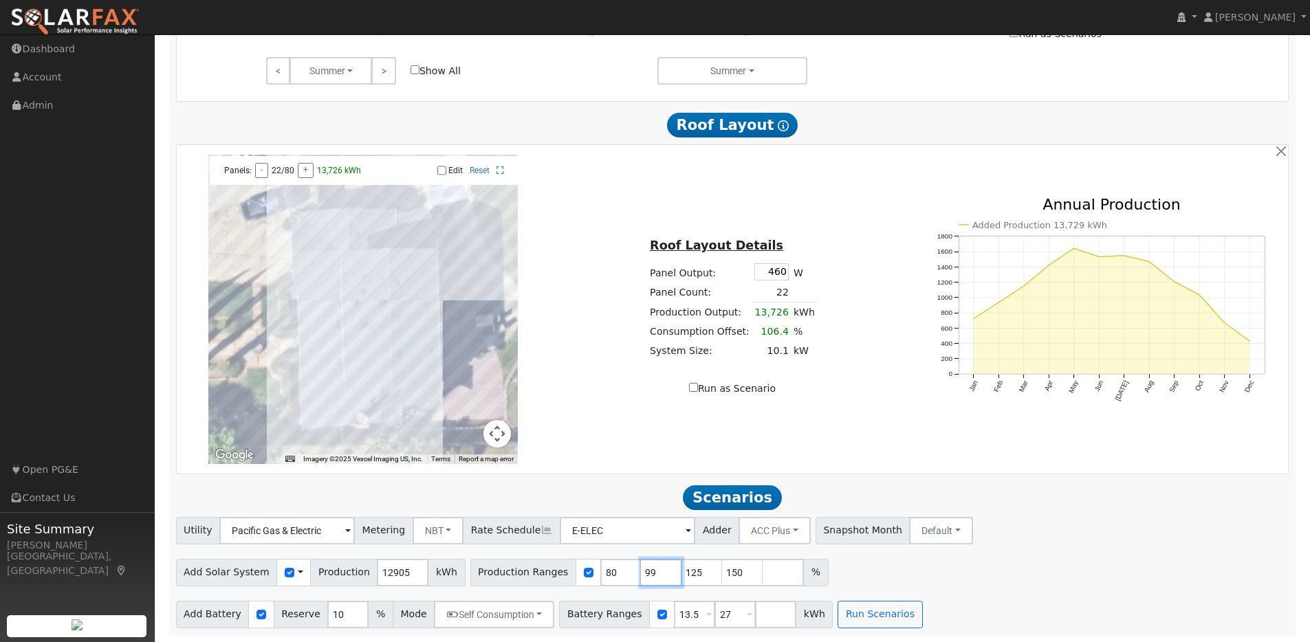
click at [655, 575] on input "99" at bounding box center [661, 572] width 41 height 27
click at [655, 575] on input "98" at bounding box center [661, 572] width 41 height 27
click at [655, 575] on input "97" at bounding box center [661, 572] width 41 height 27
click at [655, 575] on input "96" at bounding box center [661, 572] width 41 height 27
type input "95"
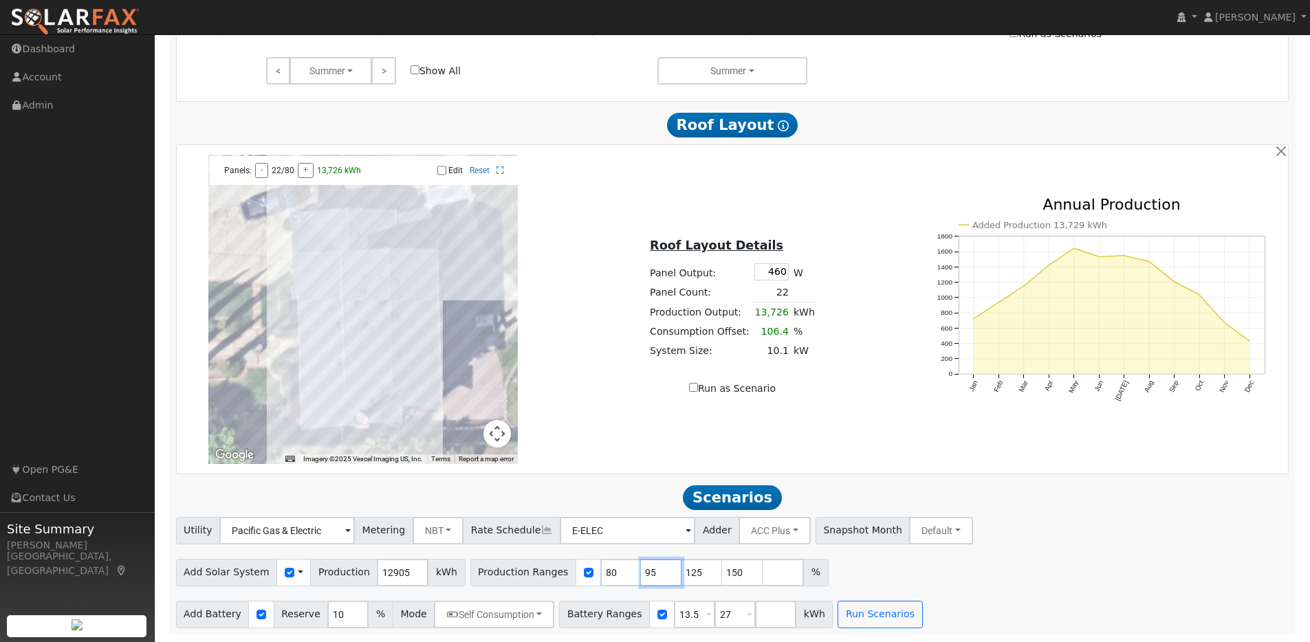
click at [655, 575] on input "95" at bounding box center [661, 572] width 41 height 27
click at [613, 574] on input "79" at bounding box center [620, 572] width 41 height 27
click at [613, 574] on input "78" at bounding box center [620, 572] width 41 height 27
click at [613, 574] on input "77" at bounding box center [620, 572] width 41 height 27
click at [613, 574] on input "76" at bounding box center [620, 572] width 41 height 27
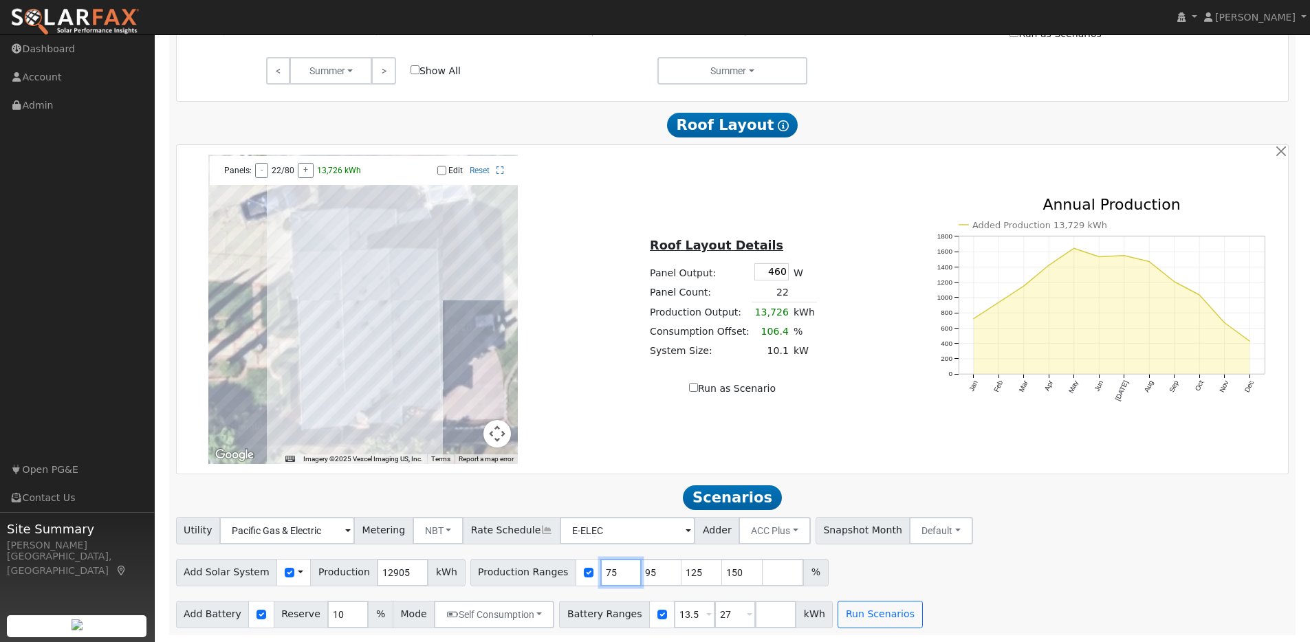
click at [613, 574] on input "75" at bounding box center [620, 572] width 41 height 27
click at [613, 574] on input "74" at bounding box center [620, 572] width 41 height 27
click at [613, 567] on input "75" at bounding box center [620, 572] width 41 height 27
click at [613, 567] on input "76" at bounding box center [620, 572] width 41 height 27
click at [613, 567] on input "77" at bounding box center [620, 572] width 41 height 27
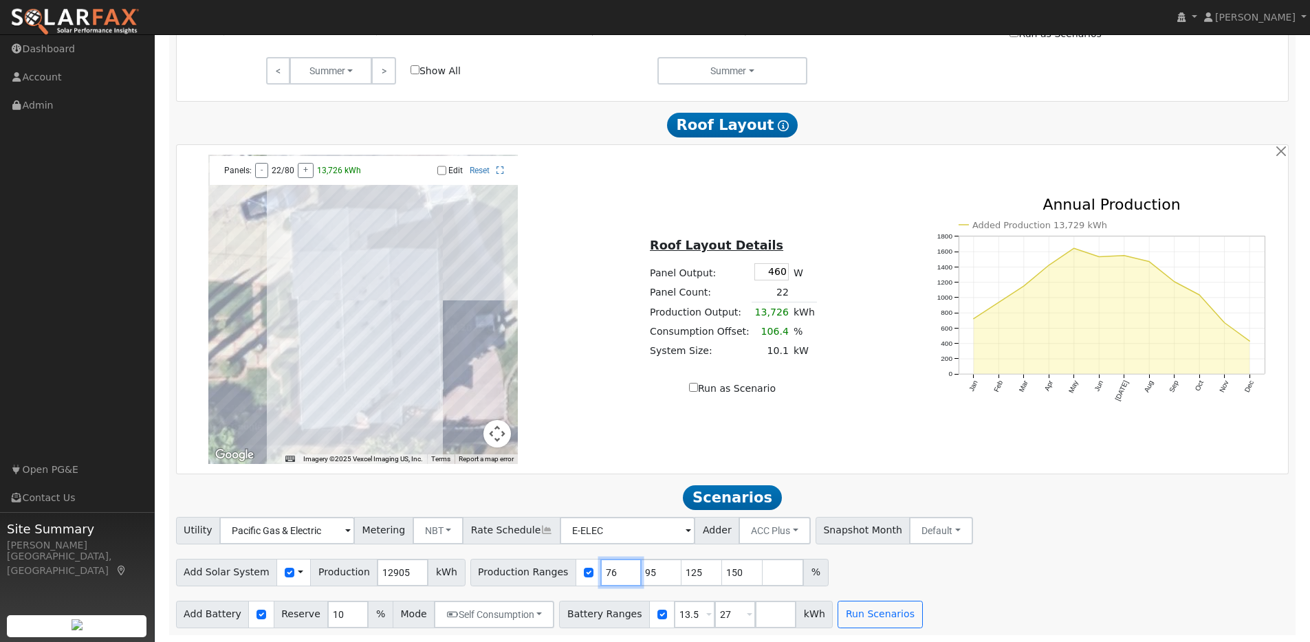
type input "76"
click at [614, 576] on input "76" at bounding box center [620, 572] width 41 height 27
click at [654, 577] on input "94" at bounding box center [661, 572] width 41 height 27
click at [654, 577] on input "93" at bounding box center [661, 572] width 41 height 27
click at [654, 577] on input "92" at bounding box center [661, 572] width 41 height 27
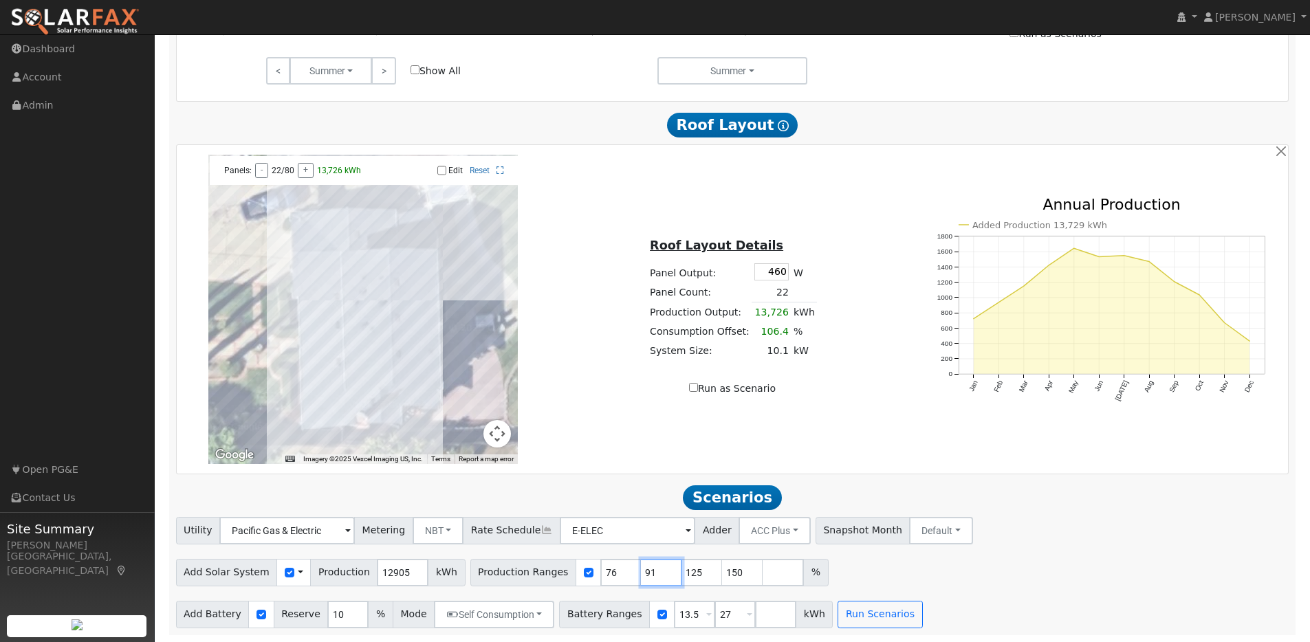
click at [654, 577] on input "91" at bounding box center [661, 572] width 41 height 27
type input "90"
click at [654, 577] on input "90" at bounding box center [661, 572] width 41 height 27
click at [874, 615] on button "Run Scenarios" at bounding box center [879, 614] width 85 height 27
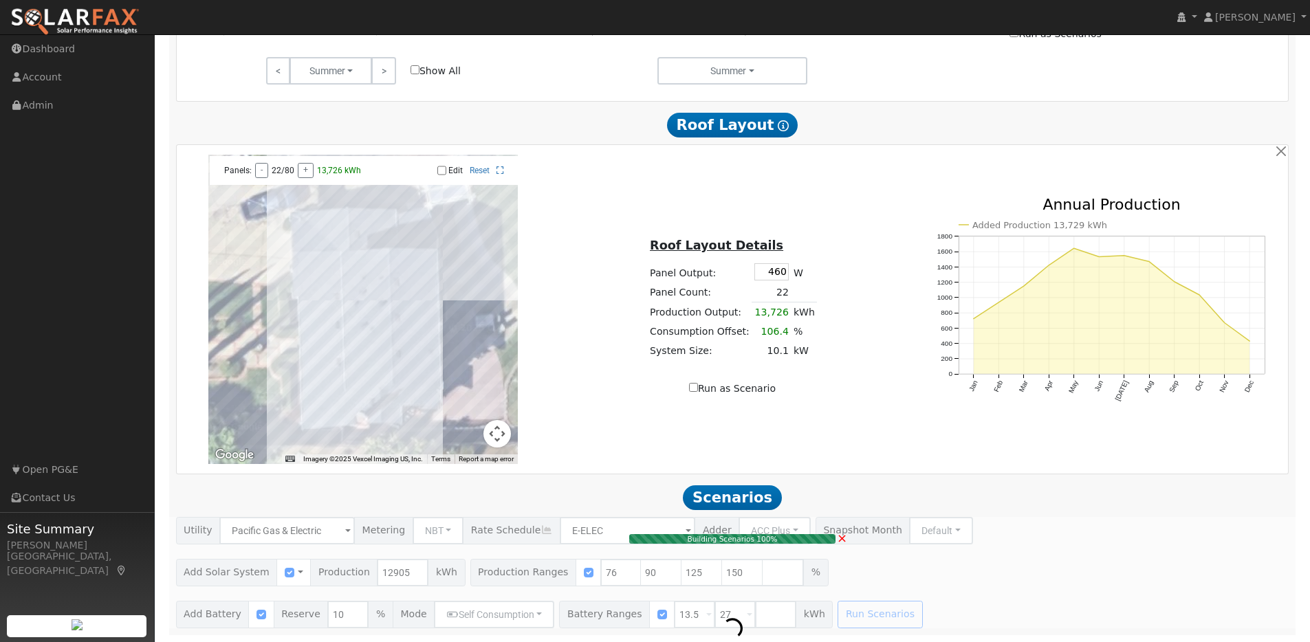
type input "$20,270"
type input "$13,635"
type input "$10,172"
type input "6.5"
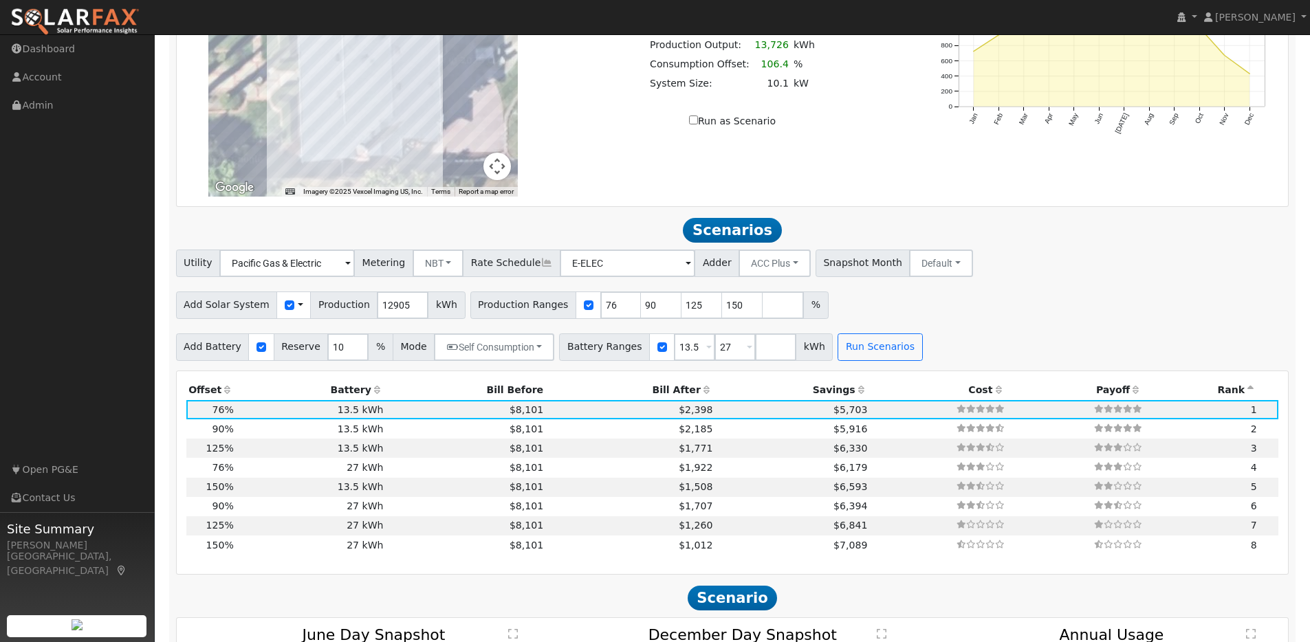
scroll to position [1219, 0]
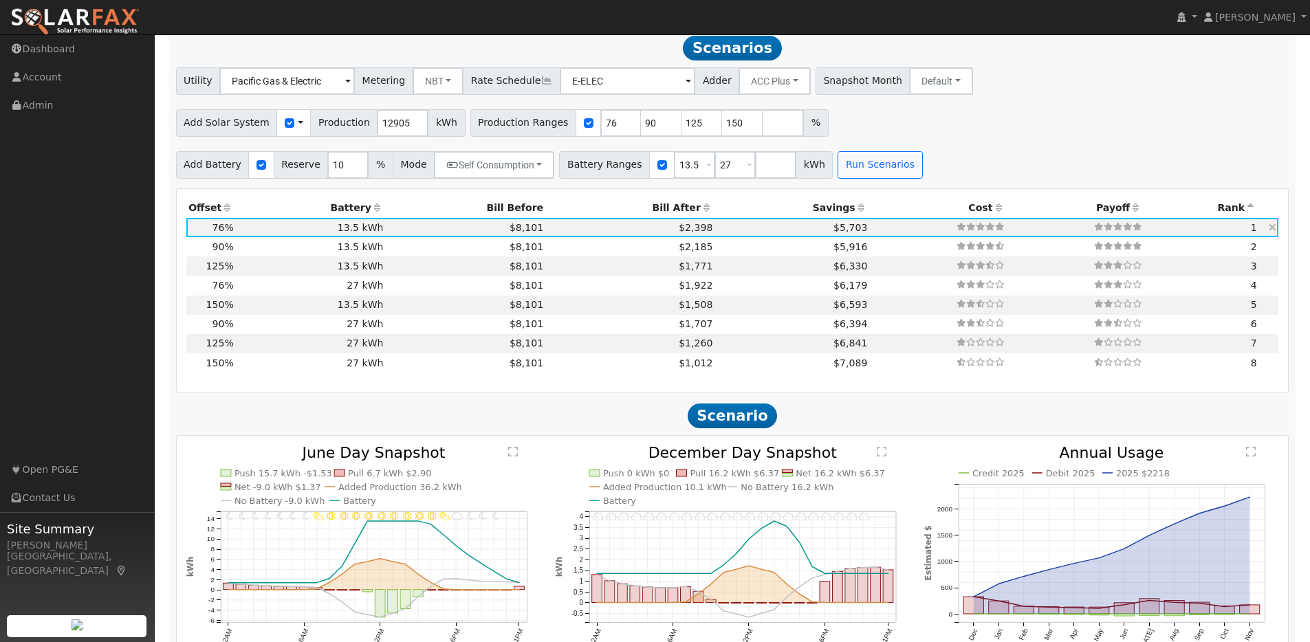
click at [559, 235] on td "$2,398" at bounding box center [630, 227] width 169 height 19
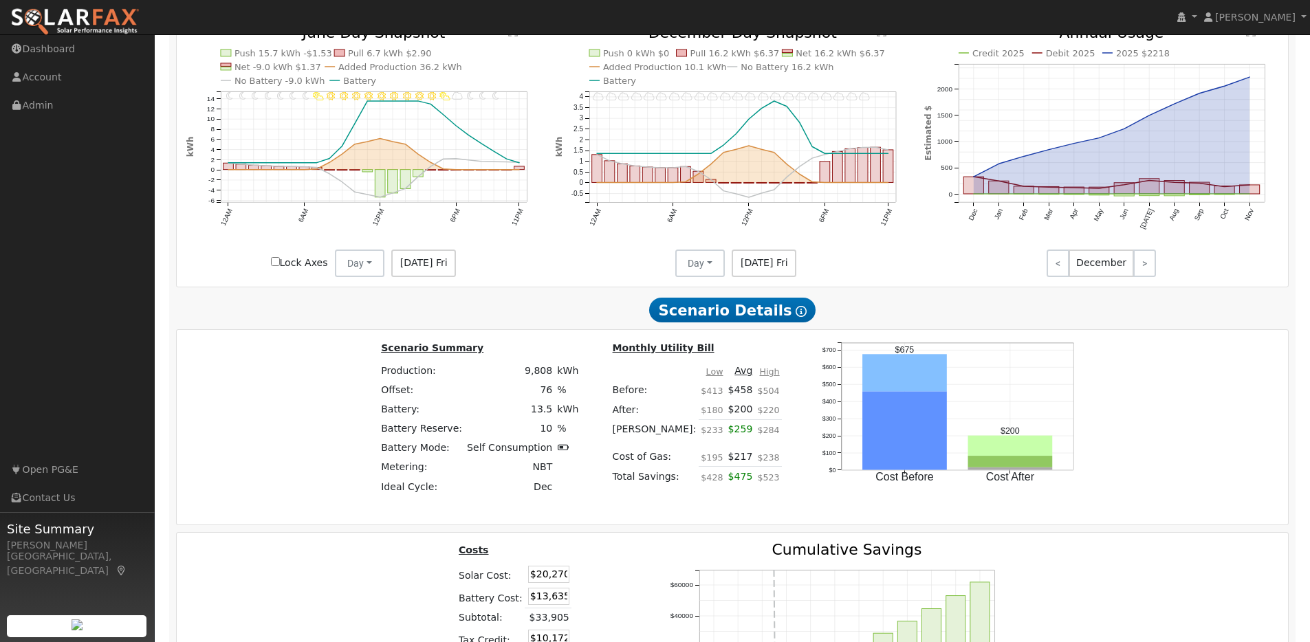
scroll to position [1617, 0]
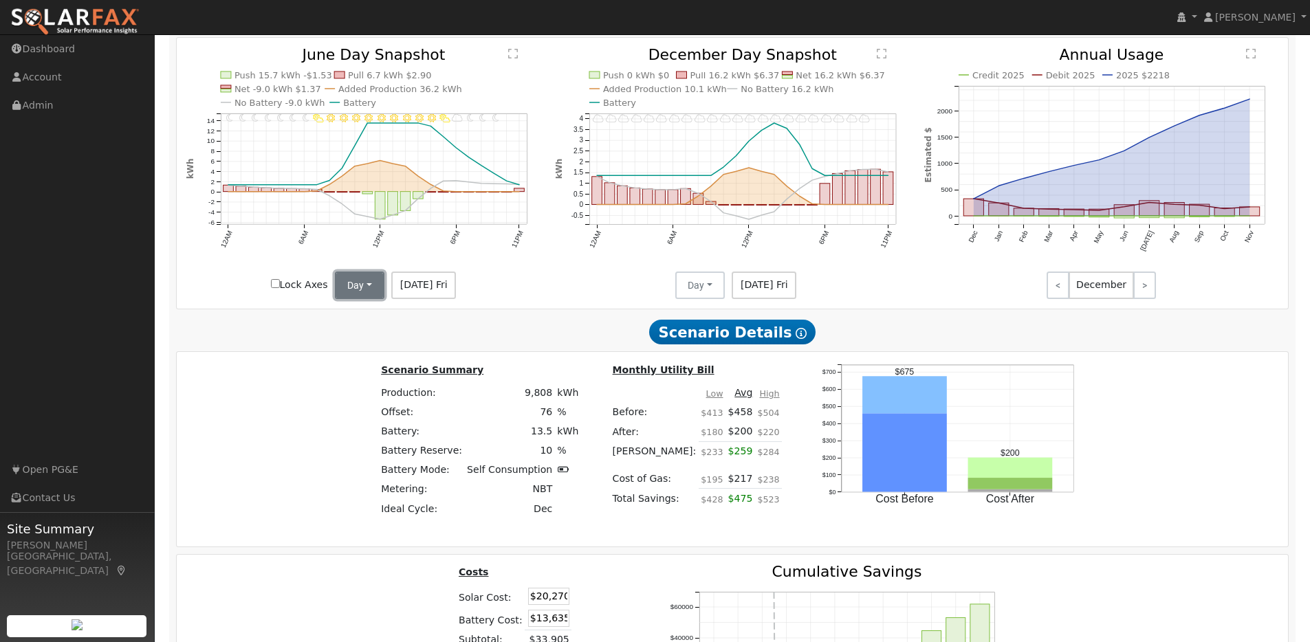
click at [377, 296] on button "Day" at bounding box center [359, 285] width 49 height 27
click at [365, 338] on link "Month Average" at bounding box center [384, 334] width 96 height 19
click at [712, 295] on button "Day" at bounding box center [699, 285] width 49 height 27
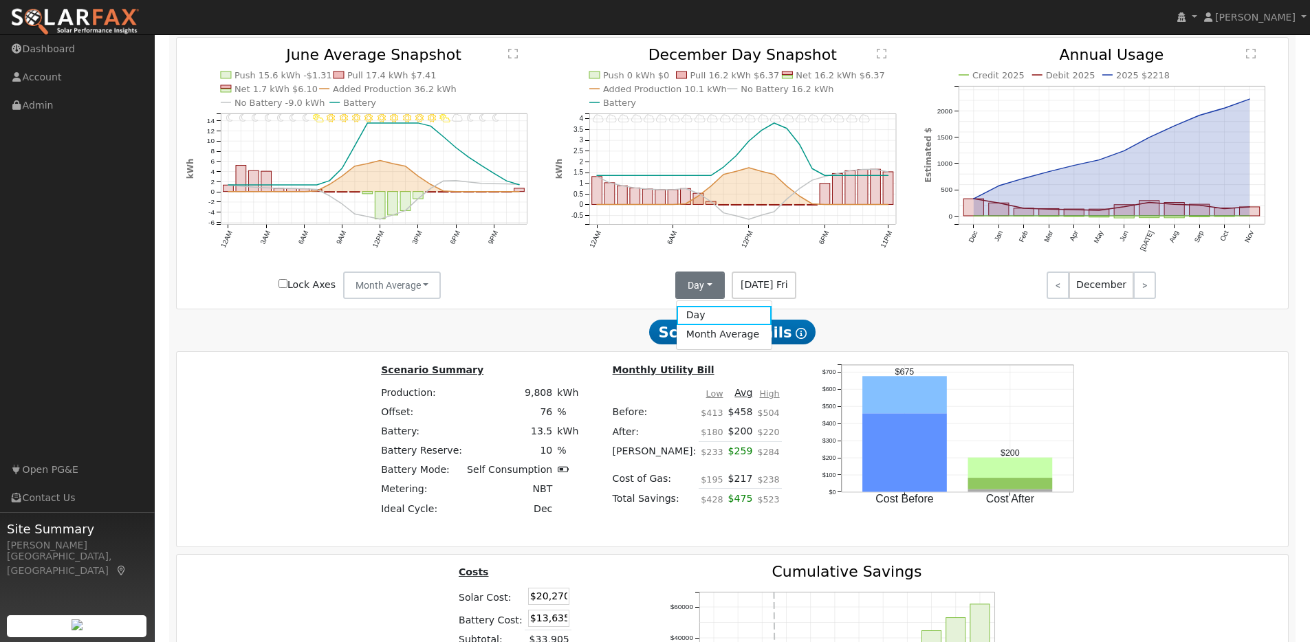
click at [708, 344] on link "Month Average" at bounding box center [724, 334] width 96 height 19
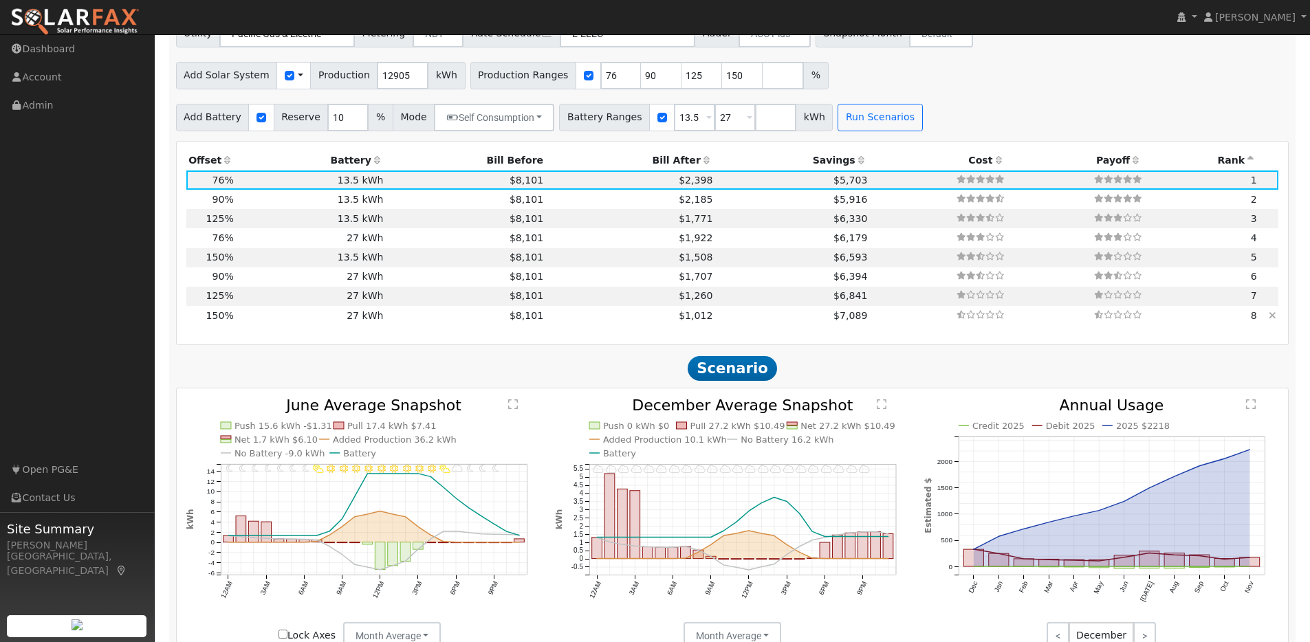
scroll to position [1292, 0]
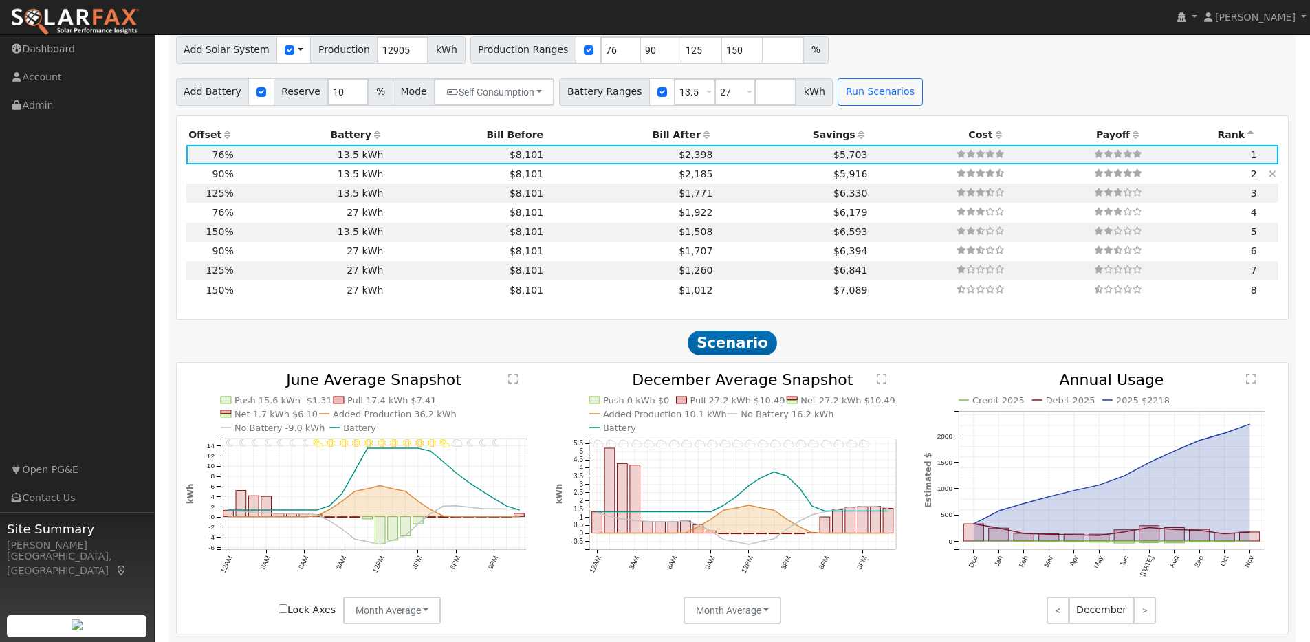
click at [247, 179] on td "13.5 kWh" at bounding box center [311, 173] width 150 height 19
type input "$24,002"
type input "$11,291"
type input "7.7"
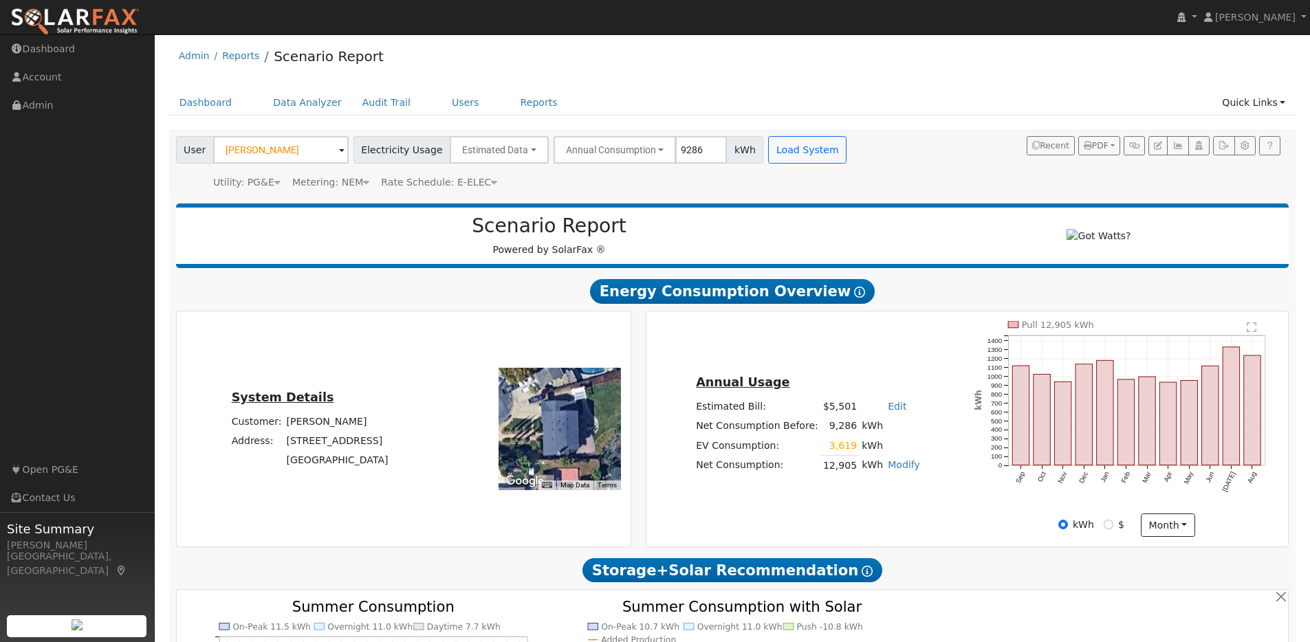
scroll to position [0, 0]
